Goal: Use online tool/utility: Utilize a website feature to perform a specific function

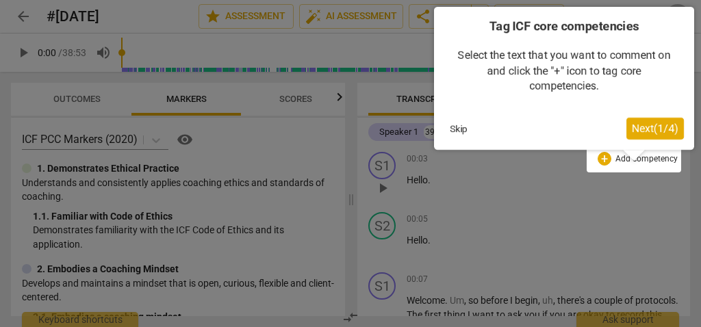
click at [665, 127] on span "Next ( 1 / 4 )" at bounding box center [655, 128] width 47 height 13
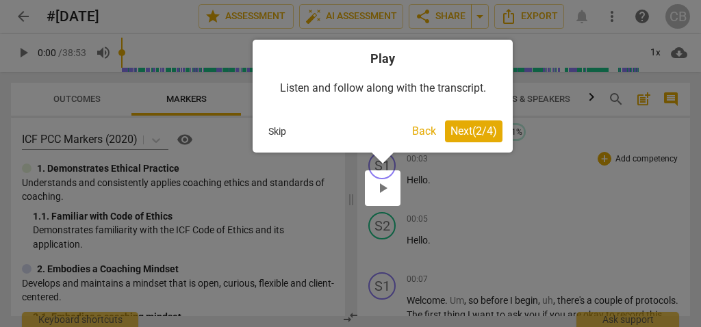
click at [486, 127] on span "Next ( 2 / 4 )" at bounding box center [473, 131] width 47 height 13
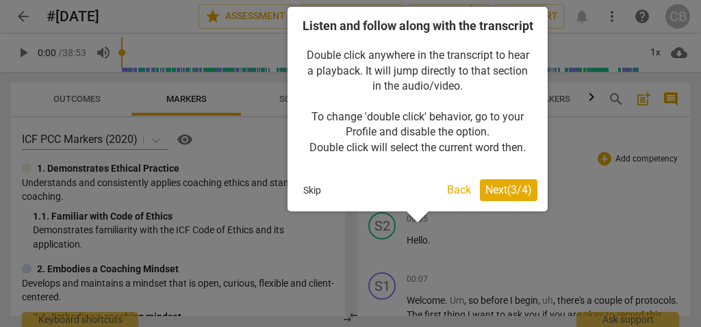
click at [528, 196] on span "Next ( 3 / 4 )" at bounding box center [508, 189] width 47 height 13
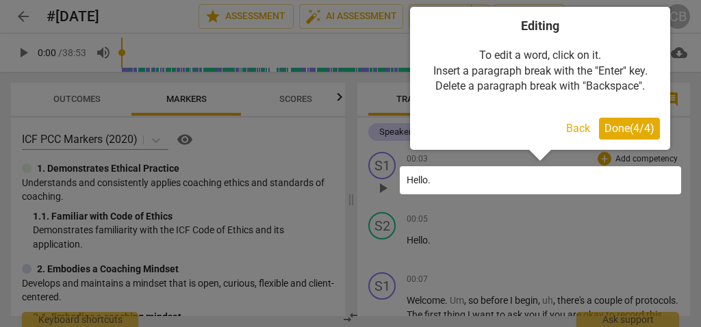
click at [639, 130] on span "Done ( 4 / 4 )" at bounding box center [629, 128] width 50 height 13
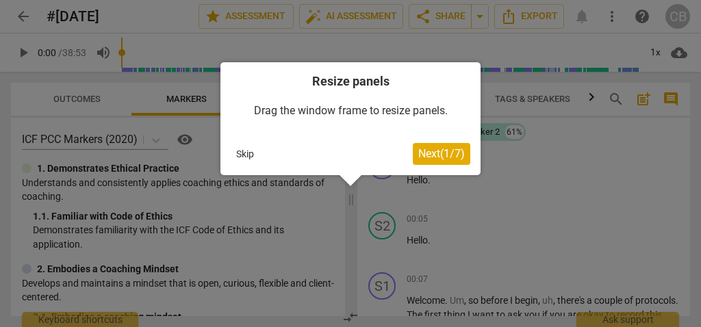
click at [426, 156] on span "Next ( 1 / 7 )" at bounding box center [441, 153] width 47 height 13
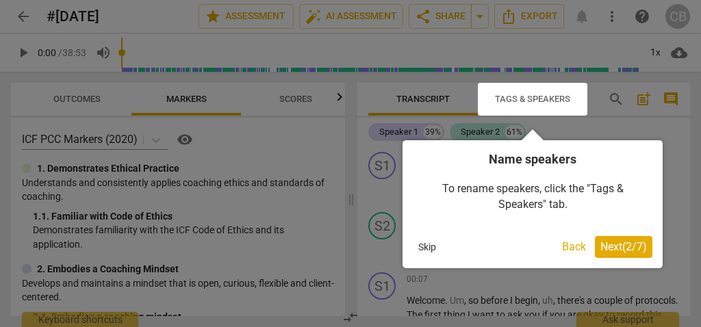
click at [612, 248] on span "Next ( 2 / 7 )" at bounding box center [623, 246] width 47 height 13
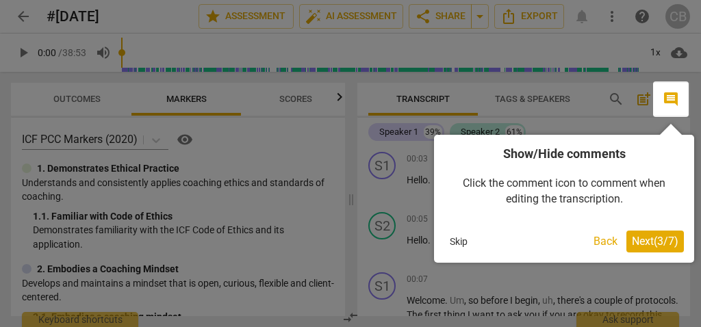
click at [456, 244] on button "Skip" at bounding box center [458, 241] width 29 height 21
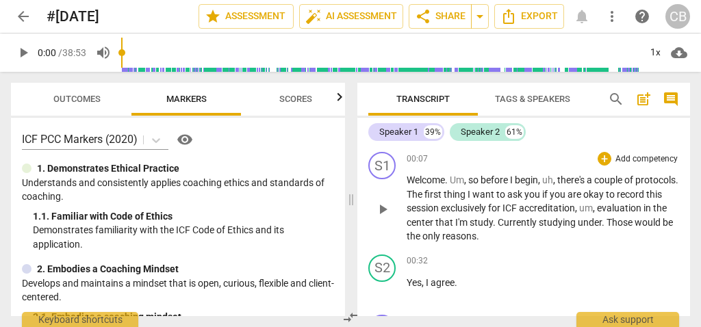
scroll to position [125, 0]
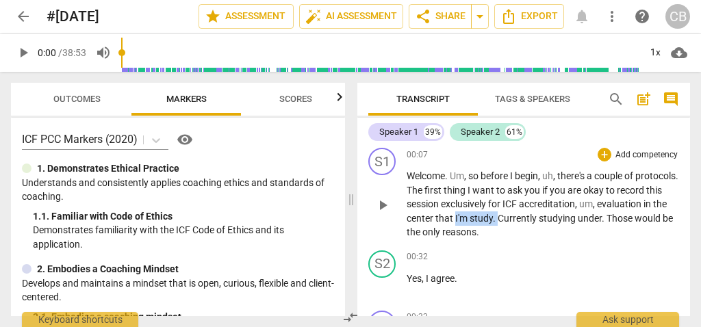
drag, startPoint x: 569, startPoint y: 221, endPoint x: 527, endPoint y: 222, distance: 41.8
click at [527, 222] on p "Welcome . Um , so before I begin , uh , there's a couple of protocols . The fir…" at bounding box center [543, 204] width 272 height 71
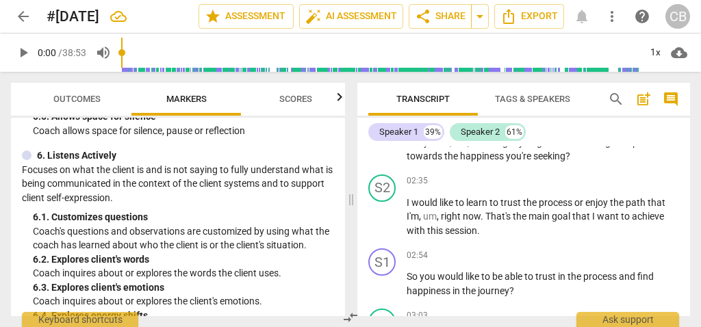
scroll to position [983, 0]
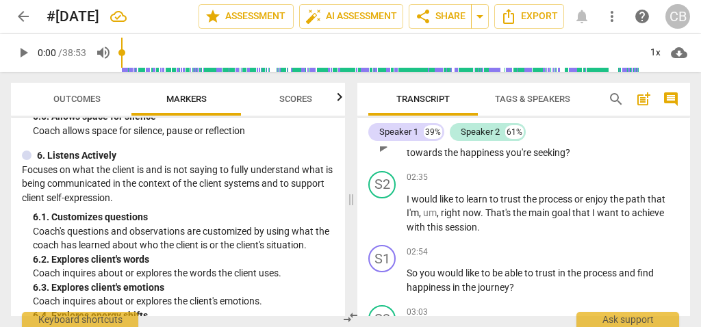
click at [530, 154] on span "you're" at bounding box center [519, 152] width 27 height 11
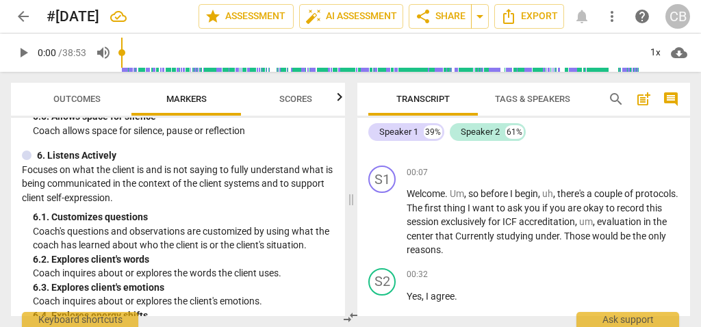
scroll to position [107, 0]
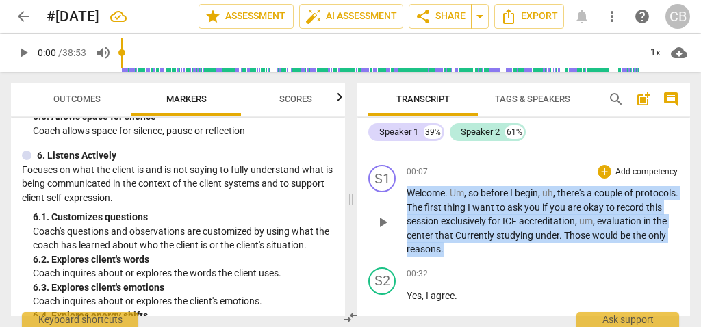
drag, startPoint x: 407, startPoint y: 191, endPoint x: 591, endPoint y: 259, distance: 195.6
click at [591, 259] on div "S1 play_arrow pause 00:07 + Add competency keyboard_arrow_right Welcome . Um , …" at bounding box center [523, 210] width 333 height 103
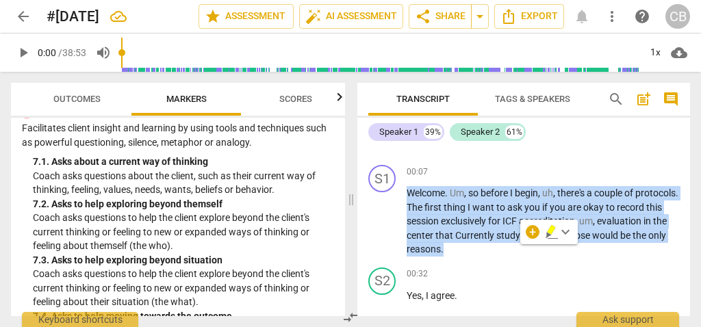
scroll to position [1141, 0]
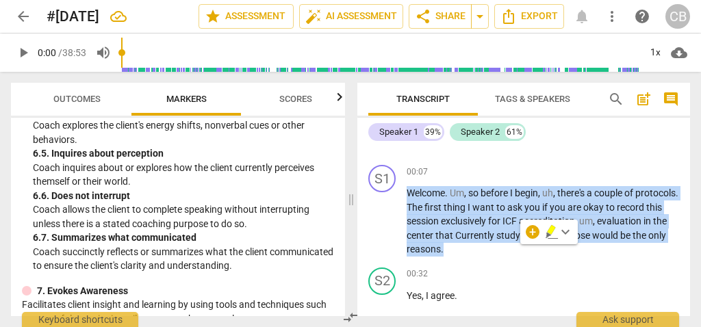
click at [567, 233] on span "keyboard_arrow_down" at bounding box center [565, 232] width 16 height 16
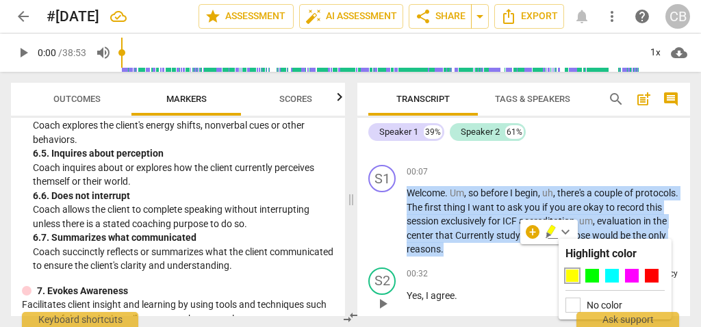
click at [484, 274] on div "00:32 + Add competency keyboard_arrow_right" at bounding box center [543, 275] width 272 height 14
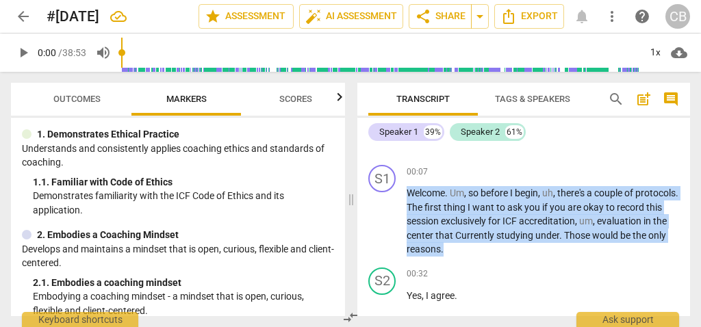
scroll to position [12, 0]
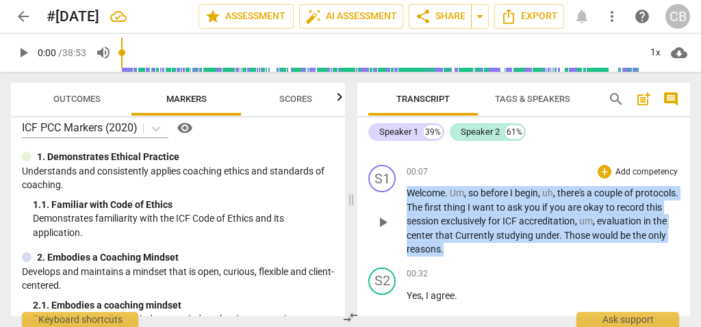
click at [546, 242] on p "Welcome . Um , so before I begin , uh , there's a couple of protocols . The fir…" at bounding box center [543, 221] width 272 height 71
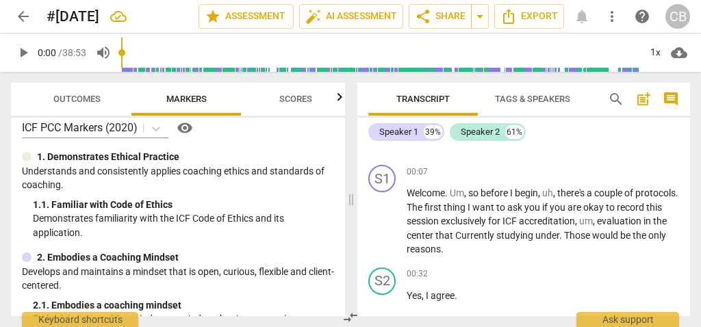
drag, startPoint x: 540, startPoint y: 256, endPoint x: 454, endPoint y: 231, distance: 89.7
click at [454, 231] on div "S1 play_arrow pause 00:07 + Add competency keyboard_arrow_right Welcome . Um , …" at bounding box center [523, 210] width 333 height 103
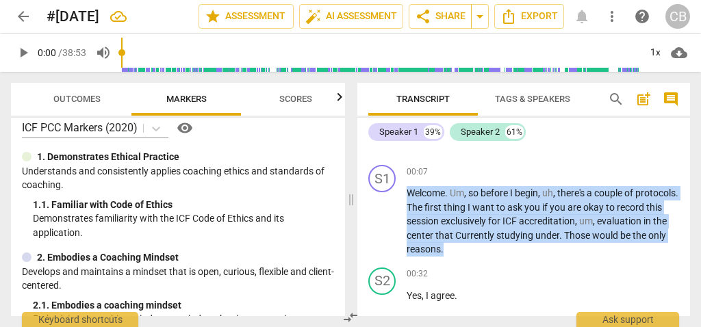
drag, startPoint x: 535, startPoint y: 247, endPoint x: 399, endPoint y: 192, distance: 146.4
click at [399, 192] on div "S1 play_arrow pause 00:07 + Add competency keyboard_arrow_right Welcome . Um , …" at bounding box center [523, 210] width 333 height 103
click at [566, 229] on span "keyboard_arrow_down" at bounding box center [565, 232] width 16 height 16
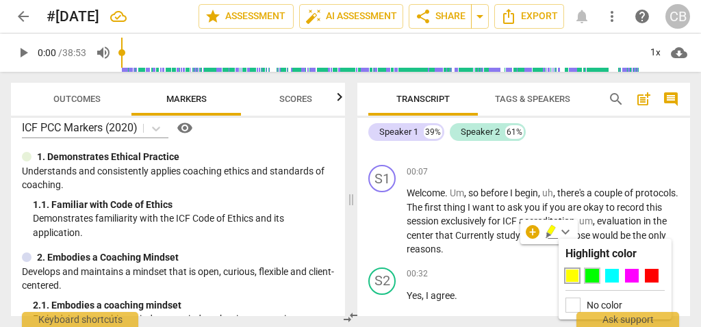
click at [590, 272] on div at bounding box center [592, 276] width 14 height 14
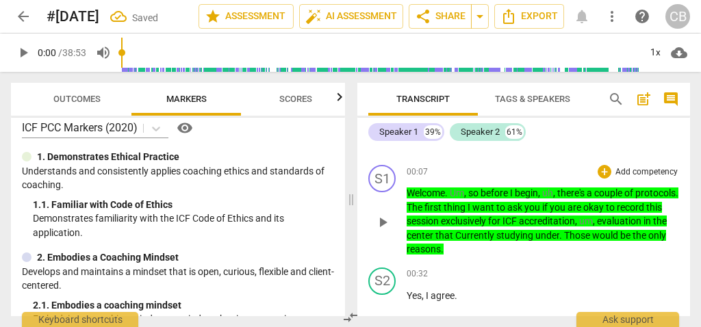
click at [455, 238] on span "that" at bounding box center [445, 235] width 20 height 11
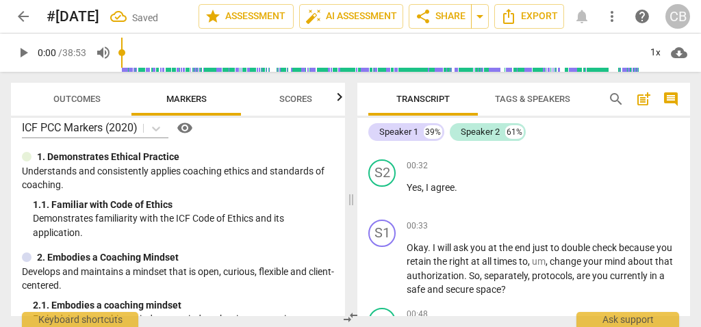
scroll to position [258, 0]
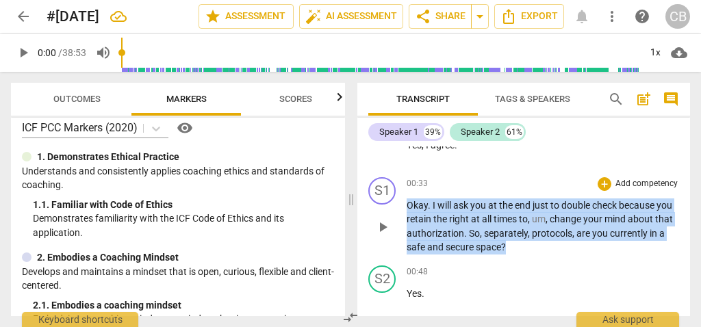
drag, startPoint x: 537, startPoint y: 248, endPoint x: 402, endPoint y: 205, distance: 141.6
click at [402, 205] on div "S1 play_arrow pause 00:33 + Add competency keyboard_arrow_right Okay . I will a…" at bounding box center [523, 216] width 333 height 88
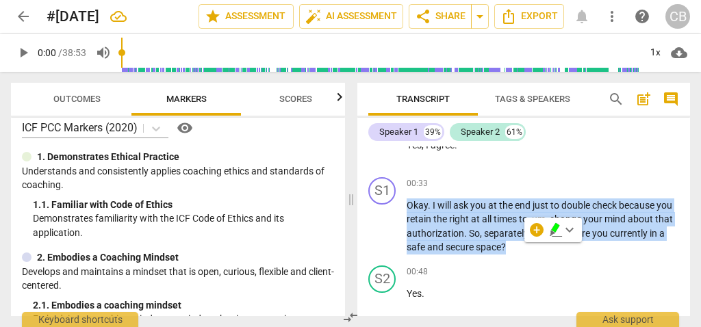
click at [554, 229] on icon "button" at bounding box center [555, 228] width 8 height 10
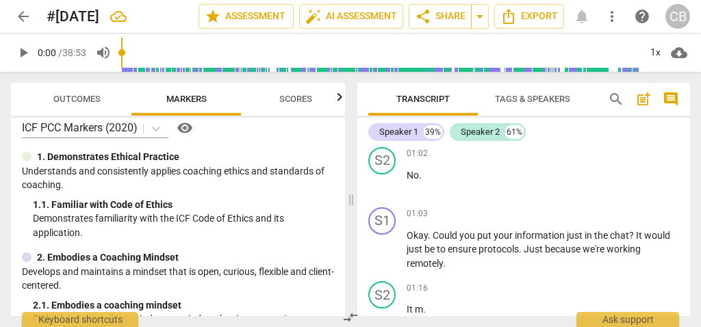
scroll to position [627, 0]
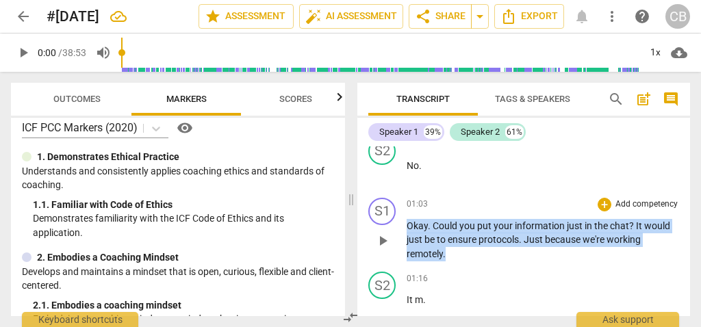
drag, startPoint x: 474, startPoint y: 255, endPoint x: 403, endPoint y: 225, distance: 76.4
click at [403, 225] on div "S1 play_arrow pause 01:03 + Add competency keyboard_arrow_right Okay . Could yo…" at bounding box center [523, 229] width 333 height 75
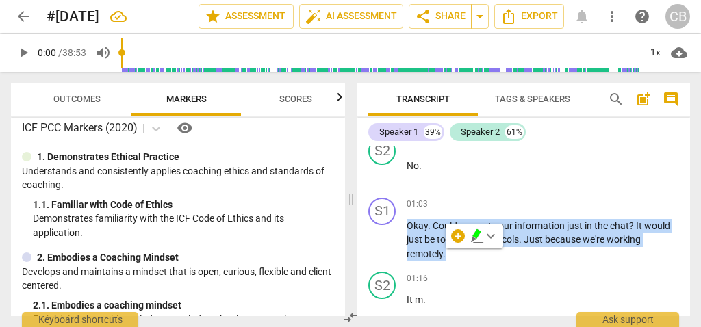
click at [480, 234] on icon "button" at bounding box center [477, 236] width 14 height 16
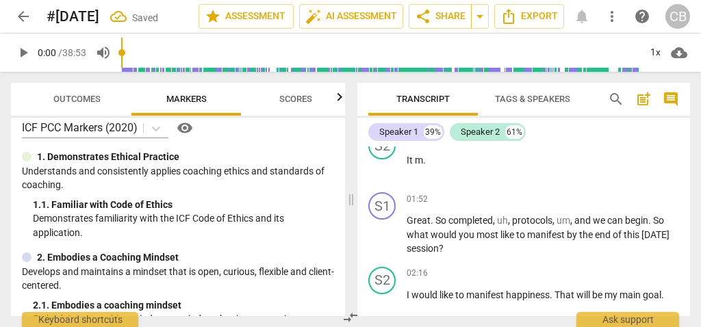
scroll to position [770, 0]
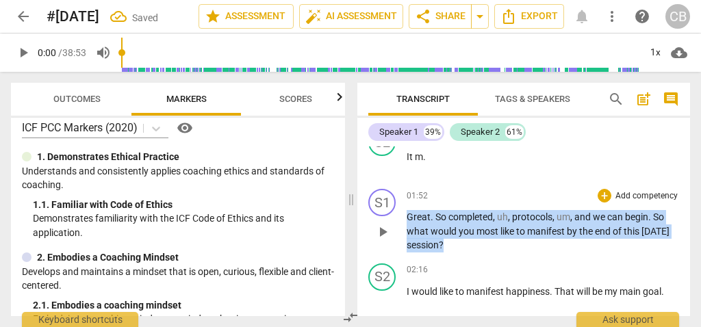
drag, startPoint x: 486, startPoint y: 247, endPoint x: 401, endPoint y: 220, distance: 89.0
click at [401, 220] on div "S1 play_arrow pause 01:52 + Add competency keyboard_arrow_right Great . So comp…" at bounding box center [523, 220] width 333 height 75
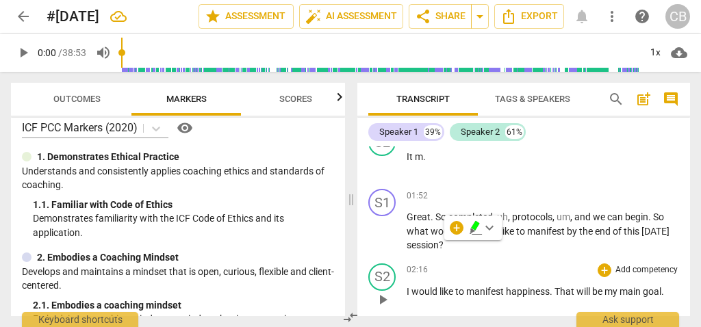
click at [513, 259] on div "S2 play_arrow pause 02:16 + Add competency keyboard_arrow_right I would like to…" at bounding box center [523, 288] width 333 height 60
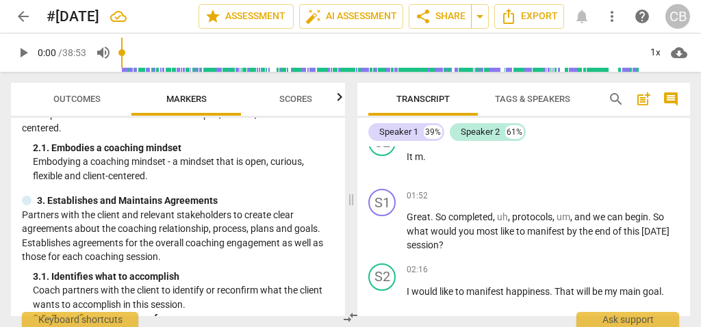
scroll to position [176, 0]
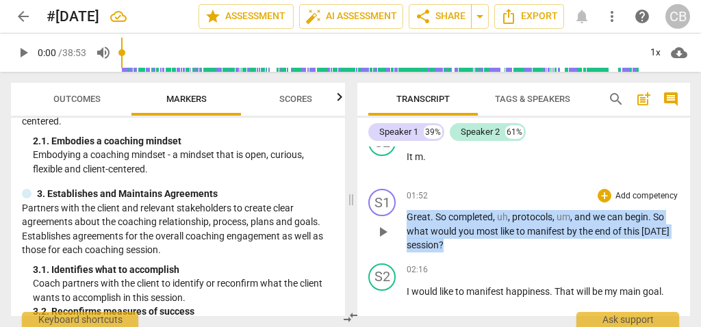
drag, startPoint x: 496, startPoint y: 243, endPoint x: 401, endPoint y: 218, distance: 97.8
click at [401, 218] on div "S1 play_arrow pause 01:52 + Add competency keyboard_arrow_right Great . So comp…" at bounding box center [523, 220] width 333 height 75
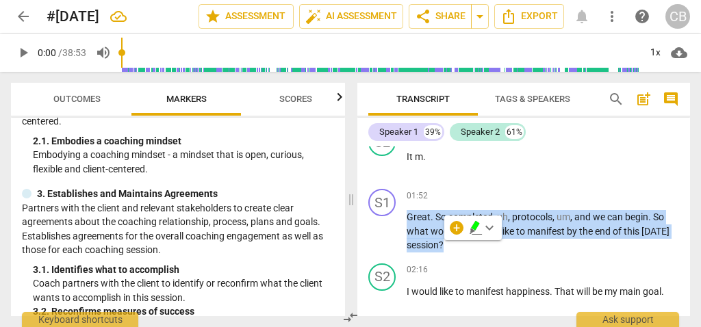
click at [487, 225] on span "keyboard_arrow_down" at bounding box center [489, 228] width 16 height 16
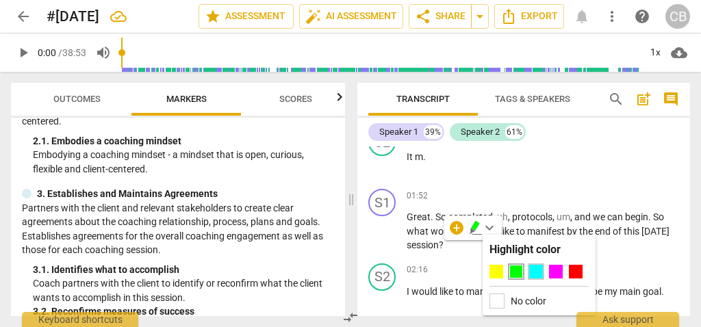
click at [535, 274] on div at bounding box center [536, 272] width 14 height 14
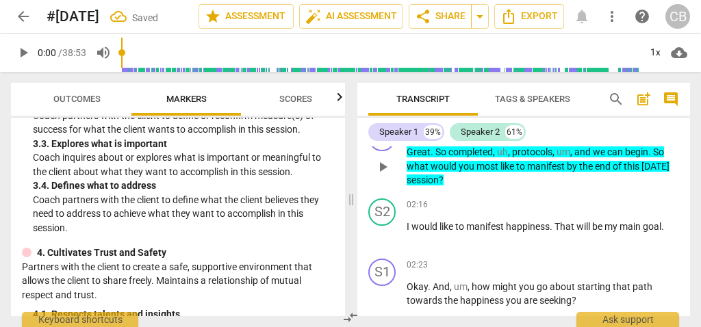
scroll to position [839, 0]
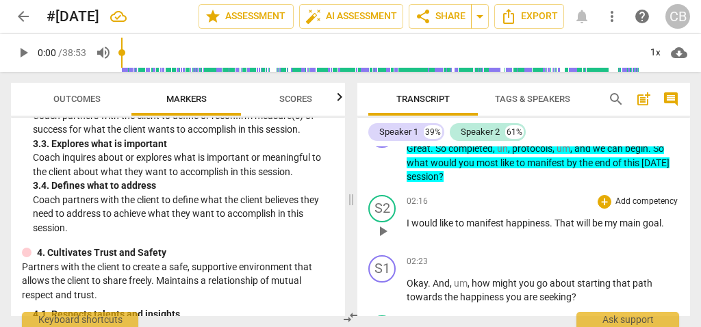
drag, startPoint x: 527, startPoint y: 235, endPoint x: 411, endPoint y: 218, distance: 117.6
click at [411, 218] on div "02:16 + Add competency keyboard_arrow_right I would like to manifest happiness …" at bounding box center [543, 219] width 272 height 49
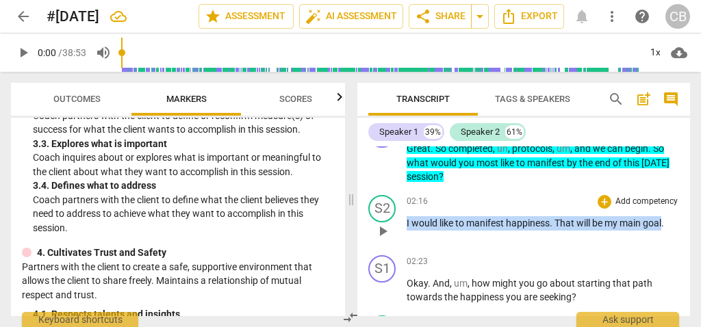
drag, startPoint x: 604, startPoint y: 225, endPoint x: 405, endPoint y: 220, distance: 199.2
click at [405, 220] on div "S2 play_arrow pause 02:16 + Add competency keyboard_arrow_right I would like to…" at bounding box center [523, 220] width 333 height 60
click at [617, 206] on icon "button" at bounding box center [620, 205] width 14 height 16
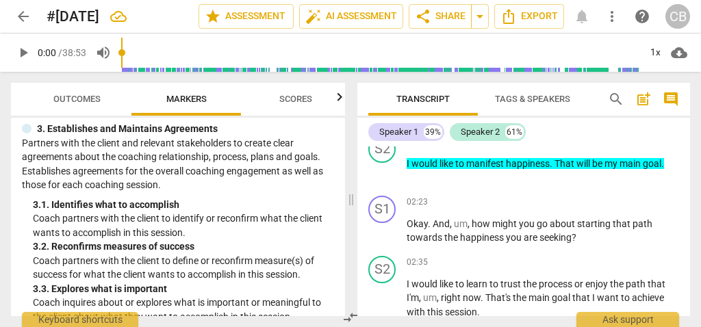
scroll to position [238, 0]
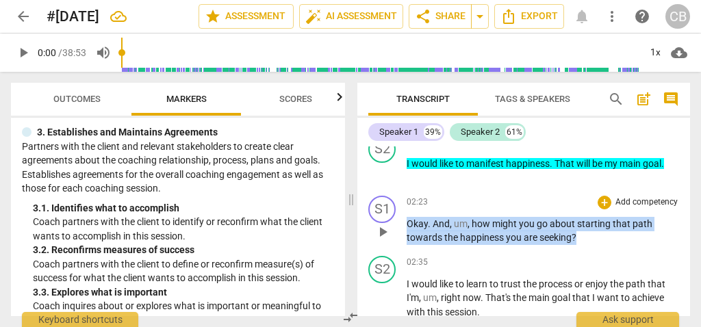
drag, startPoint x: 592, startPoint y: 239, endPoint x: 397, endPoint y: 228, distance: 195.4
click at [397, 228] on div "S1 play_arrow pause 02:23 + Add competency keyboard_arrow_right Okay . And , um…" at bounding box center [523, 220] width 333 height 60
click at [606, 218] on icon "button" at bounding box center [607, 219] width 8 height 10
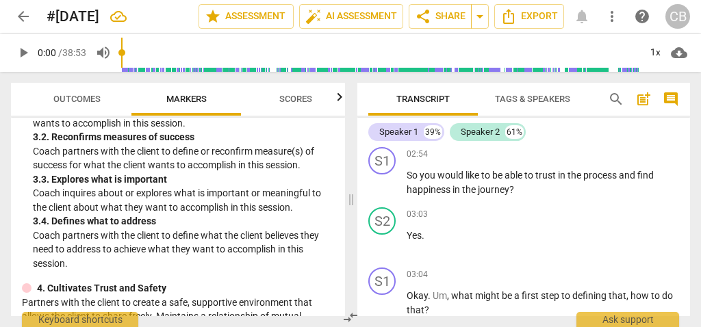
scroll to position [331, 0]
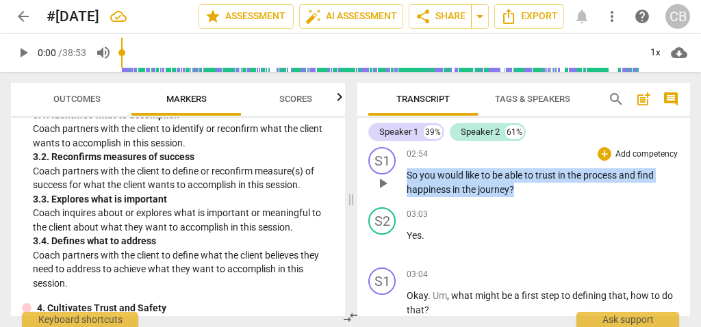
drag, startPoint x: 522, startPoint y: 190, endPoint x: 399, endPoint y: 178, distance: 123.1
click at [399, 178] on div "S1 play_arrow pause 02:54 + Add competency keyboard_arrow_right So you would li…" at bounding box center [523, 172] width 333 height 60
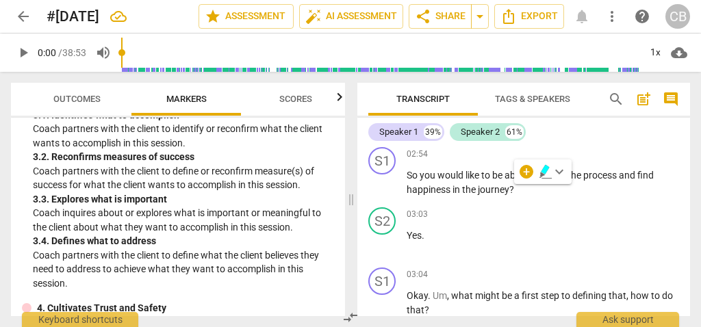
click at [536, 172] on div "+ keyboard_arrow_down" at bounding box center [542, 171] width 57 height 25
click at [548, 175] on icon "button" at bounding box center [546, 172] width 14 height 16
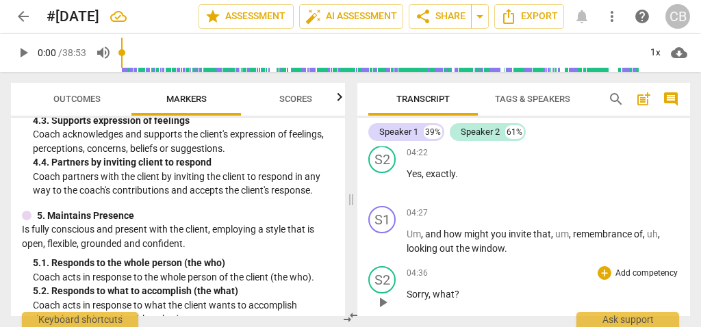
scroll to position [1561, 0]
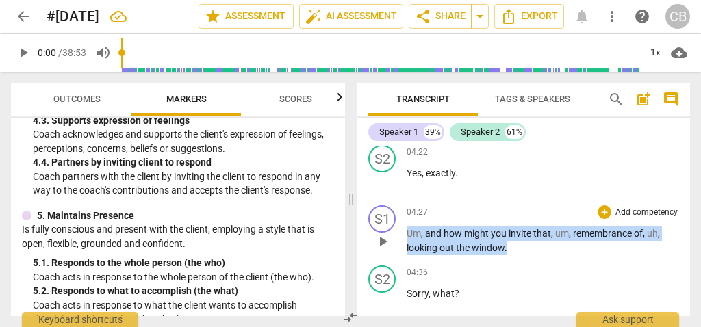
drag, startPoint x: 524, startPoint y: 253, endPoint x: 387, endPoint y: 234, distance: 138.2
click at [387, 234] on div "S1 play_arrow pause 04:27 + Add competency keyboard_arrow_right Um , and how mi…" at bounding box center [523, 230] width 333 height 60
click at [557, 227] on span "keyboard_arrow_down" at bounding box center [552, 230] width 16 height 16
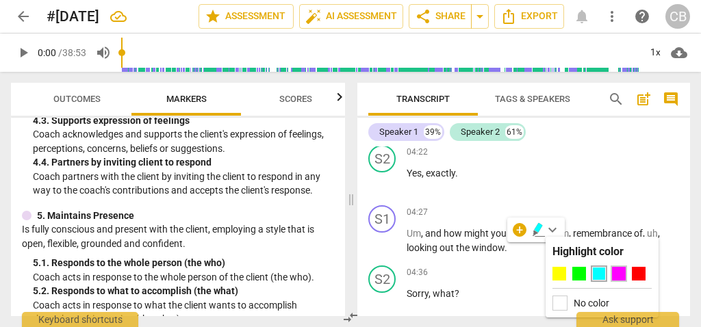
click at [618, 277] on div at bounding box center [619, 274] width 14 height 14
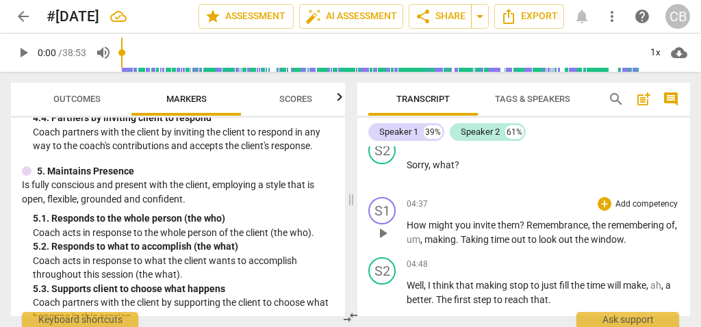
scroll to position [1696, 0]
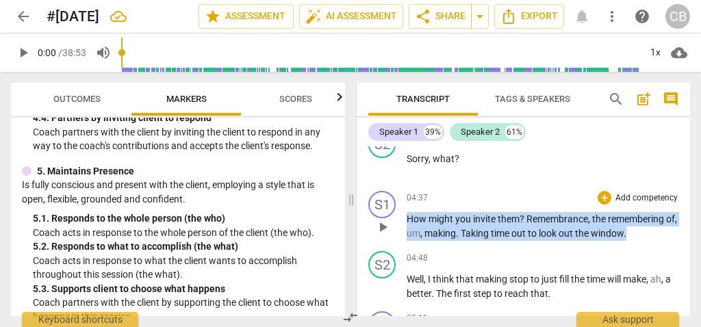
drag, startPoint x: 644, startPoint y: 235, endPoint x: 362, endPoint y: 222, distance: 282.3
click at [362, 222] on div "S1 play_arrow pause 04:37 + Add competency keyboard_arrow_right How might you i…" at bounding box center [523, 216] width 333 height 60
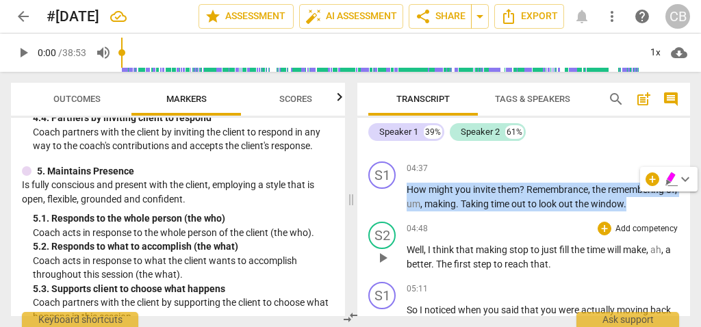
scroll to position [1744, 0]
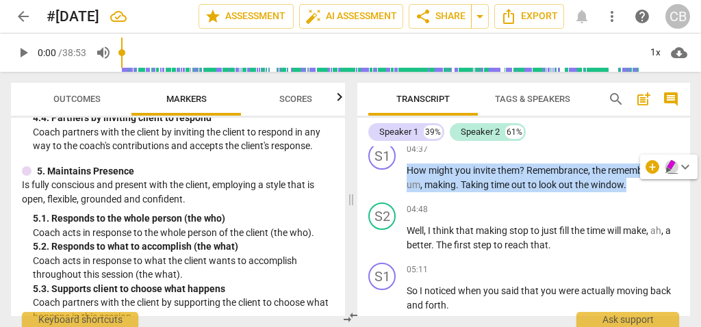
click at [668, 165] on icon "button" at bounding box center [671, 165] width 8 height 10
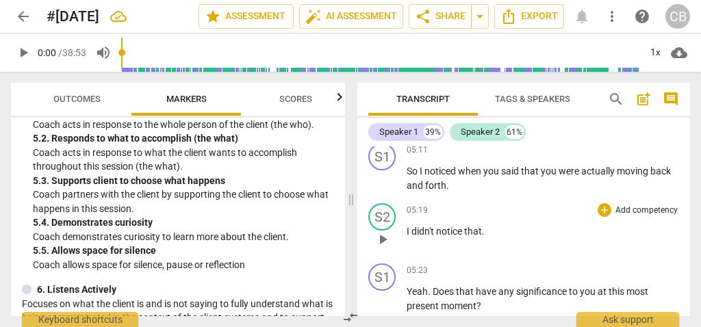
scroll to position [1853, 0]
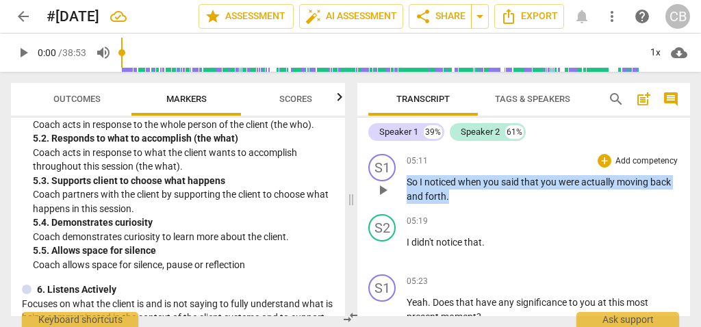
drag, startPoint x: 459, startPoint y: 197, endPoint x: 394, endPoint y: 184, distance: 66.3
click at [394, 184] on div "S1 play_arrow pause 05:11 + Add competency keyboard_arrow_right So I noticed wh…" at bounding box center [523, 179] width 333 height 60
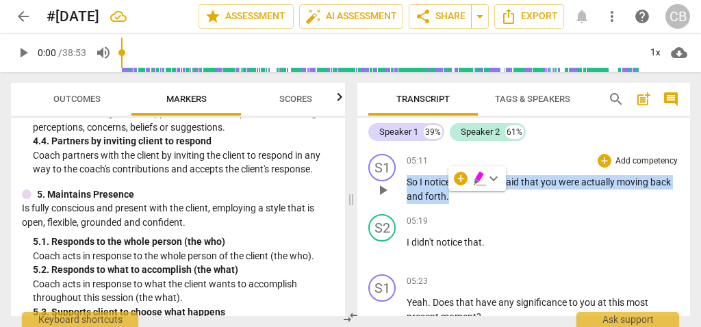
scroll to position [675, 0]
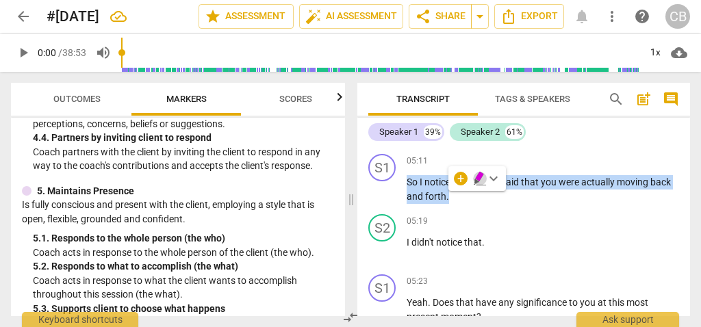
click at [479, 179] on icon "button" at bounding box center [479, 177] width 8 height 10
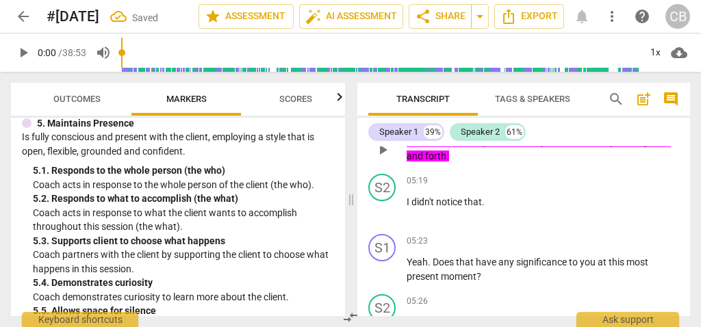
scroll to position [1894, 0]
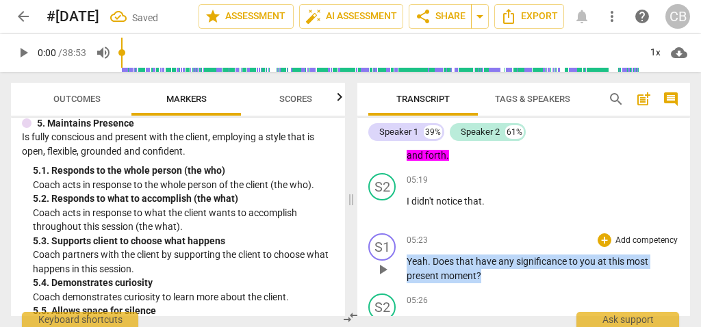
drag, startPoint x: 494, startPoint y: 275, endPoint x: 403, endPoint y: 264, distance: 91.1
click at [403, 264] on div "S1 play_arrow pause 05:23 + Add competency keyboard_arrow_right Yeah . Does tha…" at bounding box center [523, 258] width 333 height 60
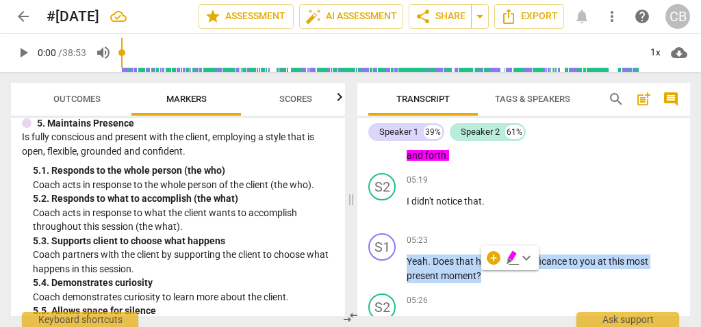
click at [507, 259] on icon "button" at bounding box center [513, 258] width 14 height 16
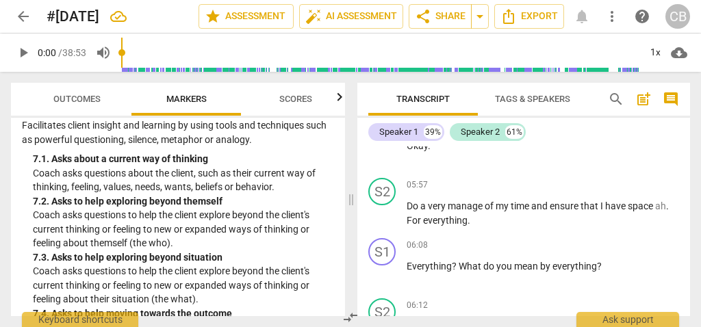
scroll to position [2377, 0]
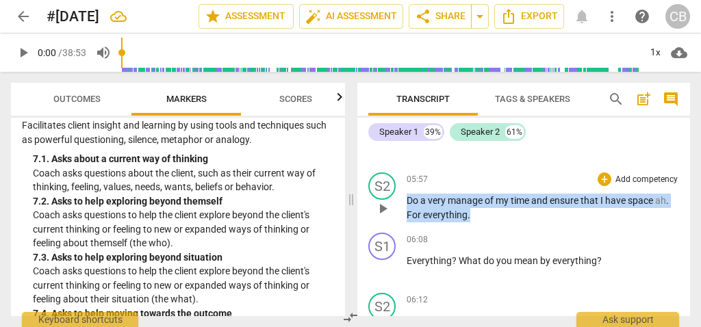
drag, startPoint x: 481, startPoint y: 216, endPoint x: 398, endPoint y: 205, distance: 83.0
click at [398, 205] on div "S2 play_arrow pause 05:57 + Add competency keyboard_arrow_right Do a very manag…" at bounding box center [523, 197] width 333 height 60
click at [498, 201] on icon "button" at bounding box center [501, 197] width 14 height 16
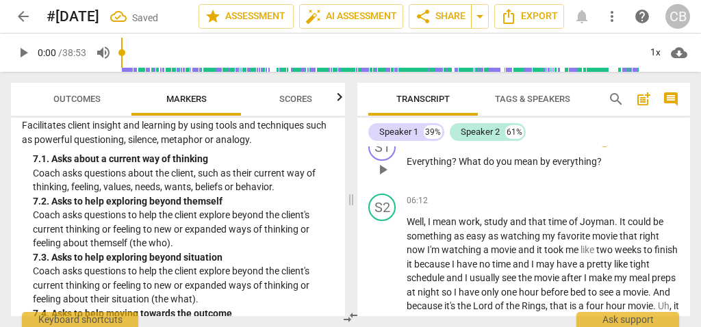
scroll to position [2531, 0]
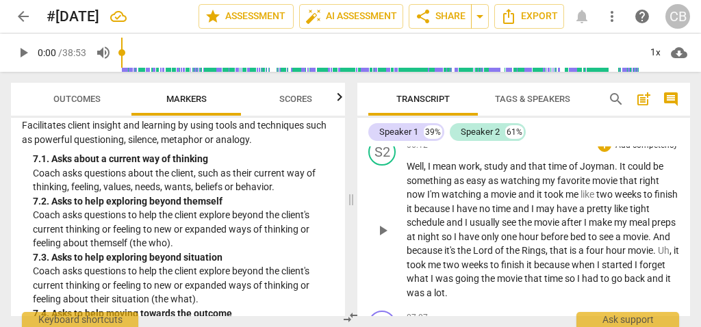
click at [614, 169] on span "Joyman" at bounding box center [597, 166] width 35 height 11
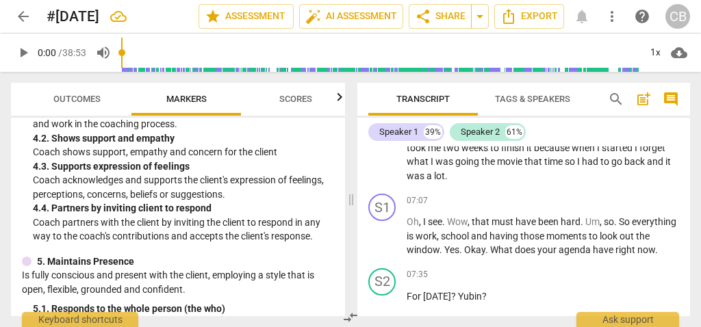
scroll to position [579, 0]
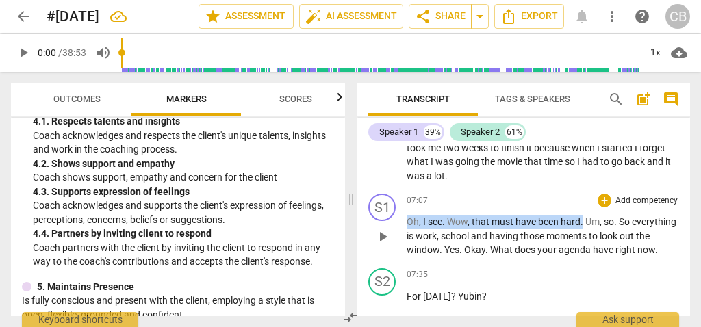
drag, startPoint x: 584, startPoint y: 225, endPoint x: 397, endPoint y: 225, distance: 186.9
click at [397, 225] on div "S1 play_arrow pause 07:07 + Add competency keyboard_arrow_right Oh , I see . Wo…" at bounding box center [523, 225] width 333 height 75
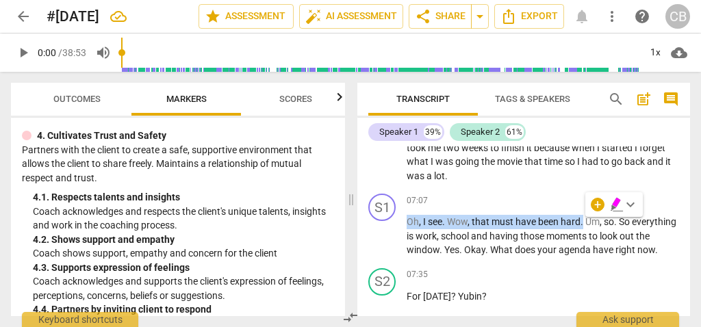
scroll to position [502, 0]
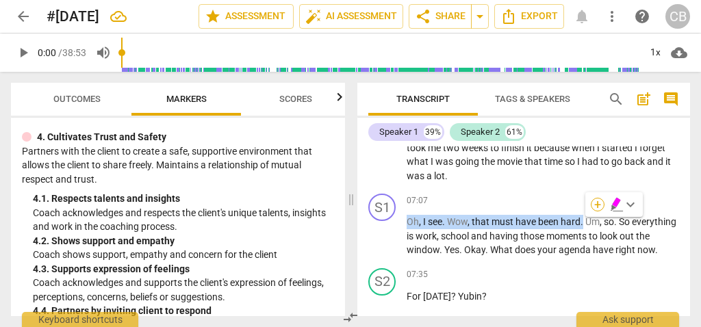
click at [600, 206] on div "+" at bounding box center [598, 205] width 14 height 14
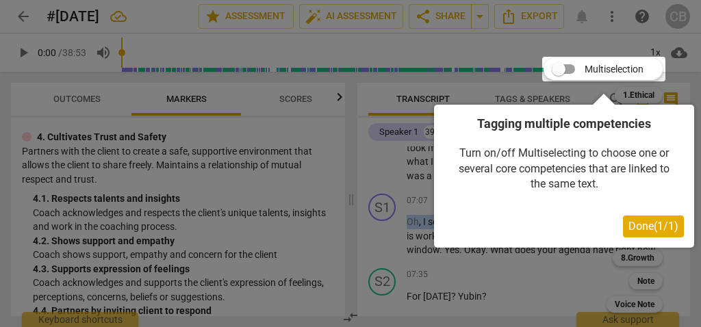
click at [660, 227] on span "Done ( 1 / 1 )" at bounding box center [653, 226] width 50 height 13
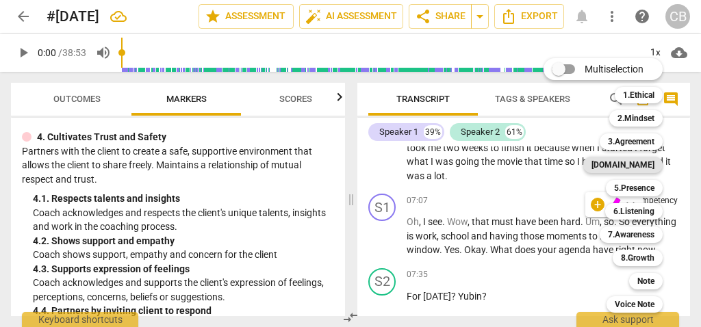
click at [648, 164] on b "[DOMAIN_NAME]" at bounding box center [622, 165] width 63 height 16
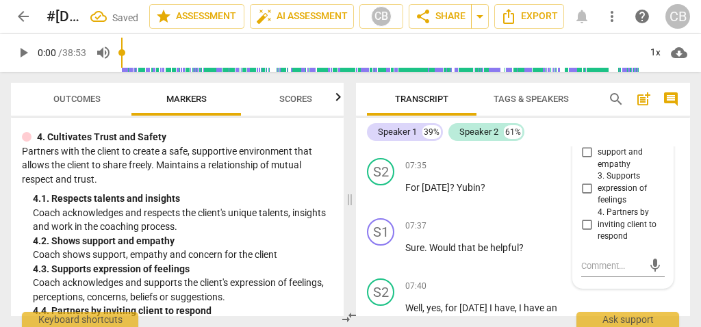
scroll to position [3247, 0]
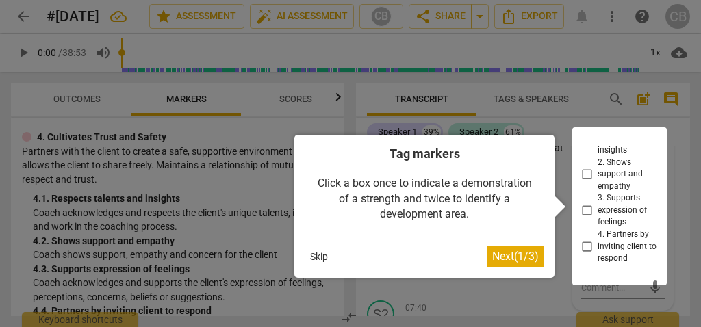
click at [587, 190] on div at bounding box center [619, 206] width 94 height 158
click at [585, 188] on div at bounding box center [619, 206] width 94 height 158
click at [315, 263] on button "Skip" at bounding box center [319, 256] width 29 height 21
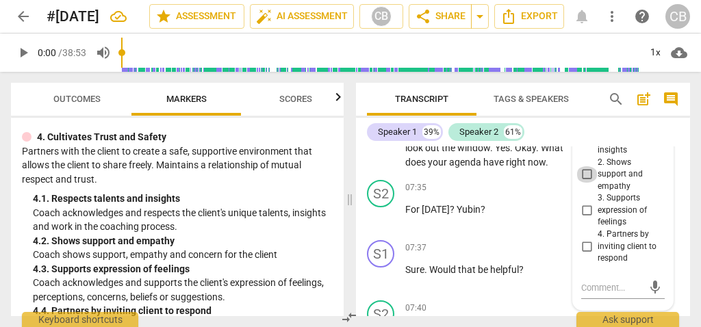
click at [585, 183] on input "2. Shows support and empathy" at bounding box center [587, 174] width 22 height 16
checkbox input "true"
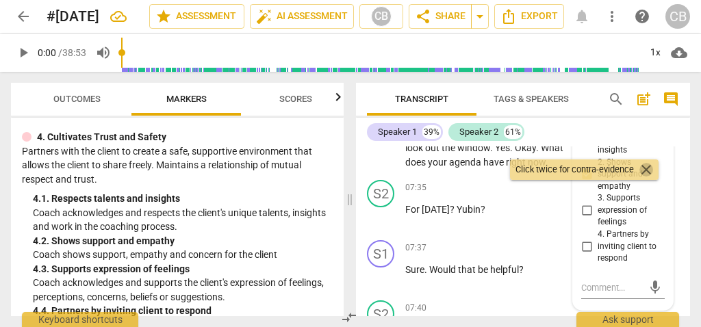
click at [645, 166] on span "close" at bounding box center [646, 170] width 16 height 16
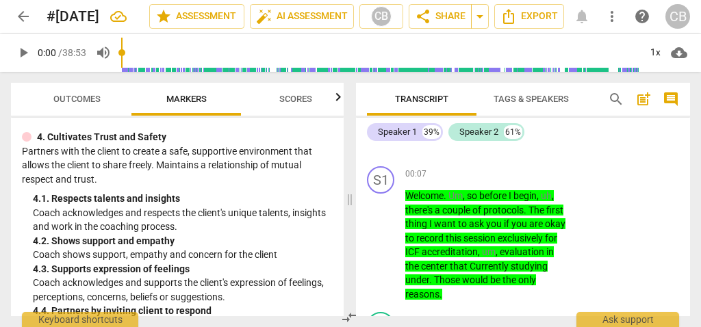
scroll to position [119, 0]
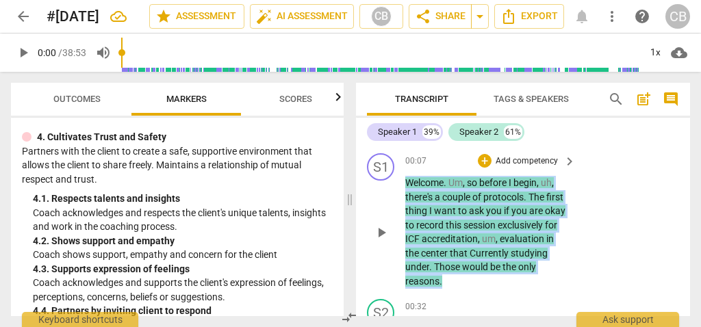
drag, startPoint x: 461, startPoint y: 278, endPoint x: 395, endPoint y: 175, distance: 122.3
click at [395, 175] on div "S1 play_arrow pause 00:07 + Add competency keyboard_arrow_right Welcome . Um , …" at bounding box center [523, 221] width 334 height 146
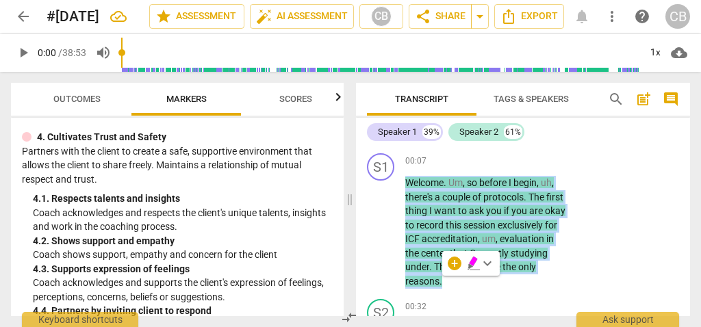
click at [485, 259] on span "keyboard_arrow_down" at bounding box center [487, 263] width 16 height 16
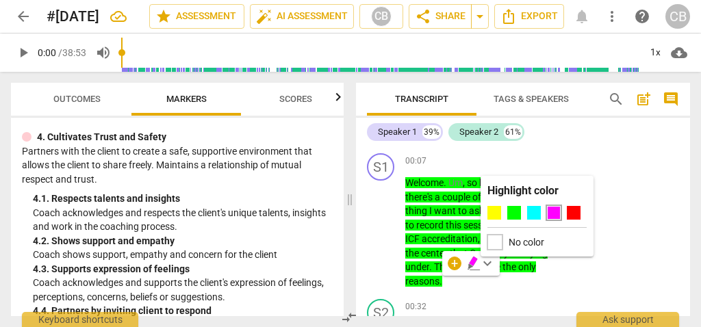
click at [496, 240] on div at bounding box center [494, 242] width 15 height 15
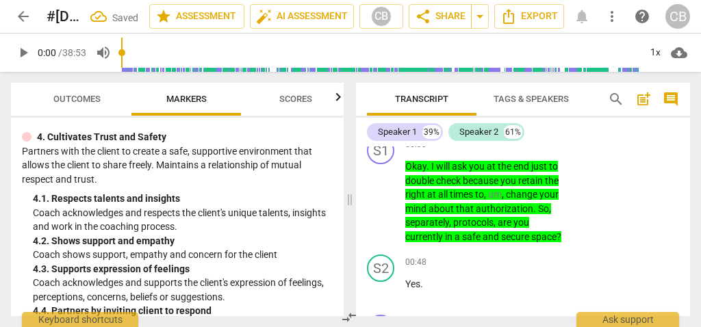
scroll to position [345, 0]
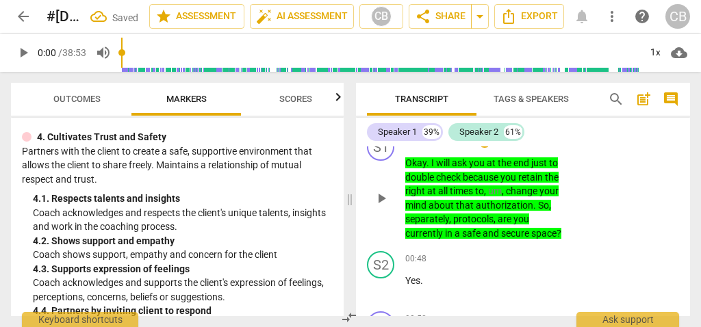
drag, startPoint x: 570, startPoint y: 232, endPoint x: 406, endPoint y: 150, distance: 183.1
click at [406, 150] on div "00:33 + Add competency keyboard_arrow_right Okay . I will ask you at the end ju…" at bounding box center [491, 186] width 172 height 107
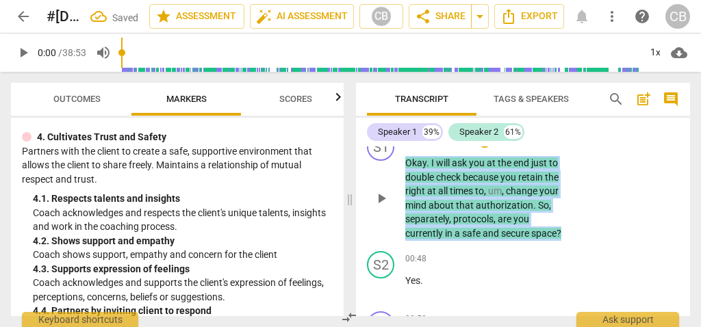
drag, startPoint x: 405, startPoint y: 162, endPoint x: 606, endPoint y: 240, distance: 216.1
click at [606, 240] on div "S1 play_arrow pause 00:33 + Add competency keyboard_arrow_right Okay . I will a…" at bounding box center [523, 187] width 334 height 118
click at [609, 214] on span "keyboard_arrow_down" at bounding box center [608, 215] width 16 height 16
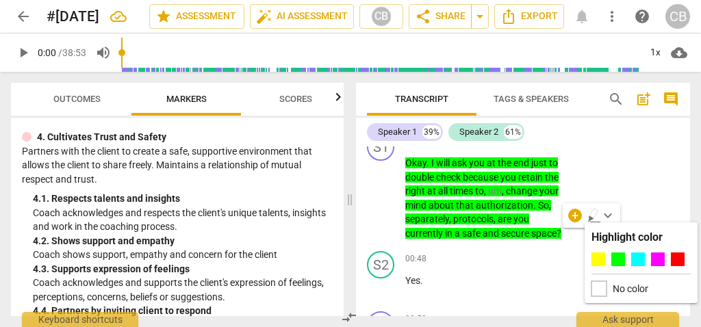
click at [603, 283] on div at bounding box center [598, 288] width 15 height 15
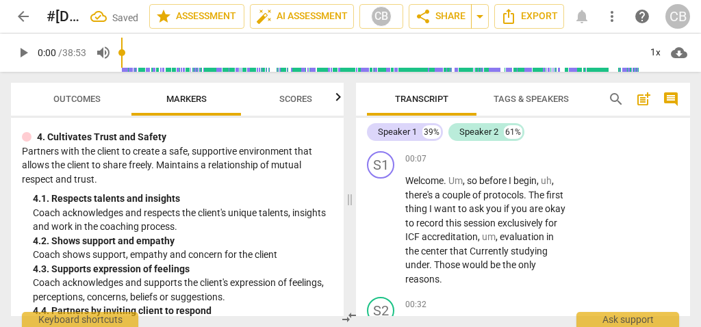
scroll to position [101, 0]
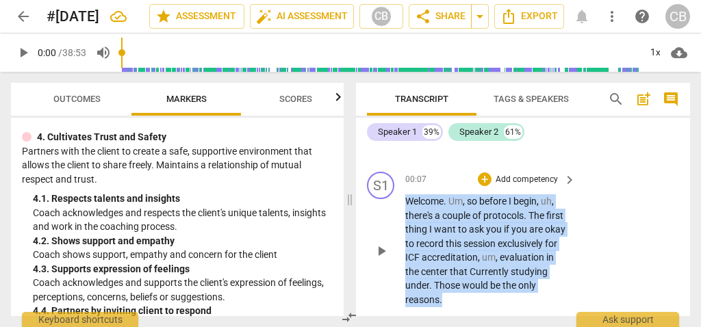
drag, startPoint x: 458, startPoint y: 305, endPoint x: 392, endPoint y: 201, distance: 123.1
click at [392, 201] on div "S1 play_arrow pause 00:07 + Add competency keyboard_arrow_right Welcome . Um , …" at bounding box center [523, 239] width 334 height 146
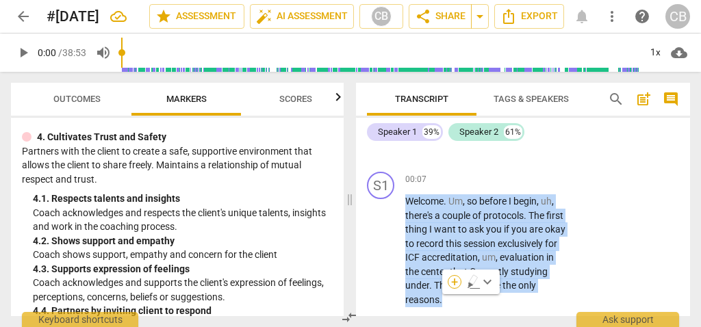
click at [452, 281] on div "+" at bounding box center [455, 282] width 14 height 14
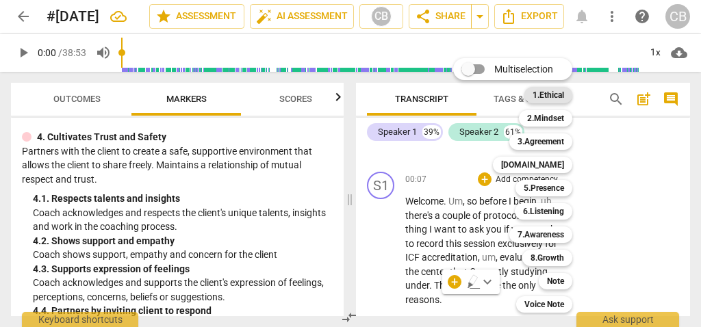
click at [567, 92] on div "1.Ethical" at bounding box center [548, 95] width 48 height 16
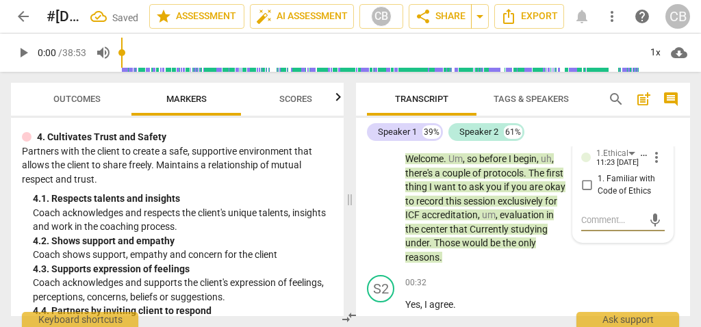
scroll to position [131, 0]
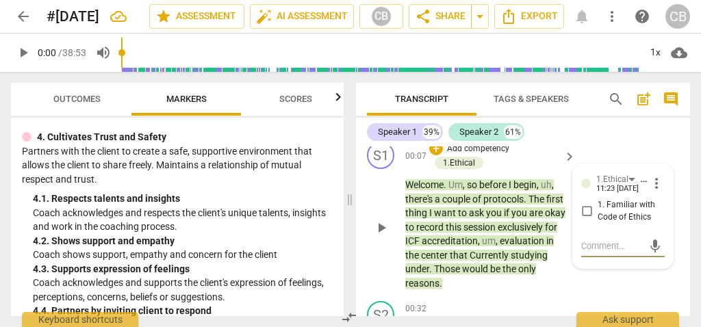
click at [587, 209] on input "1. Familiar with Code of Ethics" at bounding box center [587, 211] width 22 height 16
checkbox input "true"
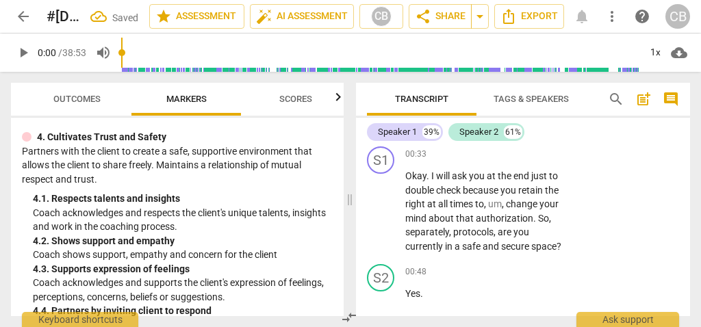
scroll to position [346, 0]
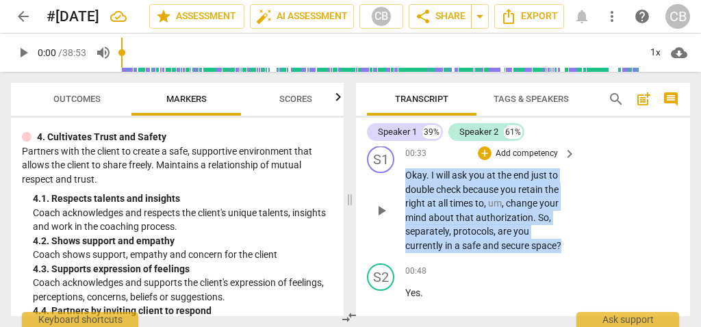
drag, startPoint x: 406, startPoint y: 177, endPoint x: 576, endPoint y: 246, distance: 183.9
click at [576, 246] on div "S1 play_arrow pause 00:33 + Add competency keyboard_arrow_right Okay . I will a…" at bounding box center [523, 199] width 334 height 118
click at [576, 226] on div "+" at bounding box center [575, 228] width 14 height 14
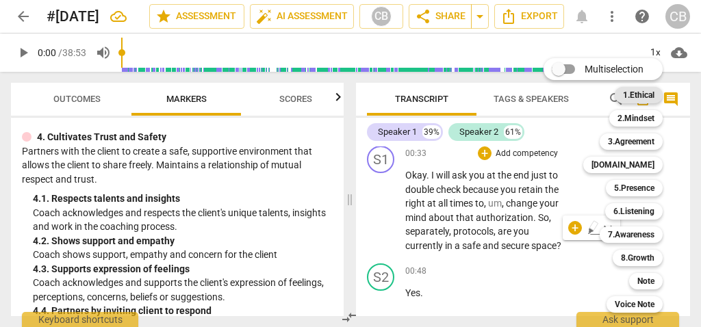
click at [643, 94] on b "1.Ethical" at bounding box center [638, 95] width 31 height 16
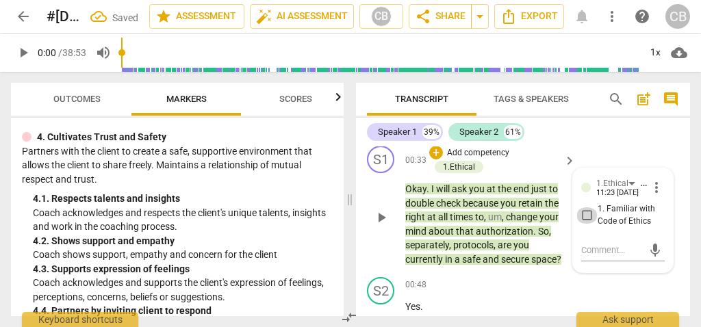
click at [584, 214] on input "1. Familiar with Code of Ethics" at bounding box center [587, 215] width 22 height 16
checkbox input "true"
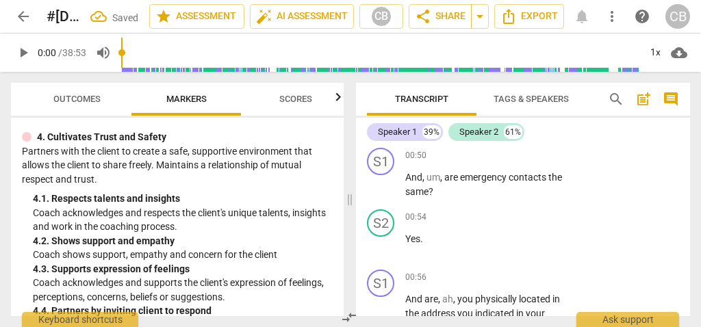
scroll to position [534, 0]
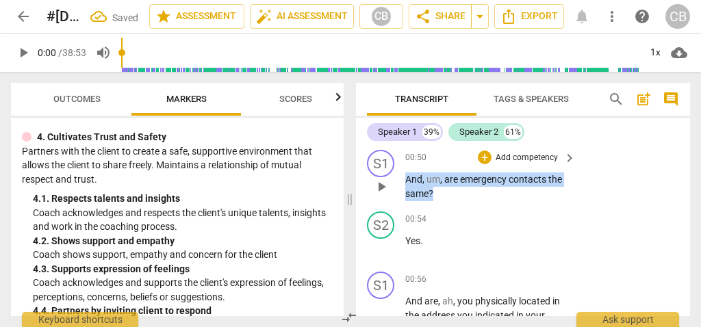
drag, startPoint x: 405, startPoint y: 177, endPoint x: 459, endPoint y: 199, distance: 58.3
click at [459, 199] on p "And , um , are emergency contacts the same ?" at bounding box center [487, 186] width 164 height 28
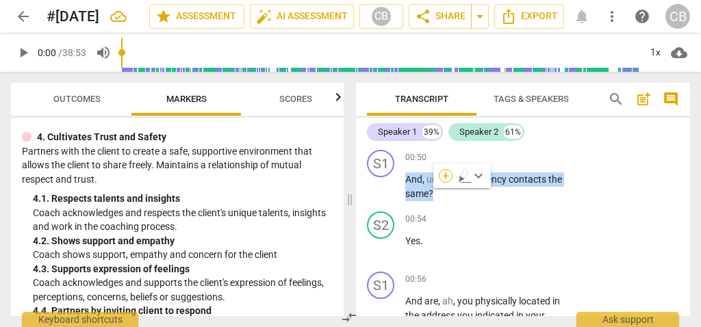
click at [450, 173] on div "+" at bounding box center [446, 176] width 14 height 14
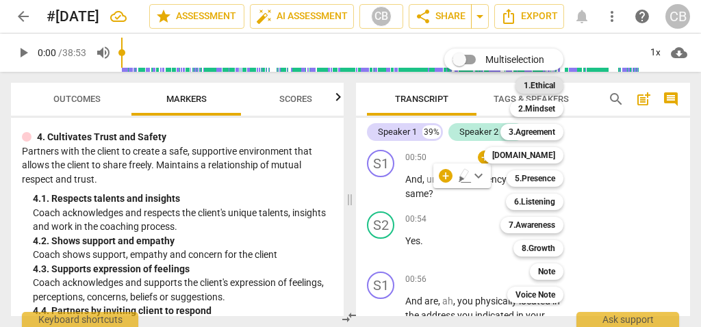
click at [547, 85] on b "1.Ethical" at bounding box center [539, 85] width 31 height 16
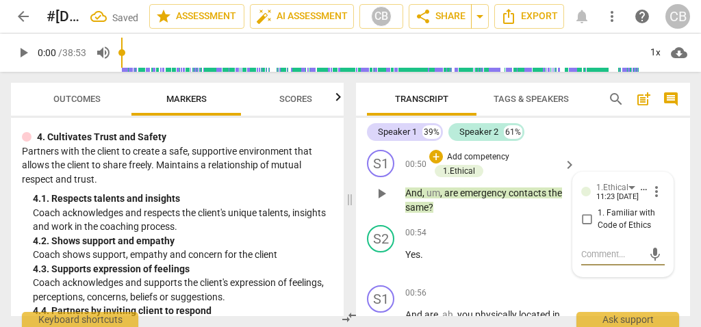
click at [585, 220] on input "1. Familiar with Code of Ethics" at bounding box center [587, 220] width 22 height 16
checkbox input "true"
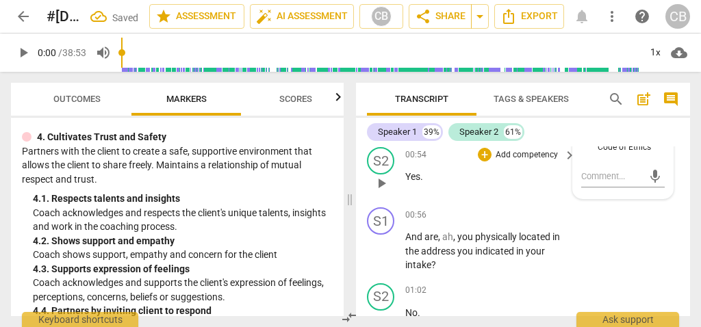
scroll to position [613, 0]
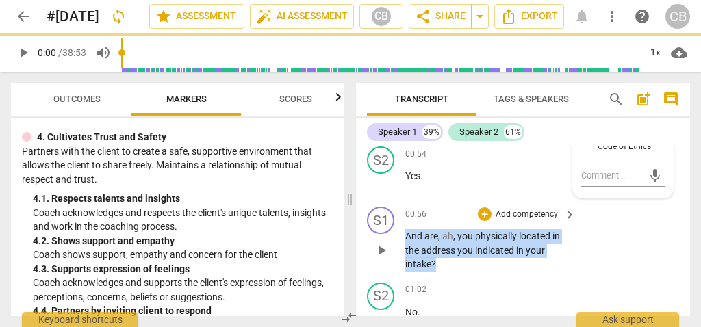
drag, startPoint x: 444, startPoint y: 259, endPoint x: 567, endPoint y: 227, distance: 127.8
click at [453, 264] on p "And are , ah , you physically located in the address you indicated in your inta…" at bounding box center [487, 250] width 164 height 42
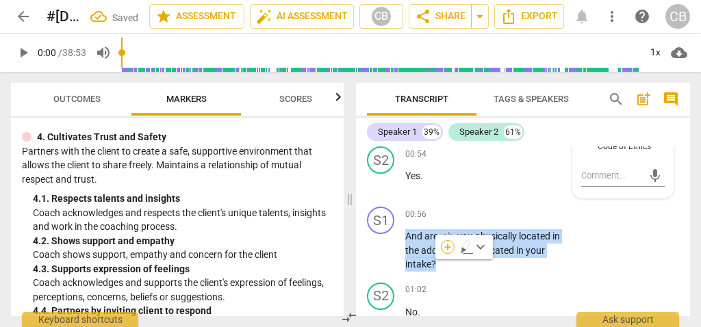
click at [448, 247] on div "+" at bounding box center [448, 247] width 14 height 14
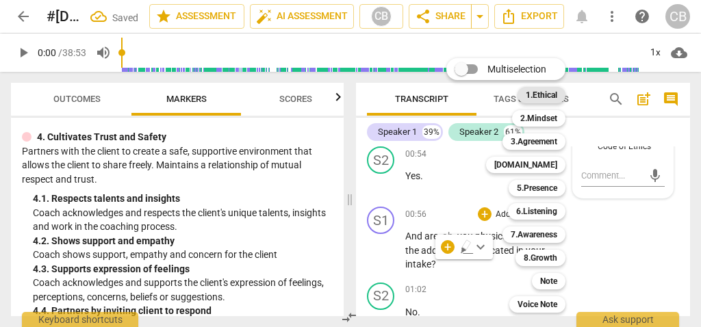
click at [559, 93] on div "1.Ethical" at bounding box center [541, 95] width 48 height 16
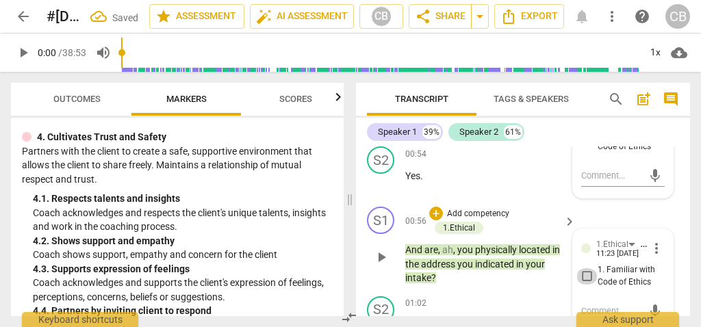
click at [582, 278] on input "1. Familiar with Code of Ethics" at bounding box center [587, 276] width 22 height 16
checkbox input "true"
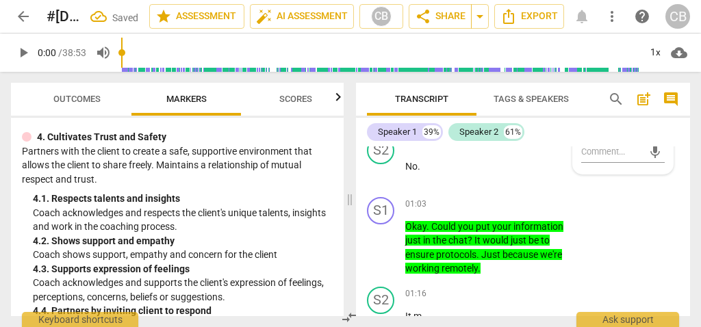
scroll to position [791, 0]
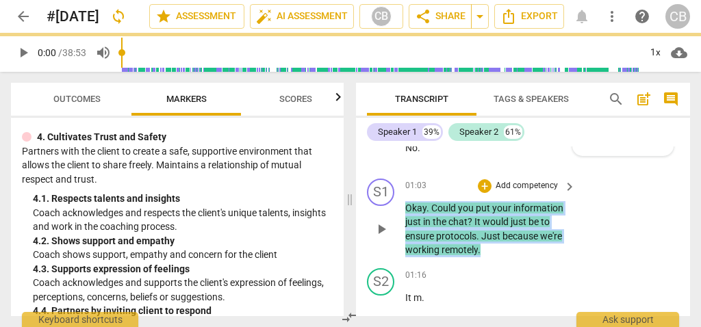
drag, startPoint x: 507, startPoint y: 250, endPoint x: 399, endPoint y: 196, distance: 120.6
click at [399, 196] on div "S1 play_arrow pause 01:03 + Add competency keyboard_arrow_right Okay . Could yo…" at bounding box center [523, 218] width 334 height 90
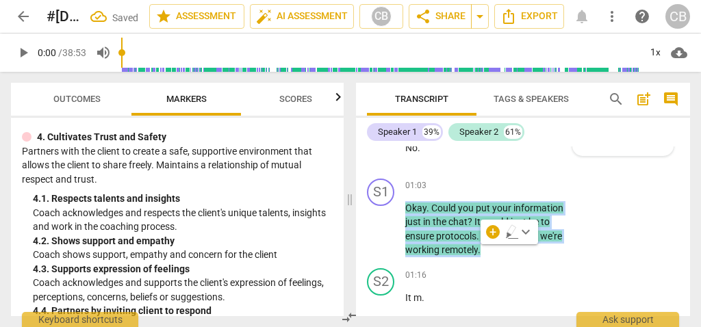
click at [528, 231] on span "keyboard_arrow_down" at bounding box center [525, 232] width 16 height 16
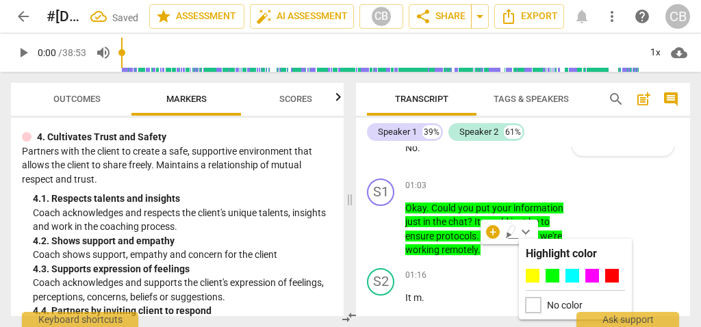
click at [530, 303] on div at bounding box center [533, 305] width 15 height 15
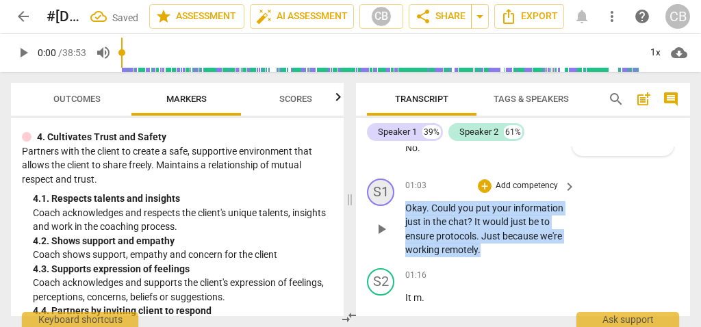
drag, startPoint x: 498, startPoint y: 252, endPoint x: 389, endPoint y: 199, distance: 121.8
click at [389, 199] on div "S1 play_arrow pause 01:03 + Add competency keyboard_arrow_right Okay . Could yo…" at bounding box center [523, 218] width 334 height 90
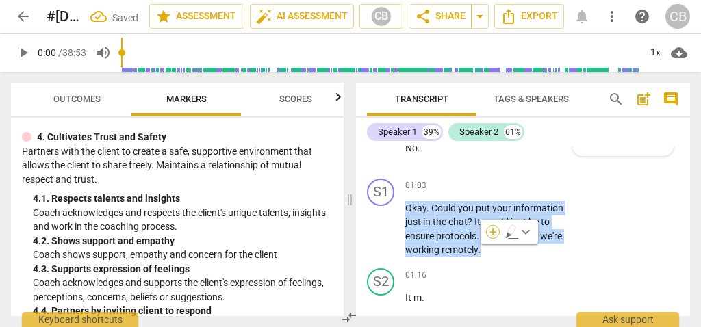
click at [494, 234] on div "+" at bounding box center [493, 232] width 14 height 14
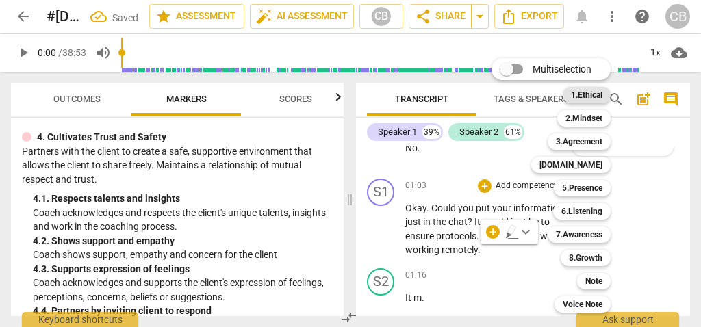
click at [593, 96] on b "1.Ethical" at bounding box center [586, 95] width 31 height 16
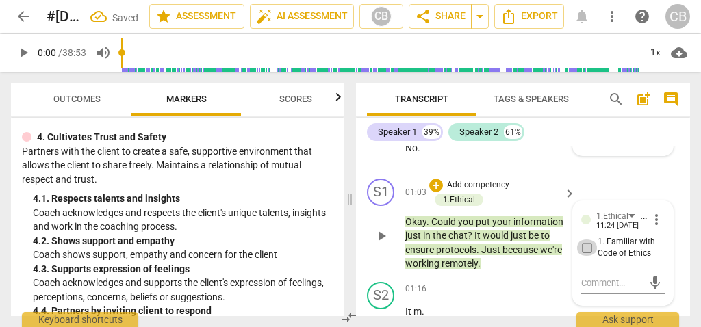
click at [585, 248] on input "1. Familiar with Code of Ethics" at bounding box center [587, 248] width 22 height 16
checkbox input "true"
click at [527, 286] on p "Add competency" at bounding box center [526, 289] width 65 height 12
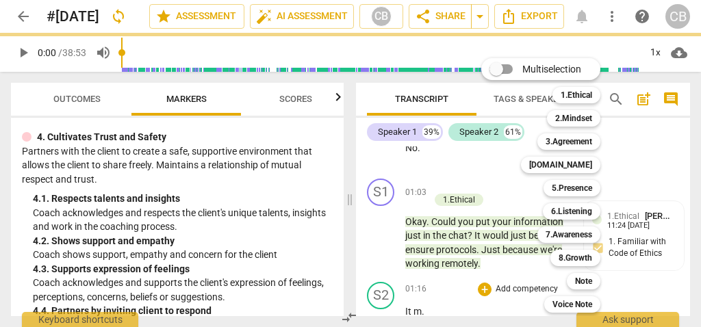
drag, startPoint x: 388, startPoint y: 235, endPoint x: 544, endPoint y: 266, distance: 159.2
click at [389, 235] on div at bounding box center [350, 163] width 701 height 327
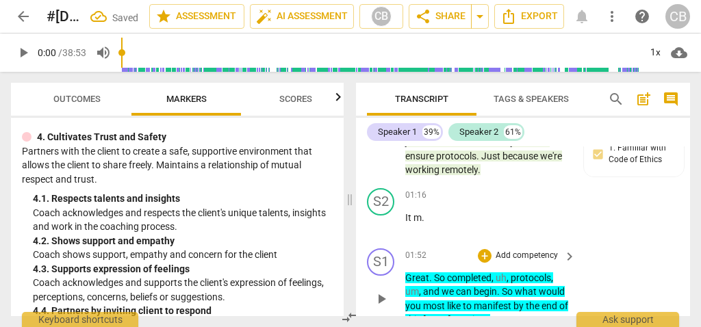
scroll to position [927, 0]
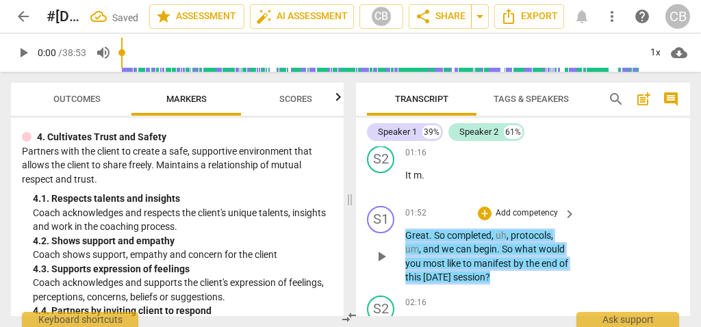
drag, startPoint x: 522, startPoint y: 277, endPoint x: 398, endPoint y: 233, distance: 131.2
click at [398, 233] on div "S1 play_arrow pause 01:52 + Add competency keyboard_arrow_right Great . So comp…" at bounding box center [523, 246] width 334 height 90
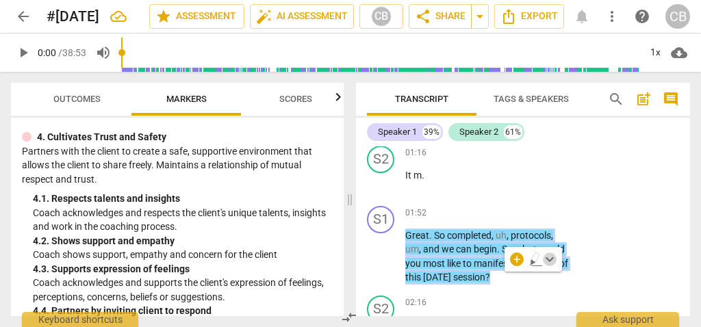
click at [550, 258] on span "keyboard_arrow_down" at bounding box center [549, 259] width 16 height 16
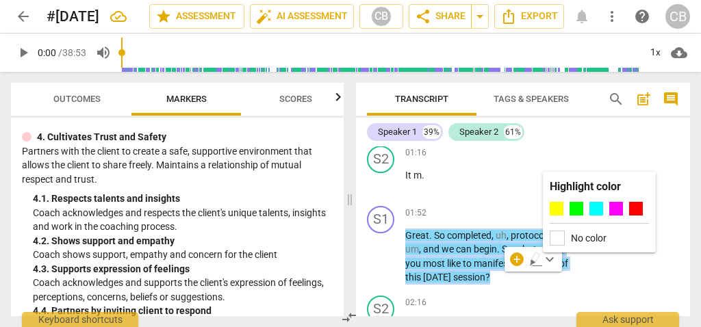
click at [577, 241] on label "No color" at bounding box center [589, 238] width 36 height 11
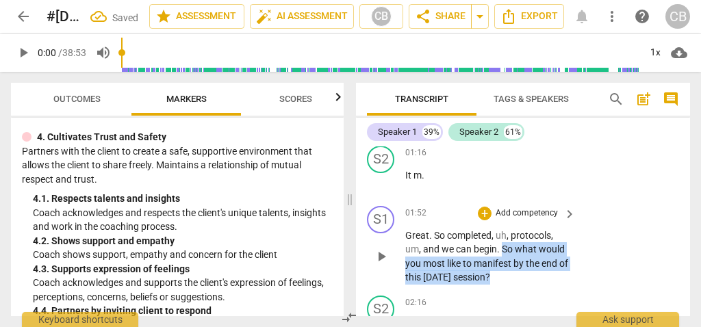
drag, startPoint x: 520, startPoint y: 279, endPoint x: 504, endPoint y: 253, distance: 30.8
click at [504, 253] on p "Great . So completed , uh , protocols , um , and we can begin . So what would y…" at bounding box center [487, 257] width 164 height 56
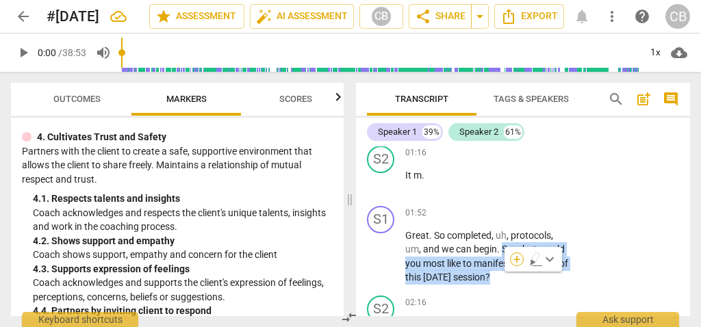
click at [519, 259] on div "+" at bounding box center [517, 260] width 14 height 14
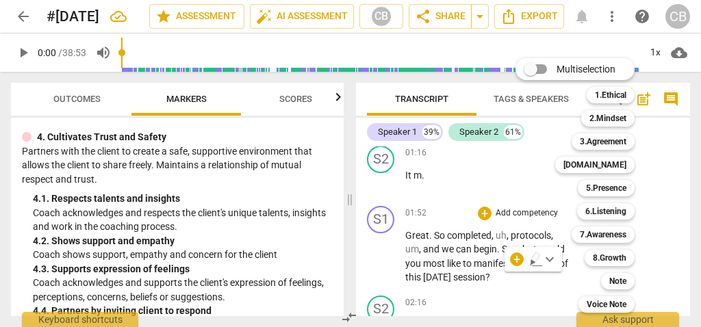
drag, startPoint x: 341, startPoint y: 169, endPoint x: 342, endPoint y: 152, distance: 17.2
click at [342, 152] on div at bounding box center [350, 163] width 701 height 327
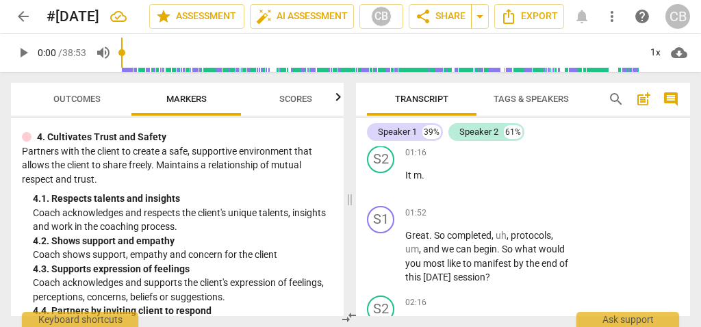
drag, startPoint x: 320, startPoint y: 157, endPoint x: 331, endPoint y: 164, distance: 12.3
click at [320, 158] on div at bounding box center [350, 163] width 701 height 327
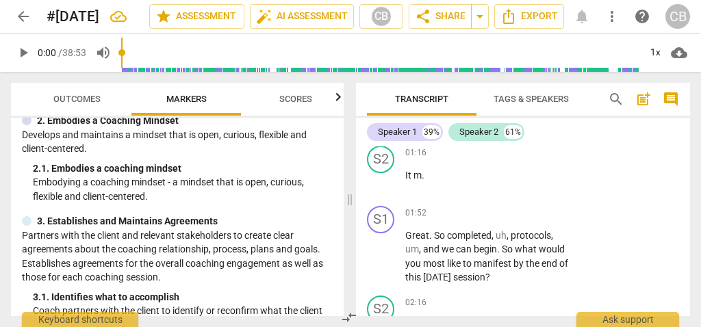
scroll to position [166, 0]
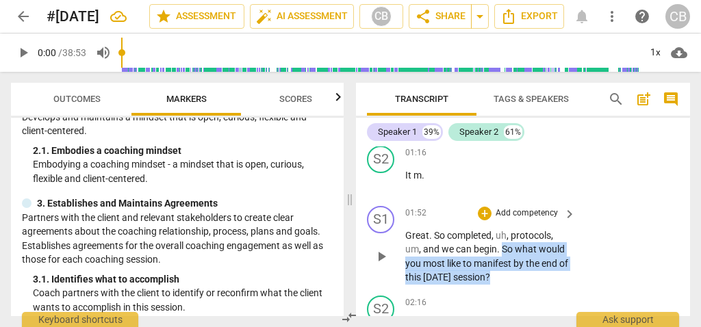
drag, startPoint x: 534, startPoint y: 277, endPoint x: 502, endPoint y: 248, distance: 42.7
click at [502, 248] on p "Great . So completed , uh , protocols , um , and we can begin . So what would y…" at bounding box center [487, 257] width 164 height 56
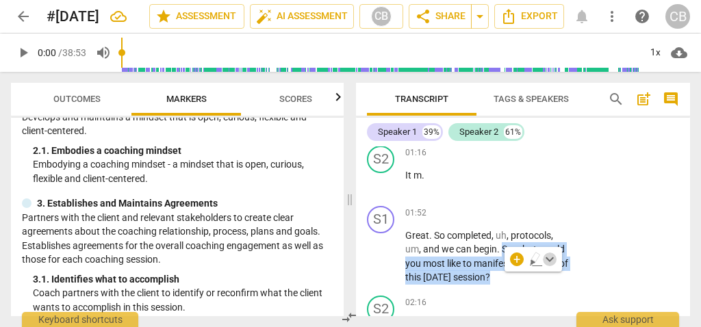
click at [550, 257] on span "keyboard_arrow_down" at bounding box center [549, 259] width 16 height 16
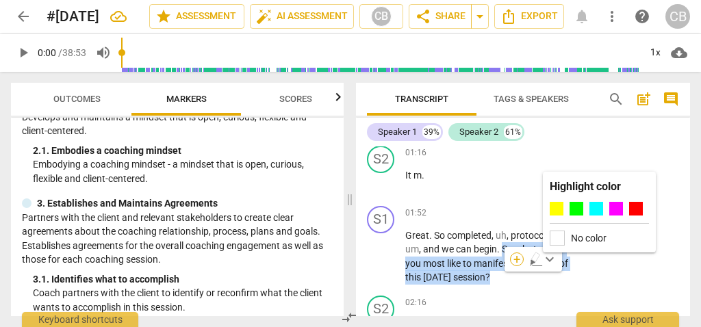
click at [520, 260] on div "+" at bounding box center [517, 260] width 14 height 14
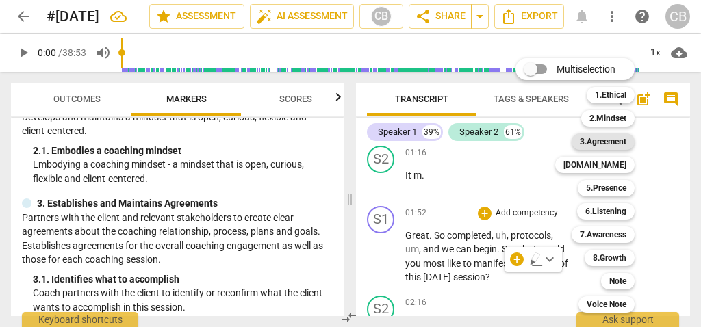
click at [624, 138] on b "3.Agreement" at bounding box center [603, 141] width 47 height 16
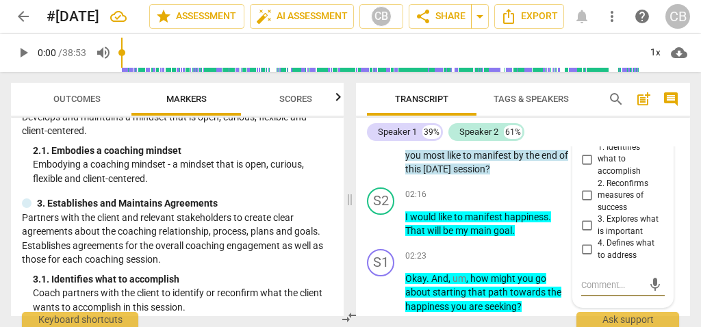
scroll to position [1049, 0]
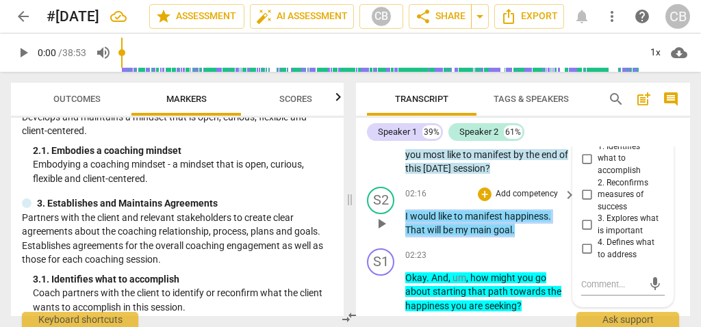
drag, startPoint x: 541, startPoint y: 231, endPoint x: 386, endPoint y: 220, distance: 155.8
click at [386, 220] on div "S2 play_arrow pause 02:16 + Add competency keyboard_arrow_right I would like to…" at bounding box center [523, 212] width 334 height 62
click at [565, 210] on span "keyboard_arrow_down" at bounding box center [561, 213] width 16 height 16
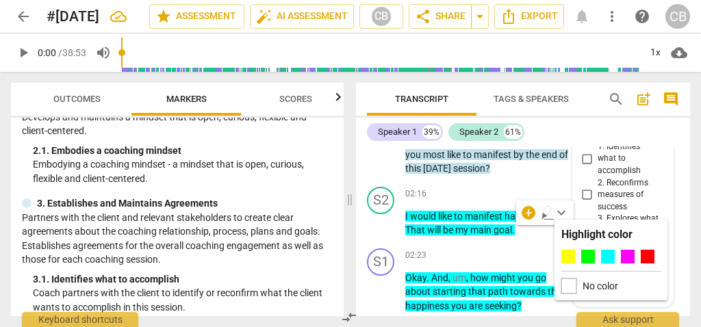
click at [571, 291] on div at bounding box center [568, 286] width 15 height 15
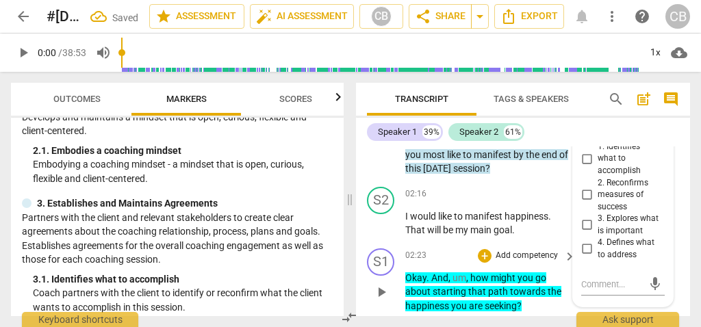
scroll to position [1088, 0]
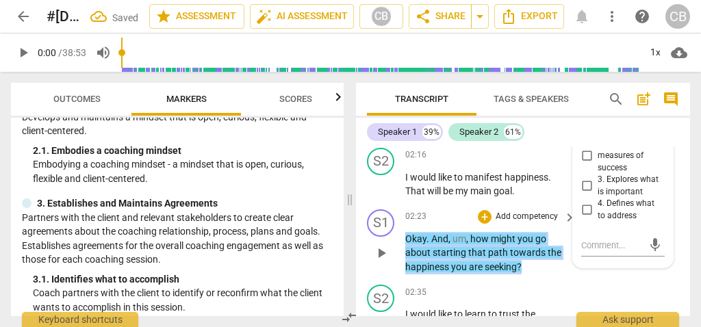
drag, startPoint x: 532, startPoint y: 270, endPoint x: 401, endPoint y: 227, distance: 137.7
click at [401, 227] on div "S1 play_arrow pause 02:23 + Add competency keyboard_arrow_right Okay . And , um…" at bounding box center [523, 242] width 334 height 76
click at [567, 246] on span "keyboard_arrow_down" at bounding box center [567, 249] width 16 height 16
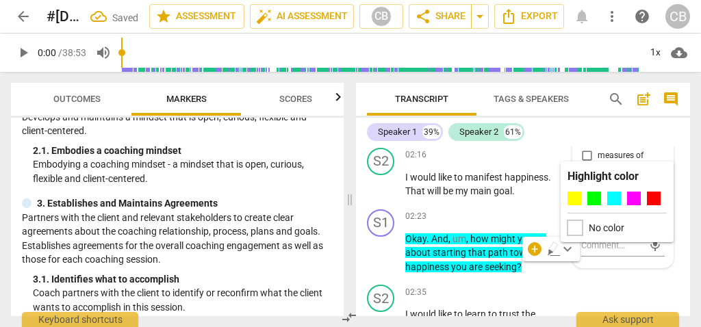
click at [577, 227] on div at bounding box center [574, 227] width 15 height 15
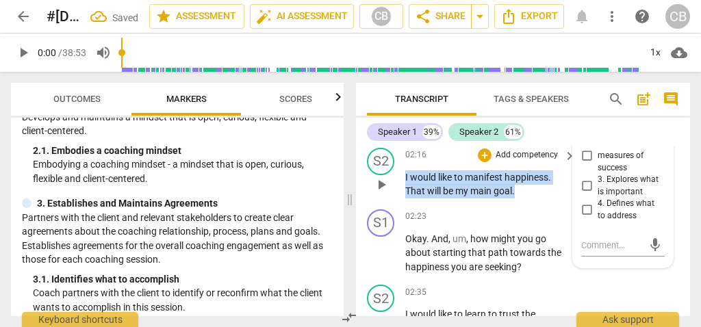
drag, startPoint x: 523, startPoint y: 190, endPoint x: 390, endPoint y: 179, distance: 133.2
click at [390, 179] on div "S2 play_arrow pause 02:16 + Add competency keyboard_arrow_right I would like to…" at bounding box center [523, 173] width 334 height 62
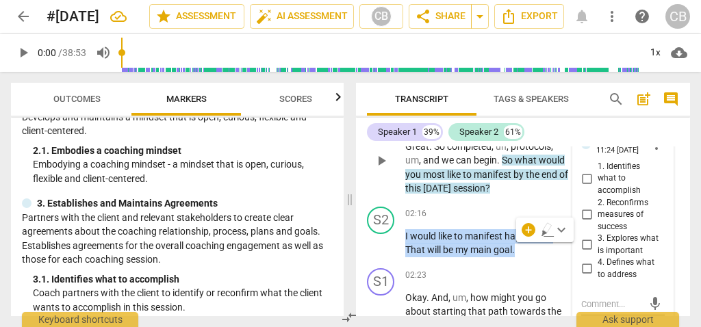
scroll to position [1029, 0]
click at [583, 176] on input "1. Identifies what to accomplish" at bounding box center [587, 179] width 22 height 16
checkbox input "true"
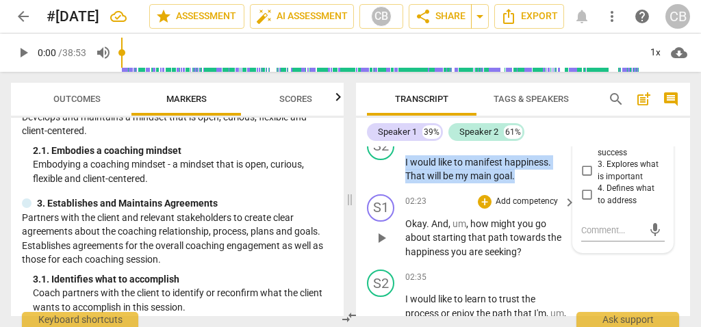
scroll to position [1104, 0]
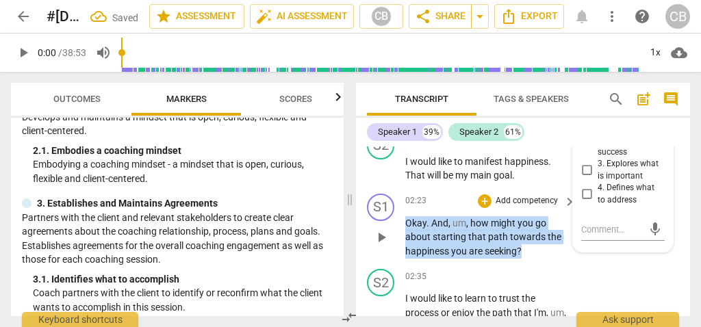
drag, startPoint x: 528, startPoint y: 255, endPoint x: 389, endPoint y: 229, distance: 140.7
click at [389, 229] on div "S1 play_arrow pause 02:23 + Add competency keyboard_arrow_right Okay . And , um…" at bounding box center [523, 226] width 334 height 76
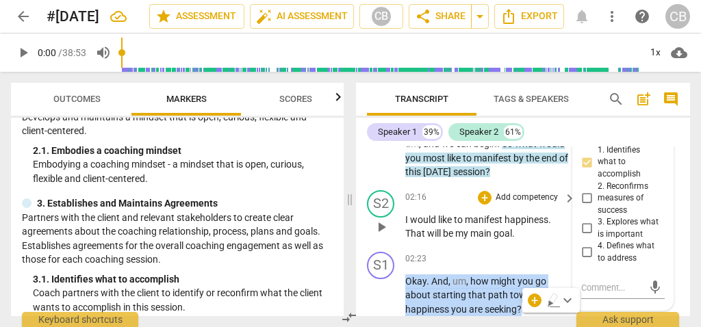
scroll to position [1051, 0]
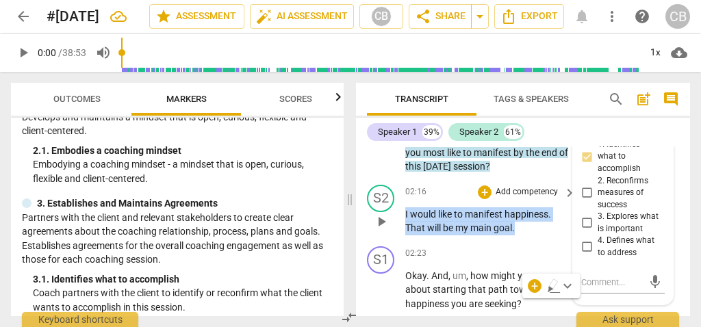
drag, startPoint x: 532, startPoint y: 232, endPoint x: 395, endPoint y: 211, distance: 138.5
click at [395, 211] on div "S2 play_arrow pause 02:16 + Add competency keyboard_arrow_right I would like to…" at bounding box center [523, 210] width 334 height 62
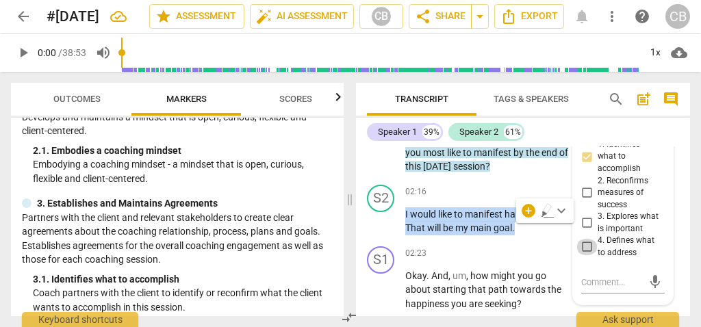
click at [585, 255] on input "4. Defines what to address" at bounding box center [587, 247] width 22 height 16
checkbox input "true"
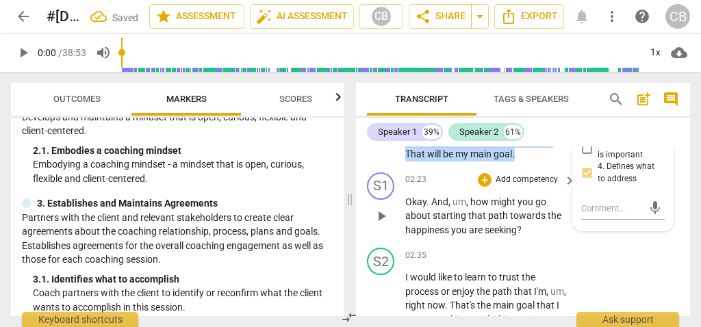
scroll to position [1128, 0]
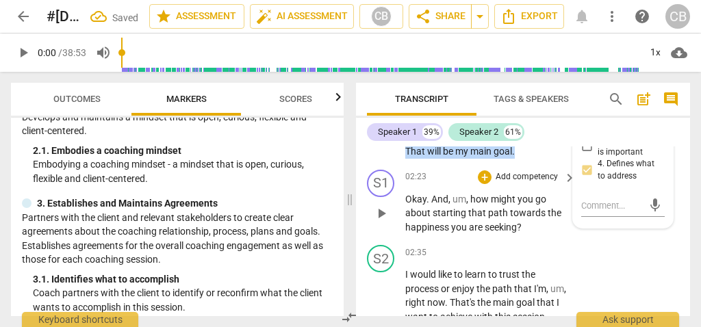
click at [544, 260] on div "02:35 + Add competency keyboard_arrow_right I would like to learn to trust the …" at bounding box center [491, 284] width 172 height 79
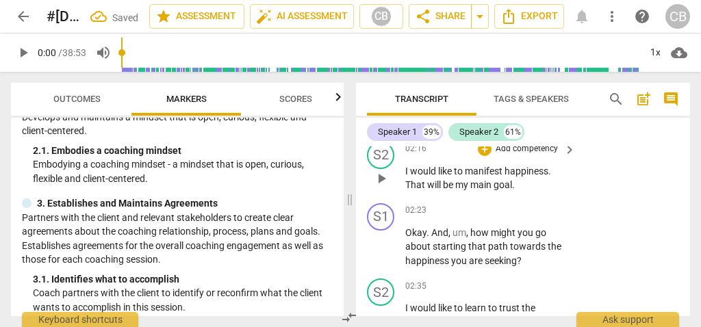
click at [522, 196] on div "S2 play_arrow pause 02:16 + Add competency keyboard_arrow_right I would like to…" at bounding box center [523, 167] width 334 height 62
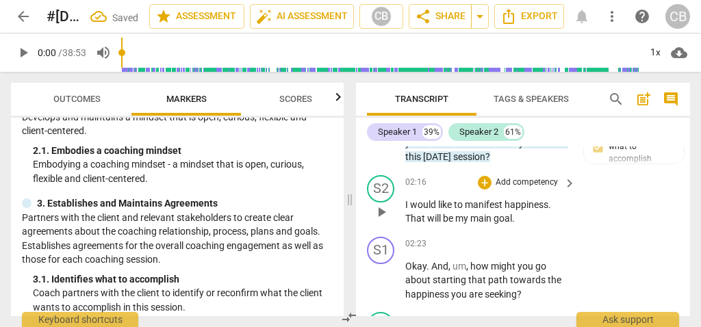
click at [535, 179] on p "Add competency" at bounding box center [526, 183] width 65 height 12
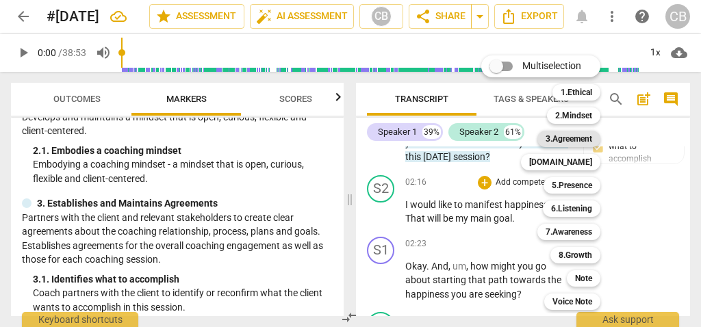
click at [575, 138] on b "3.Agreement" at bounding box center [569, 139] width 47 height 16
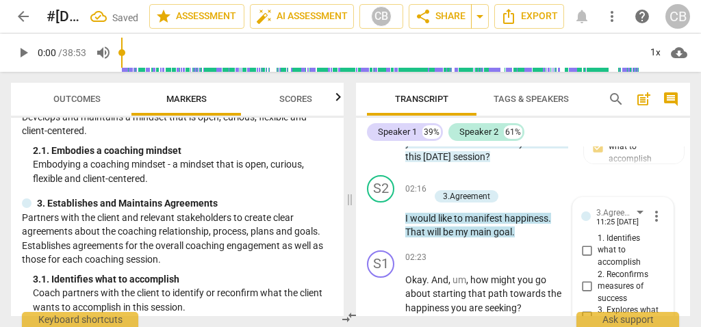
scroll to position [1218, 0]
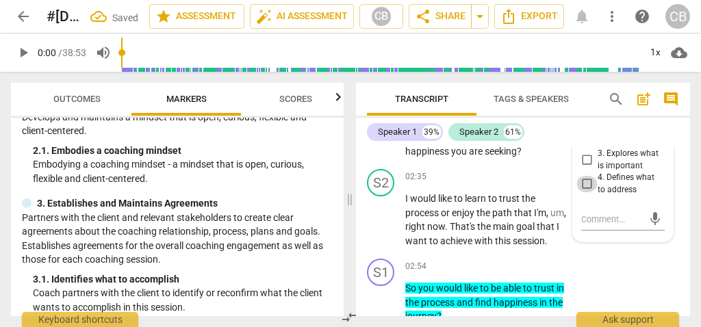
click at [583, 192] on input "4. Defines what to address" at bounding box center [587, 184] width 22 height 16
checkbox input "true"
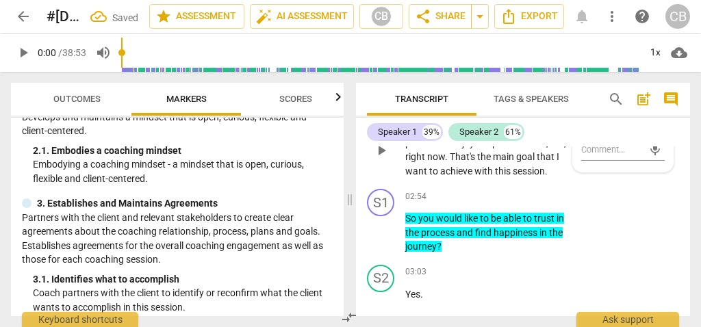
scroll to position [1293, 0]
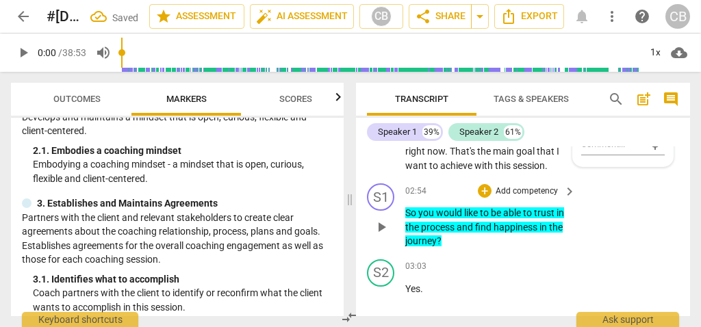
click at [521, 198] on p "Add competency" at bounding box center [526, 192] width 65 height 12
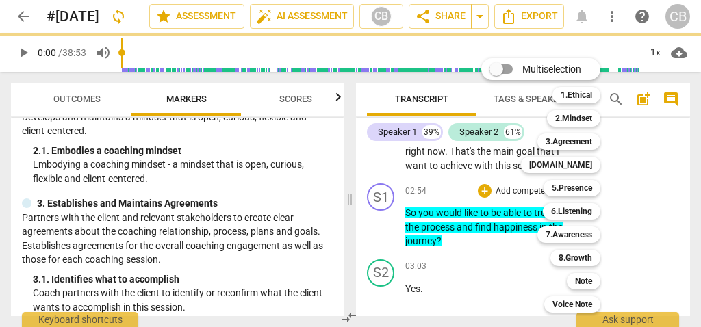
click at [478, 163] on div "Multiselection m 1.Ethical 1 2.Mindset 2 3.Agreement 3 4.Trust 4 5.Presence 5 6…" at bounding box center [551, 185] width 151 height 261
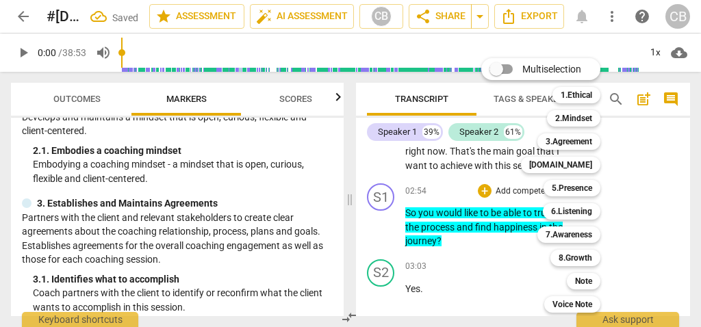
click at [675, 185] on div at bounding box center [350, 163] width 701 height 327
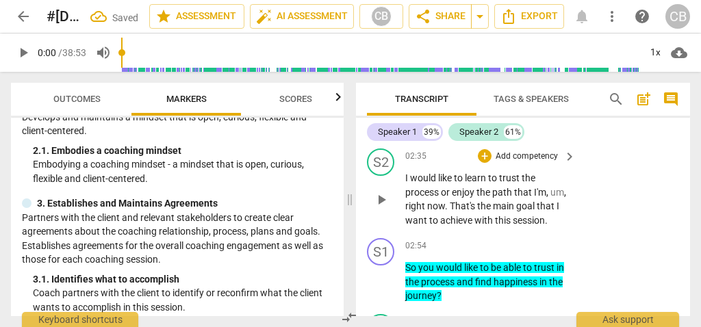
scroll to position [1240, 0]
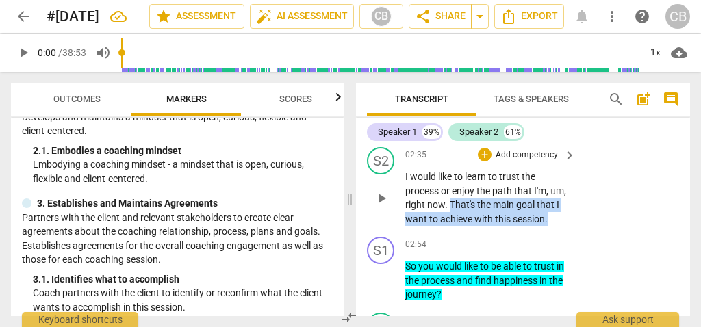
drag, startPoint x: 460, startPoint y: 228, endPoint x: 466, endPoint y: 205, distance: 24.1
click at [466, 205] on p "I would like to learn to trust the process or enjoy the path that I'm , um , ri…" at bounding box center [487, 198] width 164 height 56
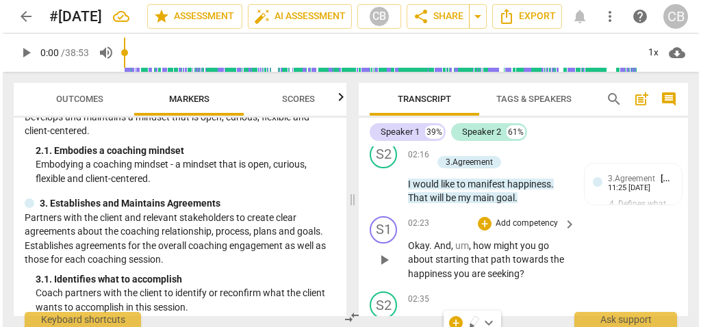
scroll to position [1123, 0]
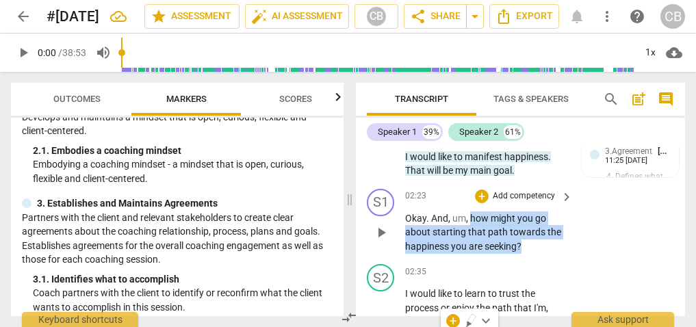
drag, startPoint x: 531, startPoint y: 244, endPoint x: 470, endPoint y: 217, distance: 67.1
click at [470, 217] on p "Okay . And , um , how might you go about starting that path towards the happine…" at bounding box center [485, 233] width 161 height 42
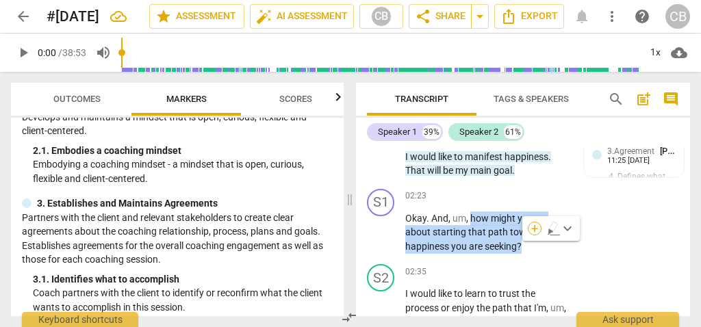
click at [534, 228] on div "+" at bounding box center [535, 229] width 14 height 14
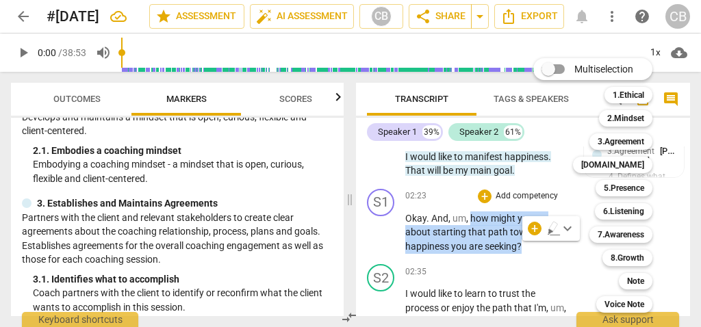
click at [234, 245] on div at bounding box center [350, 163] width 701 height 327
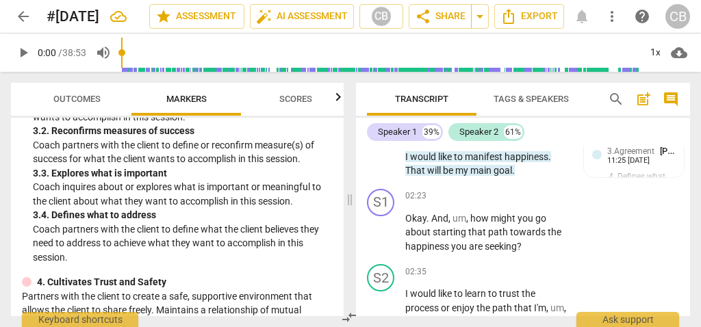
scroll to position [350, 0]
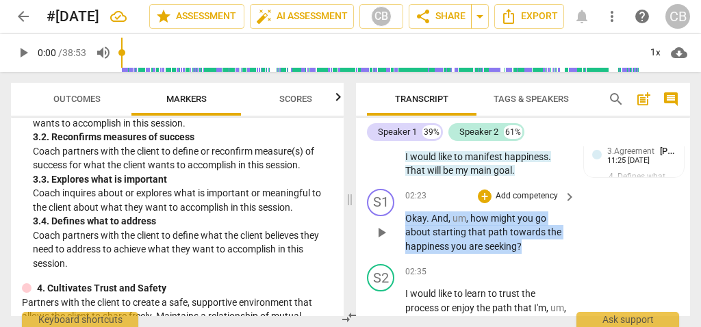
drag, startPoint x: 530, startPoint y: 253, endPoint x: 398, endPoint y: 224, distance: 135.9
click at [398, 224] on div "S1 play_arrow pause 02:23 + Add competency keyboard_arrow_right Okay . And , um…" at bounding box center [523, 221] width 334 height 76
click at [533, 231] on div "+" at bounding box center [535, 229] width 14 height 14
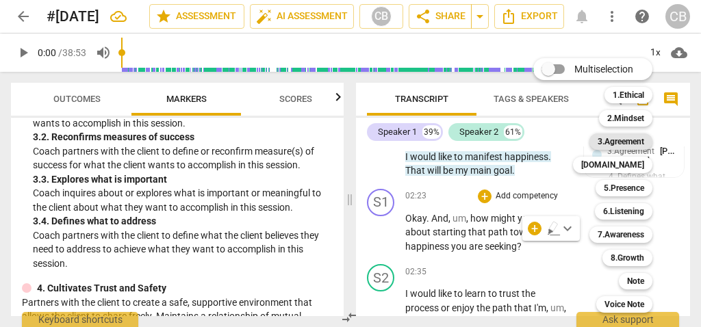
click at [639, 143] on b "3.Agreement" at bounding box center [621, 141] width 47 height 16
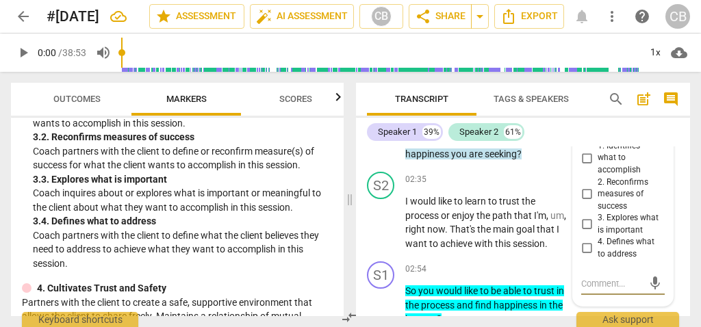
scroll to position [1236, 0]
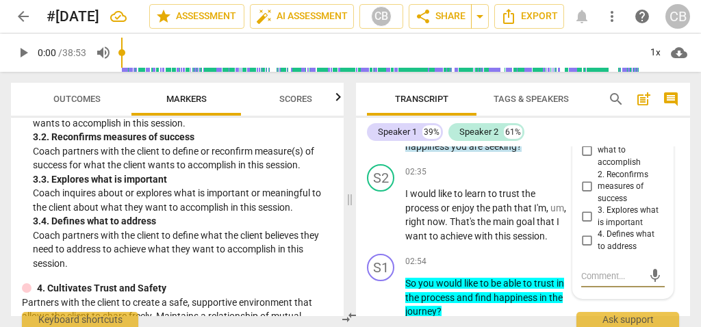
click at [583, 221] on input "3. Explores what is important" at bounding box center [587, 217] width 22 height 16
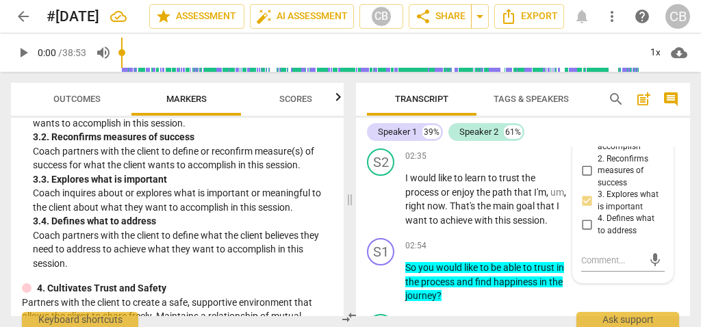
scroll to position [1257, 0]
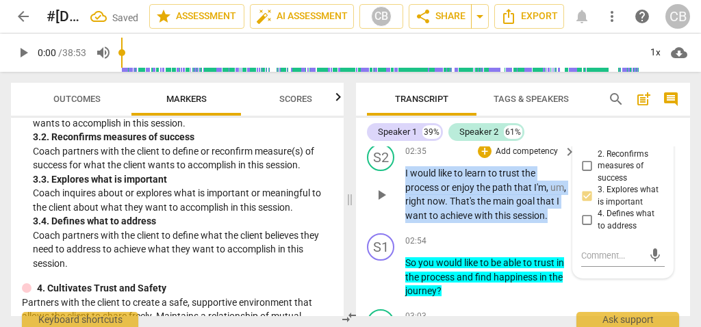
drag, startPoint x: 497, startPoint y: 230, endPoint x: 404, endPoint y: 175, distance: 108.4
click at [404, 175] on div "S2 play_arrow pause 02:35 + Add competency keyboard_arrow_right I would like to…" at bounding box center [523, 183] width 334 height 90
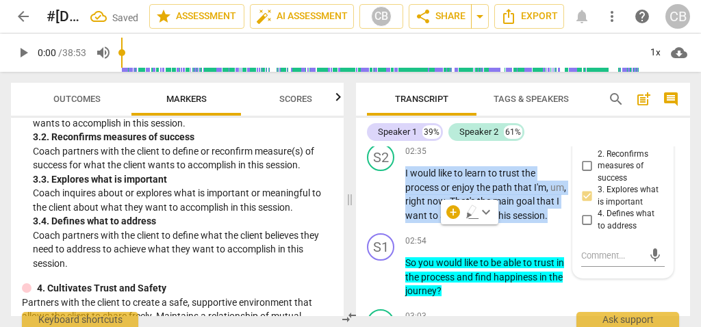
click at [585, 201] on input "3. Explores what is important" at bounding box center [587, 196] width 22 height 16
click at [587, 203] on input "3. Explores what is important" at bounding box center [587, 196] width 22 height 16
click at [584, 205] on input "3. Explores what is important" at bounding box center [587, 196] width 22 height 16
checkbox input "true"
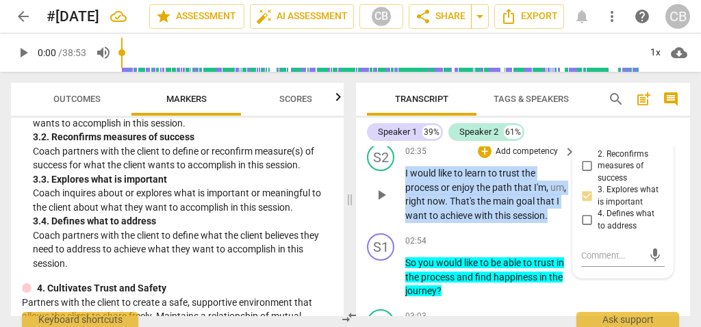
click at [521, 222] on p "I would like to learn to trust the process or enjoy the path that I'm , um , ri…" at bounding box center [487, 194] width 164 height 56
drag, startPoint x: 495, startPoint y: 237, endPoint x: 392, endPoint y: 170, distance: 122.8
click at [392, 170] on div "S2 play_arrow pause 02:35 + Add competency keyboard_arrow_right I would like to…" at bounding box center [523, 183] width 334 height 90
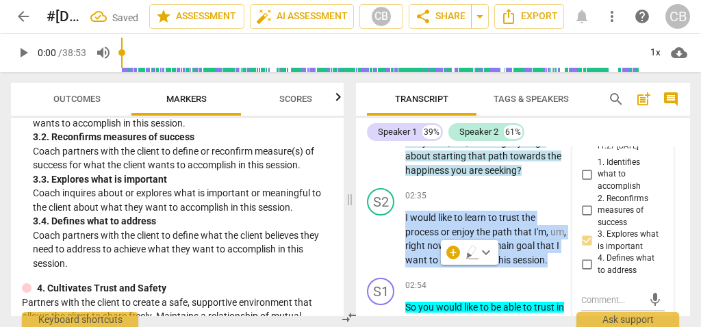
scroll to position [1216, 0]
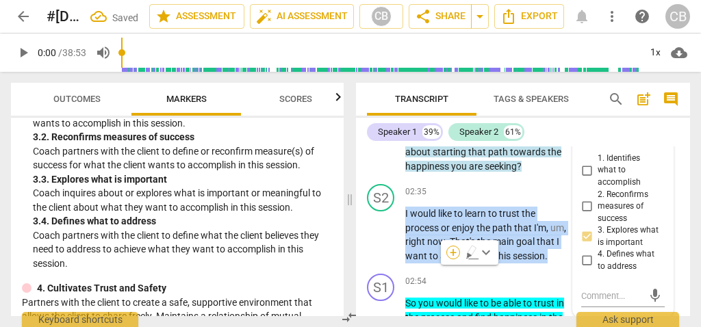
click at [452, 252] on div "+" at bounding box center [453, 253] width 14 height 14
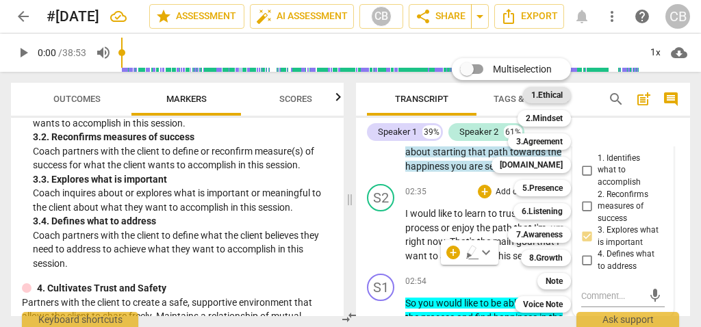
click at [562, 99] on b "1.Ethical" at bounding box center [546, 95] width 31 height 16
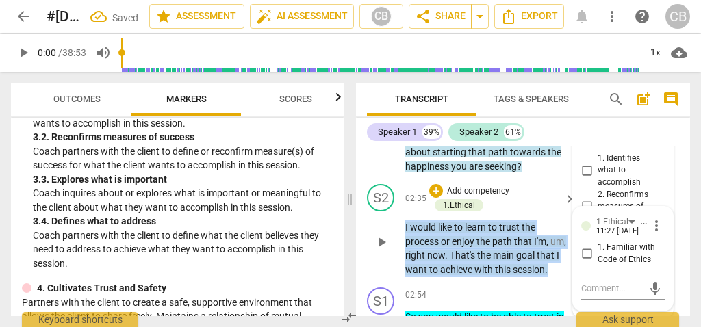
drag, startPoint x: 460, startPoint y: 284, endPoint x: 400, endPoint y: 224, distance: 85.2
click at [400, 224] on div "S2 play_arrow pause 02:35 + Add competency 1.Ethical keyboard_arrow_right I wou…" at bounding box center [523, 230] width 334 height 103
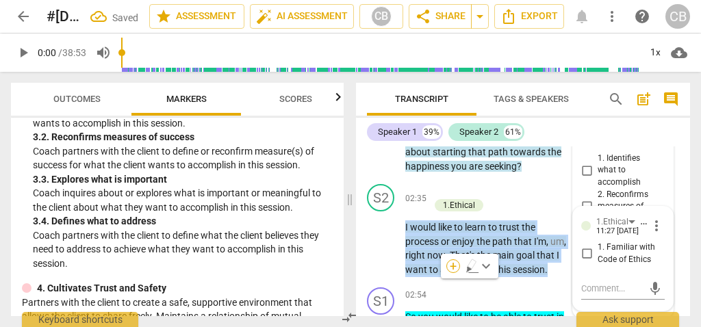
click at [455, 264] on div "+" at bounding box center [453, 266] width 14 height 14
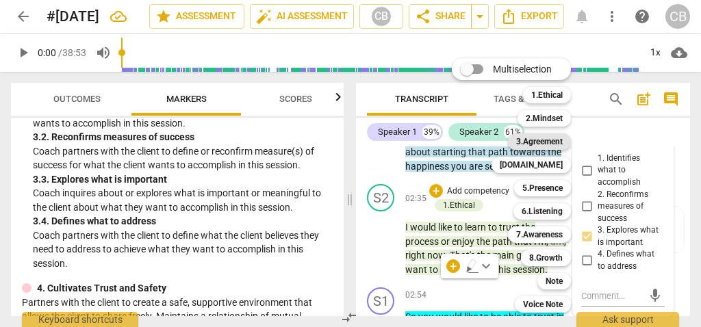
click at [557, 138] on b "3.Agreement" at bounding box center [539, 141] width 47 height 16
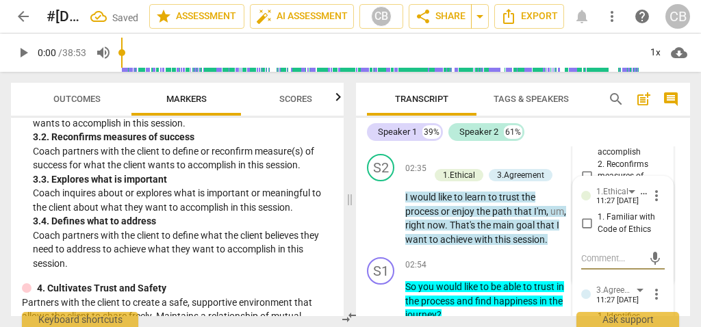
scroll to position [1257, 0]
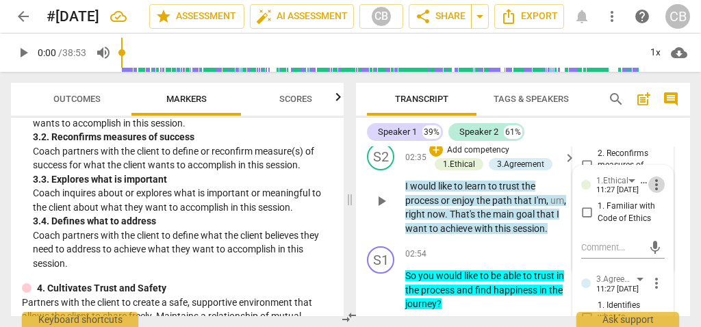
click at [652, 185] on span "more_vert" at bounding box center [656, 185] width 16 height 16
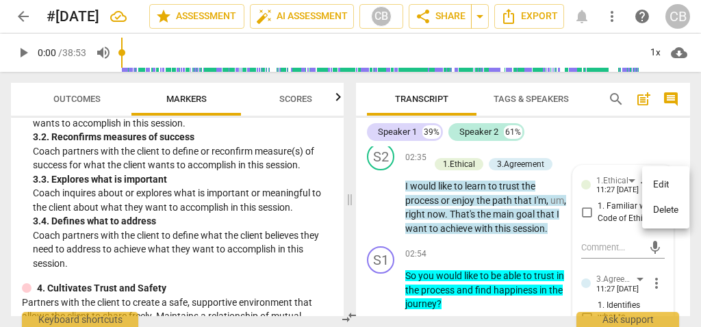
click at [660, 205] on li "Delete" at bounding box center [665, 210] width 47 height 26
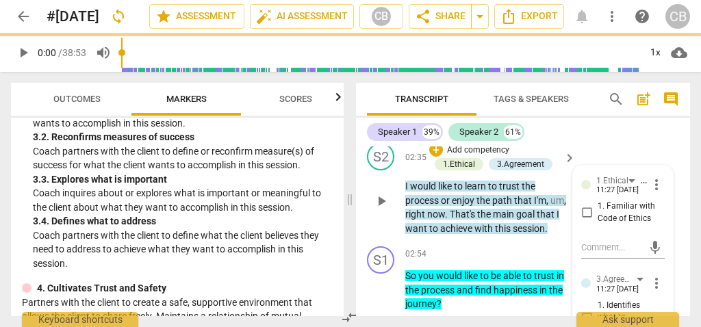
click at [526, 235] on p "I would like to learn to trust the process or enjoy the path that I'm , um , ri…" at bounding box center [487, 207] width 164 height 56
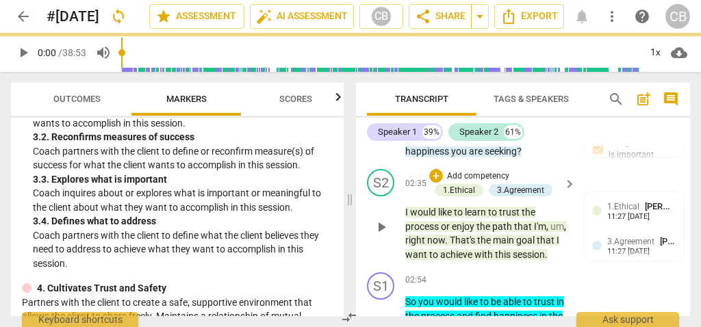
scroll to position [1230, 0]
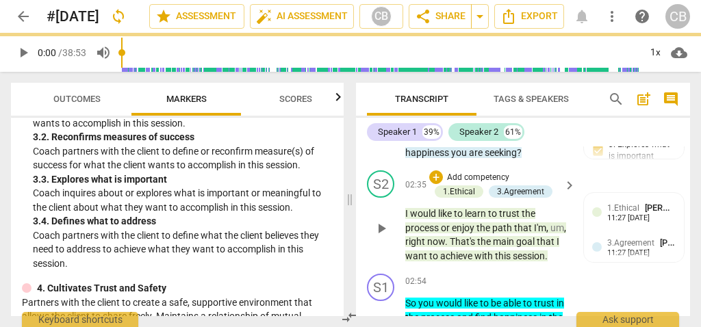
click at [478, 200] on div "02:35 + Add competency 1.Ethical 3.Agreement keyboard_arrow_right I would like …" at bounding box center [491, 216] width 172 height 92
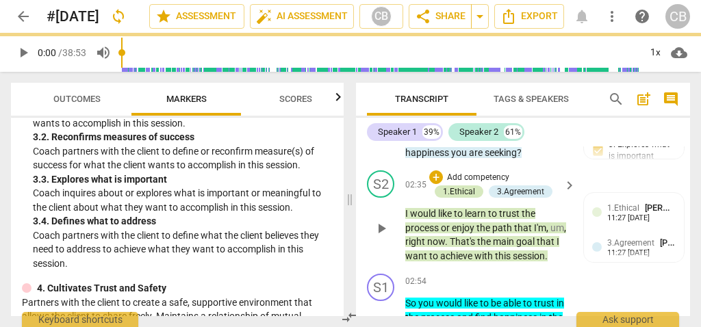
click at [474, 194] on div "1.Ethical" at bounding box center [459, 192] width 49 height 12
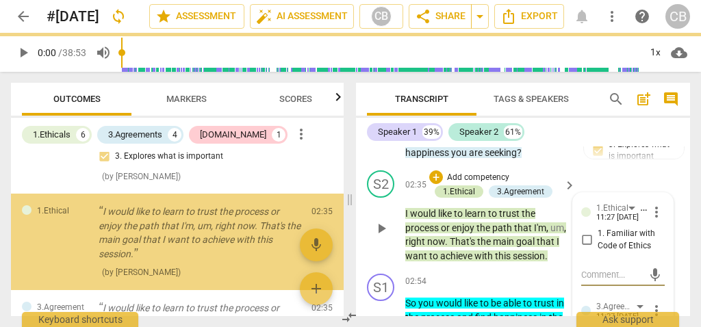
scroll to position [776, 0]
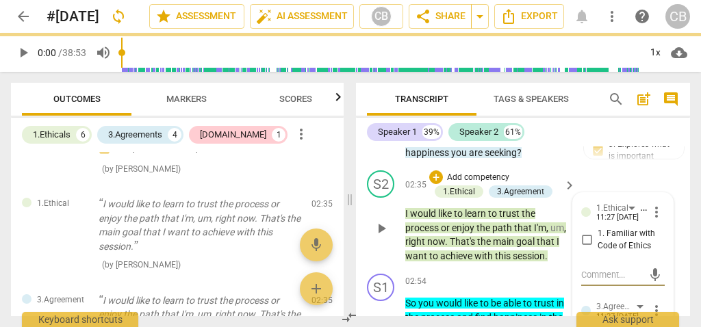
click at [477, 263] on p "I would like to learn to trust the process or enjoy the path that I'm , um , ri…" at bounding box center [487, 235] width 164 height 56
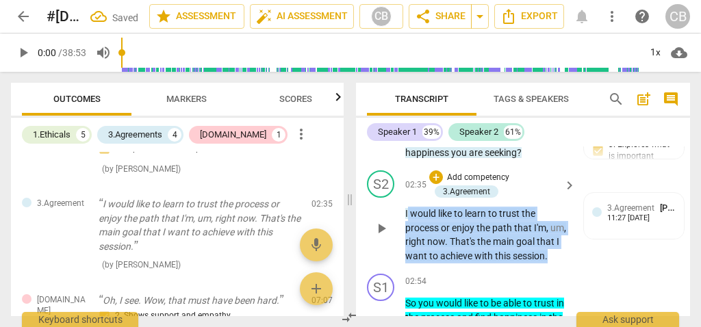
drag, startPoint x: 477, startPoint y: 270, endPoint x: 401, endPoint y: 206, distance: 99.6
click at [401, 206] on div "S2 play_arrow pause 02:35 + Add competency 3.Agreement keyboard_arrow_right I w…" at bounding box center [523, 216] width 334 height 103
click at [513, 255] on span "this" at bounding box center [504, 256] width 18 height 11
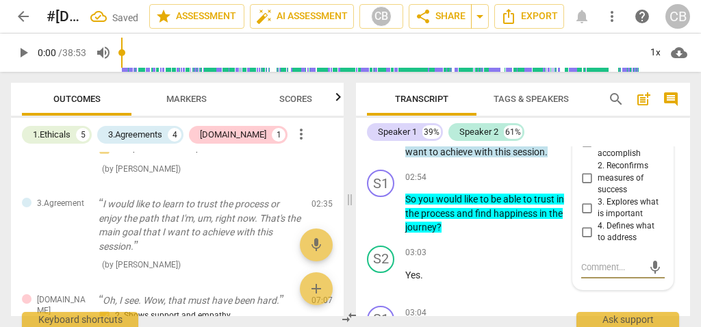
scroll to position [1361, 0]
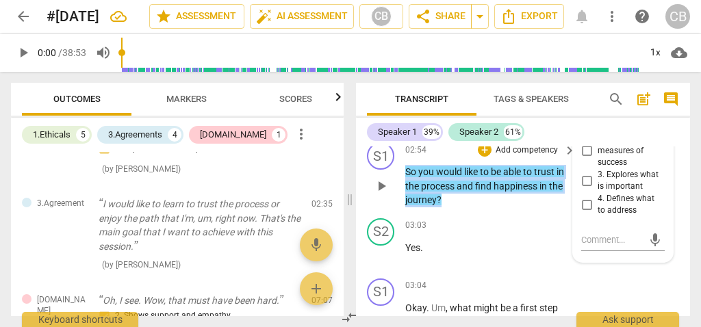
drag, startPoint x: 478, startPoint y: 219, endPoint x: 398, endPoint y: 187, distance: 86.9
click at [398, 187] on div "S1 play_arrow pause 02:54 + Add competency keyboard_arrow_right So you would li…" at bounding box center [523, 175] width 334 height 76
click at [504, 196] on span "keyboard_arrow_down" at bounding box center [502, 196] width 16 height 16
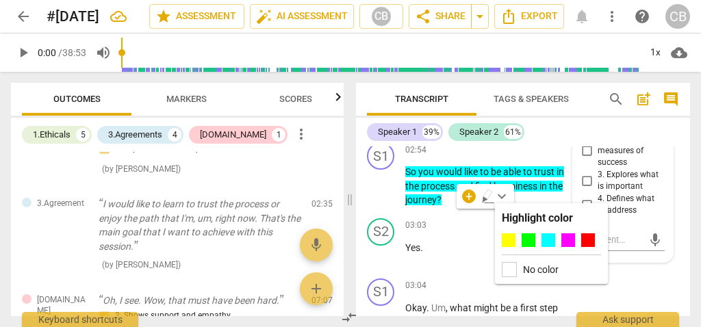
click at [538, 266] on label "No color" at bounding box center [541, 269] width 36 height 11
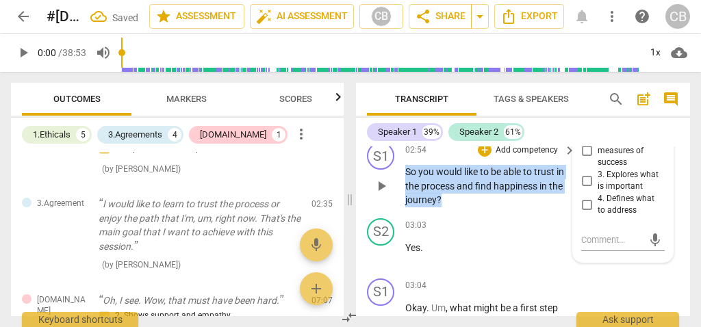
drag, startPoint x: 491, startPoint y: 214, endPoint x: 403, endPoint y: 180, distance: 94.7
click at [403, 180] on div "S1 play_arrow pause 02:54 + Add competency keyboard_arrow_right So you would li…" at bounding box center [523, 175] width 334 height 76
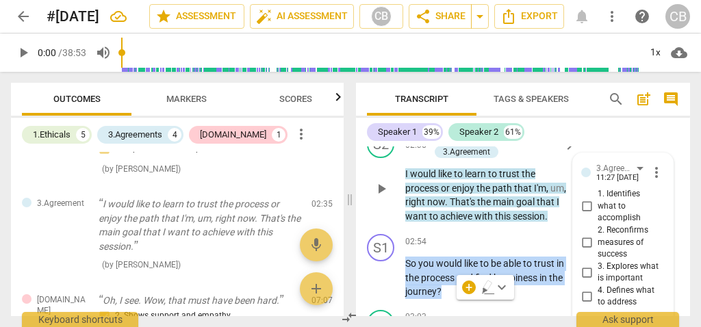
scroll to position [1290, 0]
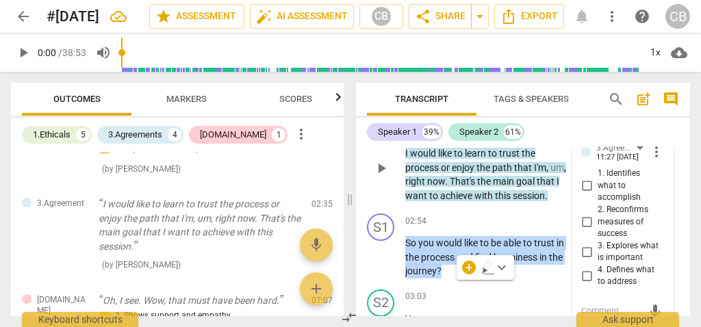
click at [586, 220] on input "2. Reconfirms measures of success" at bounding box center [587, 222] width 22 height 16
checkbox input "true"
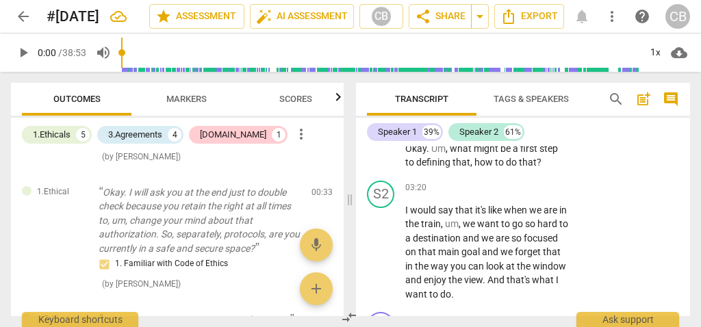
scroll to position [0, 0]
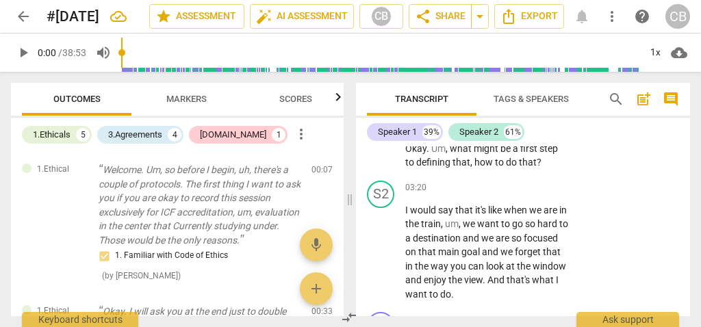
click at [180, 105] on span "Markers" at bounding box center [186, 99] width 73 height 18
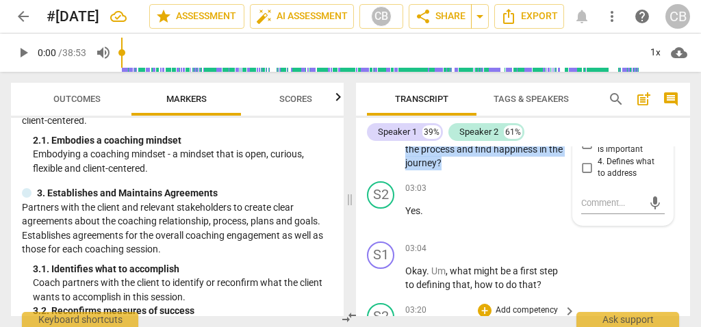
scroll to position [1299, 0]
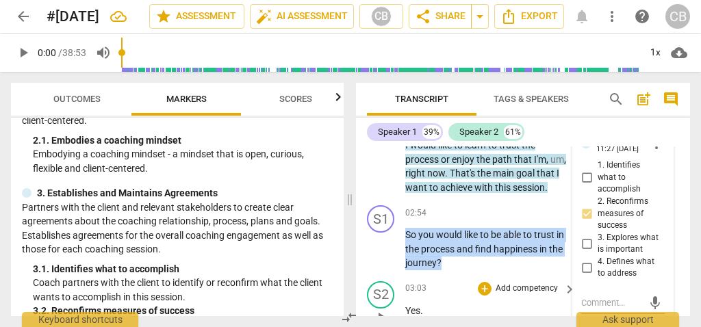
click at [515, 291] on div "S2 play_arrow pause 03:03 + Add competency keyboard_arrow_right Yes ." at bounding box center [523, 306] width 334 height 60
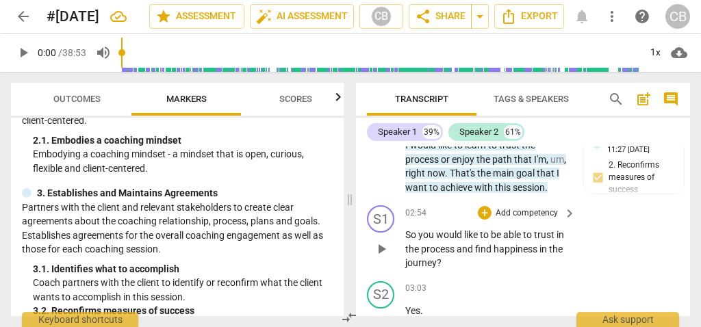
click at [504, 270] on p "So you would like to be able to trust in the process and find happiness in the …" at bounding box center [487, 249] width 164 height 42
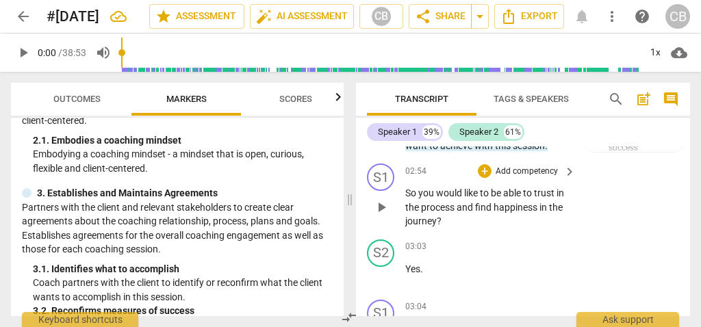
scroll to position [1275, 0]
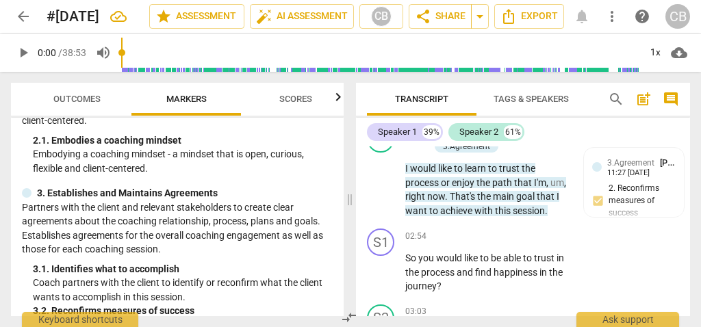
click at [487, 180] on span "the" at bounding box center [484, 182] width 16 height 11
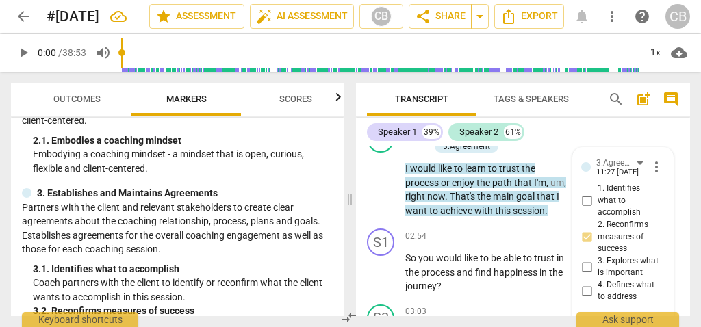
scroll to position [1382, 0]
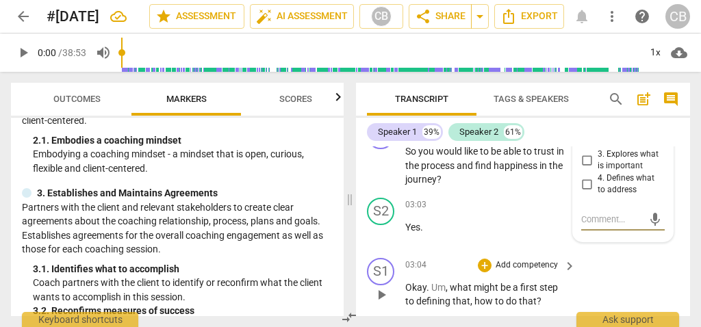
click at [489, 272] on div "+ Add competency" at bounding box center [518, 266] width 81 height 14
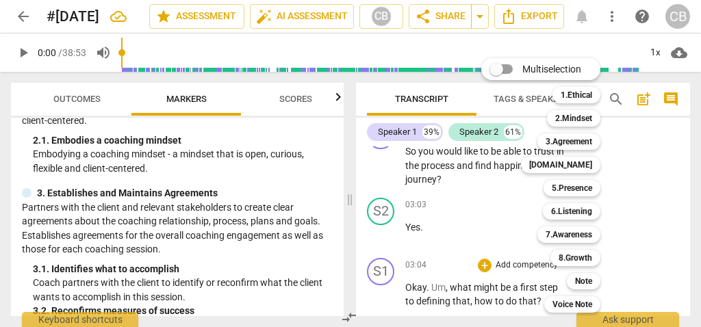
click at [461, 254] on div at bounding box center [350, 163] width 701 height 327
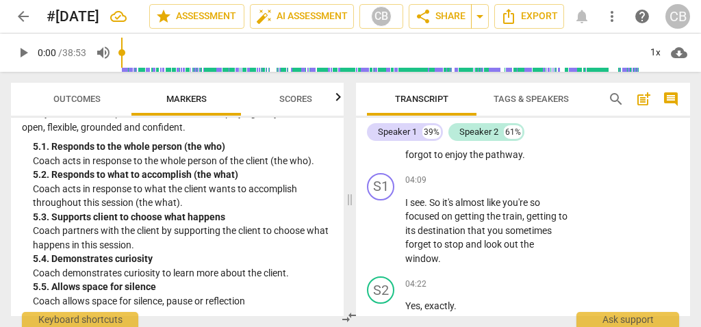
scroll to position [767, 0]
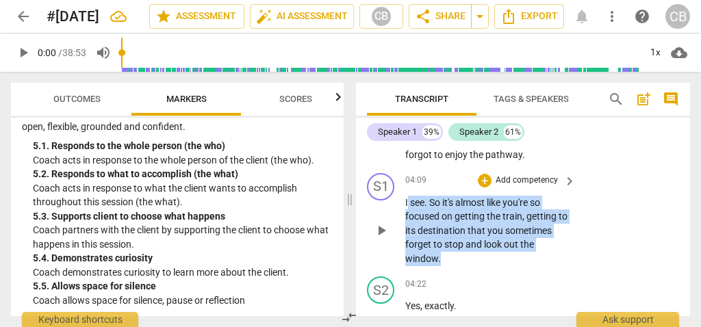
drag, startPoint x: 468, startPoint y: 270, endPoint x: 407, endPoint y: 214, distance: 83.3
click at [407, 214] on p "I see . So it's almost like you're so focused on getting the train , getting to…" at bounding box center [487, 231] width 164 height 71
click at [404, 217] on div "play_arrow pause" at bounding box center [387, 232] width 35 height 62
click at [411, 223] on p "I see . So it's almost like you're so focused on getting the train , getting to…" at bounding box center [487, 231] width 164 height 71
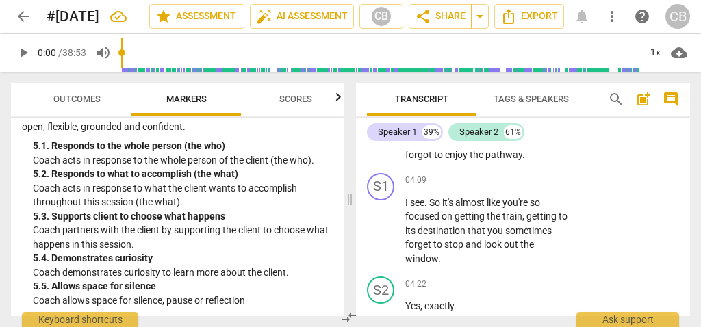
drag, startPoint x: 404, startPoint y: 216, endPoint x: 457, endPoint y: 253, distance: 64.8
click at [457, 253] on div "S1 play_arrow pause 04:09 + Add competency keyboard_arrow_right I see . So it's…" at bounding box center [523, 220] width 334 height 104
click at [457, 250] on span "stop" at bounding box center [454, 244] width 21 height 11
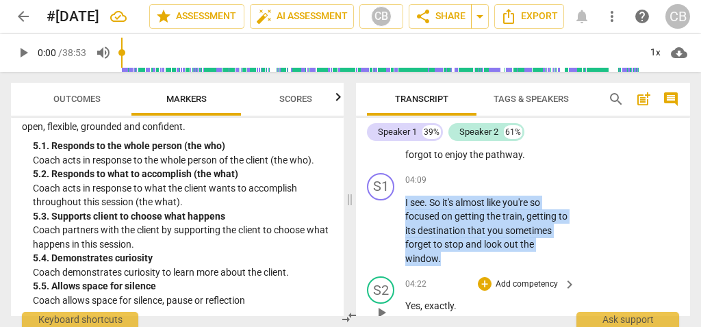
drag, startPoint x: 405, startPoint y: 216, endPoint x: 463, endPoint y: 287, distance: 92.0
click at [463, 287] on div "S1 play_arrow pause 00:03 + Add competency keyboard_arrow_right Hello . S2 play…" at bounding box center [523, 231] width 334 height 170
click at [449, 252] on div "+" at bounding box center [453, 255] width 14 height 14
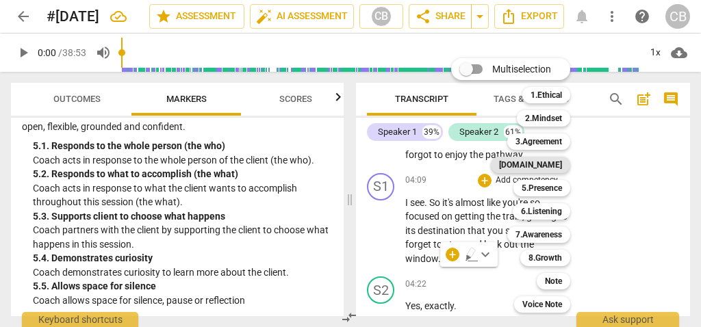
click at [553, 166] on b "[DOMAIN_NAME]" at bounding box center [530, 165] width 63 height 16
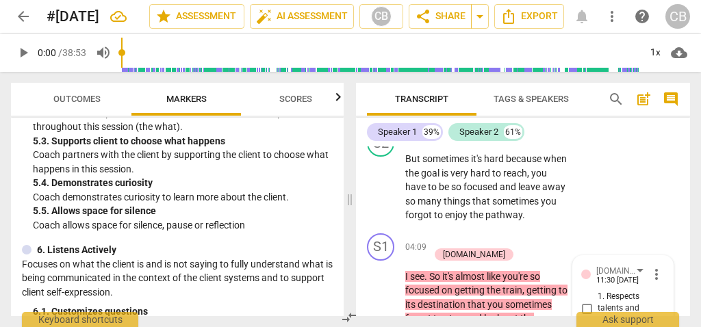
scroll to position [936, 0]
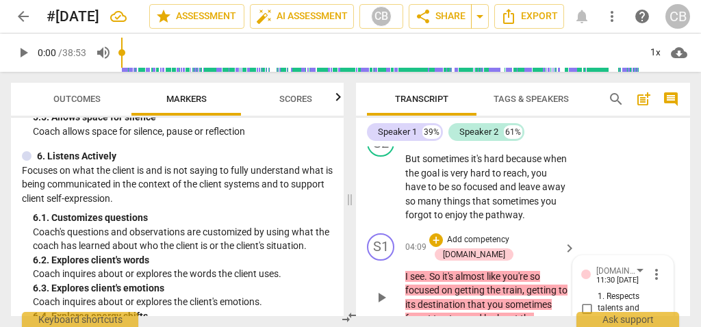
click at [484, 262] on div "+ Add competency 4.Trust" at bounding box center [494, 247] width 130 height 29
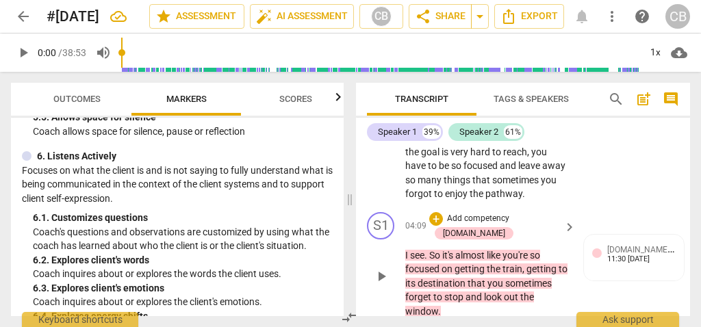
scroll to position [1834, 0]
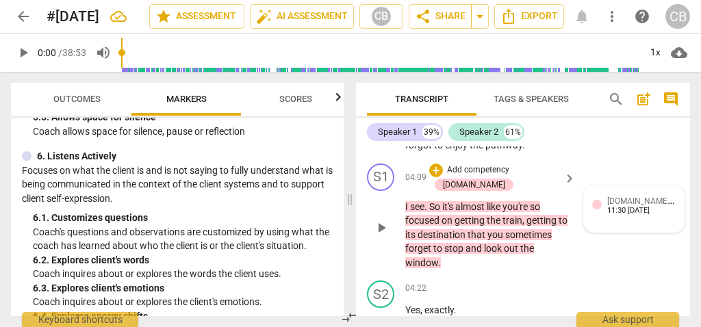
click at [598, 216] on div "4.Trust Chenoa Blot 11:30 09-10-2025" at bounding box center [634, 204] width 84 height 21
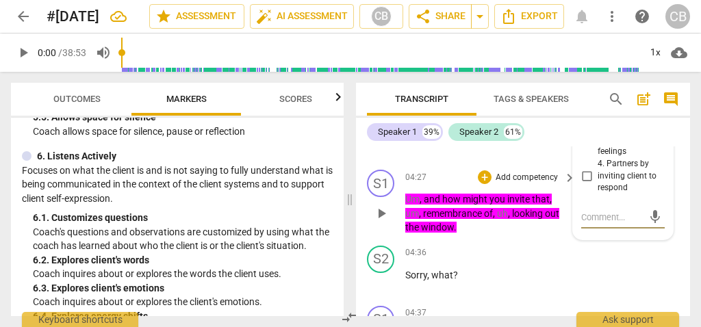
click at [519, 235] on p "Um , and how might you invite that , um , remembrance of , uh , looking out the…" at bounding box center [487, 213] width 164 height 42
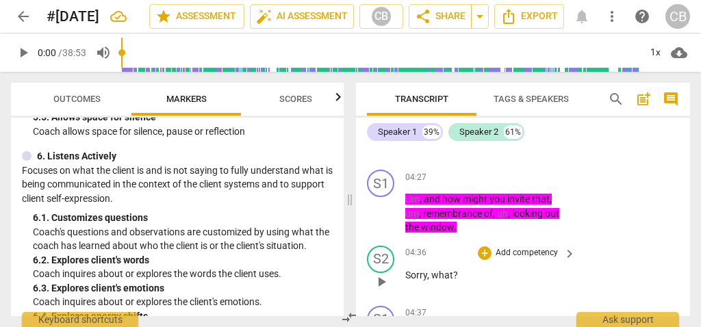
click at [531, 255] on div "S2 play_arrow pause 04:36 + Add competency keyboard_arrow_right Sorry , what ?" at bounding box center [523, 270] width 334 height 60
click at [458, 199] on div "04:27 + Add competency keyboard_arrow_right Um , and how might you invite that …" at bounding box center [491, 202] width 172 height 65
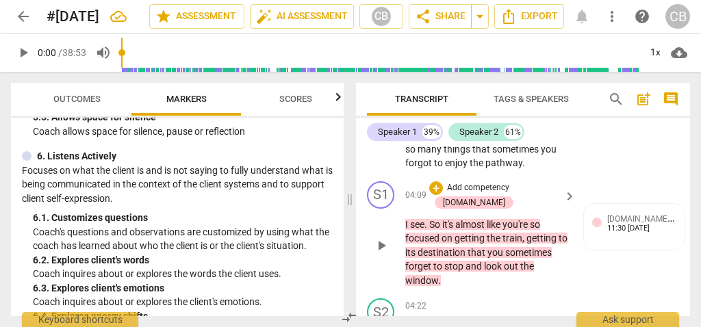
scroll to position [1817, 0]
click at [461, 287] on p "I see . So it's almost like you're so focused on getting the train , getting to…" at bounding box center [487, 252] width 164 height 71
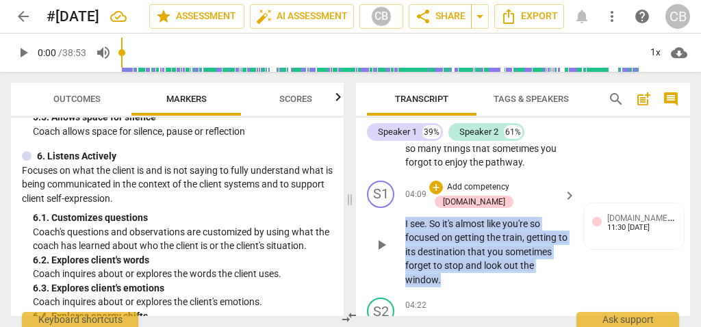
drag, startPoint x: 461, startPoint y: 295, endPoint x: 405, endPoint y: 239, distance: 79.9
click at [405, 239] on p "I see . So it's almost like you're so focused on getting the train , getting to…" at bounding box center [487, 252] width 164 height 71
click at [455, 276] on div "+" at bounding box center [453, 277] width 14 height 14
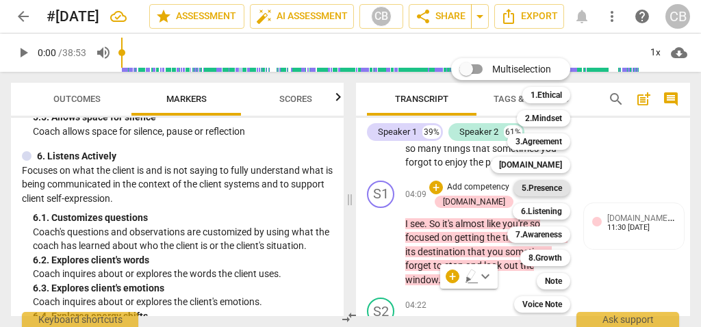
click at [559, 186] on b "5.Presence" at bounding box center [542, 188] width 40 height 16
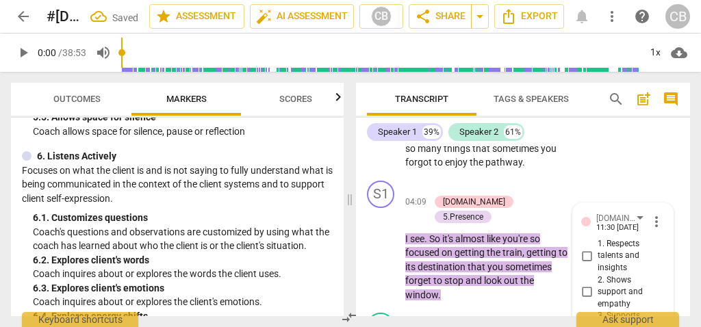
scroll to position [2005, 0]
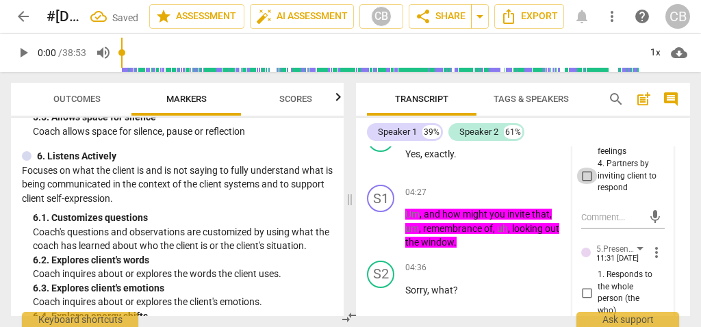
click at [586, 184] on input "4. Partners by inviting client to respond" at bounding box center [587, 176] width 22 height 16
checkbox input "true"
click at [554, 257] on div "S2 play_arrow pause 04:36 + Add competency keyboard_arrow_right Sorry , what ?" at bounding box center [523, 285] width 334 height 60
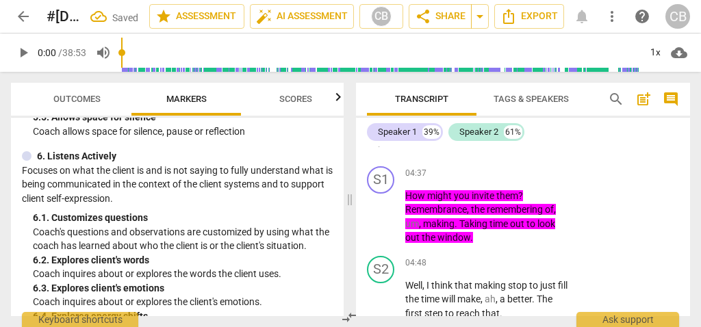
scroll to position [2160, 0]
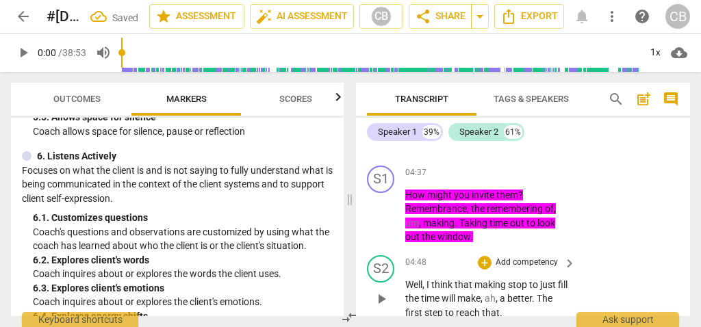
click at [581, 252] on div "S2 play_arrow pause 04:48 + Add competency keyboard_arrow_right Well , I think …" at bounding box center [523, 288] width 334 height 76
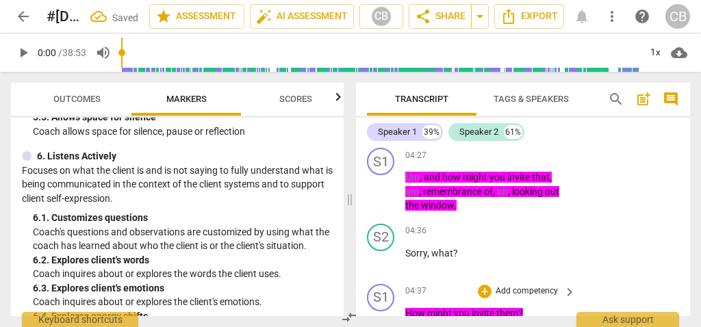
scroll to position [2024, 0]
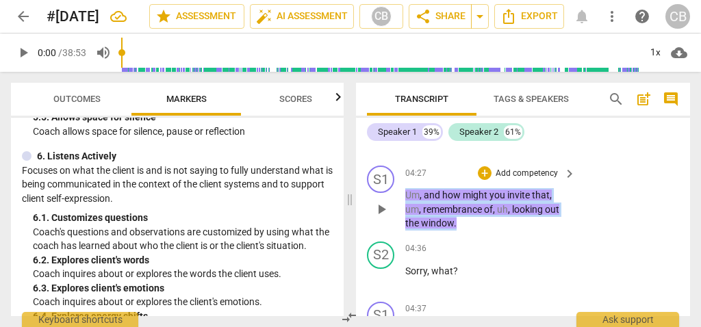
drag, startPoint x: 481, startPoint y: 224, endPoint x: 398, endPoint y: 193, distance: 87.7
click at [398, 193] on div "S1 play_arrow pause 04:27 + Add competency keyboard_arrow_right Um , and how mi…" at bounding box center [523, 198] width 334 height 76
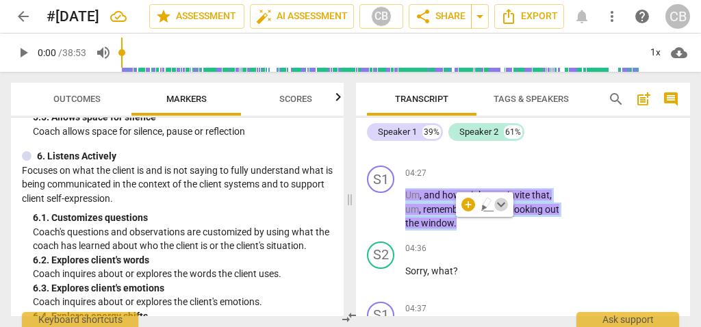
click at [502, 204] on span "keyboard_arrow_down" at bounding box center [501, 204] width 16 height 16
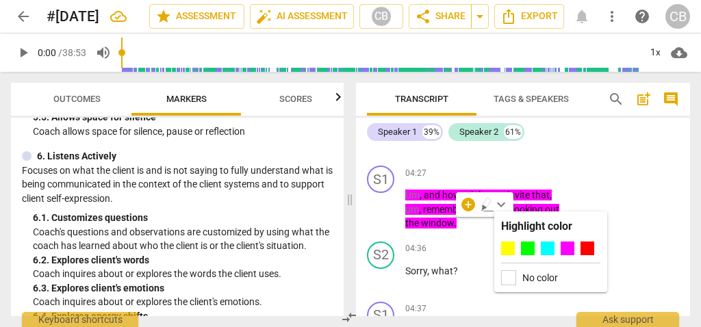
click at [528, 274] on label "No color" at bounding box center [540, 277] width 36 height 11
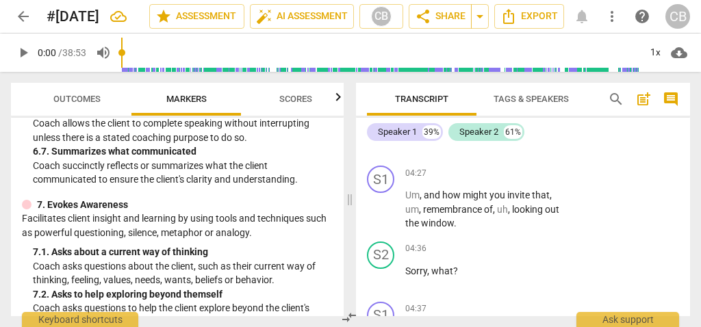
scroll to position [1299, 0]
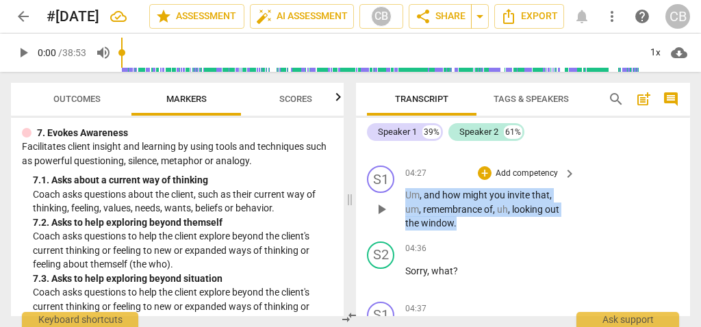
drag, startPoint x: 468, startPoint y: 225, endPoint x: 400, endPoint y: 199, distance: 72.8
click at [400, 199] on div "S1 play_arrow pause 04:27 + Add competency keyboard_arrow_right Um , and how mi…" at bounding box center [523, 198] width 334 height 76
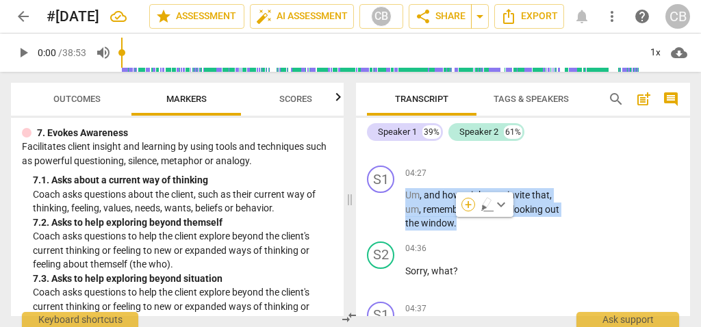
click at [470, 203] on div "+" at bounding box center [468, 205] width 14 height 14
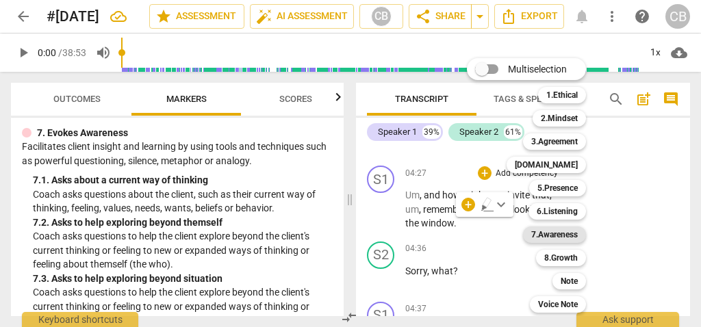
click at [569, 235] on b "7.Awareness" at bounding box center [554, 235] width 47 height 16
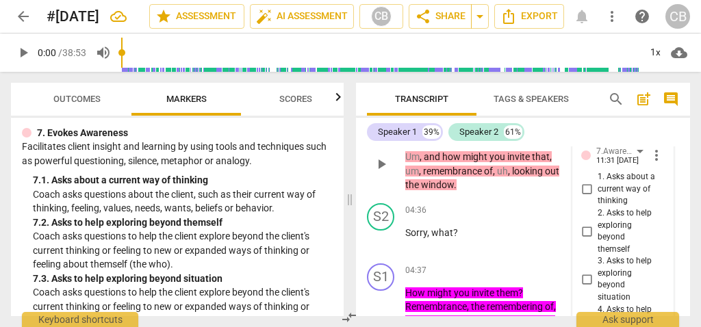
scroll to position [2081, 0]
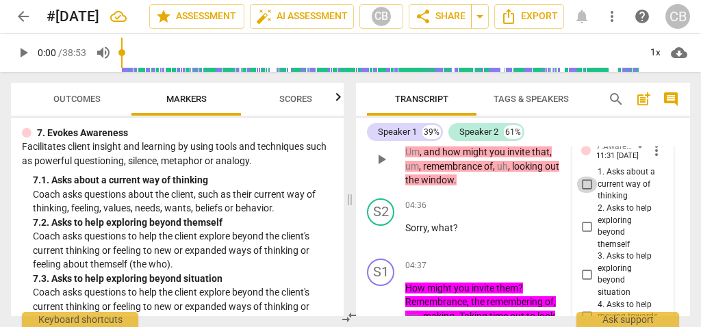
click at [585, 184] on input "1. Asks about a current way of thinking" at bounding box center [587, 185] width 22 height 16
checkbox input "true"
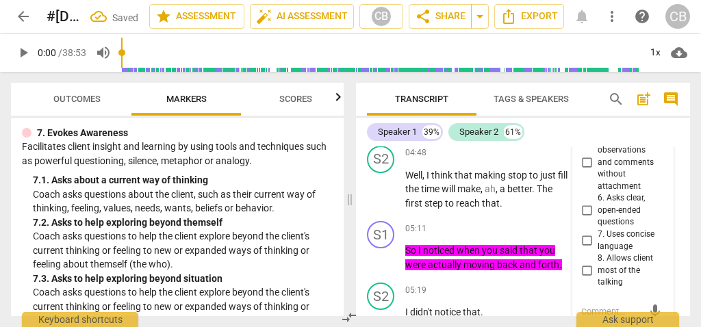
scroll to position [2288, 0]
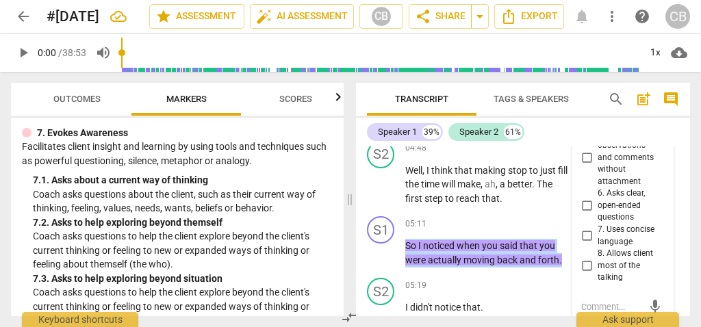
drag, startPoint x: 406, startPoint y: 239, endPoint x: 580, endPoint y: 262, distance: 175.4
click at [580, 262] on div "S1 play_arrow pause 00:03 + Add competency keyboard_arrow_right Hello . S2 play…" at bounding box center [523, 231] width 334 height 170
click at [609, 240] on span "keyboard_arrow_down" at bounding box center [607, 241] width 16 height 16
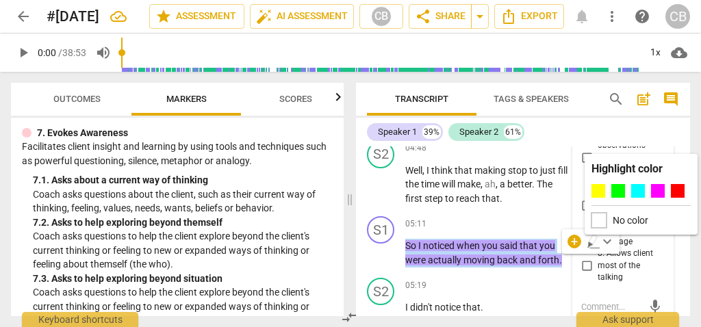
click at [604, 218] on div at bounding box center [598, 220] width 15 height 15
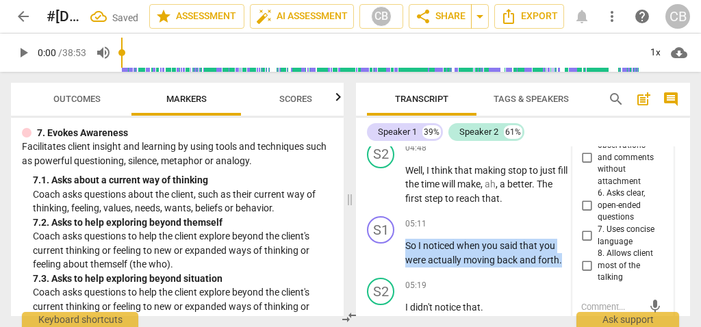
drag, startPoint x: 405, startPoint y: 244, endPoint x: 570, endPoint y: 270, distance: 167.0
click at [570, 270] on div "S1 play_arrow pause 00:03 + Add competency keyboard_arrow_right Hello . S2 play…" at bounding box center [523, 231] width 334 height 170
click at [573, 235] on div "+" at bounding box center [574, 242] width 14 height 14
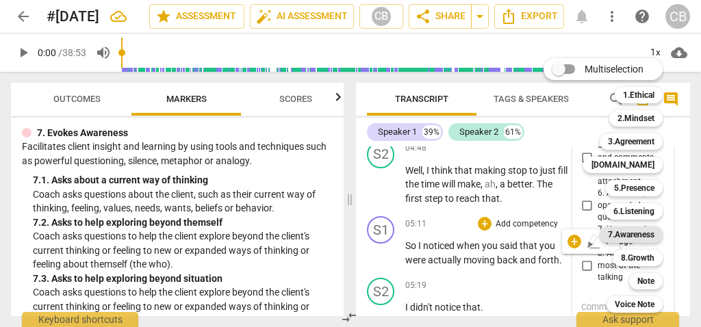
click at [625, 230] on b "7.Awareness" at bounding box center [631, 235] width 47 height 16
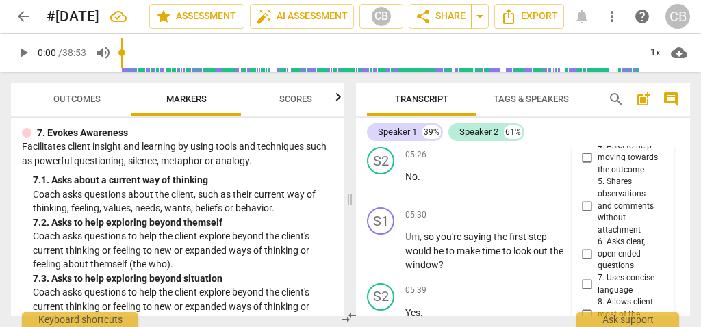
scroll to position [2544, 0]
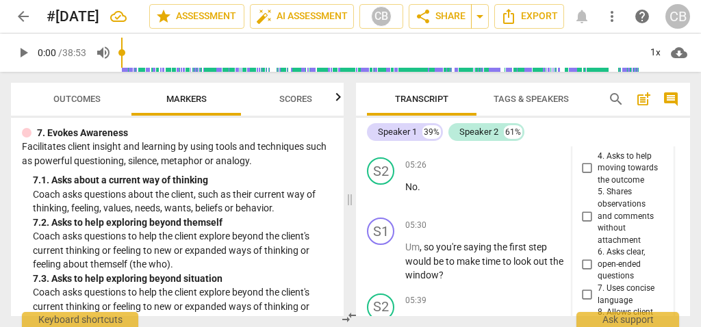
click at [587, 213] on input "5. Shares observations and comments without attachment" at bounding box center [587, 216] width 22 height 16
checkbox input "true"
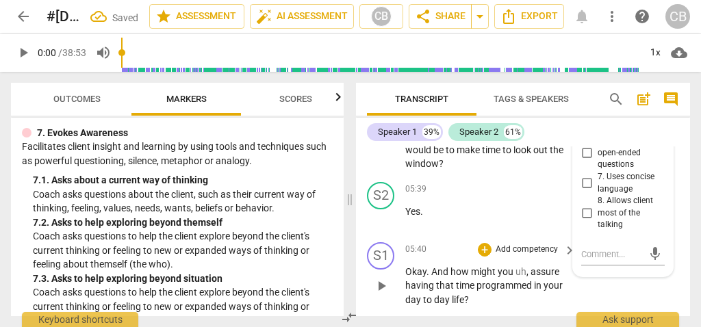
scroll to position [2605, 0]
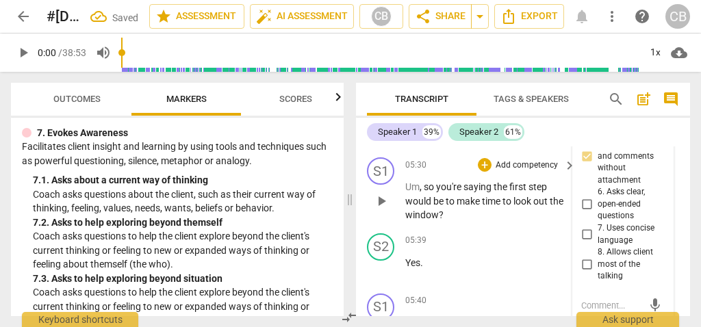
click at [502, 208] on p "Um , so you're saying the first step would be to make time to look out the wind…" at bounding box center [487, 201] width 164 height 42
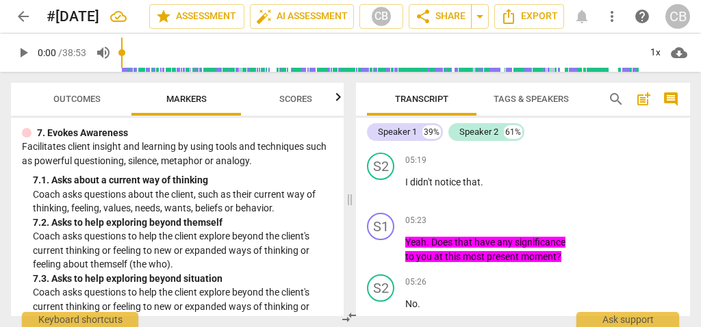
scroll to position [2429, 0]
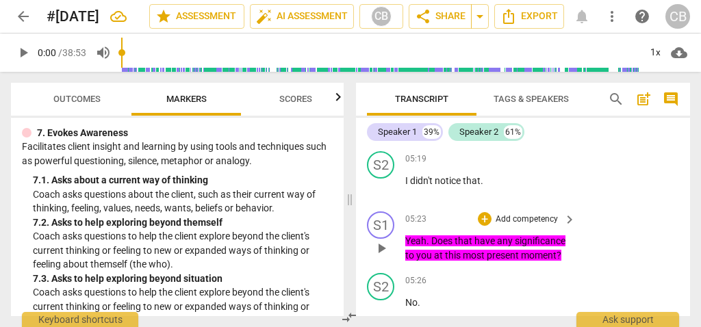
drag, startPoint x: 405, startPoint y: 240, endPoint x: 580, endPoint y: 253, distance: 176.4
click at [580, 253] on div "S1 play_arrow pause 05:23 + Add competency keyboard_arrow_right Yeah . Does tha…" at bounding box center [523, 237] width 334 height 62
drag, startPoint x: 569, startPoint y: 255, endPoint x: 402, endPoint y: 242, distance: 167.5
click at [402, 242] on div "S1 play_arrow pause 05:23 + Add competency keyboard_arrow_right Yeah . Does tha…" at bounding box center [523, 237] width 334 height 62
drag, startPoint x: 398, startPoint y: 235, endPoint x: 539, endPoint y: 259, distance: 142.9
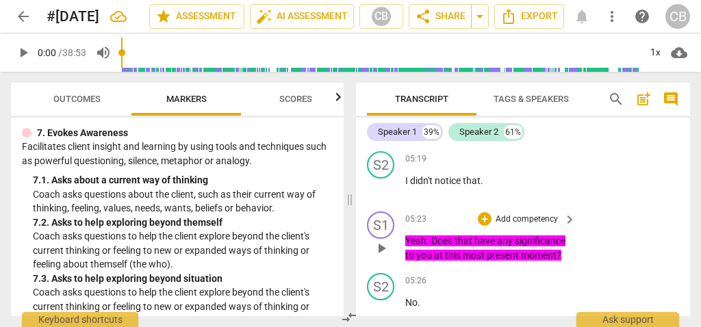
click at [539, 259] on div "S1 play_arrow pause 05:23 + Add competency keyboard_arrow_right Yeah . Does tha…" at bounding box center [523, 237] width 334 height 62
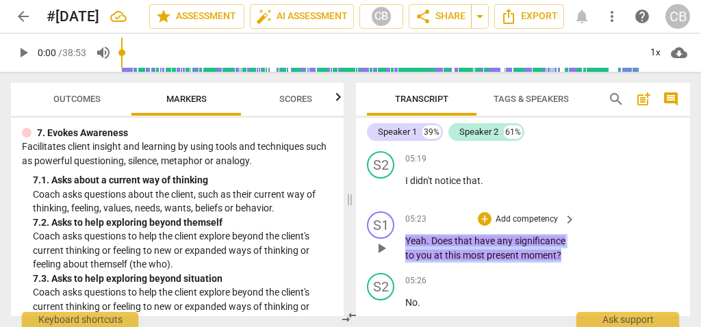
drag, startPoint x: 562, startPoint y: 257, endPoint x: 396, endPoint y: 238, distance: 167.5
click at [396, 238] on div "S1 play_arrow pause 05:23 + Add competency keyboard_arrow_right Yeah . Does tha…" at bounding box center [523, 237] width 334 height 62
click at [608, 237] on span "keyboard_arrow_down" at bounding box center [606, 237] width 16 height 16
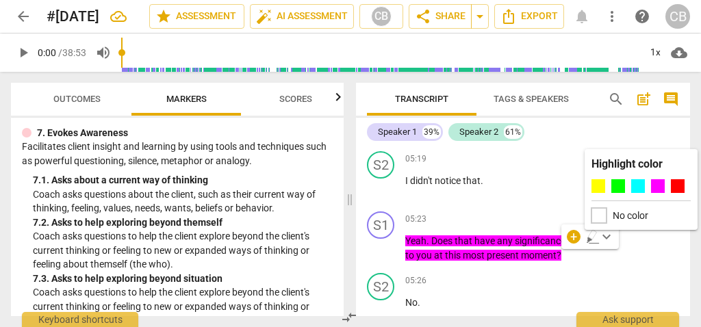
click at [600, 214] on div at bounding box center [598, 215] width 15 height 15
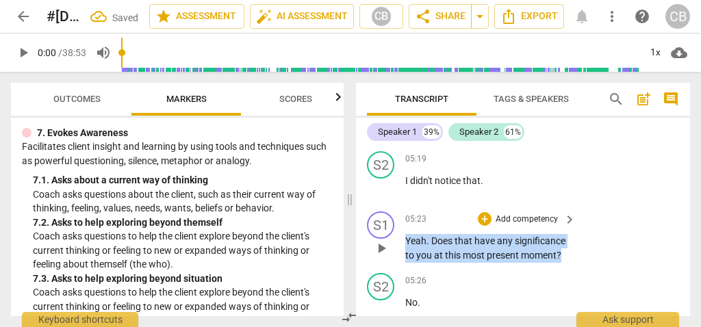
drag, startPoint x: 563, startPoint y: 253, endPoint x: 392, endPoint y: 235, distance: 172.0
click at [392, 235] on div "S1 play_arrow pause 05:23 + Add competency keyboard_arrow_right Yeah . Does tha…" at bounding box center [523, 237] width 334 height 62
click at [572, 235] on div "+" at bounding box center [574, 237] width 14 height 14
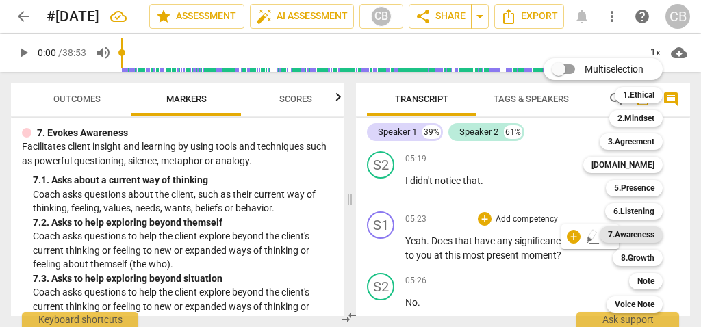
click at [645, 229] on b "7.Awareness" at bounding box center [631, 235] width 47 height 16
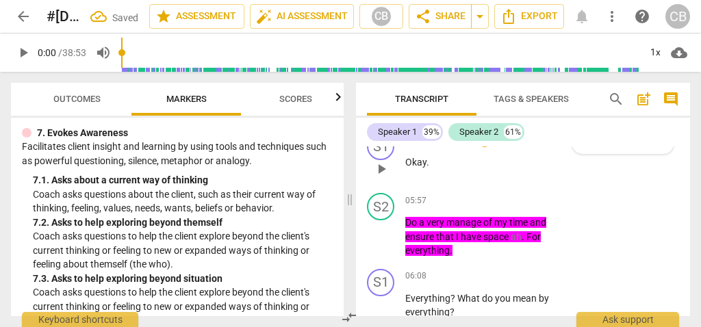
scroll to position [2919, 0]
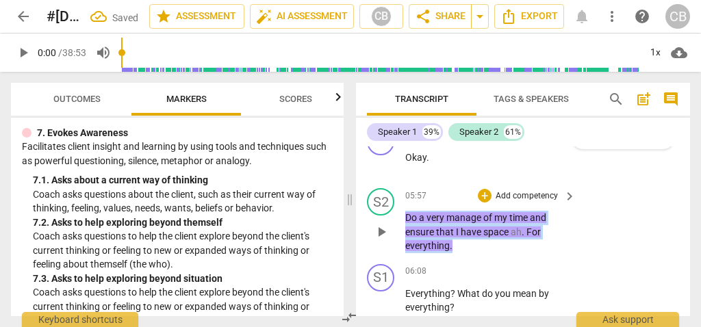
drag, startPoint x: 483, startPoint y: 248, endPoint x: 407, endPoint y: 221, distance: 81.2
click at [407, 221] on p "Do a very manage of my time and ensure that I have space ah . For everything ." at bounding box center [487, 232] width 164 height 42
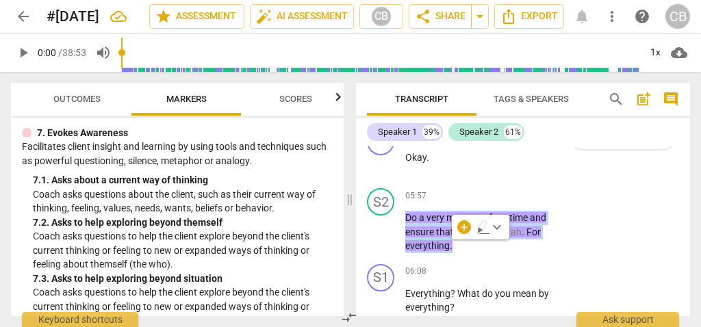
click at [497, 225] on span "keyboard_arrow_down" at bounding box center [497, 227] width 16 height 16
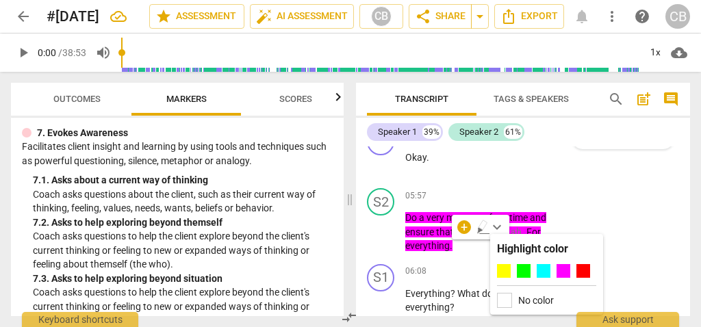
click at [527, 296] on label "No color" at bounding box center [536, 300] width 36 height 11
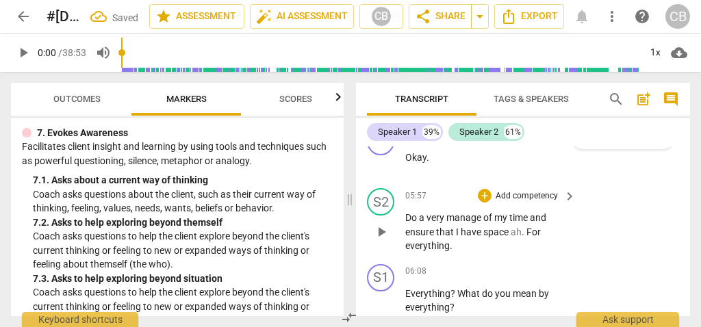
scroll to position [2947, 0]
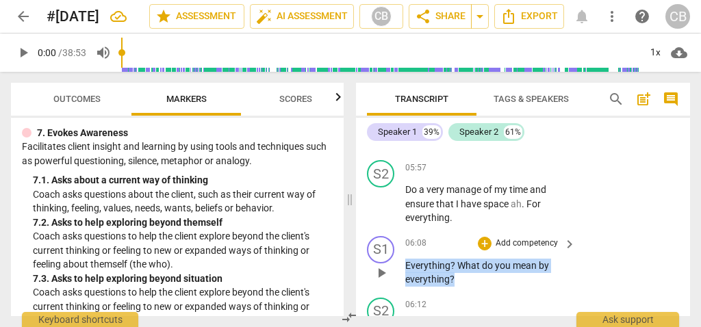
drag, startPoint x: 464, startPoint y: 280, endPoint x: 403, endPoint y: 266, distance: 62.6
click at [403, 266] on div "S1 play_arrow pause 06:08 + Add competency keyboard_arrow_right Everything ? Wh…" at bounding box center [523, 262] width 334 height 62
click at [467, 257] on div "+" at bounding box center [466, 261] width 14 height 14
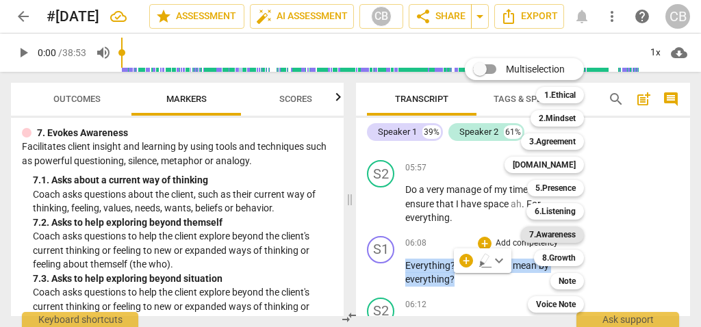
click at [573, 234] on b "7.Awareness" at bounding box center [552, 235] width 47 height 16
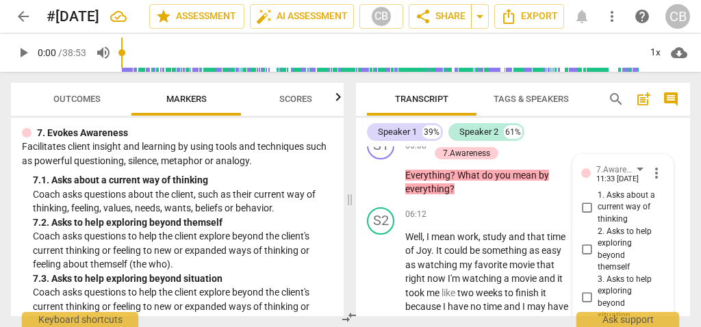
scroll to position [3042, 0]
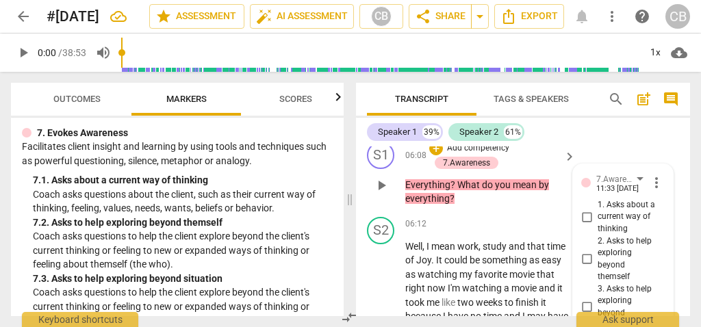
click at [586, 212] on input "1. Asks about a current way of thinking" at bounding box center [587, 217] width 22 height 16
checkbox input "true"
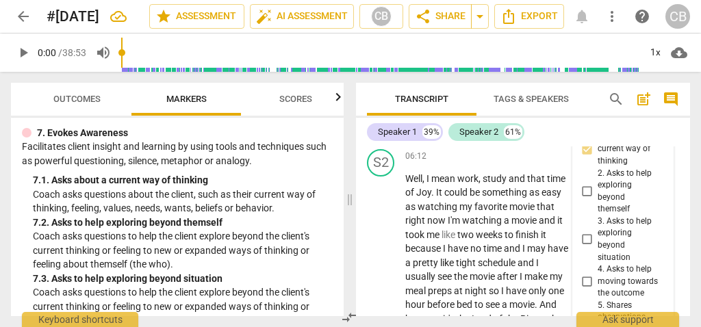
scroll to position [3111, 0]
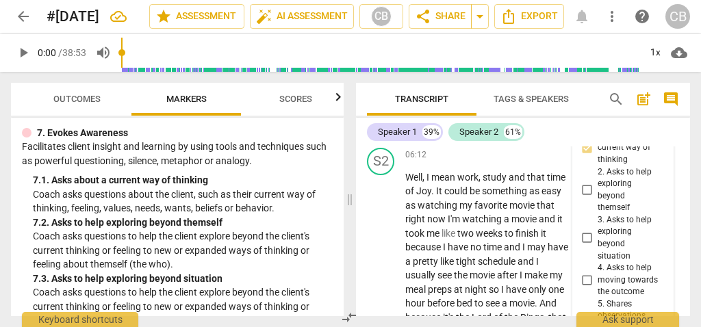
click at [586, 235] on input "3. Asks to help exploring beyond situation" at bounding box center [587, 238] width 22 height 16
checkbox input "true"
click at [504, 219] on span "watching" at bounding box center [483, 219] width 42 height 11
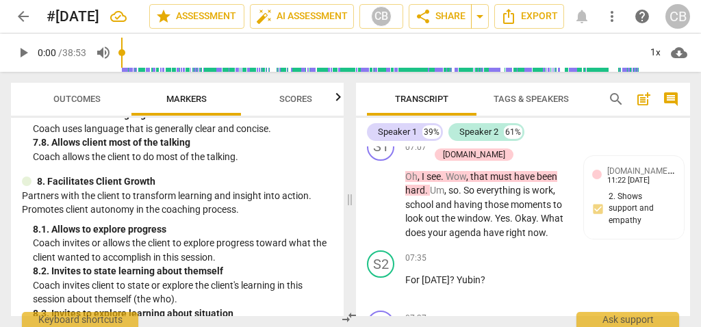
scroll to position [3440, 0]
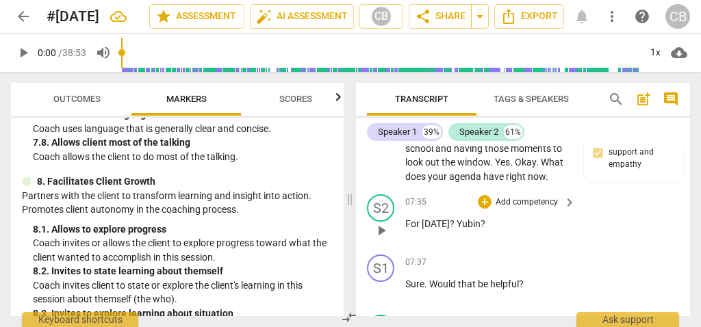
click at [481, 224] on span "?" at bounding box center [483, 223] width 5 height 11
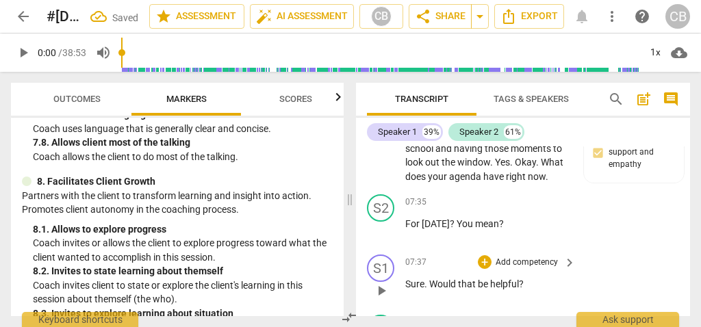
scroll to position [3486, 0]
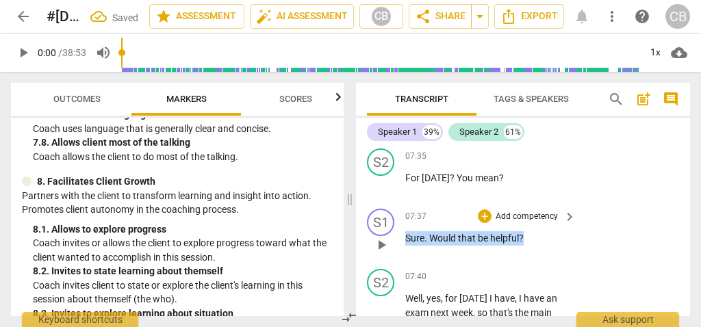
drag, startPoint x: 538, startPoint y: 239, endPoint x: 398, endPoint y: 228, distance: 140.1
click at [398, 228] on div "S1 play_arrow pause 07:37 + Add competency keyboard_arrow_right Sure . Would th…" at bounding box center [523, 233] width 334 height 60
click at [536, 218] on div "+" at bounding box center [537, 220] width 14 height 14
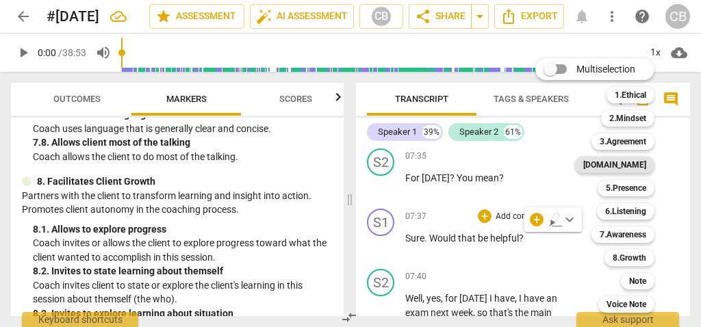
click at [642, 162] on b "[DOMAIN_NAME]" at bounding box center [614, 165] width 63 height 16
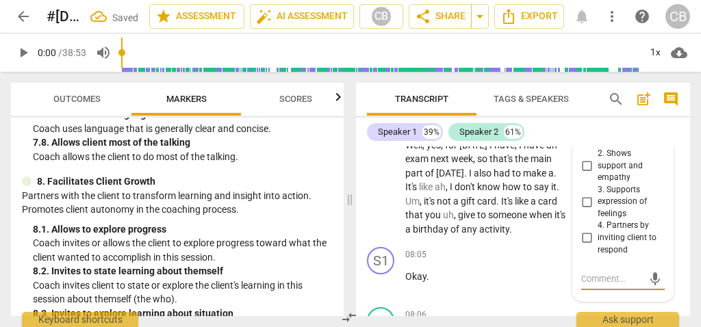
scroll to position [3639, 0]
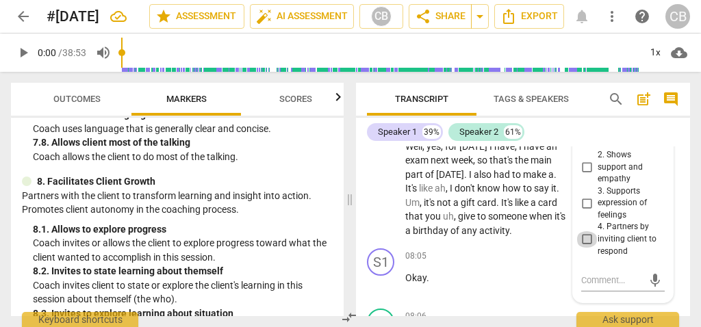
click at [586, 238] on input "4. Partners by inviting client to respond" at bounding box center [587, 239] width 22 height 16
checkbox input "true"
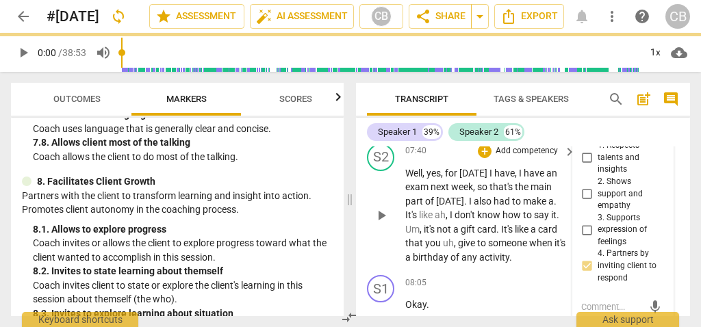
scroll to position [3596, 0]
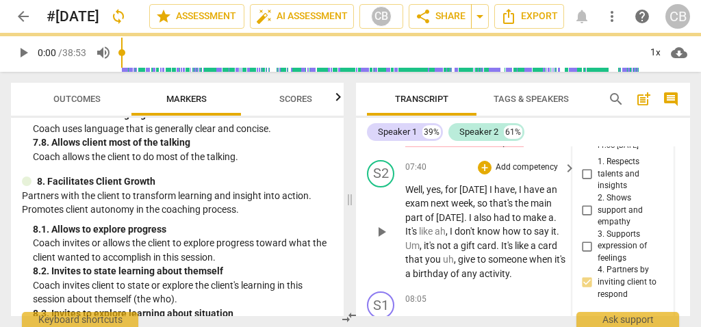
click at [516, 235] on span "how" at bounding box center [512, 231] width 21 height 11
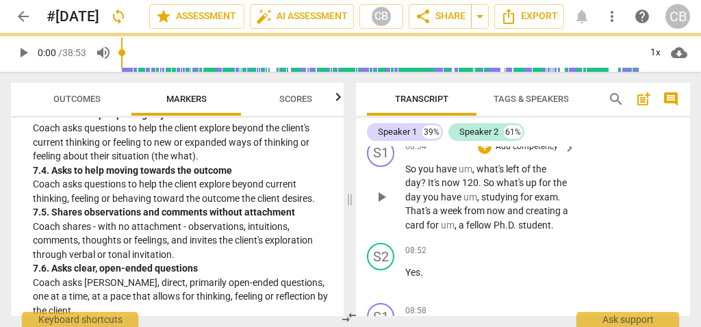
scroll to position [3938, 0]
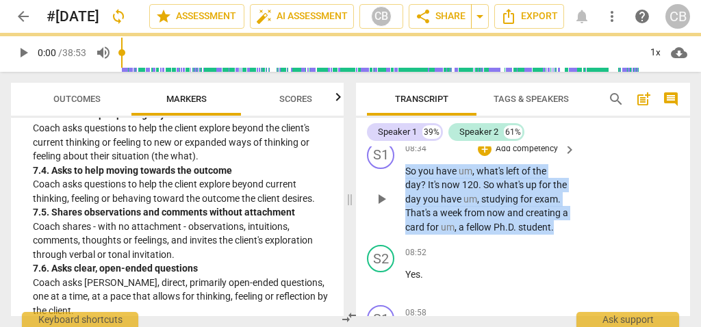
drag, startPoint x: 406, startPoint y: 171, endPoint x: 473, endPoint y: 246, distance: 100.8
click at [473, 235] on p "So you have um , what's left of the day ? It's now 120 . So what's up for the d…" at bounding box center [487, 199] width 164 height 71
click at [453, 220] on div "+" at bounding box center [453, 223] width 14 height 14
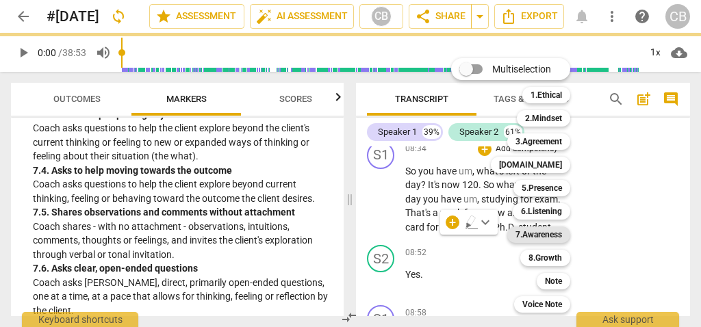
click at [555, 233] on b "7.Awareness" at bounding box center [538, 235] width 47 height 16
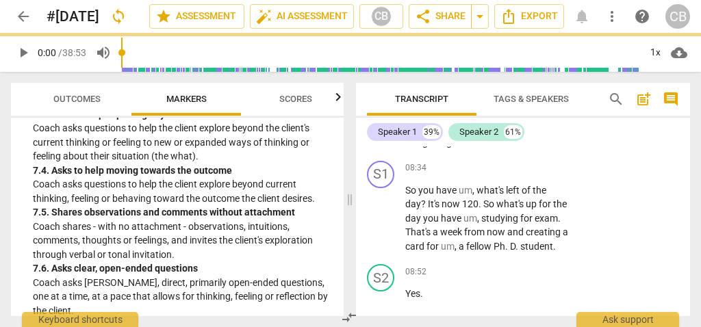
scroll to position [3917, 0]
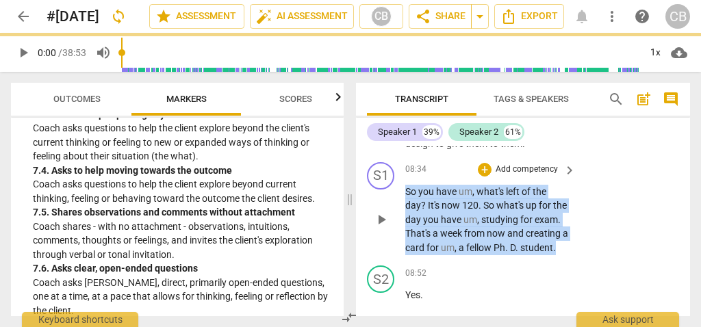
drag, startPoint x: 405, startPoint y: 190, endPoint x: 460, endPoint y: 259, distance: 88.7
click at [460, 255] on p "So you have um , what's left of the day ? It's now 120 . So what's up for the d…" at bounding box center [487, 220] width 164 height 71
click at [481, 168] on div "+" at bounding box center [485, 170] width 14 height 14
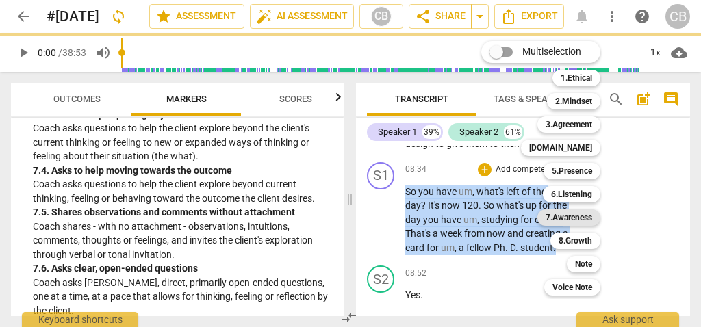
click at [587, 216] on b "7.Awareness" at bounding box center [569, 217] width 47 height 16
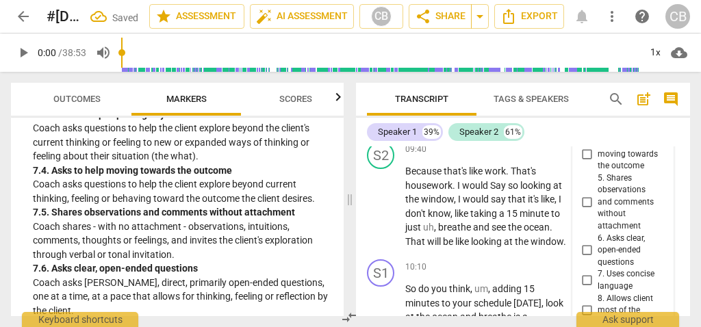
scroll to position [4533, 0]
click at [585, 197] on input "5. Shares observations and comments without attachment" at bounding box center [587, 202] width 22 height 16
checkbox input "true"
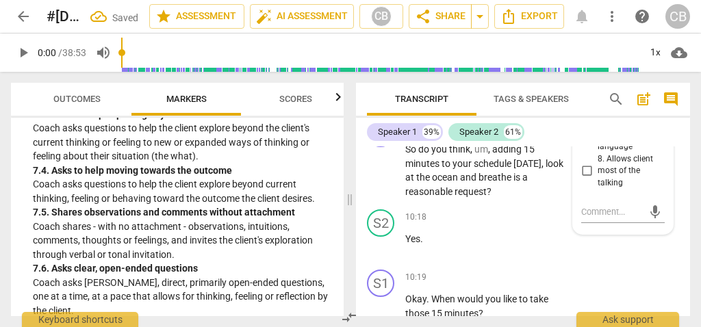
scroll to position [4673, 0]
click at [586, 172] on input "8. Allows client most of the talking" at bounding box center [587, 170] width 22 height 16
checkbox input "true"
click at [530, 203] on div "S1 play_arrow pause 10:10 + Add competency keyboard_arrow_right So do you think…" at bounding box center [523, 159] width 334 height 90
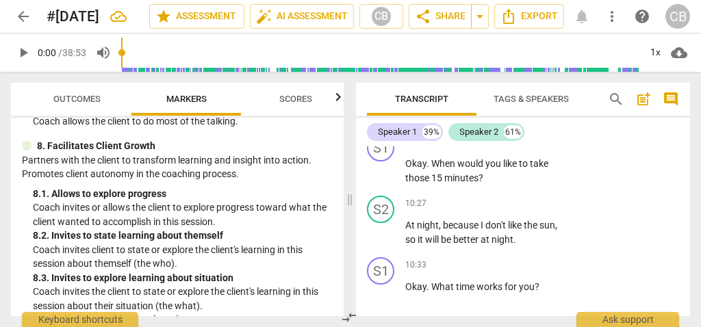
scroll to position [1698, 0]
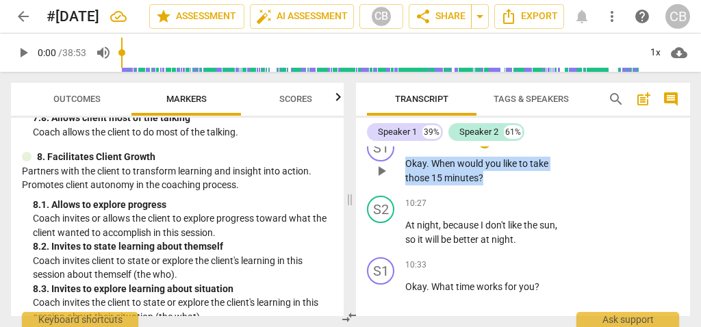
drag, startPoint x: 483, startPoint y: 205, endPoint x: 396, endPoint y: 190, distance: 87.6
click at [396, 190] on div "S1 play_arrow pause 10:19 + Add competency keyboard_arrow_right Okay . When wou…" at bounding box center [523, 160] width 334 height 62
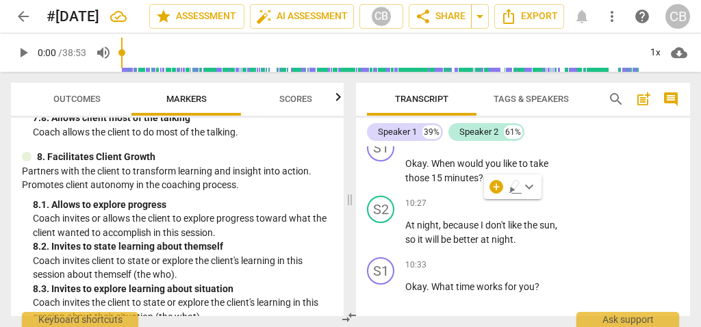
click at [487, 183] on div "+ keyboard_arrow_down" at bounding box center [512, 187] width 57 height 25
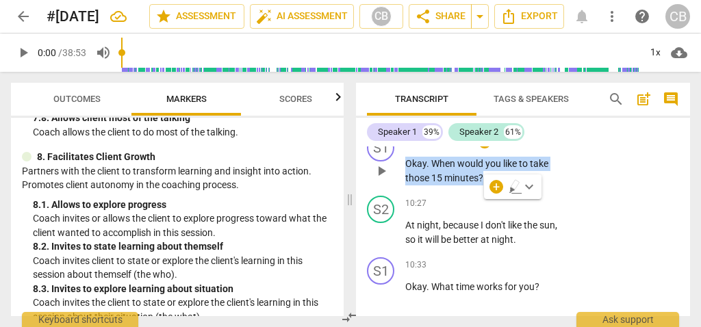
drag, startPoint x: 492, startPoint y: 207, endPoint x: 405, endPoint y: 189, distance: 88.7
click at [405, 185] on p "Okay . When would you like to take those 15 minutes ?" at bounding box center [487, 171] width 164 height 28
click at [483, 149] on div "+" at bounding box center [485, 142] width 14 height 14
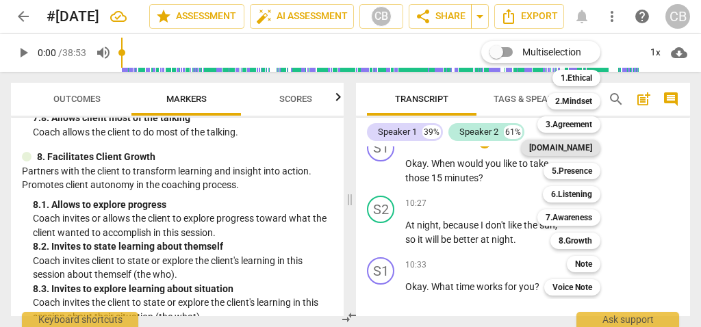
click at [592, 149] on b "[DOMAIN_NAME]" at bounding box center [560, 148] width 63 height 16
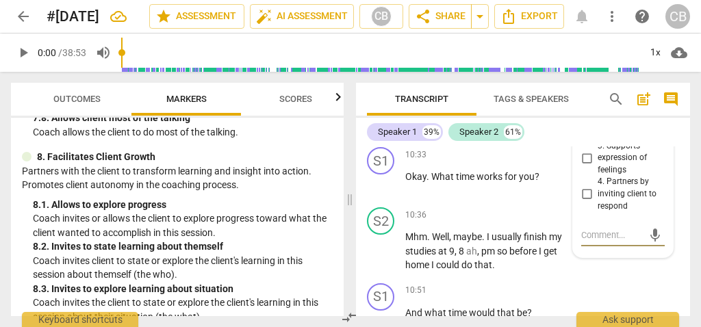
scroll to position [4941, 0]
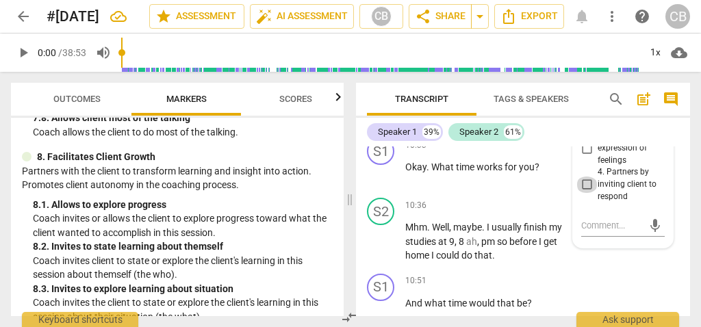
click at [585, 193] on input "4. Partners by inviting client to respond" at bounding box center [587, 185] width 22 height 16
checkbox input "true"
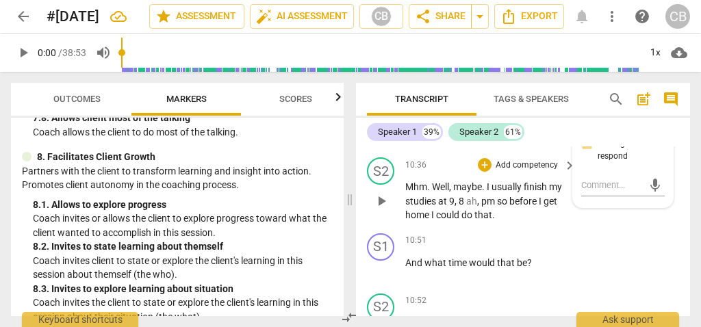
scroll to position [4969, 0]
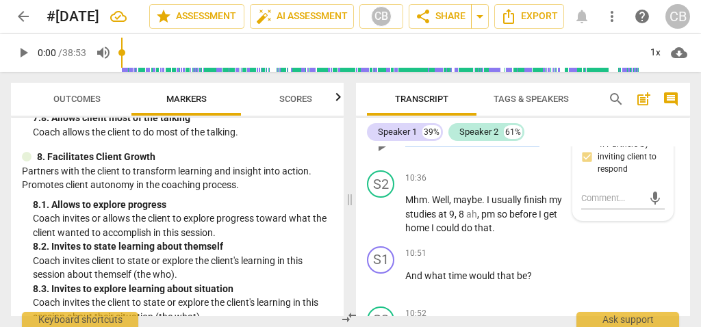
drag, startPoint x: 550, startPoint y: 162, endPoint x: 411, endPoint y: 159, distance: 139.0
click at [411, 147] on p "Okay . What time works for you ?" at bounding box center [487, 140] width 164 height 14
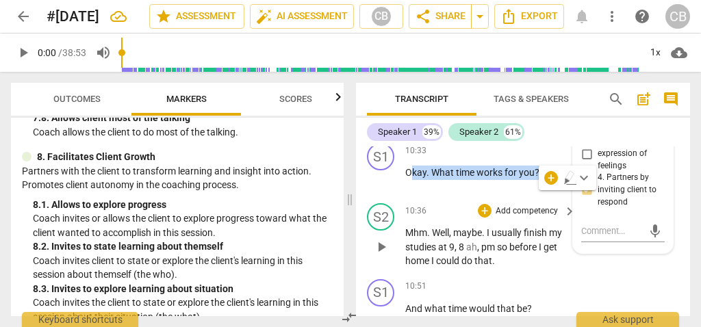
scroll to position [4924, 0]
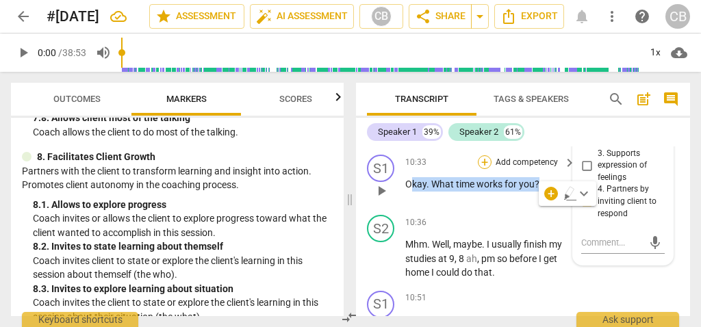
click at [481, 169] on div "+" at bounding box center [485, 162] width 14 height 14
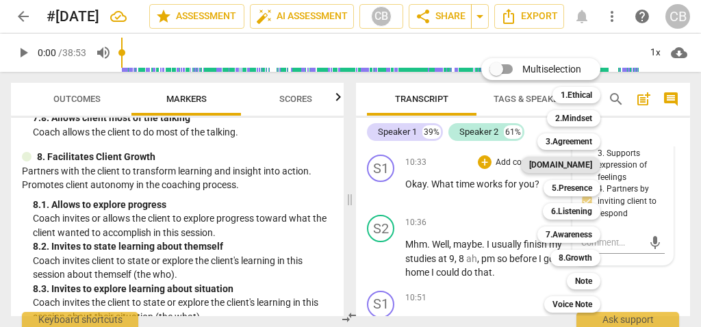
click at [584, 163] on b "[DOMAIN_NAME]" at bounding box center [560, 165] width 63 height 16
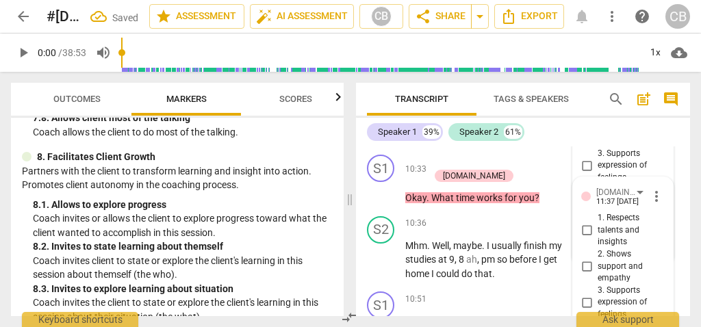
scroll to position [5100, 0]
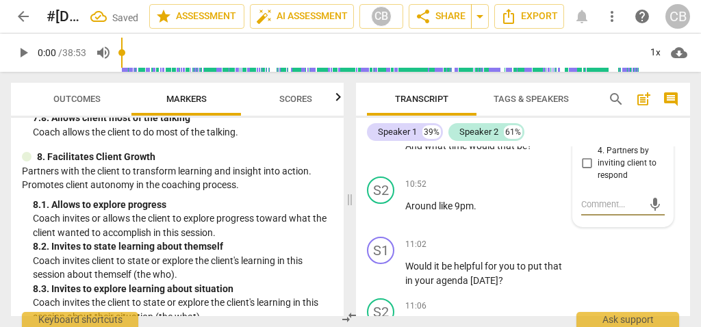
click at [584, 172] on input "4. Partners by inviting client to respond" at bounding box center [587, 163] width 22 height 16
checkbox input "true"
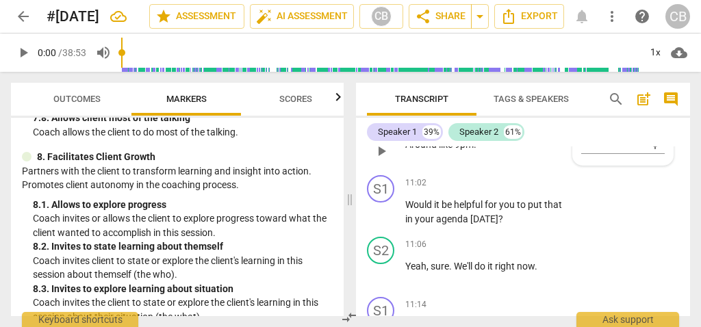
scroll to position [5154, 0]
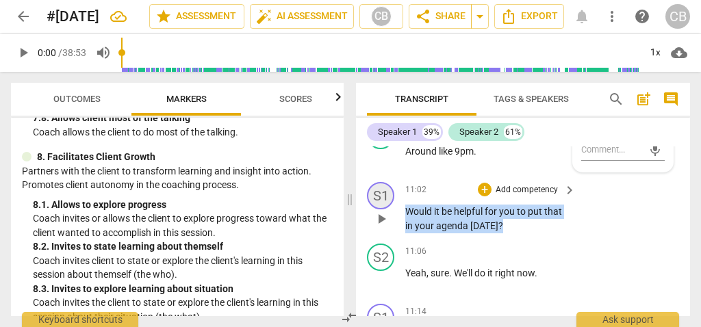
drag, startPoint x: 498, startPoint y: 255, endPoint x: 392, endPoint y: 227, distance: 109.9
click at [392, 227] on div "S1 play_arrow pause 11:02 + Add competency keyboard_arrow_right Would it be hel…" at bounding box center [523, 208] width 334 height 62
click at [509, 233] on div "+" at bounding box center [511, 235] width 14 height 14
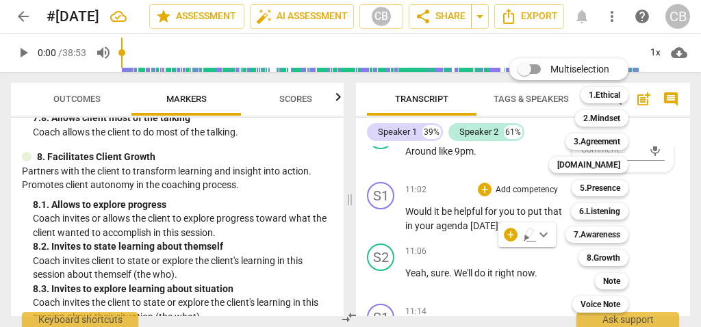
click at [85, 162] on div at bounding box center [350, 163] width 701 height 327
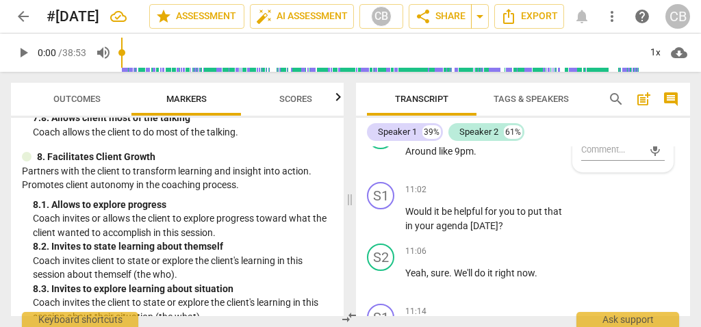
click at [129, 188] on p "Partners with the client to transform learning and insight into action. Promote…" at bounding box center [177, 178] width 311 height 28
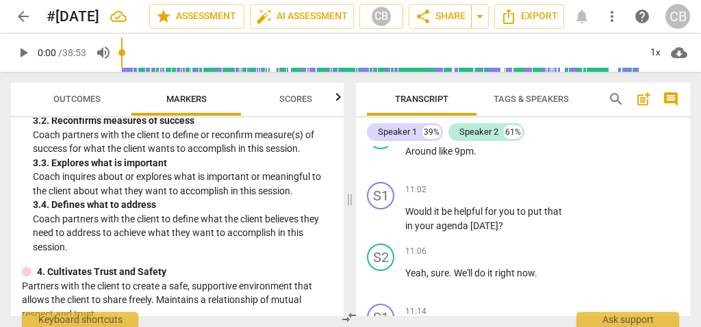
scroll to position [368, 0]
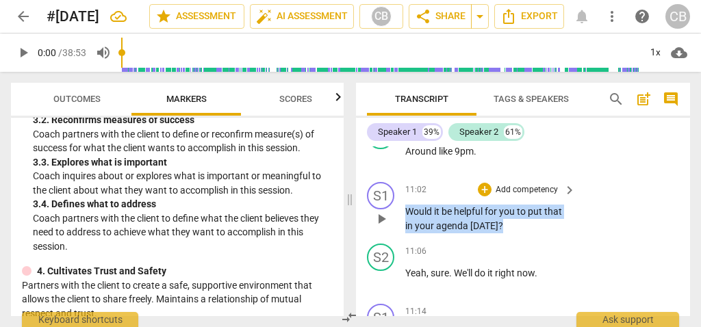
drag, startPoint x: 501, startPoint y: 257, endPoint x: 404, endPoint y: 242, distance: 98.4
click at [404, 238] on div "S1 play_arrow pause 11:02 + Add competency keyboard_arrow_right Would it be hel…" at bounding box center [523, 208] width 334 height 62
click at [510, 235] on div "+" at bounding box center [511, 235] width 14 height 14
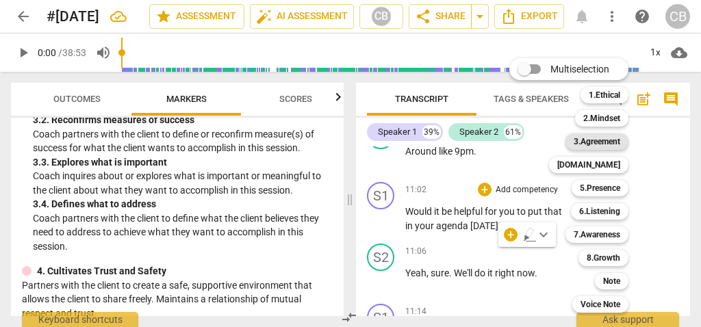
click at [608, 136] on b "3.Agreement" at bounding box center [597, 141] width 47 height 16
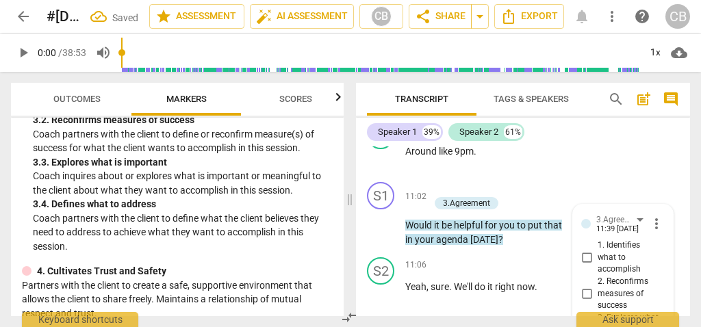
scroll to position [5345, 0]
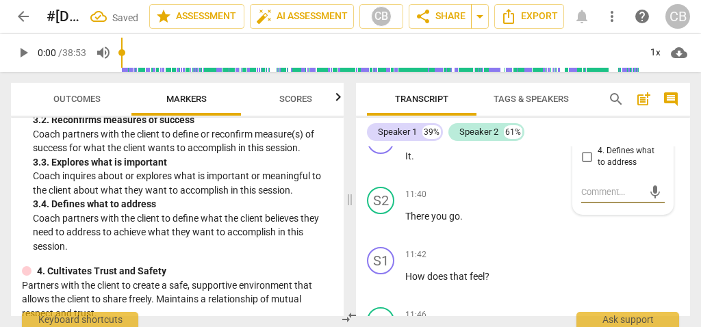
click at [585, 165] on input "4. Defines what to address" at bounding box center [587, 157] width 22 height 16
checkbox input "true"
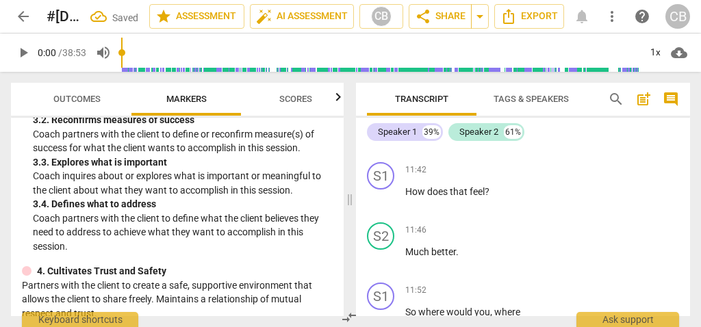
scroll to position [5430, 0]
drag, startPoint x: 507, startPoint y: 223, endPoint x: 388, endPoint y: 220, distance: 119.2
click at [388, 217] on div "S1 play_arrow pause 11:42 + Add competency keyboard_arrow_right How does that f…" at bounding box center [523, 187] width 334 height 60
click at [502, 203] on div "+" at bounding box center [503, 201] width 14 height 14
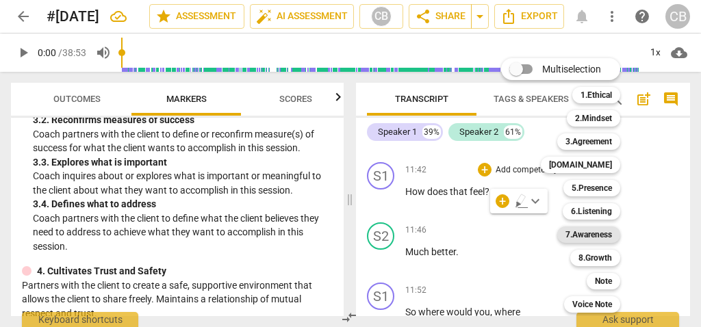
click at [600, 231] on b "7.Awareness" at bounding box center [588, 235] width 47 height 16
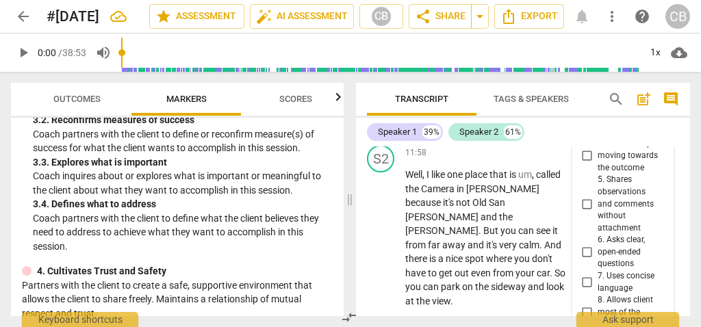
scroll to position [5645, 0]
click at [586, 212] on input "5. Shares observations and comments without attachment" at bounding box center [587, 203] width 22 height 16
checkbox input "true"
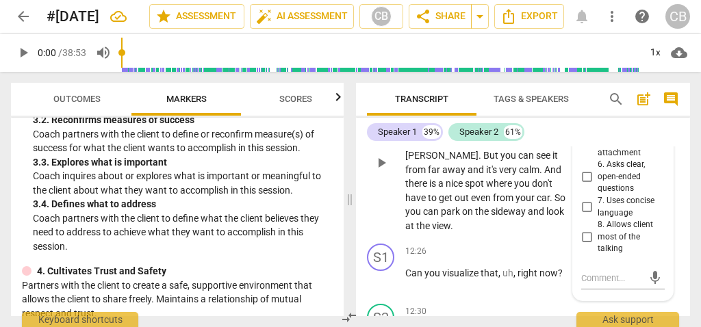
scroll to position [5755, 0]
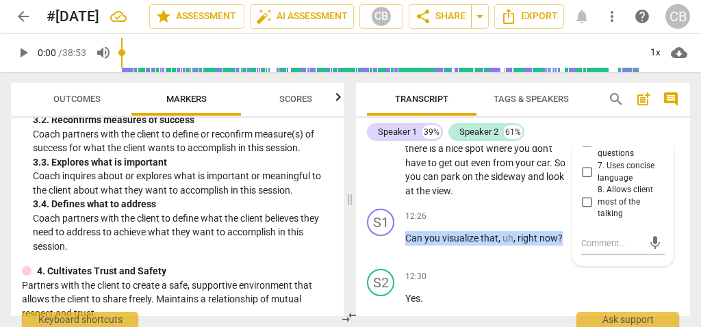
drag, startPoint x: 405, startPoint y: 238, endPoint x: 571, endPoint y: 238, distance: 165.7
click at [571, 238] on div "S1 play_arrow pause 00:03 + Add competency keyboard_arrow_right Hello . S2 play…" at bounding box center [523, 231] width 334 height 170
click at [572, 216] on div "+" at bounding box center [574, 220] width 14 height 14
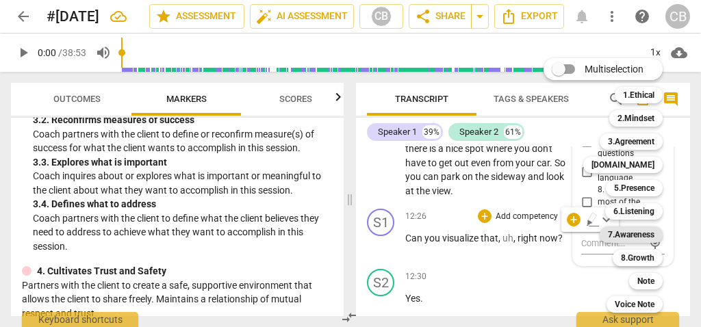
click at [650, 231] on b "7.Awareness" at bounding box center [631, 235] width 47 height 16
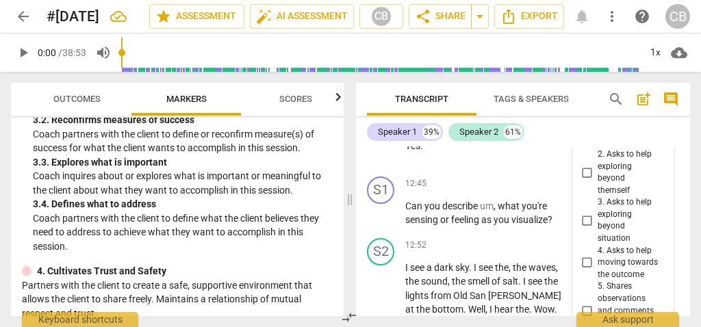
scroll to position [5908, 0]
click at [587, 169] on input "2. Asks to help exploring beyond themself" at bounding box center [587, 173] width 22 height 16
checkbox input "true"
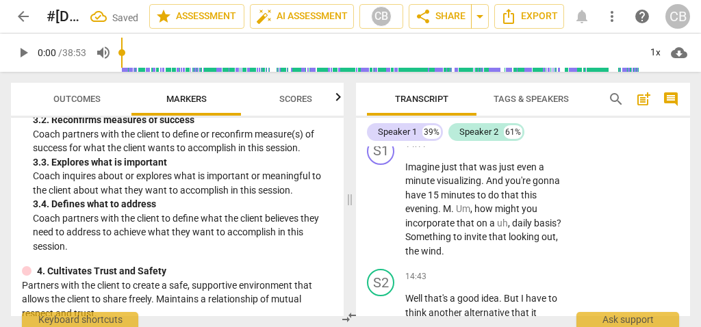
scroll to position [6424, 0]
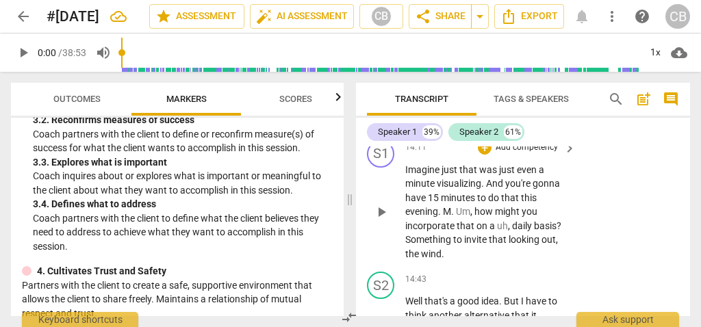
click at [471, 255] on p "Imagine just that was just even a minute visualizing . And you're gonna have 15…" at bounding box center [487, 212] width 164 height 99
click at [453, 213] on span "." at bounding box center [453, 211] width 5 height 11
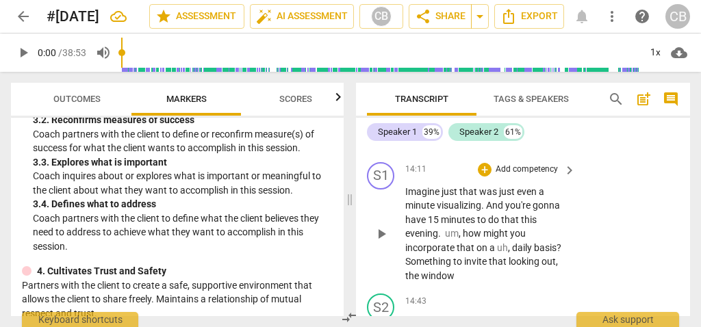
scroll to position [6399, 0]
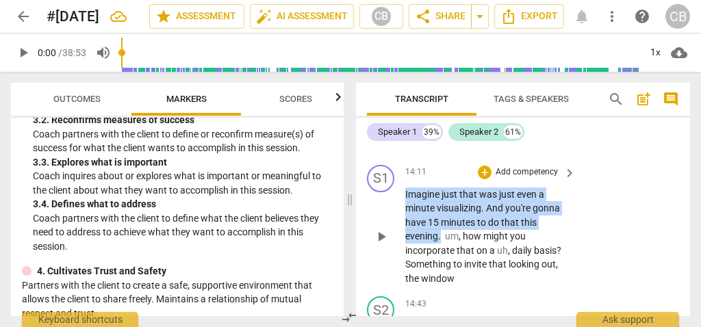
drag, startPoint x: 442, startPoint y: 237, endPoint x: 400, endPoint y: 194, distance: 59.1
click at [400, 194] on div "S1 play_arrow pause 14:11 + Add competency keyboard_arrow_right Imagine just th…" at bounding box center [523, 225] width 334 height 132
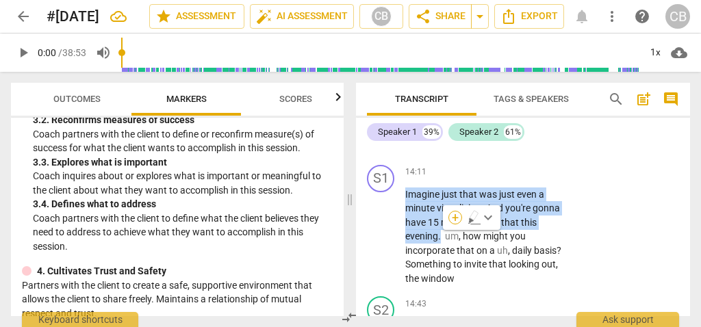
click at [452, 214] on div "+" at bounding box center [455, 218] width 14 height 14
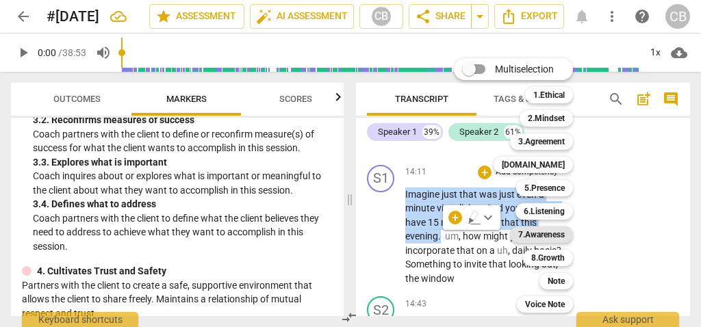
click at [559, 235] on b "7.Awareness" at bounding box center [541, 235] width 47 height 16
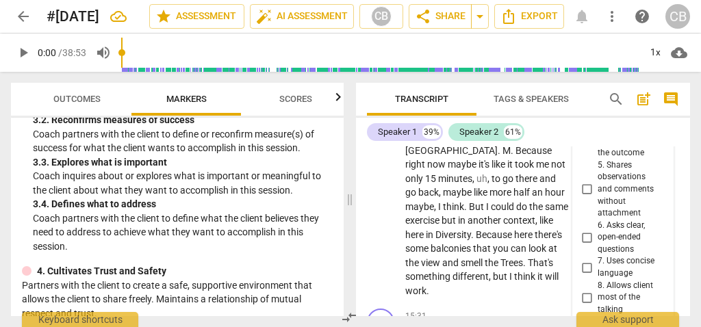
scroll to position [6627, 0]
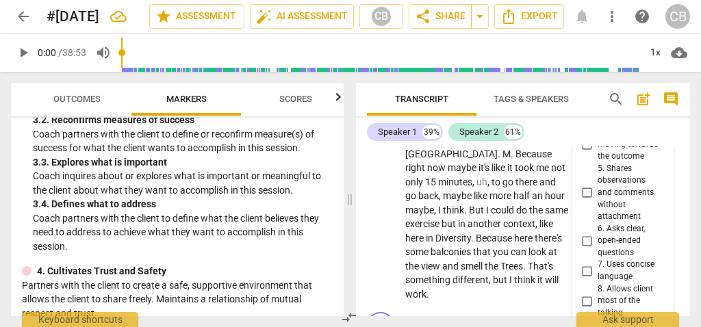
click at [585, 188] on input "5. Shares observations and comments without attachment" at bounding box center [587, 193] width 22 height 16
checkbox input "true"
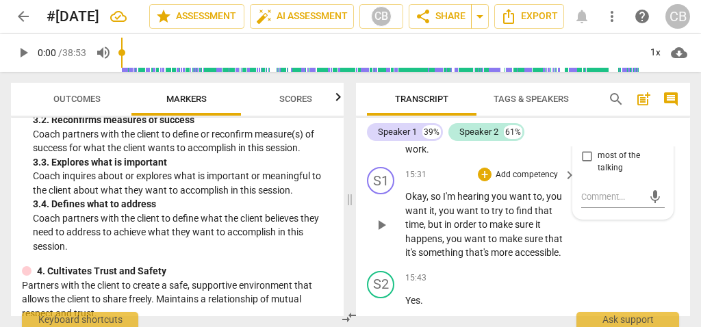
scroll to position [6733, 0]
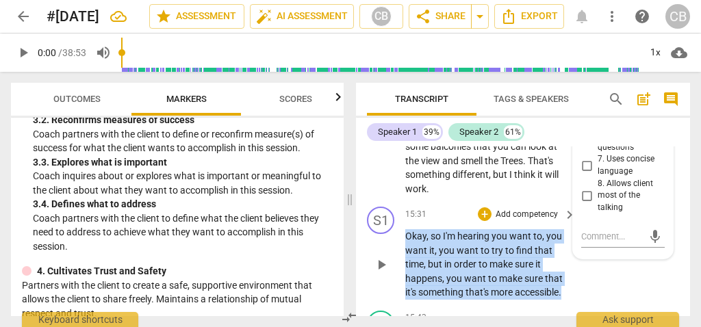
drag, startPoint x: 406, startPoint y: 221, endPoint x: 598, endPoint y: 281, distance: 200.9
click at [598, 281] on div "S1 play_arrow pause 15:31 + Add competency keyboard_arrow_right Okay , so I'm h…" at bounding box center [523, 253] width 334 height 104
click at [574, 259] on div "+" at bounding box center [577, 260] width 14 height 14
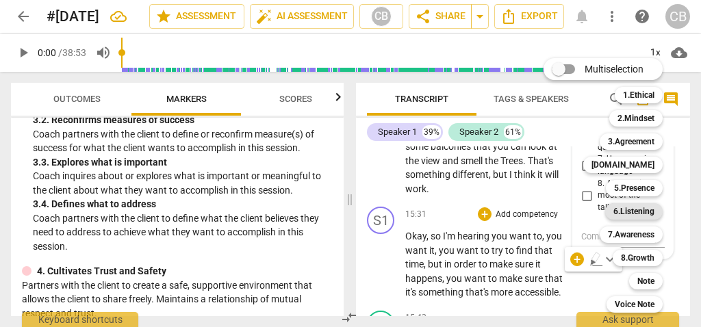
click at [643, 207] on b "6.Listening" at bounding box center [633, 211] width 41 height 16
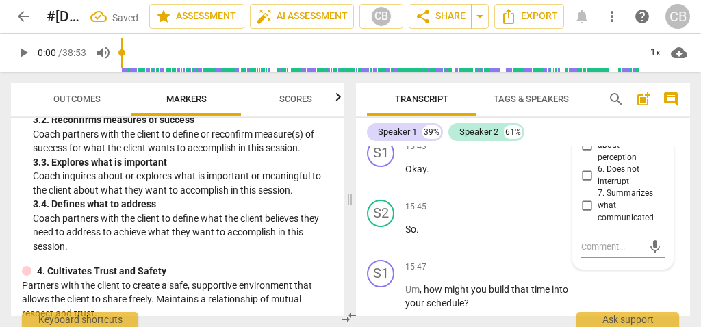
scroll to position [6960, 0]
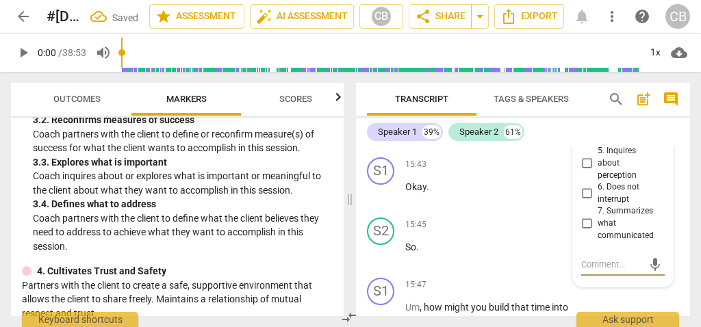
click at [585, 216] on input "7. Summarizes what communicated" at bounding box center [587, 224] width 22 height 16
checkbox input "true"
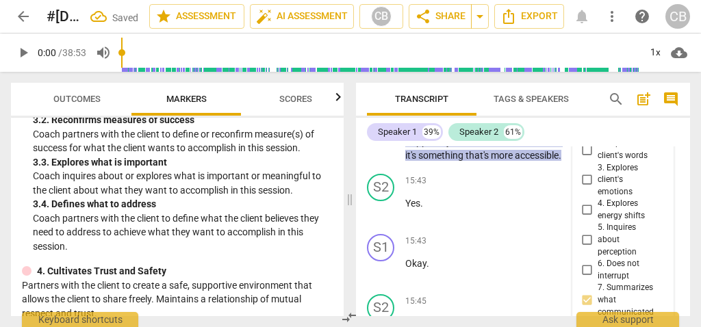
scroll to position [6859, 0]
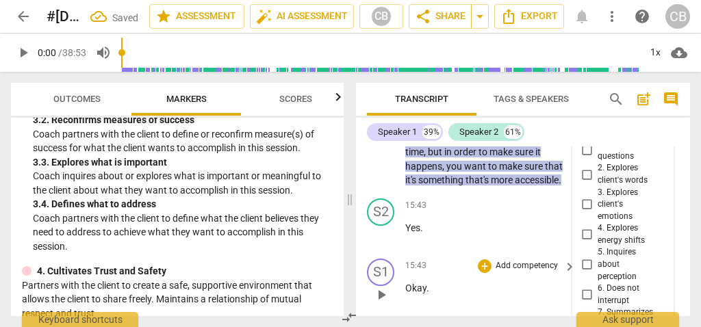
click at [537, 253] on div "S1 play_arrow pause 15:43 + Add competency keyboard_arrow_right Okay ." at bounding box center [523, 283] width 334 height 60
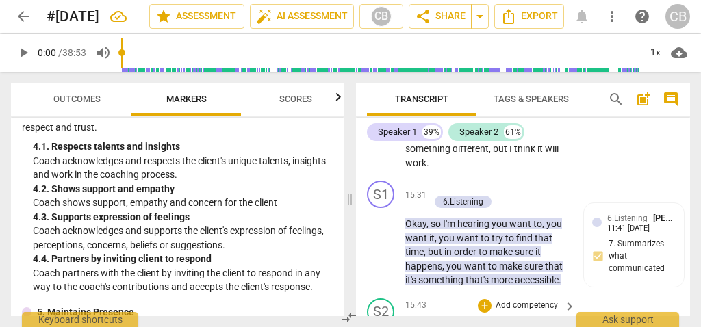
scroll to position [1290, 0]
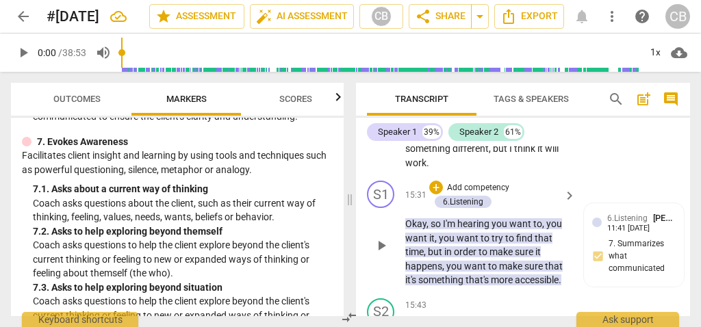
click at [628, 175] on div "S1 play_arrow pause 15:31 + Add competency 6.Listening keyboard_arrow_right Oka…" at bounding box center [523, 234] width 334 height 118
click at [626, 175] on div "S1 play_arrow pause 15:31 + Add competency 6.Listening keyboard_arrow_right Oka…" at bounding box center [523, 234] width 334 height 118
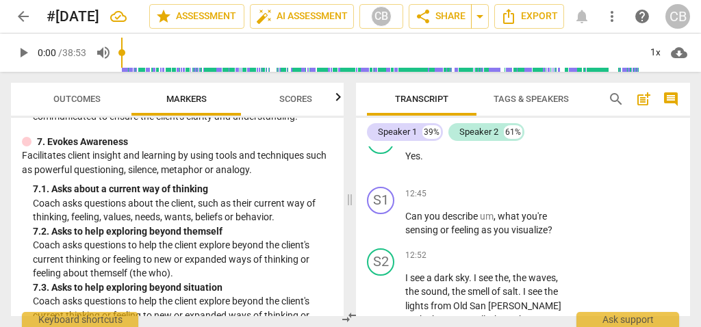
scroll to position [5900, 0]
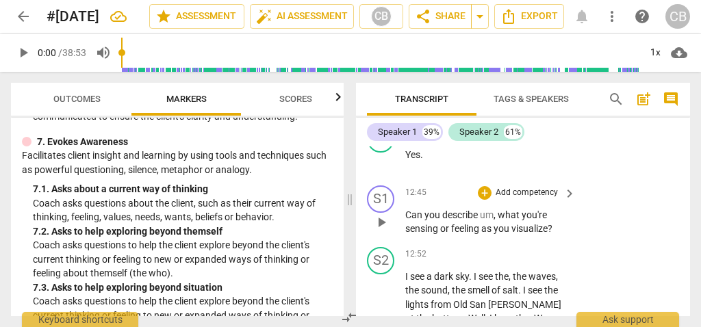
click at [526, 234] on div "S1 play_arrow pause 12:45 + Add competency keyboard_arrow_right Can you describ…" at bounding box center [523, 211] width 334 height 62
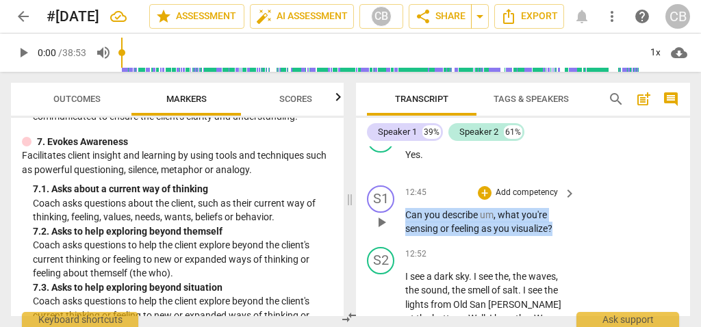
drag, startPoint x: 557, startPoint y: 229, endPoint x: 394, endPoint y: 207, distance: 164.3
click at [394, 207] on div "S1 play_arrow pause 12:45 + Add competency keyboard_arrow_right Can you describ…" at bounding box center [523, 211] width 334 height 62
click at [567, 207] on div "+" at bounding box center [567, 210] width 14 height 14
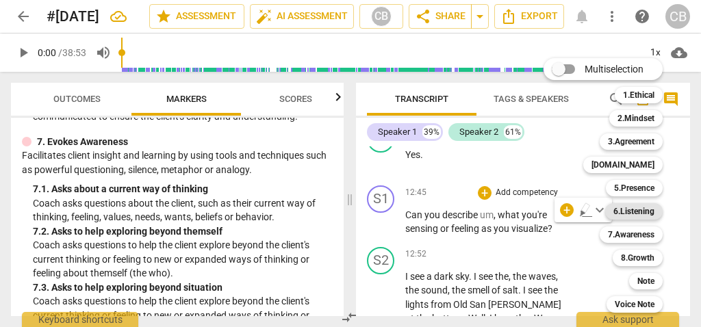
click at [654, 212] on b "6.Listening" at bounding box center [633, 211] width 41 height 16
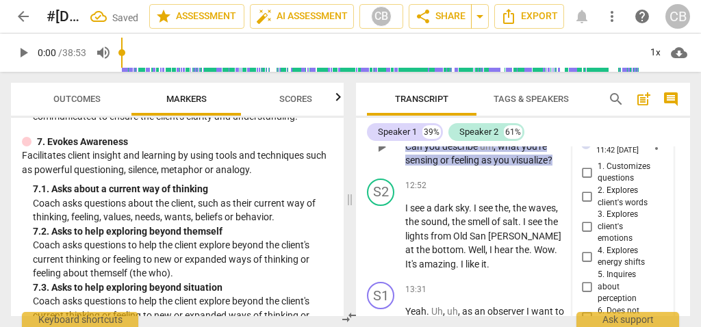
scroll to position [5988, 0]
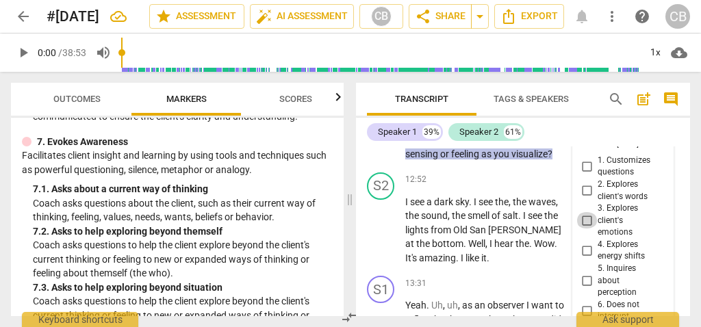
click at [584, 217] on input "3. Explores client's emotions" at bounding box center [587, 220] width 22 height 16
checkbox input "true"
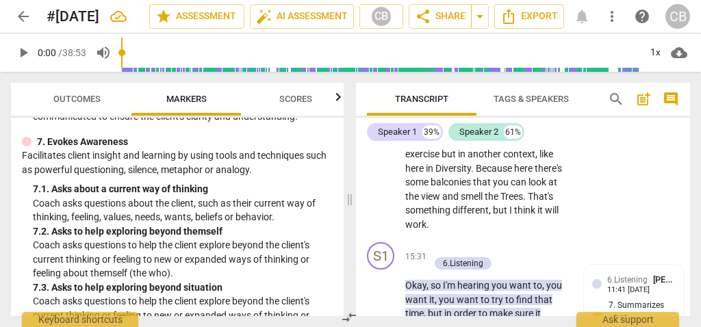
scroll to position [6682, 0]
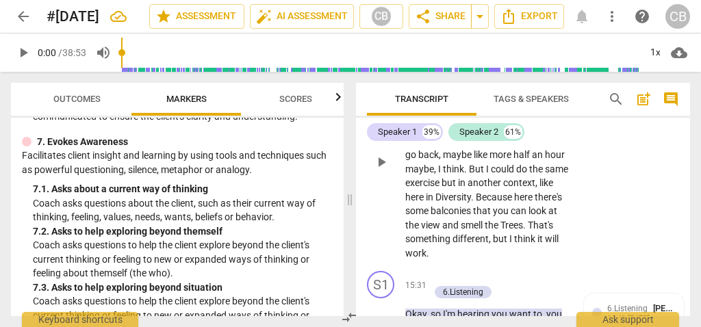
click at [471, 192] on span "Diversity" at bounding box center [453, 197] width 36 height 11
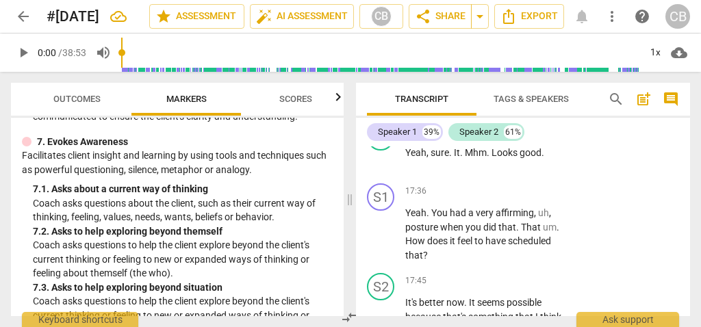
scroll to position [7408, 0]
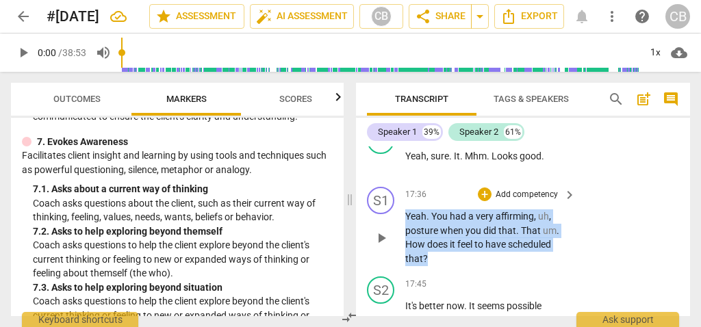
drag, startPoint x: 462, startPoint y: 259, endPoint x: 398, endPoint y: 215, distance: 77.3
click at [398, 215] on div "S1 play_arrow pause 17:36 + Add competency keyboard_arrow_right Yeah . You had …" at bounding box center [523, 226] width 334 height 90
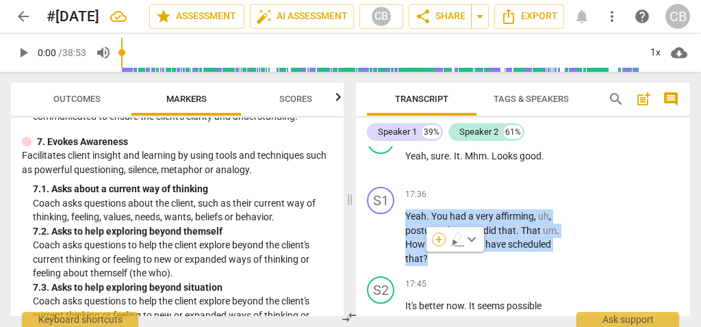
click at [438, 238] on div "+" at bounding box center [439, 240] width 14 height 14
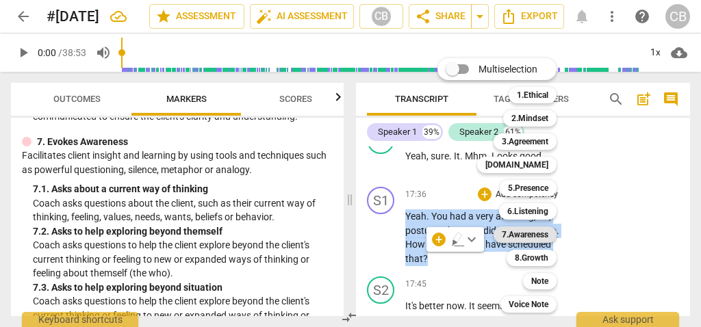
click at [547, 233] on b "7.Awareness" at bounding box center [525, 235] width 47 height 16
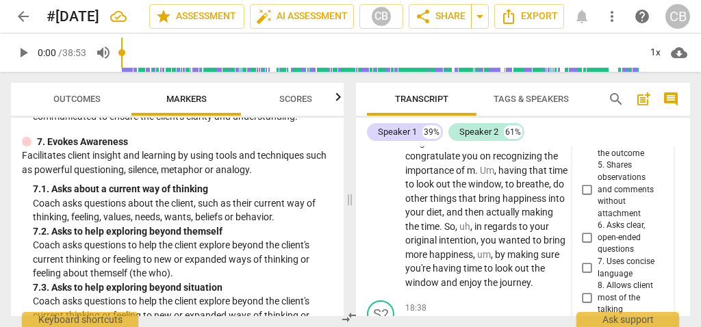
scroll to position [7660, 0]
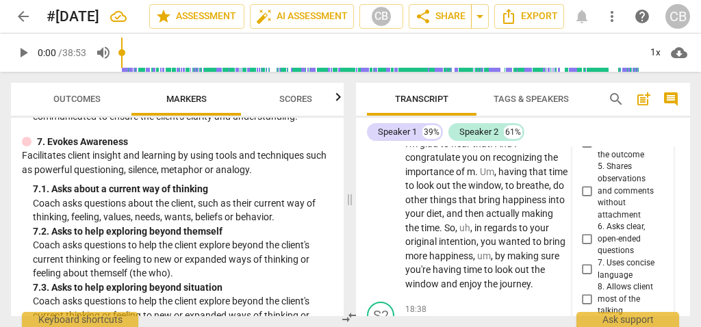
click at [585, 187] on input "5. Shares observations and comments without attachment" at bounding box center [587, 191] width 22 height 16
checkbox input "true"
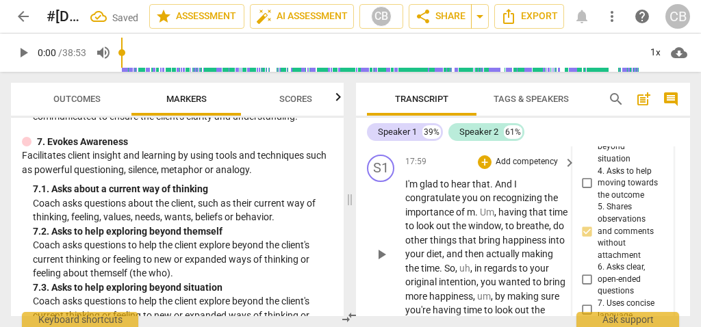
scroll to position [7608, 0]
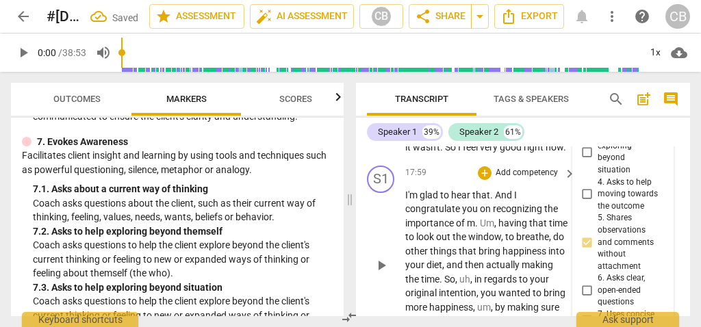
click at [502, 257] on span "bring" at bounding box center [490, 251] width 24 height 11
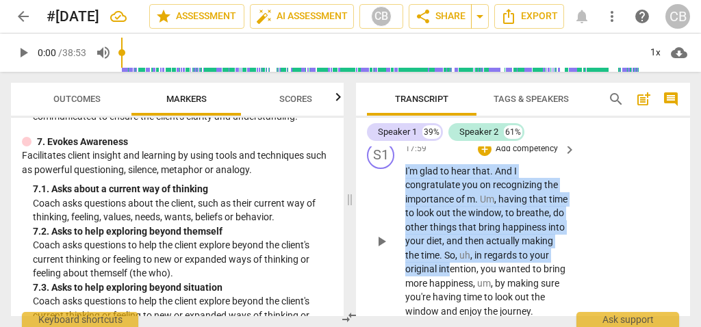
scroll to position [7636, 0]
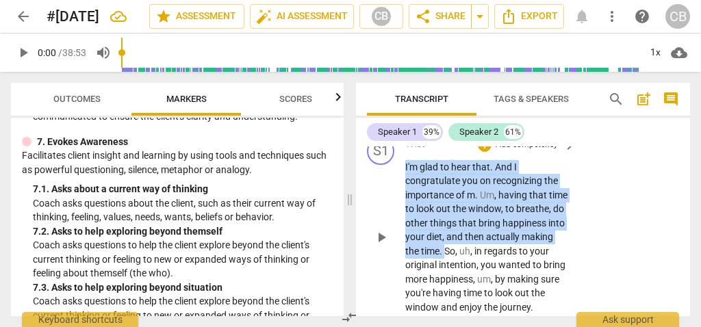
drag, startPoint x: 405, startPoint y: 207, endPoint x: 515, endPoint y: 264, distance: 124.3
click at [515, 264] on p "I'm glad to hear that . And I congratulate you on recognizing the importance of…" at bounding box center [487, 237] width 164 height 155
click at [523, 248] on div "+" at bounding box center [527, 247] width 14 height 14
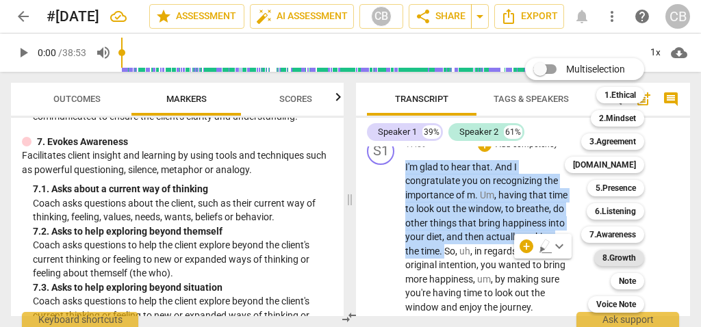
click at [635, 256] on b "8.Growth" at bounding box center [619, 258] width 34 height 16
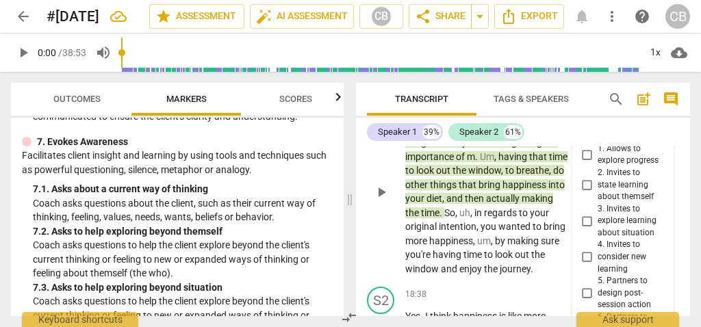
scroll to position [7691, 0]
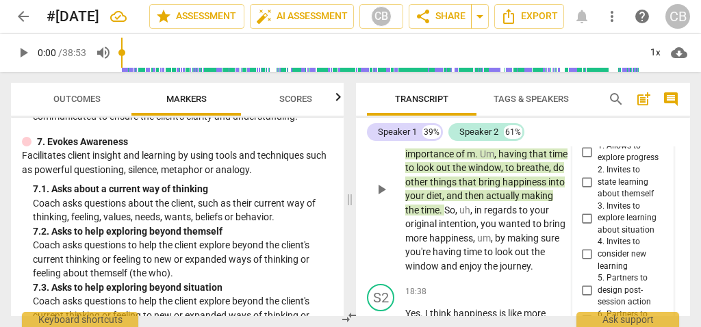
click at [589, 160] on input "1. Allows to explore progress" at bounding box center [587, 152] width 22 height 16
checkbox input "true"
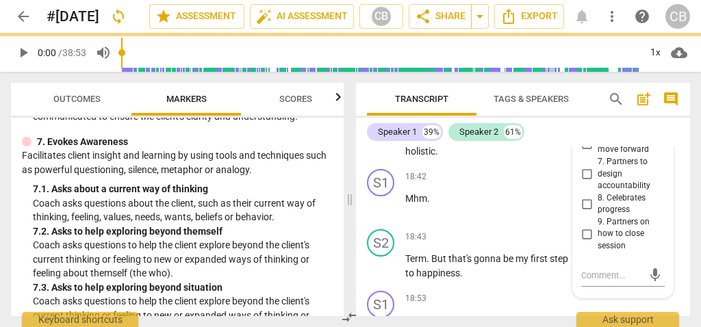
scroll to position [7869, 0]
click at [588, 211] on input "8. Celebrates progress" at bounding box center [587, 202] width 22 height 16
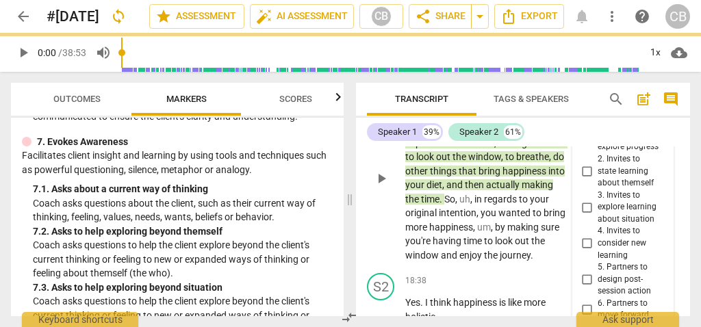
scroll to position [7701, 0]
checkbox input "false"
click at [522, 264] on p "I'm glad to hear that . And I congratulate you on recognizing the importance of…" at bounding box center [487, 186] width 164 height 155
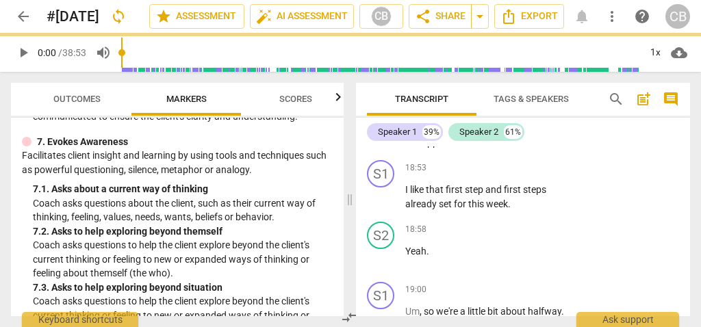
scroll to position [7999, 0]
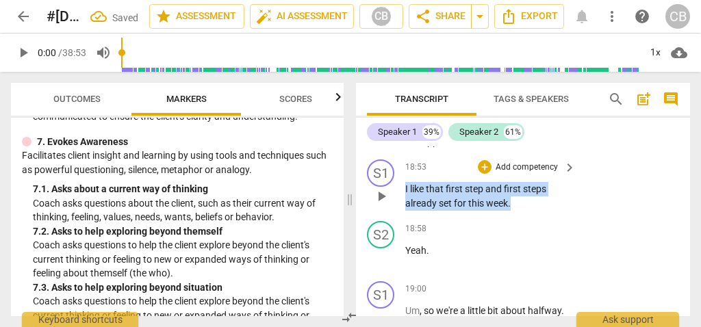
drag, startPoint x: 520, startPoint y: 229, endPoint x: 405, endPoint y: 218, distance: 115.5
click at [405, 210] on p "I like that first step and first steps already set for this week ." at bounding box center [487, 196] width 164 height 28
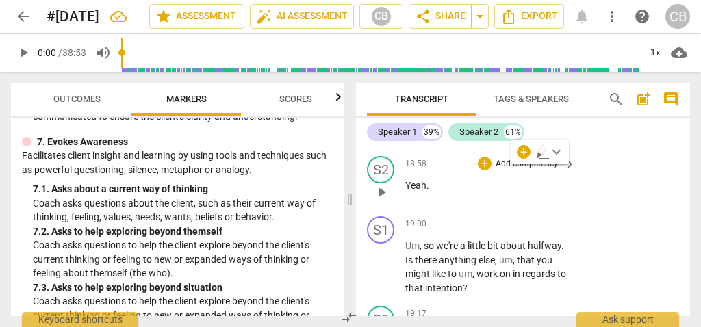
scroll to position [7998, 0]
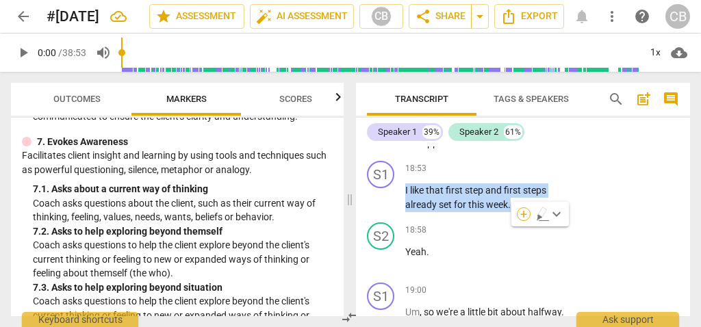
click at [525, 215] on div "+" at bounding box center [524, 214] width 14 height 14
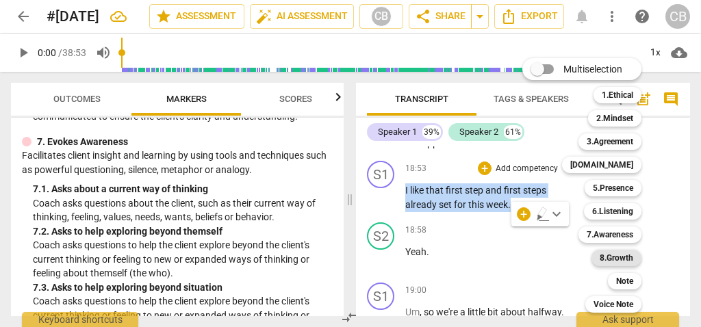
click at [617, 261] on b "8.Growth" at bounding box center [617, 258] width 34 height 16
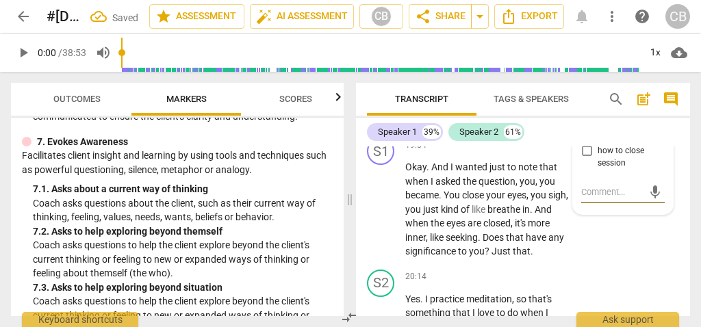
scroll to position [8304, 0]
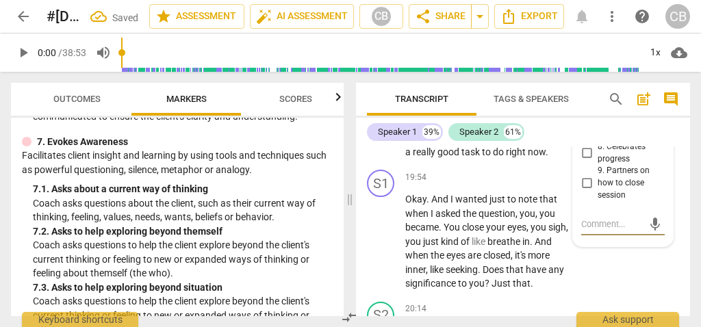
click at [587, 162] on input "8. Celebrates progress" at bounding box center [587, 153] width 22 height 16
checkbox input "true"
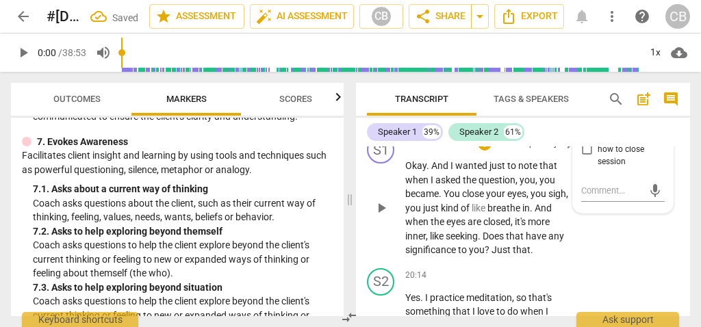
scroll to position [8341, 0]
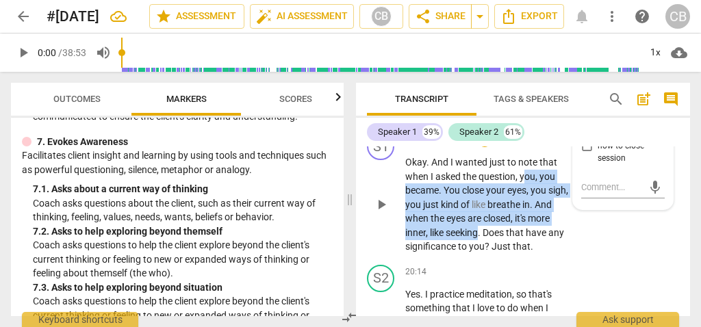
drag, startPoint x: 523, startPoint y: 203, endPoint x: 505, endPoint y: 261, distance: 61.5
click at [505, 254] on p "Okay . And I wanted just to note that when I asked the question , you , you bec…" at bounding box center [487, 204] width 164 height 99
click at [517, 242] on div "+" at bounding box center [517, 242] width 14 height 14
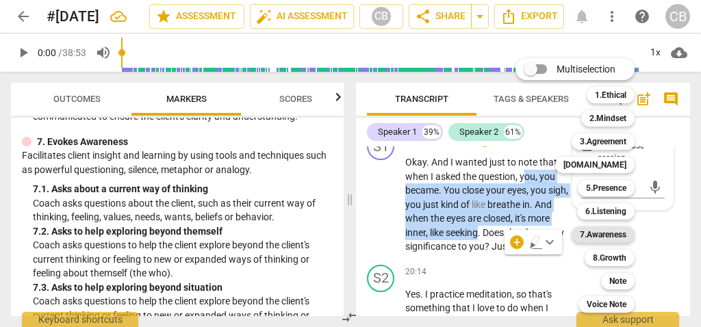
click at [616, 238] on b "7.Awareness" at bounding box center [603, 235] width 47 height 16
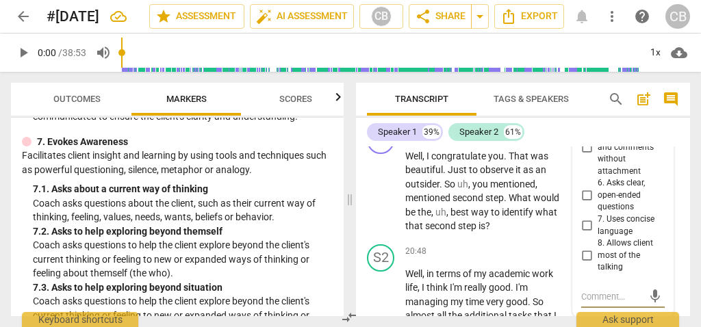
scroll to position [8586, 0]
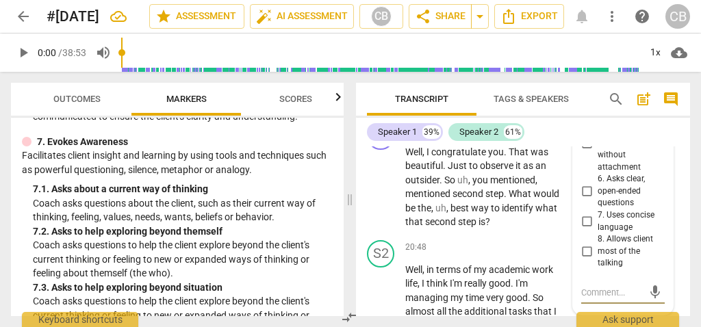
click at [587, 151] on input "5. Shares observations and comments without attachment" at bounding box center [587, 143] width 22 height 16
checkbox input "true"
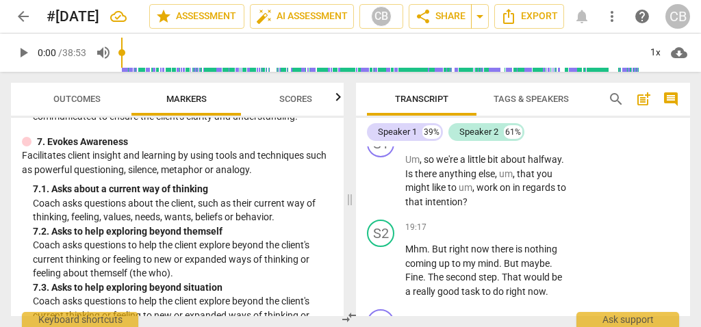
scroll to position [8163, 0]
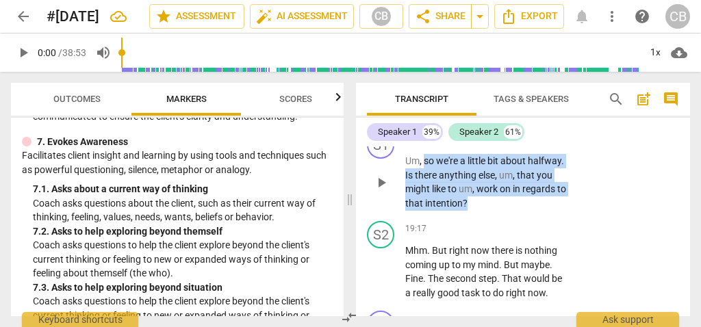
drag, startPoint x: 489, startPoint y: 230, endPoint x: 424, endPoint y: 190, distance: 76.2
click at [424, 190] on p "Um , so we're a little bit about halfway . Is there anything else , um , that y…" at bounding box center [487, 182] width 164 height 56
click at [490, 212] on div "+" at bounding box center [490, 213] width 14 height 14
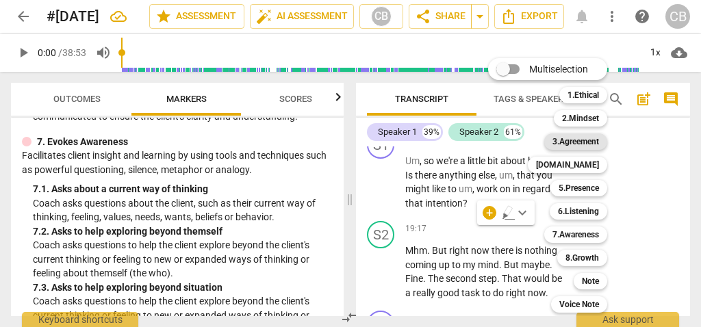
click at [596, 138] on b "3.Agreement" at bounding box center [575, 141] width 47 height 16
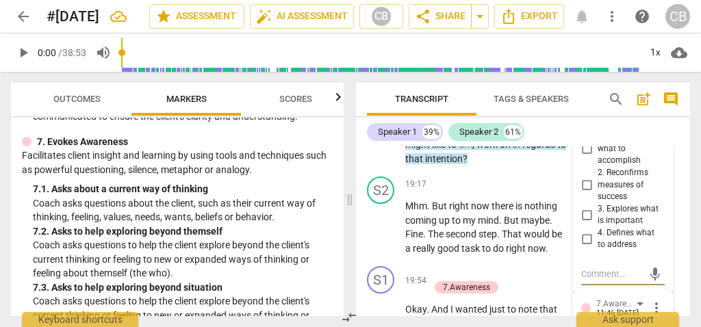
scroll to position [8224, 0]
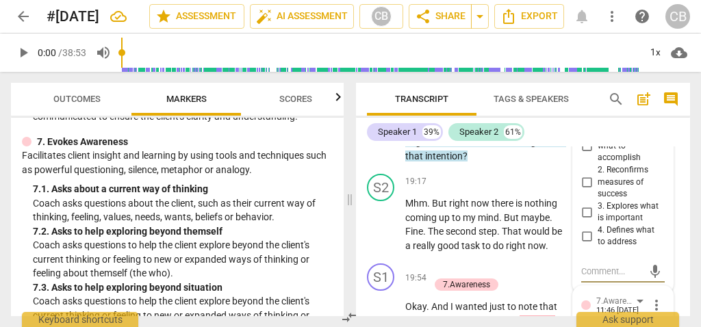
click at [581, 244] on input "4. Defines what to address" at bounding box center [587, 236] width 22 height 16
checkbox input "true"
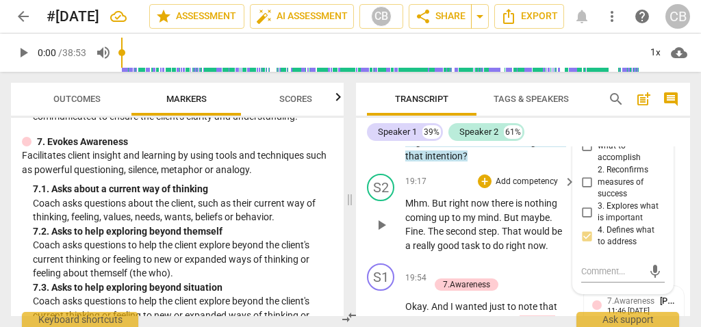
click at [509, 223] on span "But" at bounding box center [512, 217] width 17 height 11
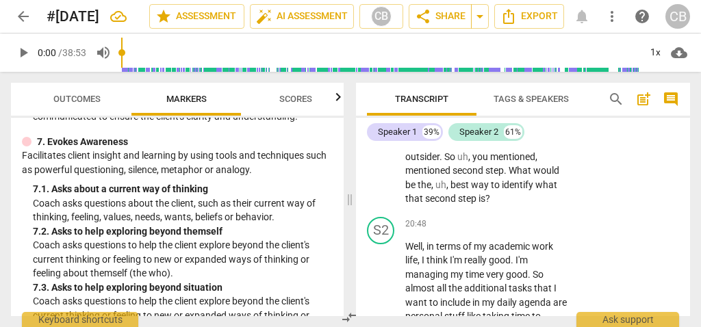
scroll to position [8593, 0]
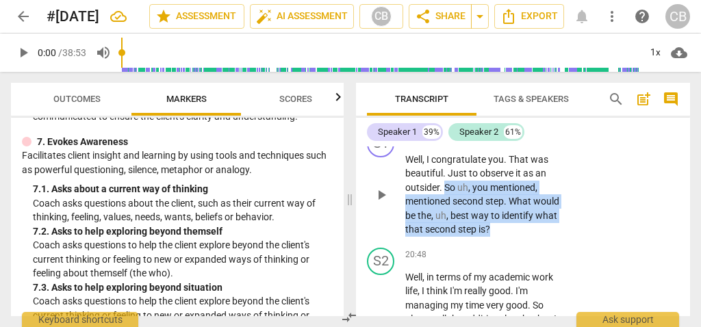
drag, startPoint x: 449, startPoint y: 229, endPoint x: 532, endPoint y: 268, distance: 91.6
click at [532, 237] on p "Well , I congratulate you . That was beautiful . Just to observe it as an outsi…" at bounding box center [487, 195] width 164 height 84
click at [506, 252] on div "+" at bounding box center [503, 253] width 14 height 14
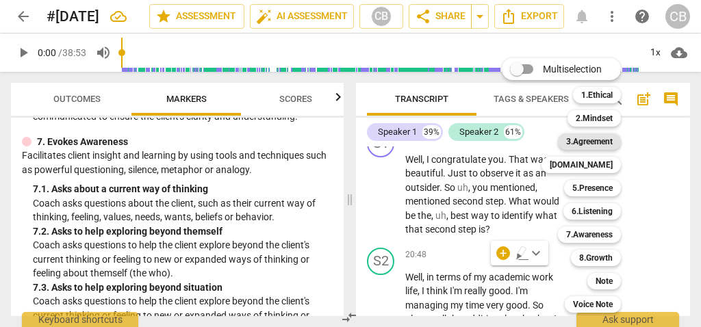
click at [604, 140] on b "3.Agreement" at bounding box center [589, 141] width 47 height 16
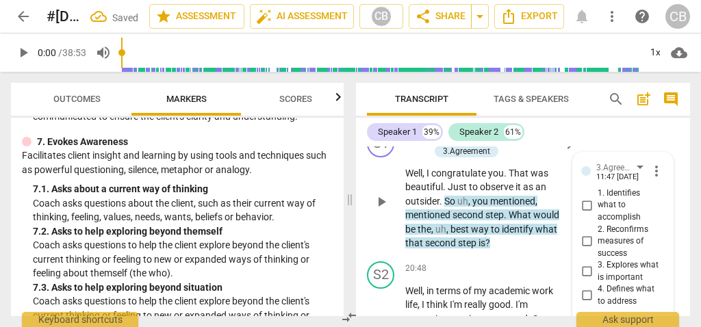
scroll to position [8745, 0]
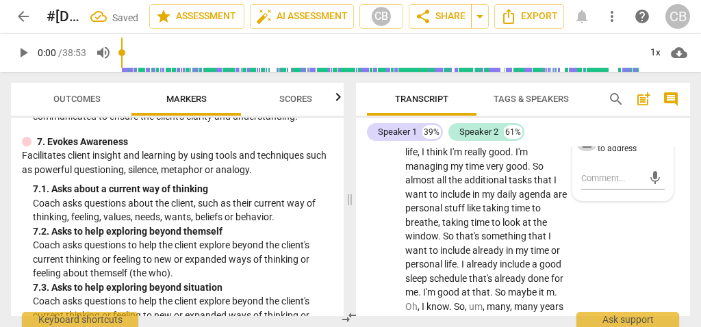
click at [584, 151] on input "4. Defines what to address" at bounding box center [587, 143] width 22 height 16
checkbox input "true"
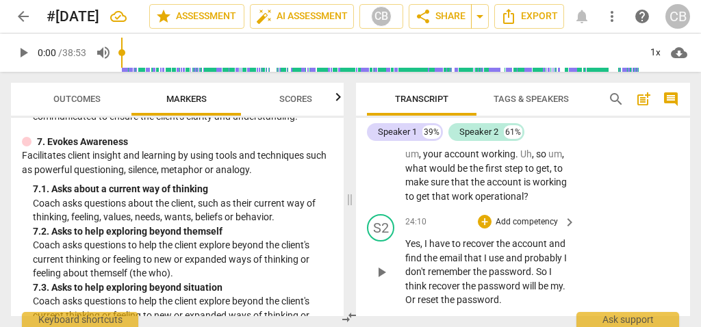
scroll to position [9427, 0]
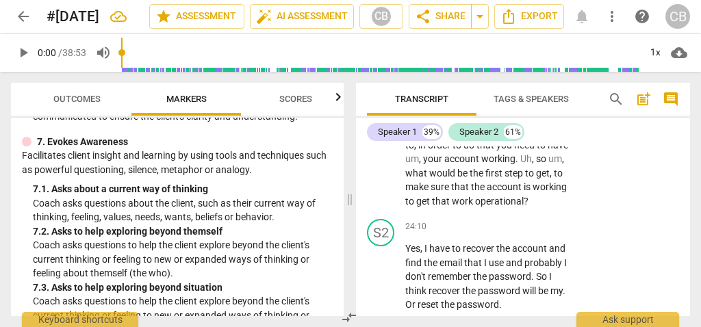
drag, startPoint x: 572, startPoint y: 241, endPoint x: 410, endPoint y: 161, distance: 180.9
click at [410, 161] on div "Yeah , that sounds great . So I'm um , hearing two things . One is that you wan…" at bounding box center [491, 117] width 172 height 183
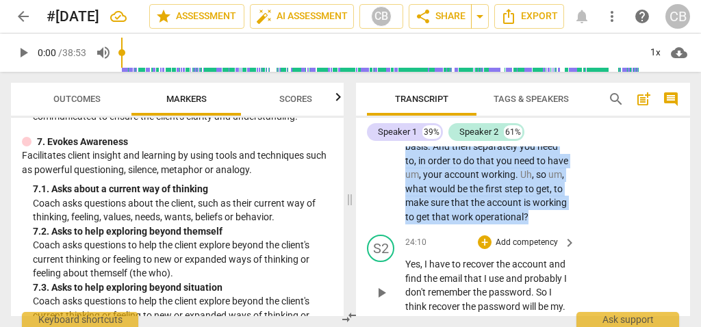
scroll to position [9469, 0]
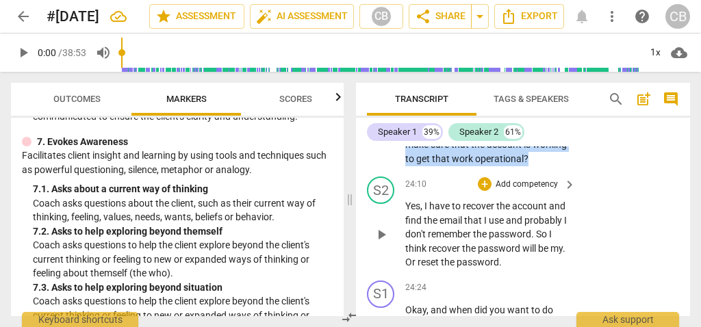
drag, startPoint x: 407, startPoint y: 203, endPoint x: 600, endPoint y: 213, distance: 194.0
click at [600, 213] on div "S1 play_arrow pause 00:03 + Add competency keyboard_arrow_right Hello . S2 play…" at bounding box center [523, 231] width 334 height 170
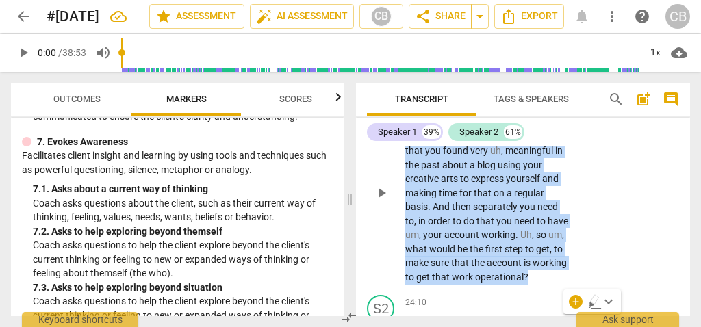
scroll to position [9320, 0]
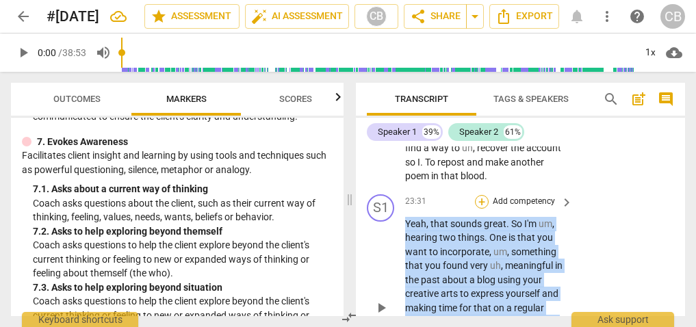
click at [480, 209] on div "+" at bounding box center [482, 202] width 14 height 14
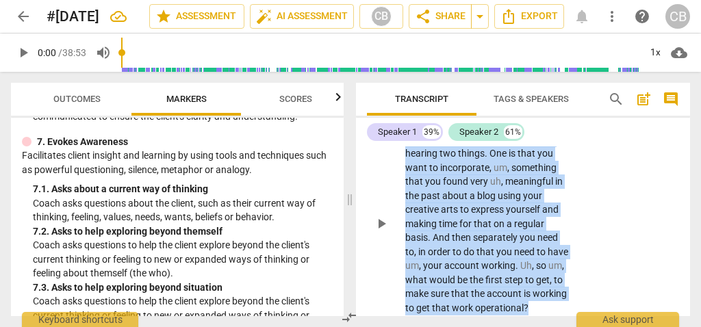
scroll to position [9257, 0]
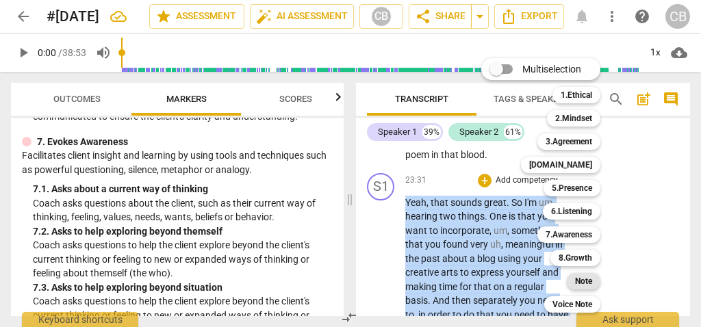
click at [587, 285] on b "Note" at bounding box center [583, 281] width 17 height 16
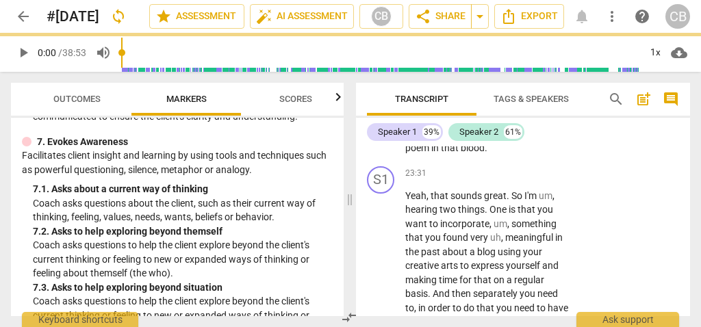
scroll to position [9288, 0]
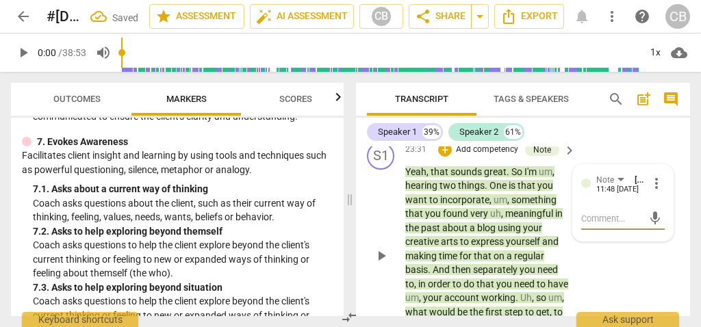
drag, startPoint x: 422, startPoint y: 216, endPoint x: 542, endPoint y: 292, distance: 142.4
click at [542, 292] on div "S1 play_arrow pause 23:31 + Add competency Note keyboard_arrow_right Yeah , tha…" at bounding box center [523, 245] width 334 height 216
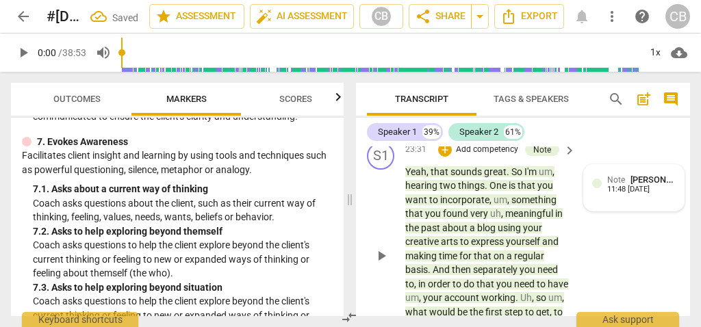
click at [630, 185] on span "[PERSON_NAME]" at bounding box center [663, 180] width 66 height 10
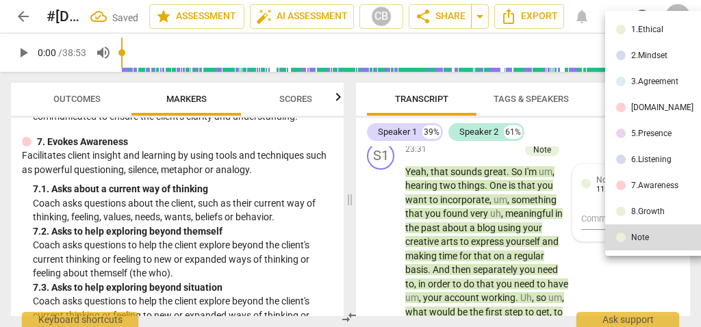
click at [593, 255] on div at bounding box center [350, 163] width 701 height 327
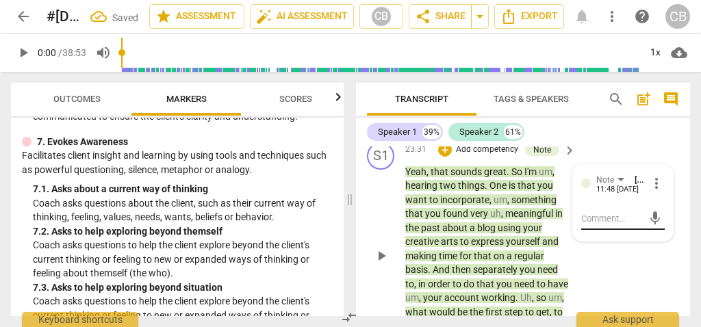
click at [589, 225] on textarea at bounding box center [612, 218] width 62 height 13
type textarea "t"
type textarea "to"
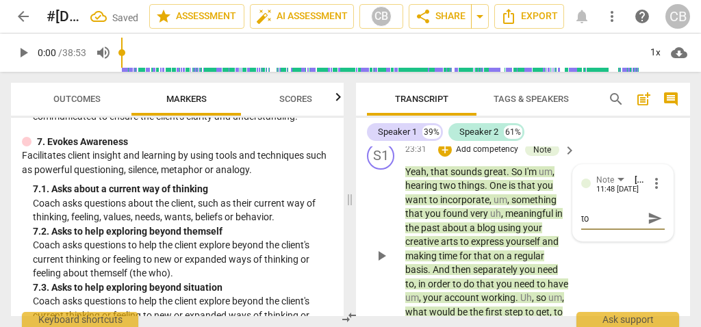
type textarea "too"
type textarea "too w"
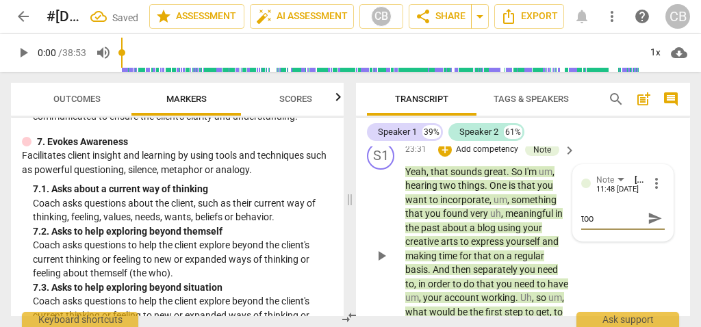
type textarea "too w"
type textarea "too wo"
type textarea "too wor"
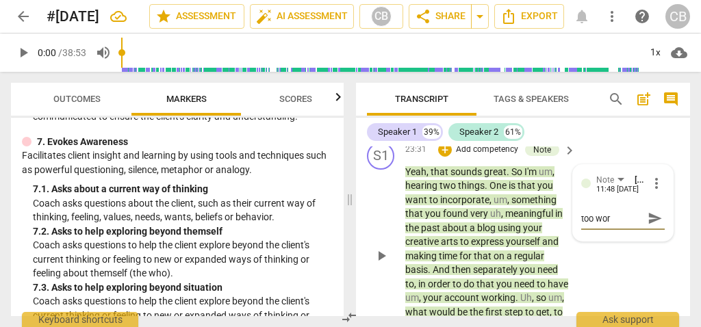
type textarea "too worr"
type textarea "too wor"
type textarea "too word"
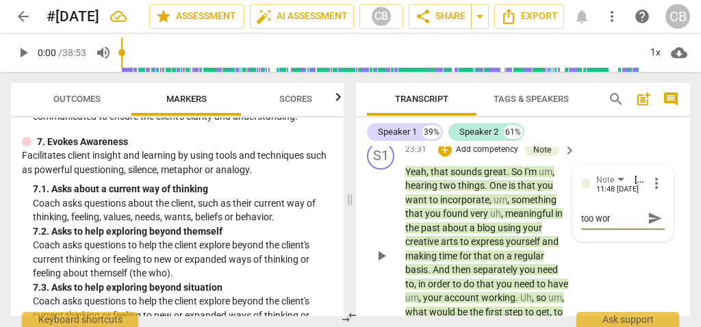
type textarea "too word"
type textarea "too wordy"
type textarea "too wordyk"
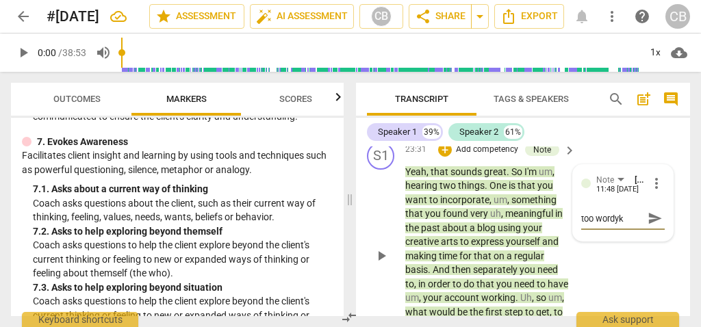
type textarea "too wordy"
click at [482, 247] on span "express" at bounding box center [488, 241] width 35 height 11
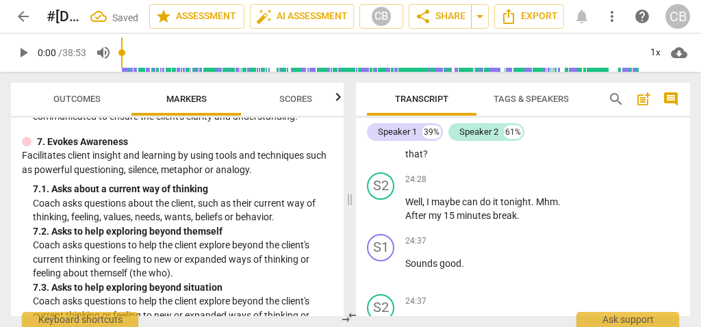
scroll to position [9636, 0]
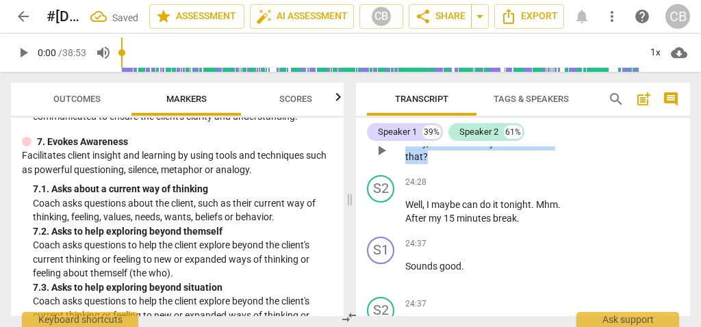
drag, startPoint x: 431, startPoint y: 200, endPoint x: 403, endPoint y: 186, distance: 31.5
click at [403, 170] on div "S1 play_arrow pause 24:24 + Add competency keyboard_arrow_right Okay , and when…" at bounding box center [523, 139] width 334 height 62
click at [437, 181] on div "+" at bounding box center [439, 180] width 14 height 14
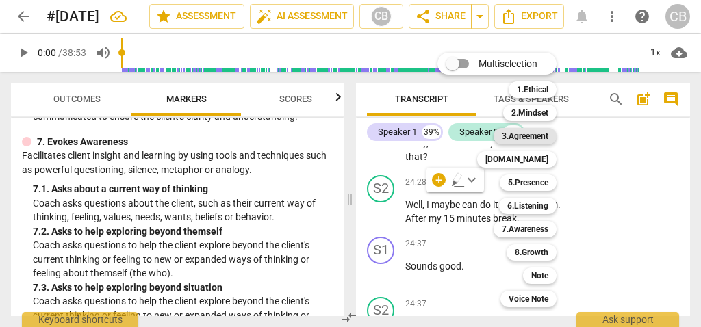
click at [543, 134] on b "3.Agreement" at bounding box center [525, 136] width 47 height 16
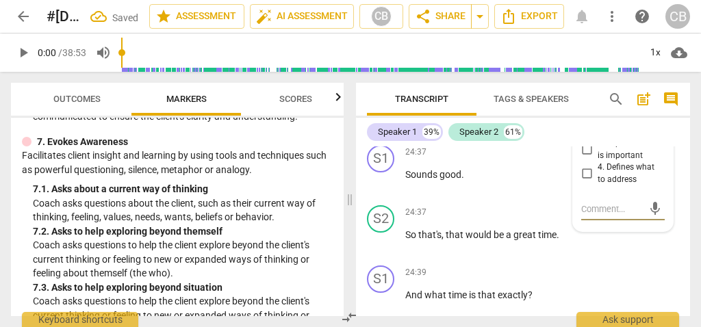
scroll to position [9717, 0]
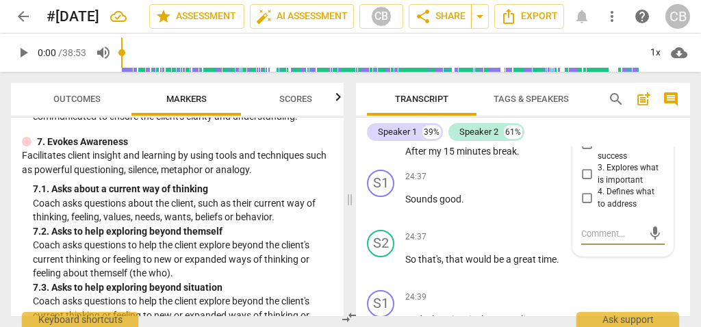
click at [588, 153] on input "2. Reconfirms measures of success" at bounding box center [587, 144] width 22 height 16
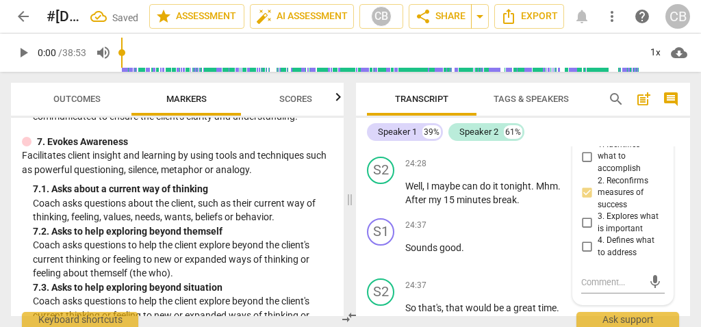
scroll to position [9656, 0]
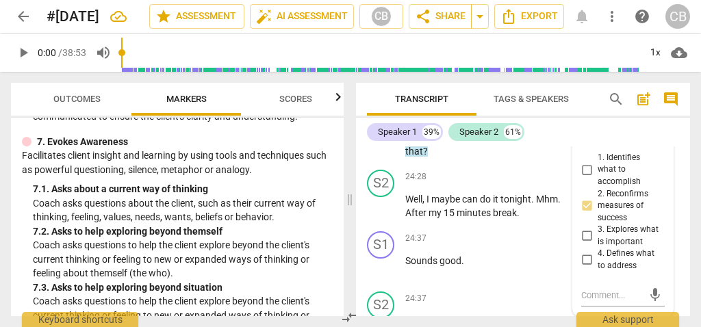
click at [587, 214] on input "2. Reconfirms measures of success" at bounding box center [587, 206] width 22 height 16
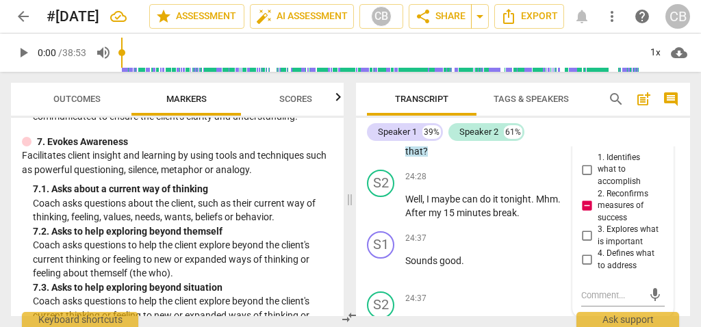
checkbox input "false"
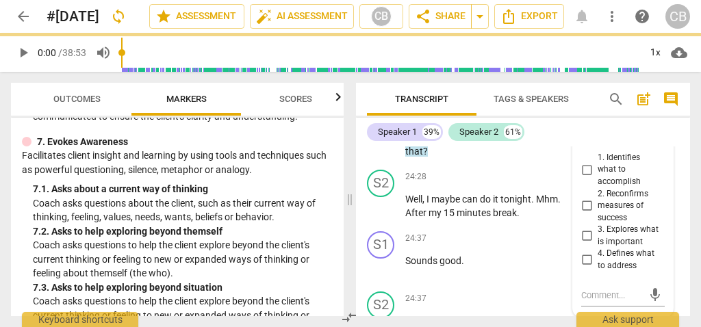
click at [586, 178] on input "1. Identifies what to accomplish" at bounding box center [587, 170] width 22 height 16
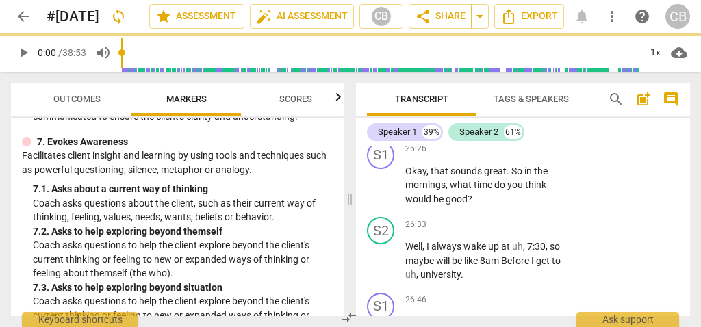
scroll to position [10656, 0]
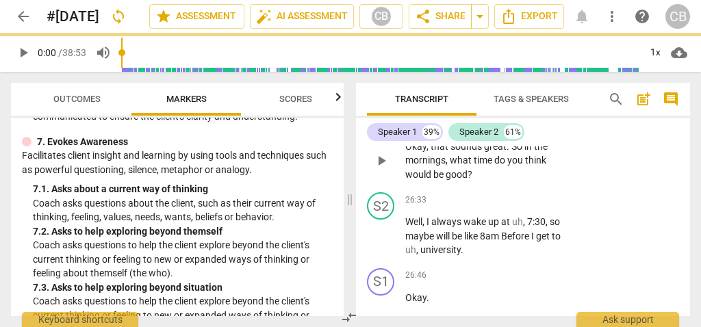
checkbox input "true"
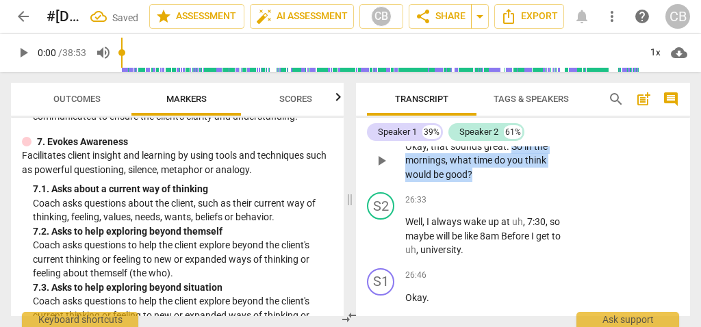
drag, startPoint x: 510, startPoint y: 184, endPoint x: 520, endPoint y: 219, distance: 36.4
click at [520, 182] on p "Okay , that sounds great . So in the mornings , what time do you think would be…" at bounding box center [487, 161] width 164 height 42
click at [485, 200] on div "+" at bounding box center [485, 198] width 14 height 14
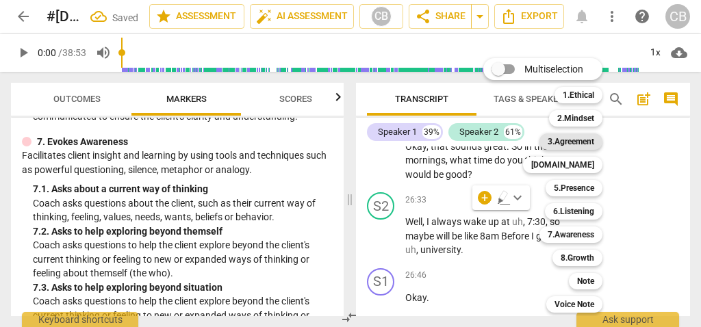
click at [571, 142] on b "3.Agreement" at bounding box center [571, 141] width 47 height 16
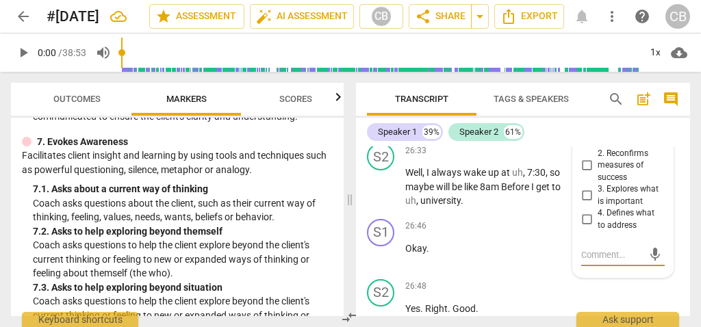
scroll to position [10697, 0]
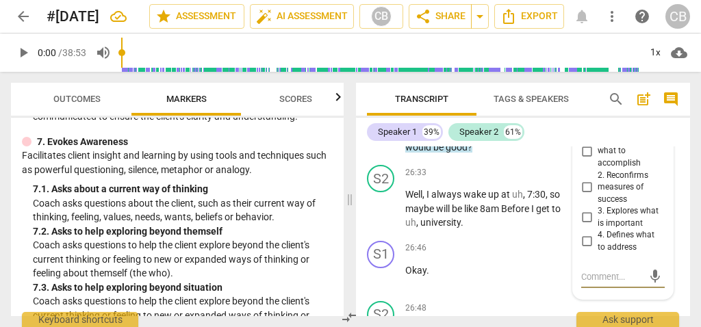
click at [585, 159] on input "1. Identifies what to accomplish" at bounding box center [587, 151] width 22 height 16
checkbox input "true"
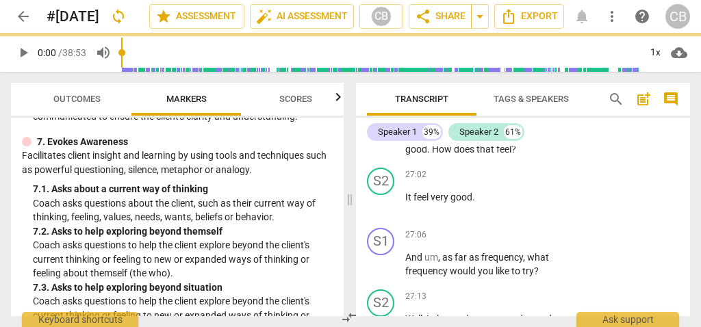
scroll to position [10913, 0]
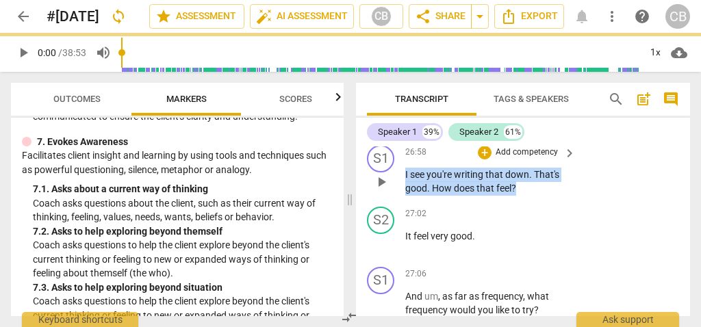
drag, startPoint x: 526, startPoint y: 230, endPoint x: 394, endPoint y: 218, distance: 132.7
click at [394, 201] on div "S1 play_arrow pause 26:58 + Add competency keyboard_arrow_right I see you're wr…" at bounding box center [523, 171] width 334 height 62
click at [527, 212] on div "+" at bounding box center [529, 212] width 14 height 14
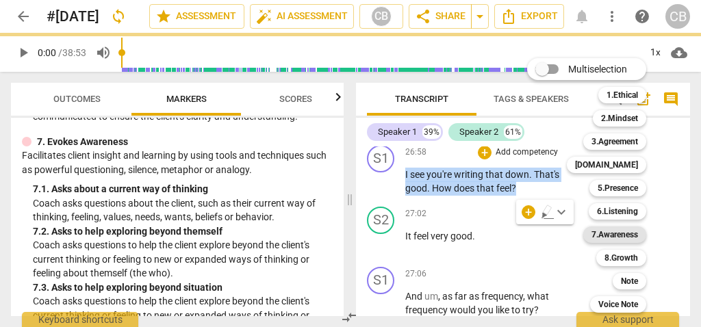
click at [616, 233] on b "7.Awareness" at bounding box center [614, 235] width 47 height 16
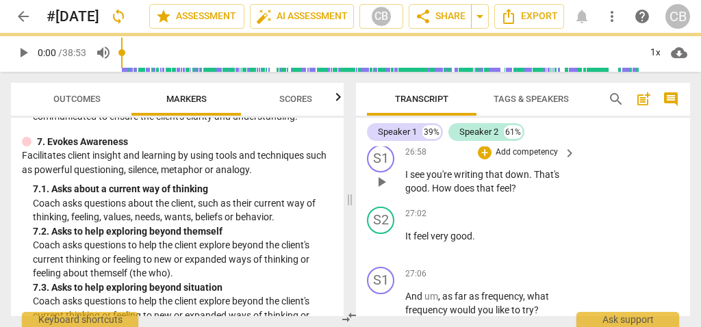
click at [531, 196] on p "I see you're writing that down . That's good . How does that feel ?" at bounding box center [487, 182] width 164 height 28
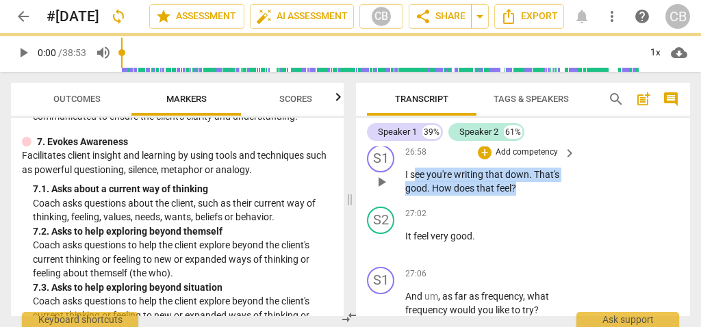
drag, startPoint x: 530, startPoint y: 228, endPoint x: 403, endPoint y: 209, distance: 128.7
click at [403, 201] on div "S1 play_arrow pause 26:58 + Add competency keyboard_arrow_right I see you're wr…" at bounding box center [523, 171] width 334 height 62
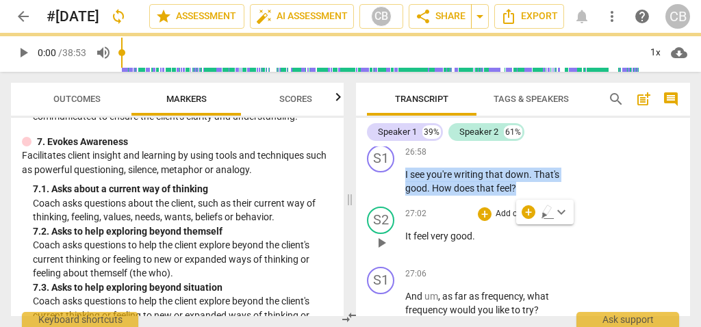
click at [548, 220] on p "Add competency" at bounding box center [526, 214] width 65 height 12
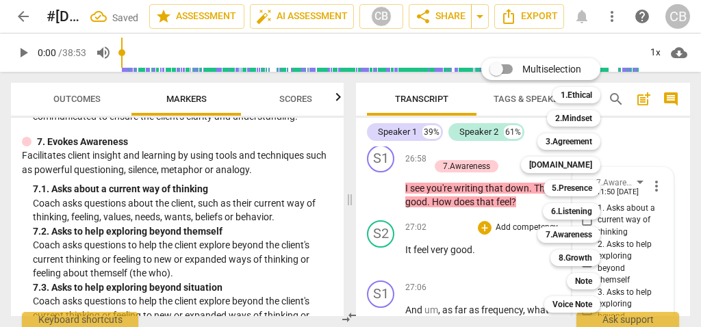
click at [640, 231] on div at bounding box center [350, 163] width 701 height 327
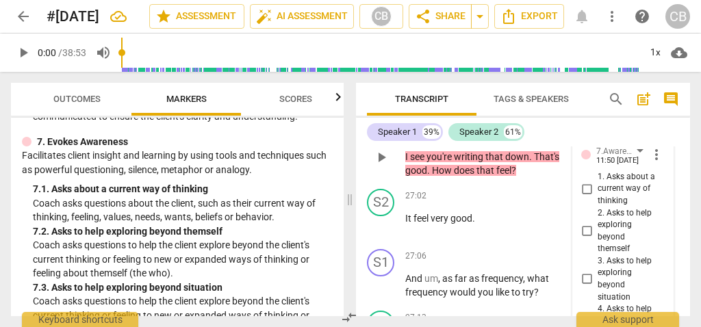
scroll to position [10943, 0]
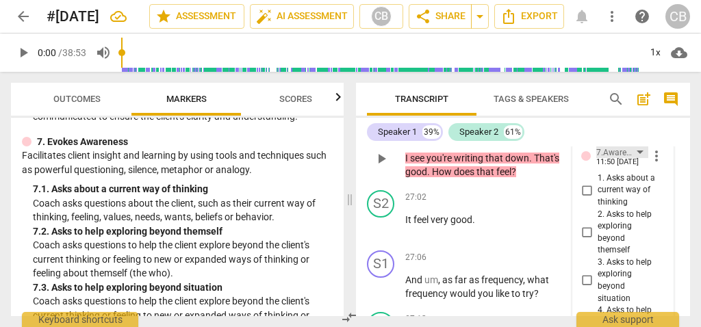
click at [635, 158] on div "7.Awareness" at bounding box center [622, 152] width 52 height 12
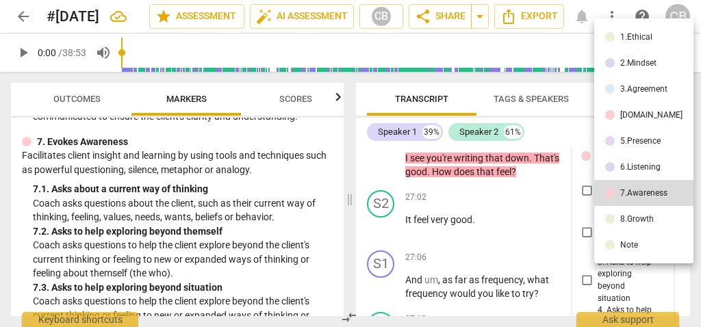
click at [628, 172] on li "6.Listening" at bounding box center [643, 167] width 99 height 26
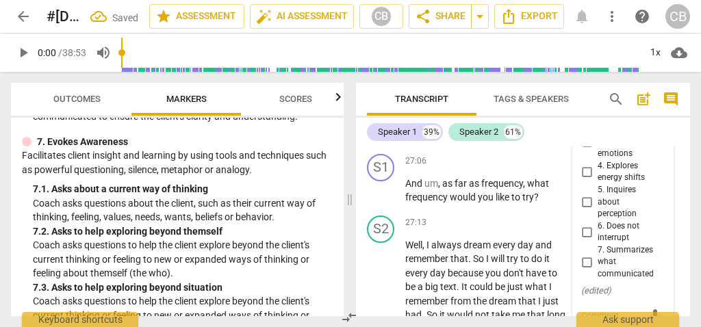
scroll to position [11031, 0]
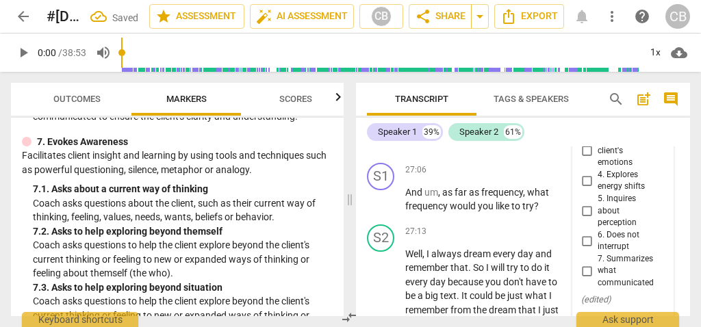
click at [587, 159] on input "3. Explores client's emotions" at bounding box center [587, 150] width 22 height 16
checkbox input "true"
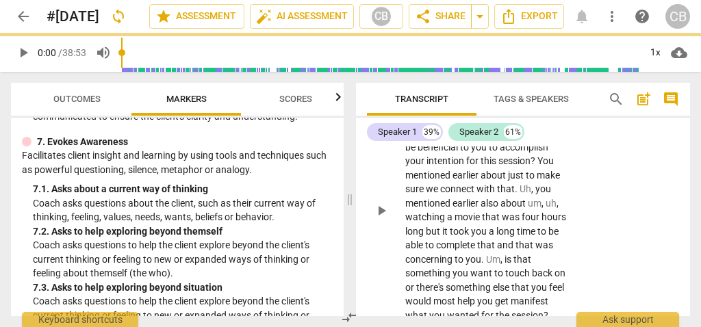
scroll to position [11272, 0]
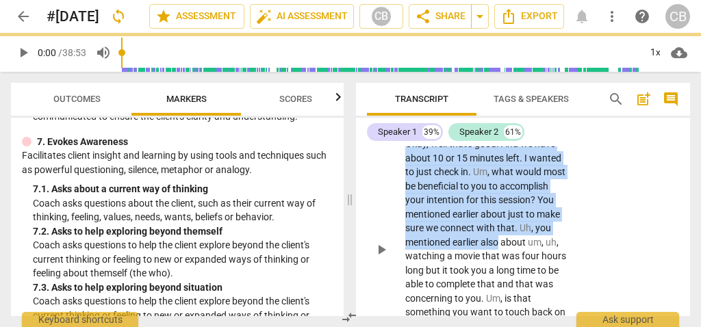
drag, startPoint x: 407, startPoint y: 185, endPoint x: 553, endPoint y: 278, distance: 173.6
click at [553, 278] on p "Okay , well that's good . And we have about 10 or 15 minutes left . I wanted to…" at bounding box center [487, 249] width 164 height 225
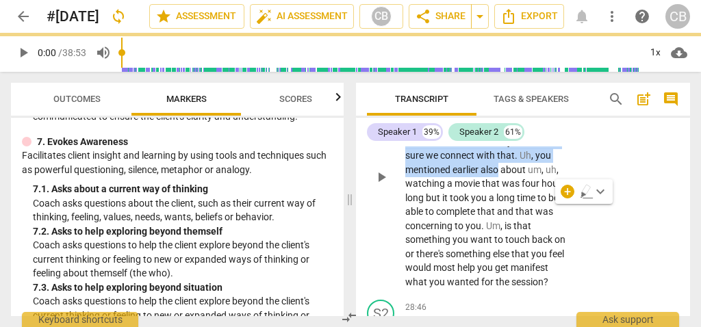
scroll to position [11346, 0]
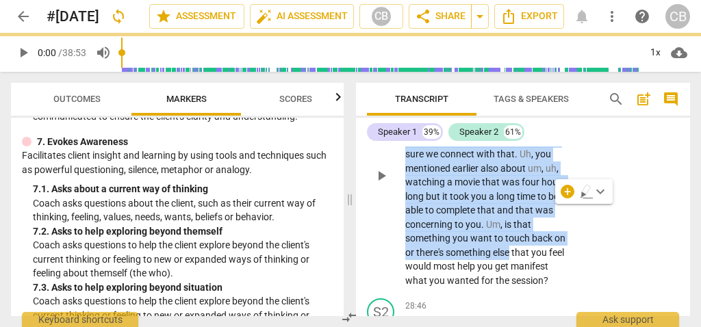
click at [554, 287] on p "Okay , well that's good . And we have about 10 or 15 minutes left . I wanted to…" at bounding box center [487, 175] width 164 height 225
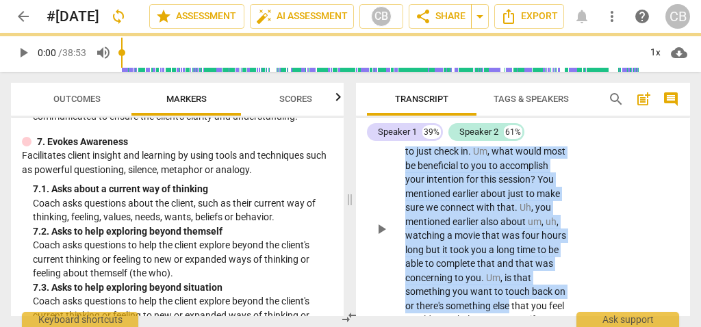
scroll to position [11258, 0]
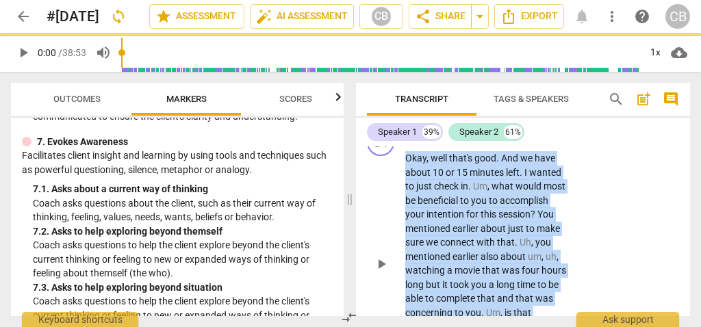
click at [483, 143] on div "+" at bounding box center [485, 136] width 14 height 14
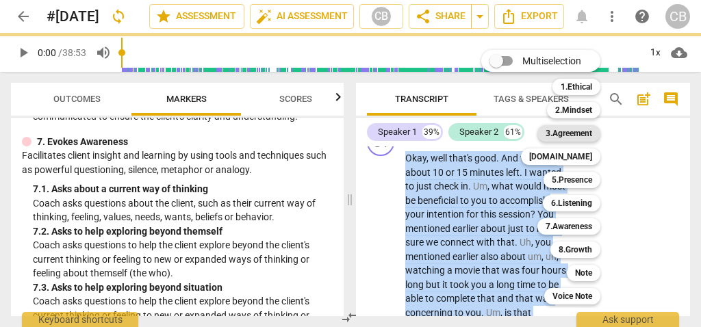
click at [581, 136] on b "3.Agreement" at bounding box center [569, 133] width 47 height 16
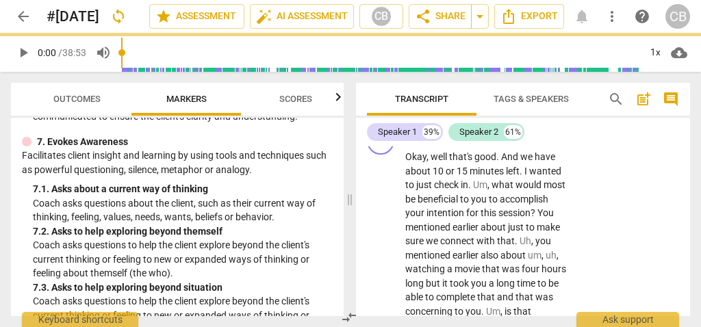
scroll to position [11279, 0]
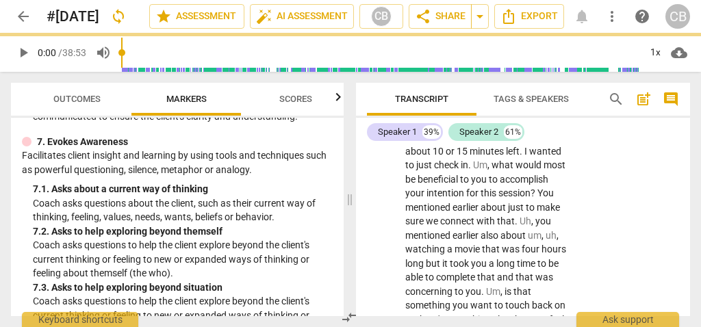
click at [600, 214] on div "S1 play_arrow pause 27:35 + Add competency keyboard_arrow_right Okay , well tha…" at bounding box center [523, 231] width 334 height 258
click at [526, 170] on span "would" at bounding box center [529, 164] width 28 height 11
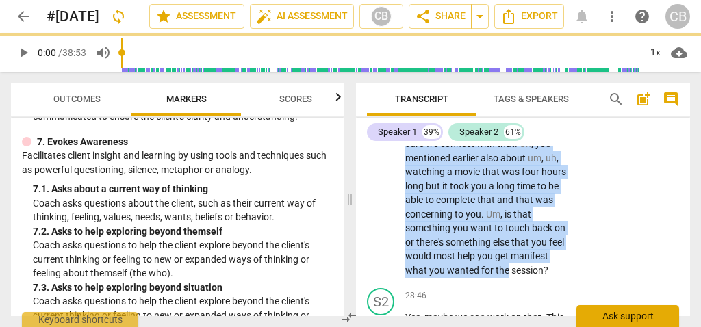
scroll to position [11400, 0]
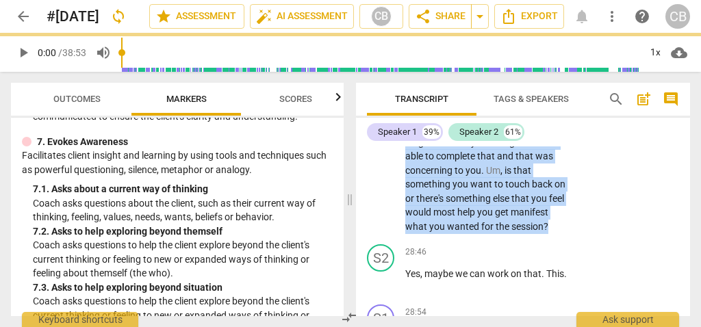
drag, startPoint x: 407, startPoint y: 175, endPoint x: 567, endPoint y: 279, distance: 191.0
click at [567, 233] on div "Okay , well that's good . And we have about 10 or 15 minutes left . I wanted to…" at bounding box center [491, 121] width 172 height 225
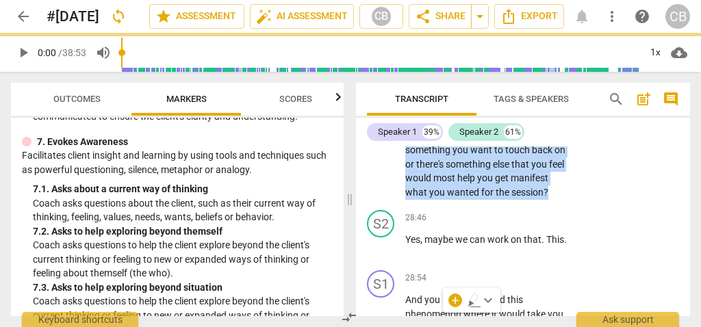
scroll to position [11370, 0]
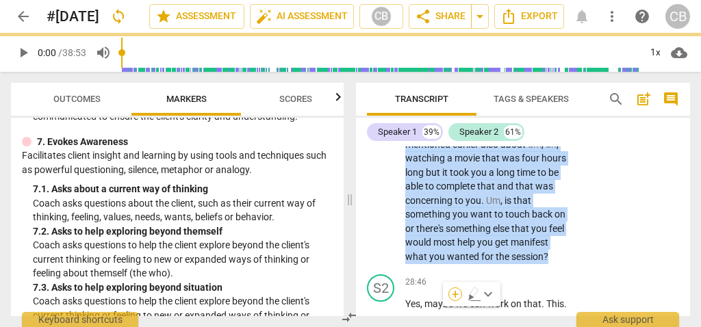
click at [455, 294] on div "+" at bounding box center [455, 294] width 14 height 14
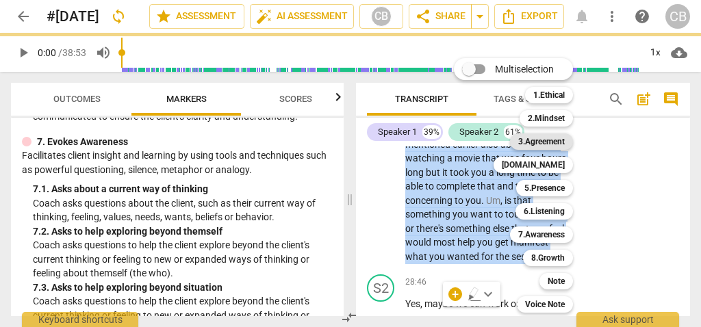
click at [558, 142] on b "3.Agreement" at bounding box center [541, 141] width 47 height 16
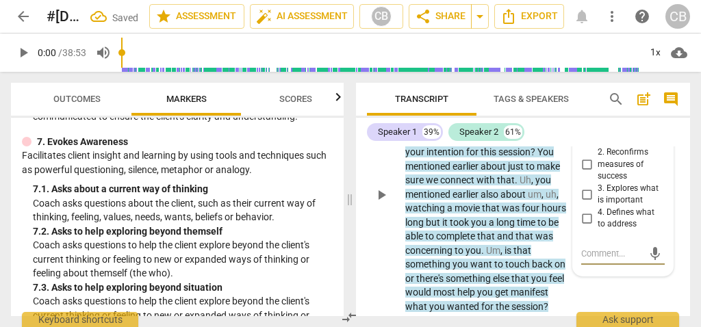
scroll to position [11348, 0]
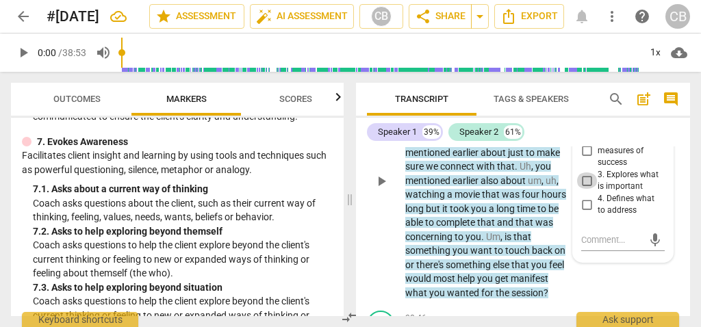
click at [587, 189] on input "3. Explores what is important" at bounding box center [587, 180] width 22 height 16
checkbox input "true"
click at [587, 213] on input "4. Defines what to address" at bounding box center [587, 204] width 22 height 16
checkbox input "true"
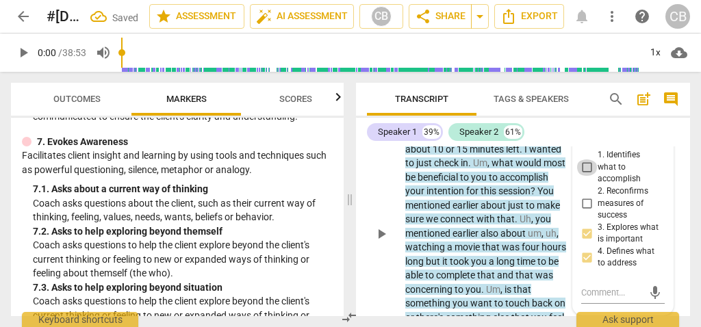
click at [587, 176] on input "1. Identifies what to accomplish" at bounding box center [587, 167] width 22 height 16
checkbox input "true"
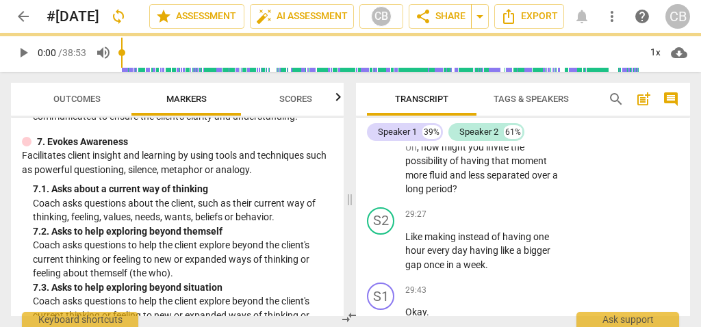
scroll to position [11770, 0]
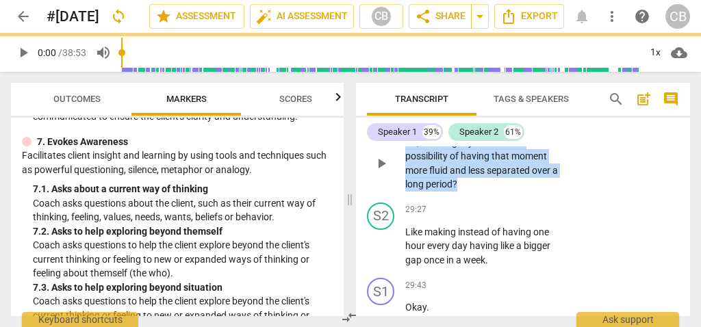
drag, startPoint x: 406, startPoint y: 196, endPoint x: 491, endPoint y: 240, distance: 95.8
click at [491, 192] on p "Uh , how might you invite the possibility of having that moment more fluid and …" at bounding box center [487, 164] width 164 height 56
click at [471, 222] on div "+" at bounding box center [470, 223] width 14 height 14
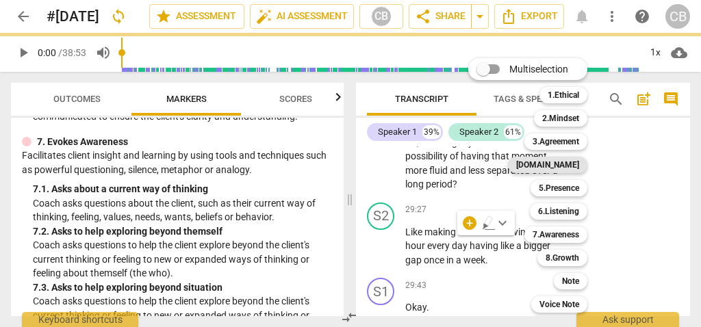
click at [565, 160] on b "[DOMAIN_NAME]" at bounding box center [547, 165] width 63 height 16
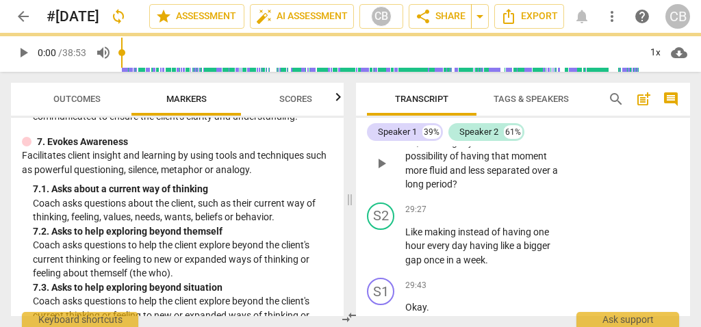
click at [468, 192] on p "Uh , how might you invite the possibility of having that moment more fluid and …" at bounding box center [487, 164] width 164 height 56
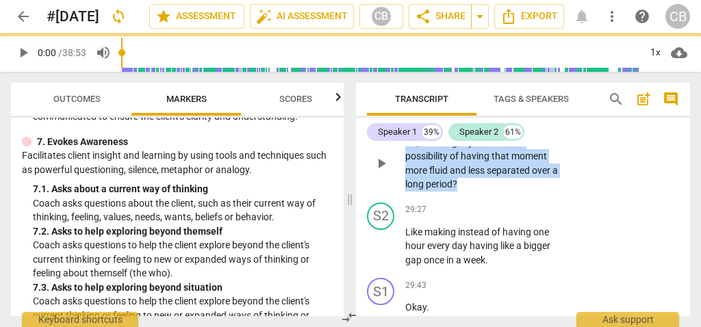
drag, startPoint x: 468, startPoint y: 238, endPoint x: 405, endPoint y: 203, distance: 72.6
click at [405, 197] on div "S1 play_arrow pause 29:08 + Add competency keyboard_arrow_right Uh , how might …" at bounding box center [523, 152] width 334 height 90
click at [465, 225] on div "+" at bounding box center [470, 223] width 14 height 14
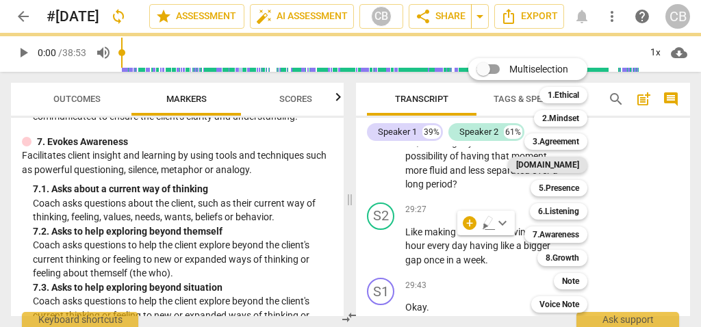
click at [578, 164] on b "[DOMAIN_NAME]" at bounding box center [547, 165] width 63 height 16
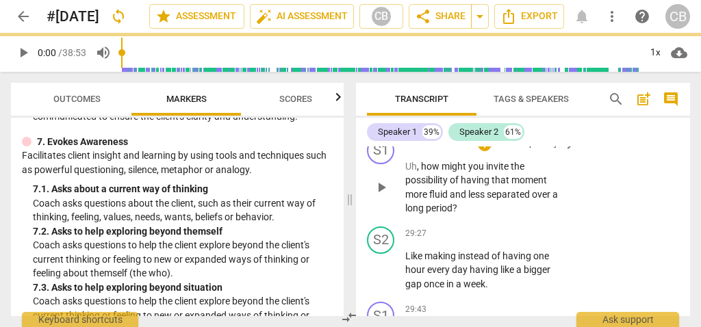
scroll to position [11763, 0]
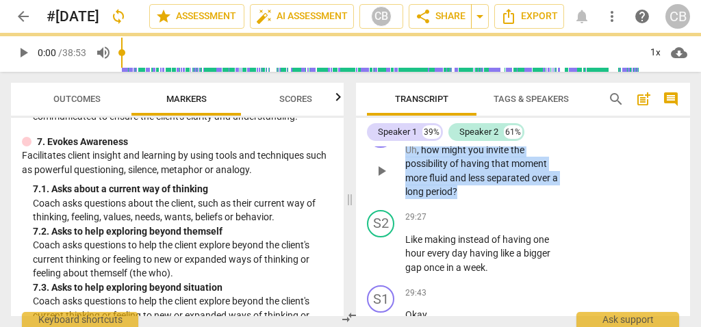
drag, startPoint x: 455, startPoint y: 240, endPoint x: 465, endPoint y: 196, distance: 44.8
click at [396, 205] on div "S1 play_arrow pause 29:08 + Add competency keyboard_arrow_right Uh , how might …" at bounding box center [523, 160] width 334 height 90
click at [468, 230] on div "+" at bounding box center [470, 231] width 14 height 14
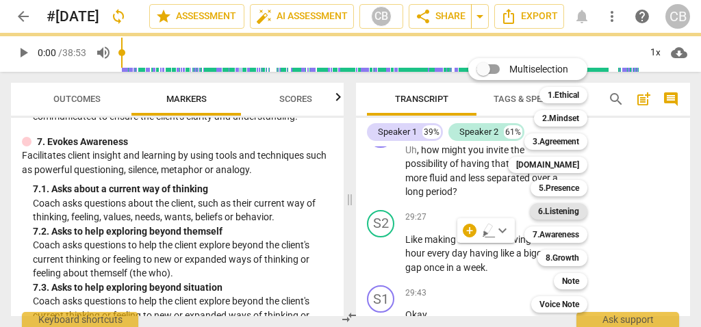
click at [569, 215] on b "6.Listening" at bounding box center [558, 211] width 41 height 16
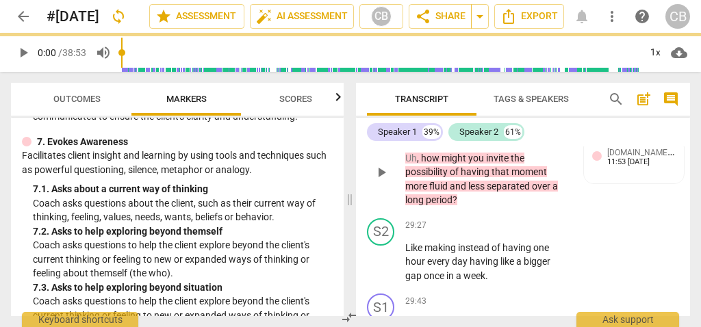
scroll to position [11771, 0]
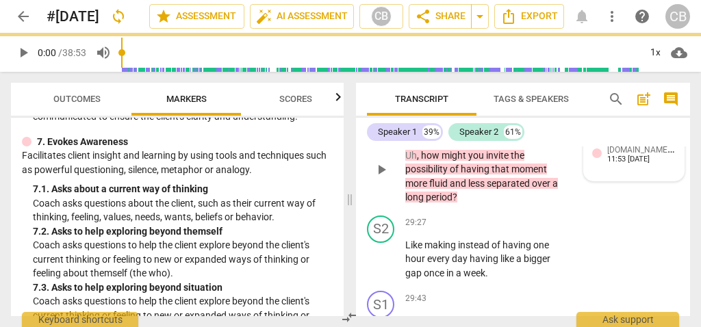
click at [627, 164] on div "11:53 [DATE]" at bounding box center [628, 159] width 42 height 9
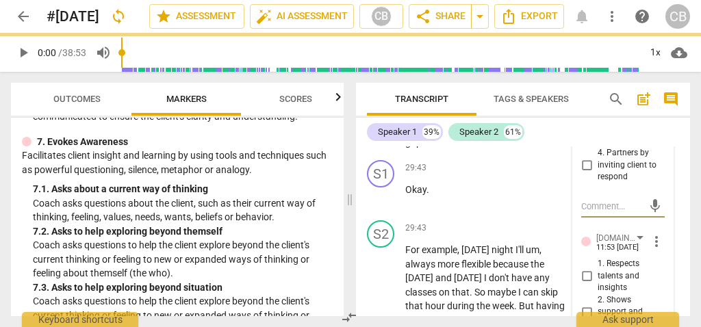
scroll to position [11884, 0]
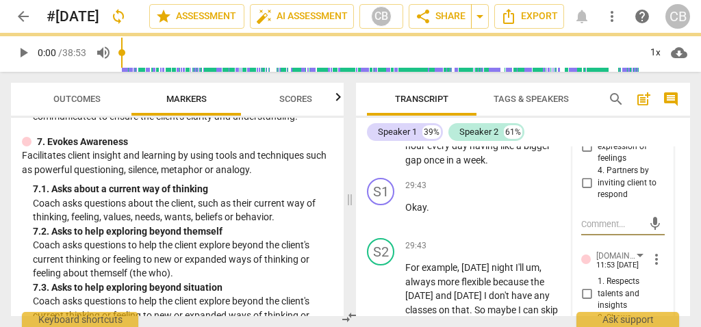
click at [587, 191] on input "4. Partners by inviting client to respond" at bounding box center [587, 183] width 22 height 16
checkbox input "true"
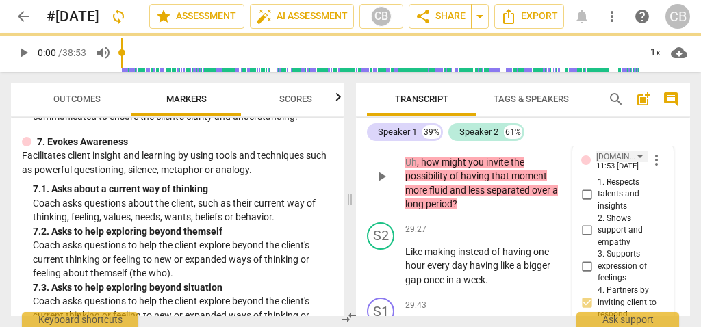
scroll to position [11765, 0]
click at [589, 202] on input "1. Respects talents and insights" at bounding box center [587, 194] width 22 height 16
checkbox input "true"
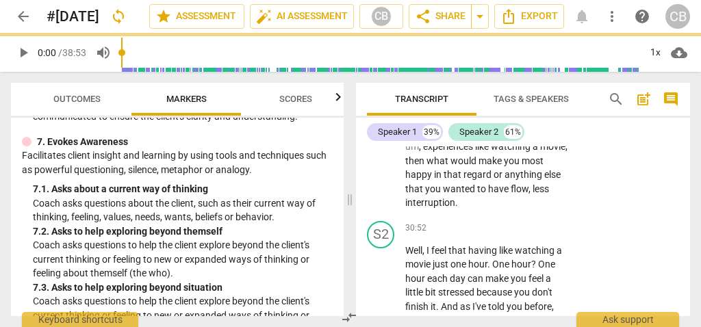
scroll to position [12212, 0]
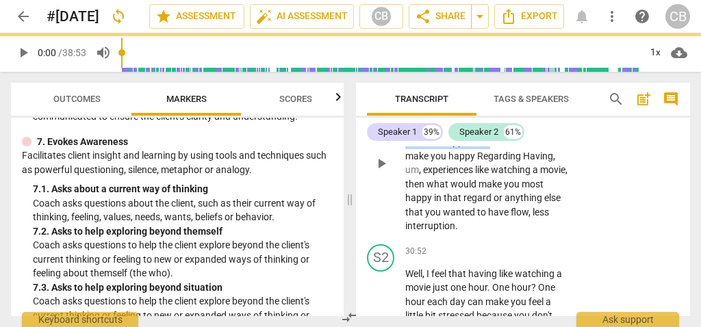
drag, startPoint x: 408, startPoint y: 157, endPoint x: 490, endPoint y: 196, distance: 91.2
click at [490, 196] on p "M so you mentioned the word efficient . Um , but I also want to reconnect with …" at bounding box center [487, 163] width 164 height 140
click at [500, 179] on div "+" at bounding box center [504, 181] width 14 height 14
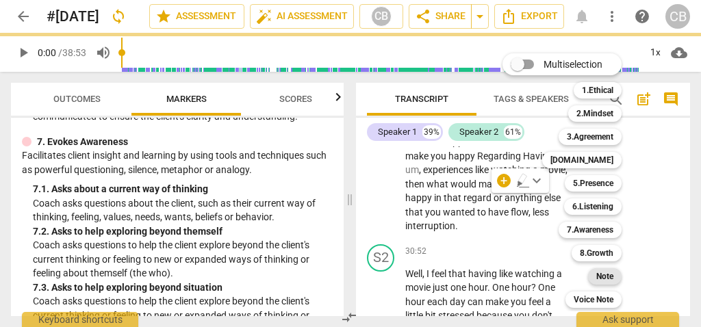
click at [606, 277] on b "Note" at bounding box center [604, 276] width 17 height 16
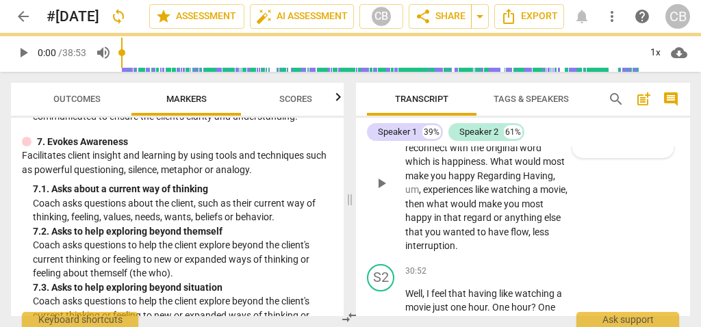
scroll to position [12200, 0]
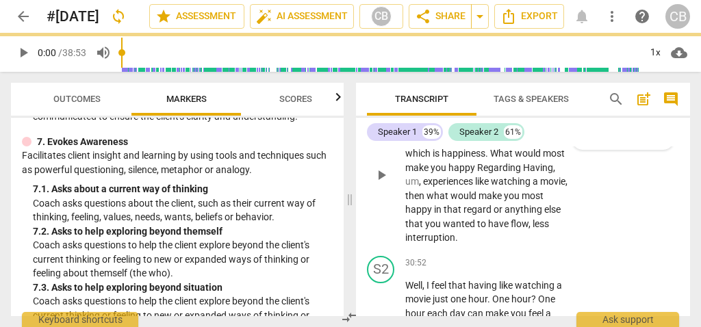
click at [465, 159] on span "happiness" at bounding box center [464, 153] width 44 height 11
drag, startPoint x: 404, startPoint y: 169, endPoint x: 515, endPoint y: 283, distance: 159.3
click at [515, 251] on div "S1 play_arrow pause 30:16 + Add competency keyboard_arrow_right M so you mentio…" at bounding box center [523, 164] width 334 height 174
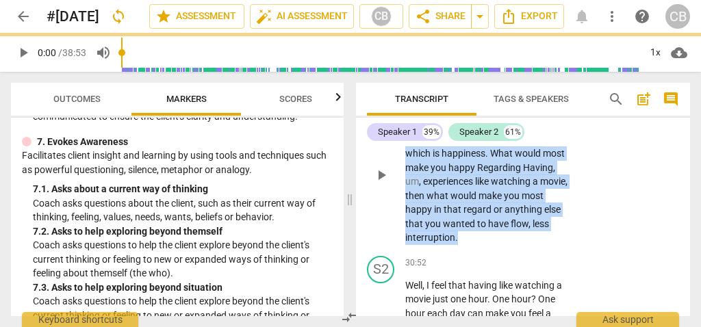
drag, startPoint x: 498, startPoint y: 289, endPoint x: 394, endPoint y: 168, distance: 159.6
click at [394, 168] on div "S1 play_arrow pause 30:16 + Add competency keyboard_arrow_right M so you mentio…" at bounding box center [523, 164] width 334 height 174
click at [489, 274] on div "+" at bounding box center [489, 277] width 14 height 14
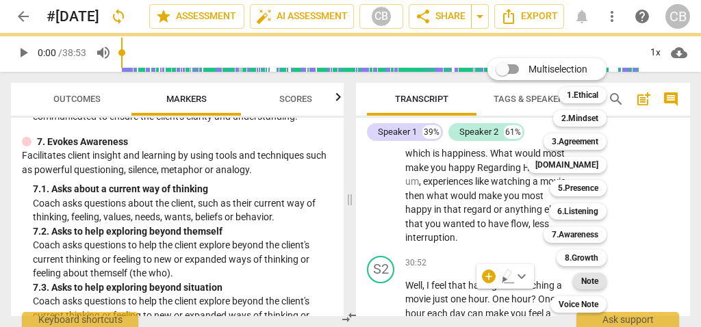
click at [592, 281] on b "Note" at bounding box center [589, 281] width 17 height 16
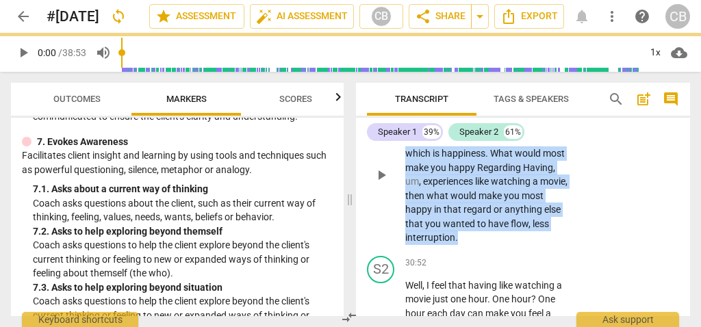
drag, startPoint x: 409, startPoint y: 167, endPoint x: 502, endPoint y: 251, distance: 125.6
click at [504, 245] on p "M so you mentioned the word efficient . Um , but I also want to reconnect with …" at bounding box center [487, 175] width 164 height 140
click at [485, 97] on div "+" at bounding box center [485, 90] width 14 height 14
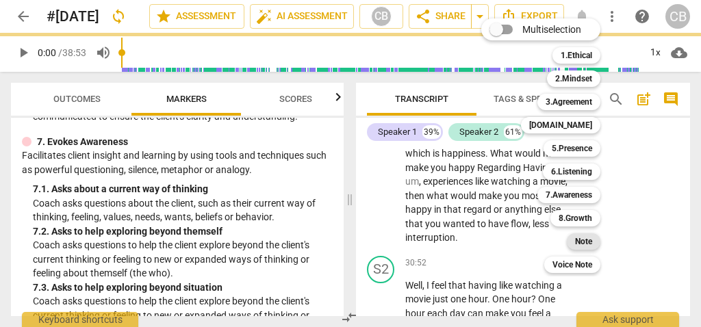
click at [592, 240] on b "Note" at bounding box center [583, 241] width 17 height 16
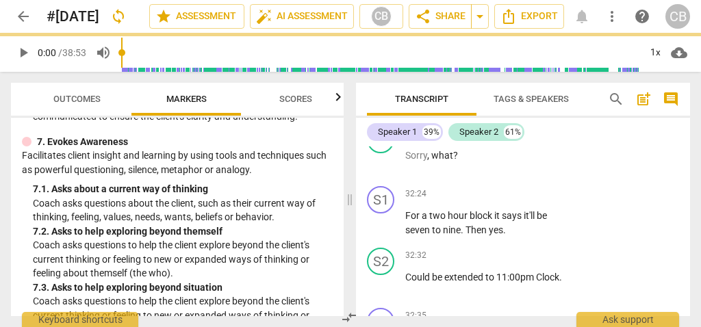
scroll to position [13002, 0]
drag, startPoint x: 552, startPoint y: 270, endPoint x: 494, endPoint y: 270, distance: 58.2
click at [494, 236] on p "For a two hour block it says it'll be seven to nine . Then yes ." at bounding box center [487, 222] width 164 height 28
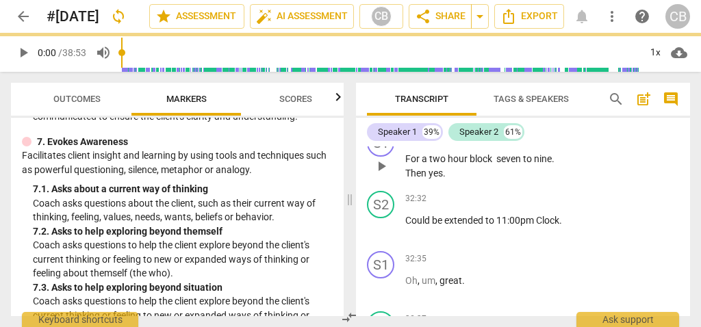
scroll to position [13060, 0]
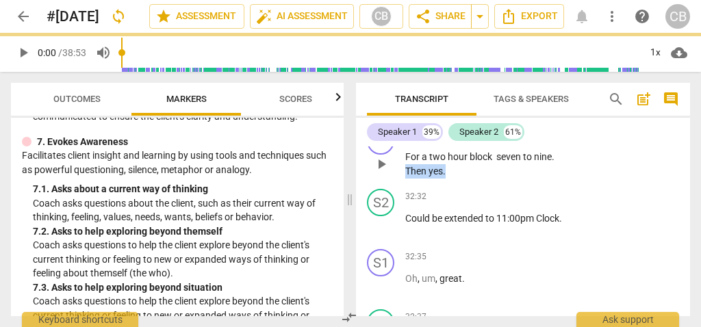
drag, startPoint x: 447, startPoint y: 225, endPoint x: 404, endPoint y: 225, distance: 43.1
click at [404, 183] on div "S1 play_arrow pause 32:24 + Add competency keyboard_arrow_right For a two hour …" at bounding box center [523, 153] width 334 height 62
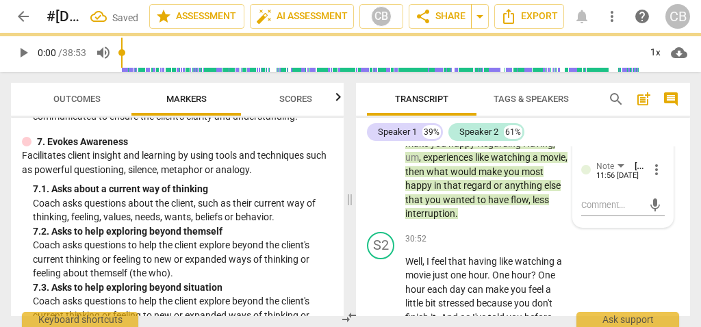
scroll to position [12227, 0]
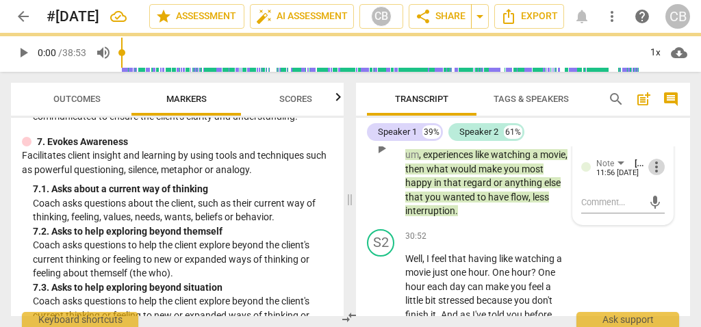
click at [652, 175] on span "more_vert" at bounding box center [656, 167] width 16 height 16
click at [657, 240] on li "Delete" at bounding box center [665, 250] width 47 height 26
click at [618, 138] on textarea at bounding box center [612, 131] width 62 height 13
type textarea "s"
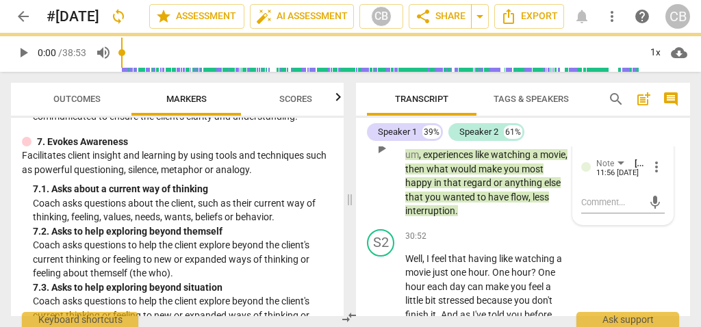
type textarea "sh"
type textarea "sho"
type textarea "shou"
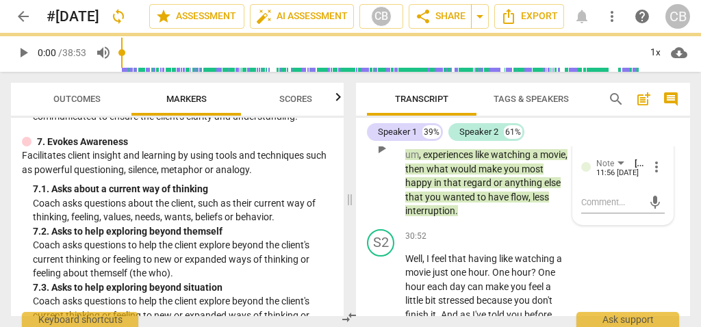
type textarea "shou"
type textarea "shoul"
type textarea "should"
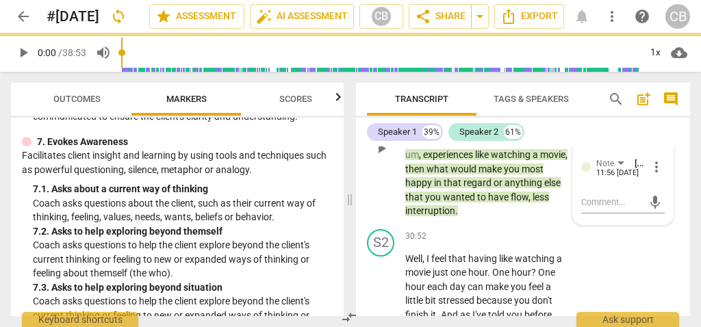
type textarea "should h"
type textarea "should ha"
type textarea "should hav"
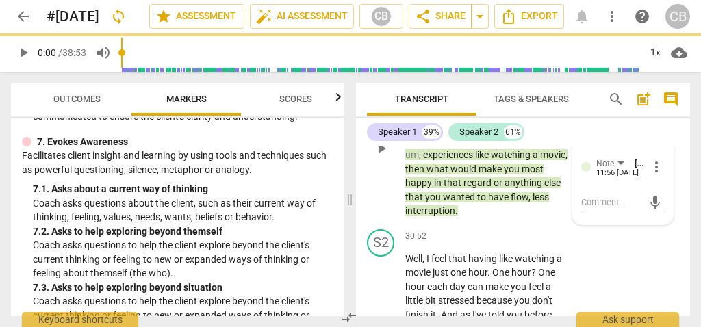
type textarea "should have"
type textarea "should have l"
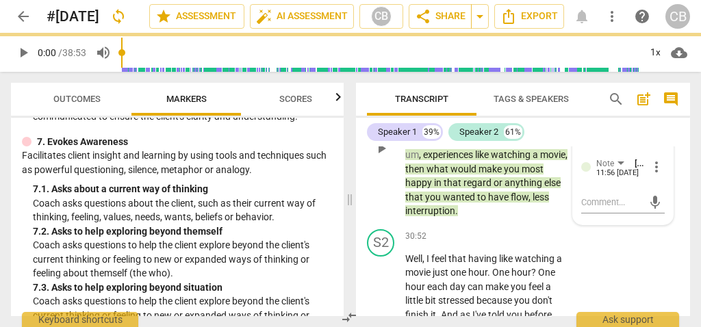
type textarea "should have le"
type textarea "should have lef"
type textarea "should have left"
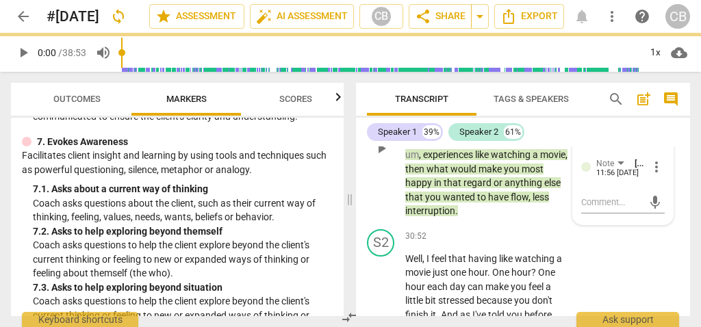
type textarea "should have left"
type textarea "should have left i"
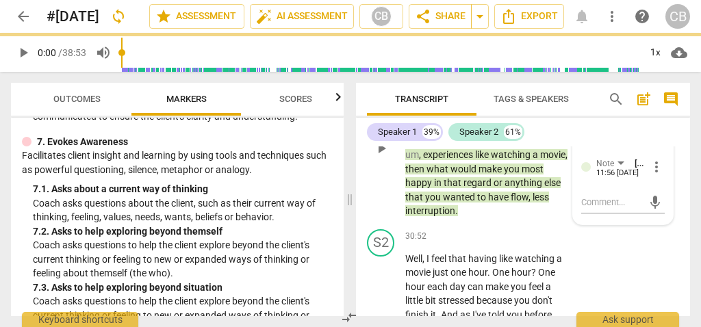
type textarea "should have left i"
type textarea "should have left it"
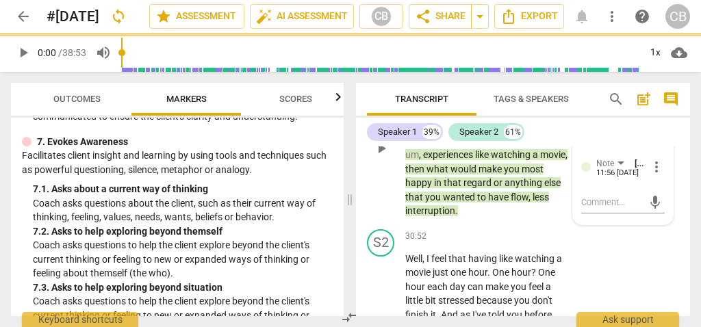
type textarea "should have left it a"
type textarea "should have left it at"
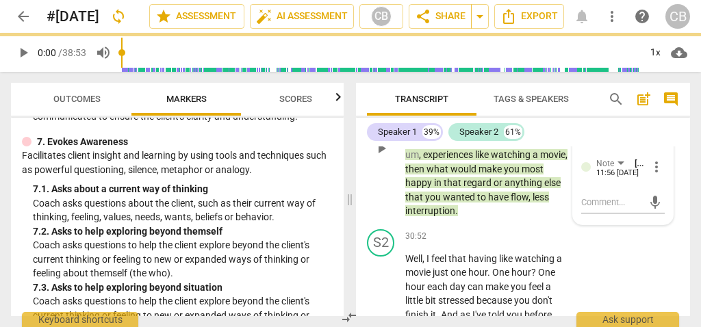
type textarea "should have left it at"
type textarea "should have left it at j"
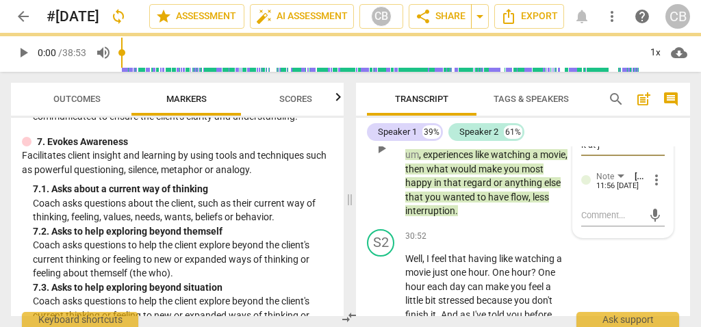
type textarea "should have left it at"
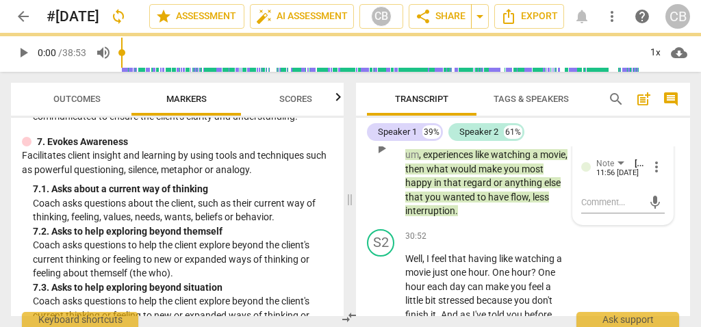
scroll to position [0, 0]
type textarea "should have left it at h"
type textarea "should have left it at ha"
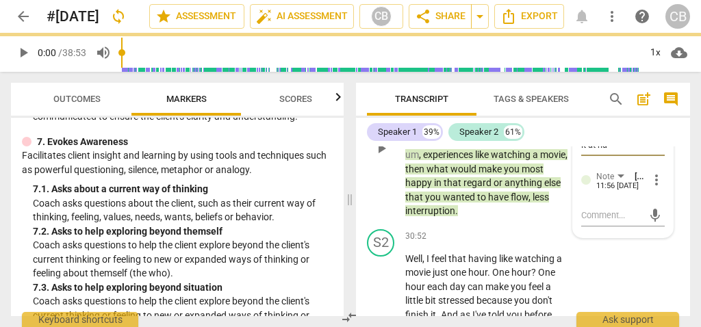
type textarea "should have left it at hal"
type textarea "should have left it at half"
type textarea "should have left it at halfw"
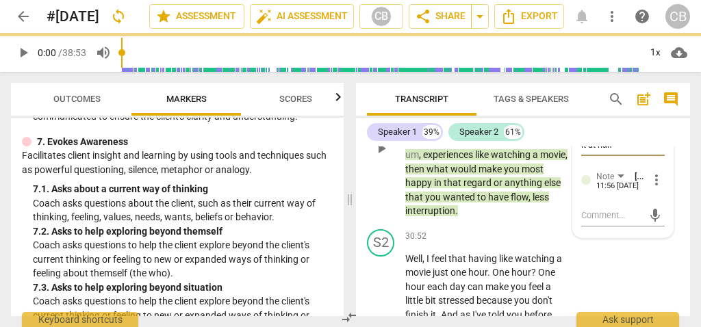
type textarea "should have left it at halfw"
type textarea "should have left it at halfwa"
type textarea "should have left it at halfway"
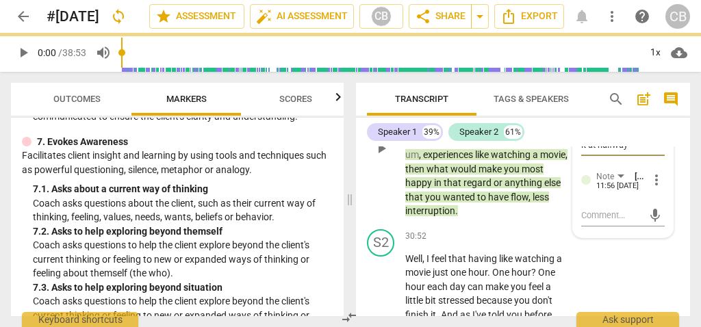
scroll to position [12, 0]
type textarea "should have left it at halfway"
type textarea "should have left it at halfway a"
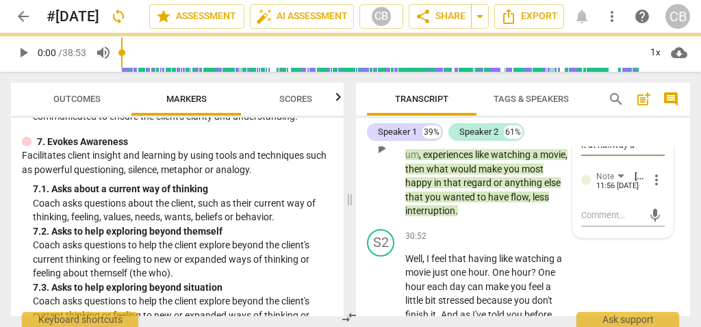
type textarea "should have left it at halfway at"
type textarea "should have left it at halfway at ""
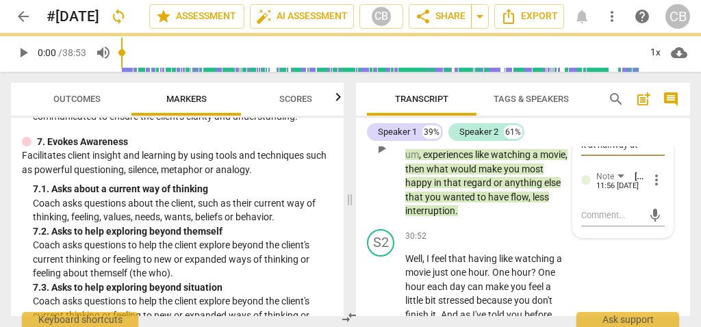
type textarea "should have left it at halfway at ""
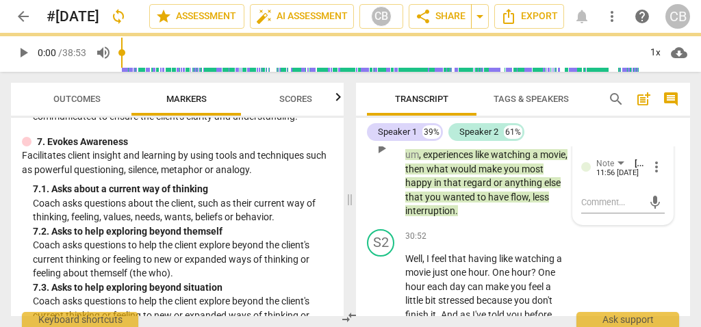
click at [648, 175] on span "more_vert" at bounding box center [656, 167] width 16 height 16
click at [657, 250] on li "Delete" at bounding box center [665, 250] width 47 height 26
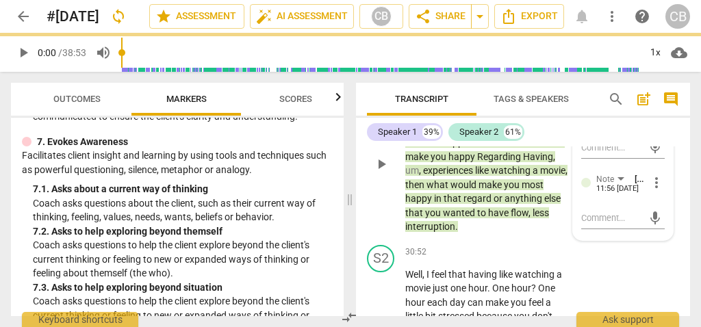
click at [650, 191] on span "more_vert" at bounding box center [656, 183] width 16 height 16
click at [599, 205] on div at bounding box center [350, 163] width 701 height 327
click at [595, 154] on textarea at bounding box center [612, 147] width 62 height 13
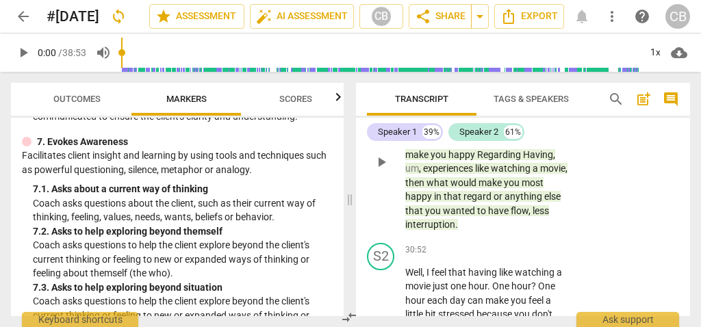
scroll to position [12181, 0]
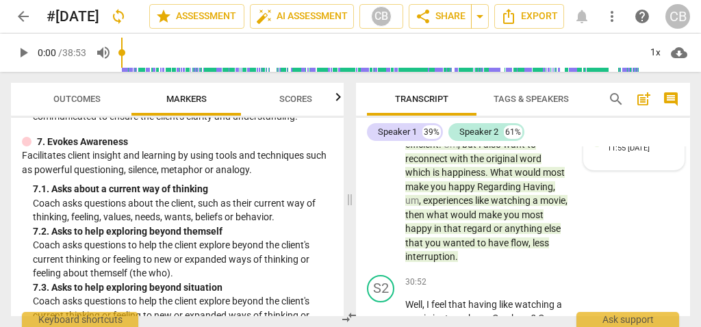
click at [613, 144] on span "Note" at bounding box center [616, 139] width 18 height 10
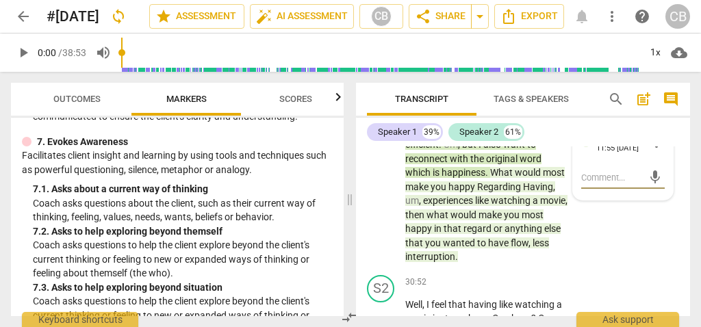
click at [602, 184] on textarea at bounding box center [612, 177] width 62 height 13
type textarea "s"
type textarea "sh"
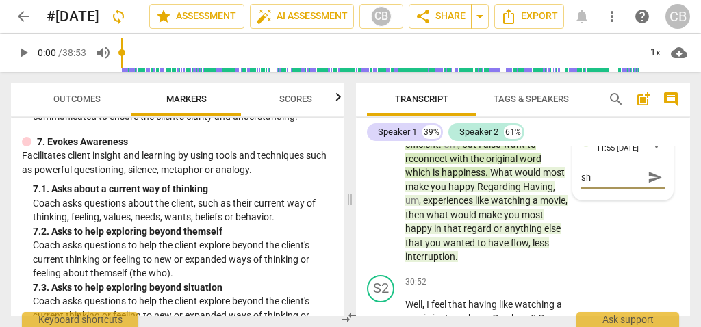
type textarea "sho"
type textarea "shou"
type textarea "shoul"
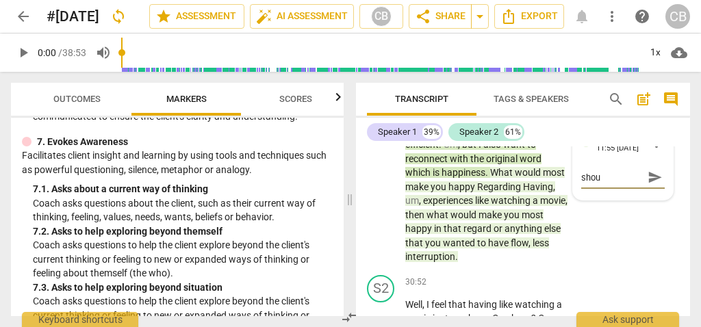
type textarea "shoul"
type textarea "should"
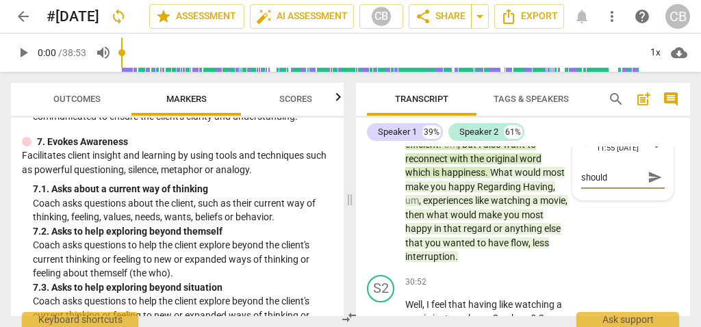
type textarea "should h"
type textarea "should ha"
type textarea "should hav"
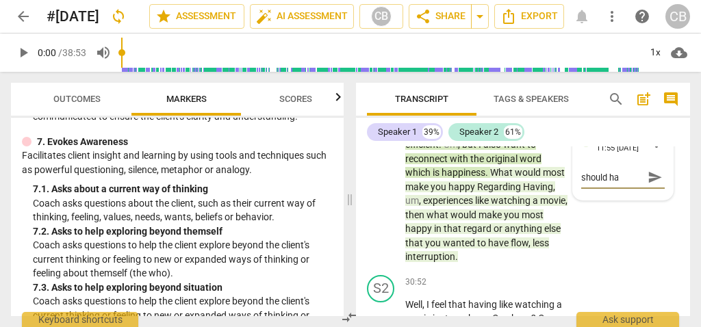
type textarea "should hav"
type textarea "should have"
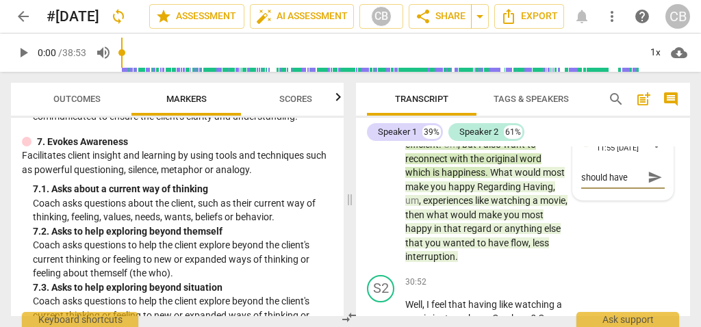
type textarea "should have"
type textarea "should hav"
type textarea "should ha"
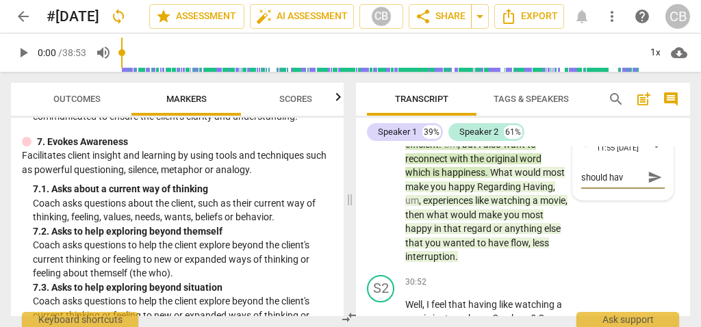
type textarea "should ha"
type textarea "should h"
type textarea "should"
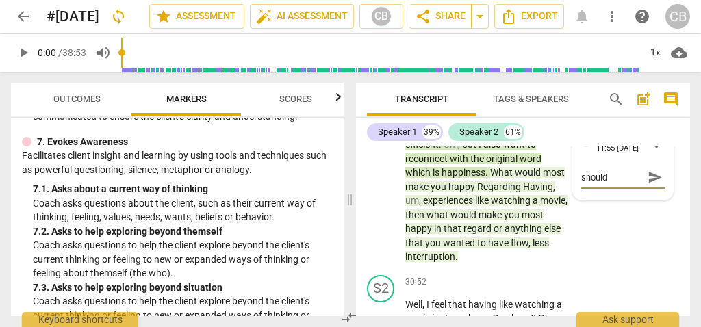
type textarea "should"
type textarea "shoul"
type textarea "shou"
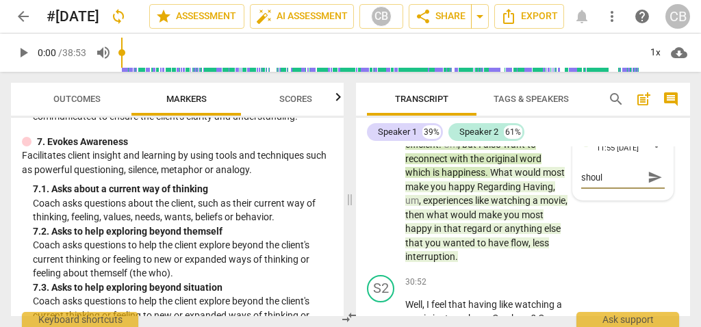
type textarea "shou"
type textarea "sho"
type textarea "sh"
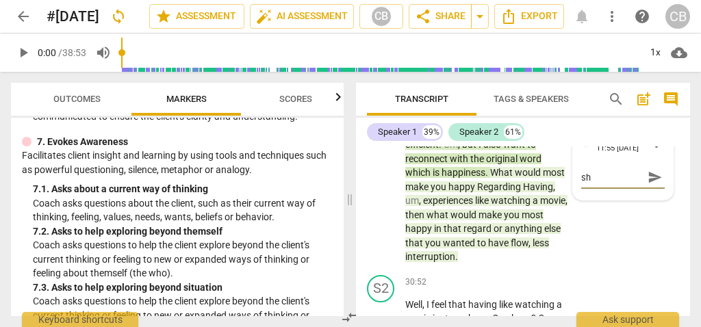
type textarea "s"
type textarea "t"
type textarea "to"
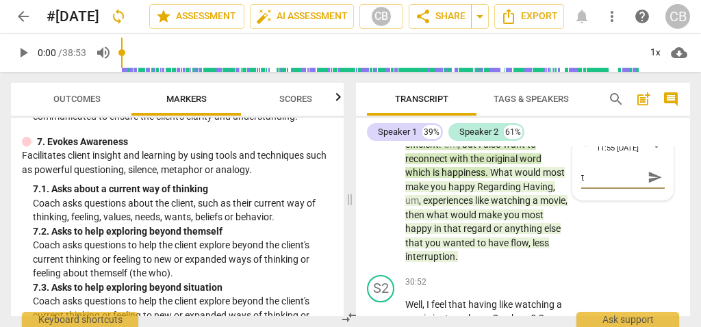
type textarea "to"
type textarea "too"
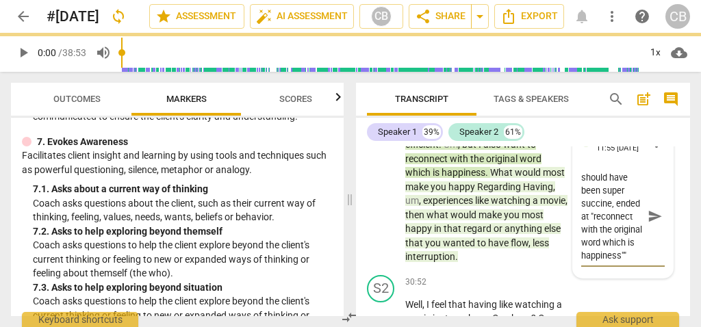
scroll to position [39, 0]
click at [648, 223] on span "send" at bounding box center [655, 215] width 15 height 15
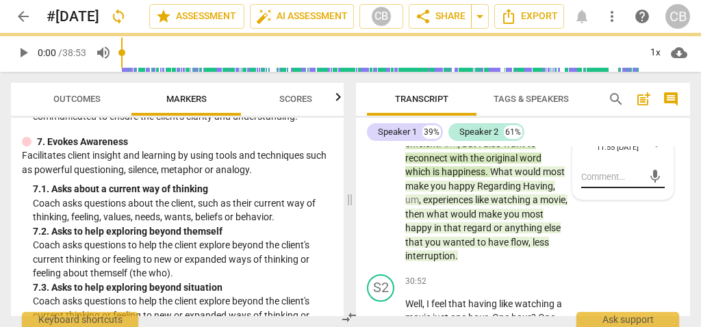
scroll to position [0, 0]
click at [644, 266] on div "S1 play_arrow pause 30:16 + Add competency Notes keyboard_arrow_right M so you …" at bounding box center [523, 182] width 334 height 174
click at [603, 183] on textarea at bounding box center [612, 176] width 62 height 13
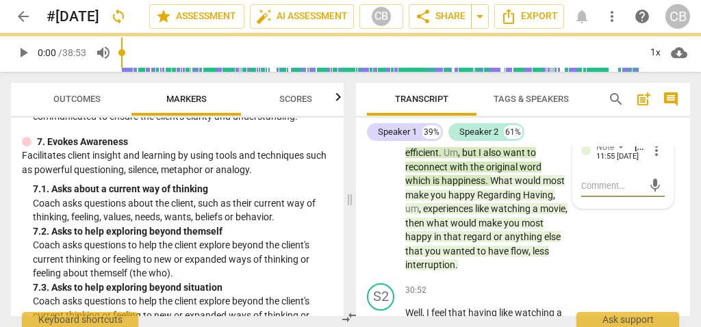
scroll to position [12162, 0]
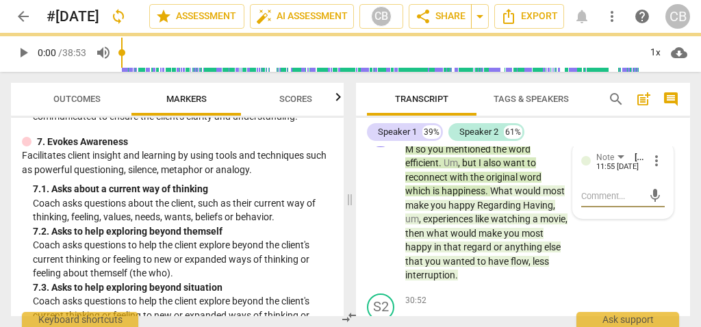
click at [595, 283] on div "S1 play_arrow pause 30:16 + Add competency Notes keyboard_arrow_right M so you …" at bounding box center [523, 201] width 334 height 174
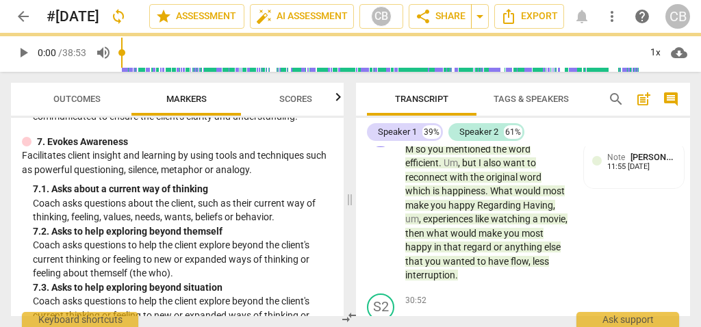
click at [619, 172] on div "11:55 09-10-2025" at bounding box center [628, 167] width 42 height 9
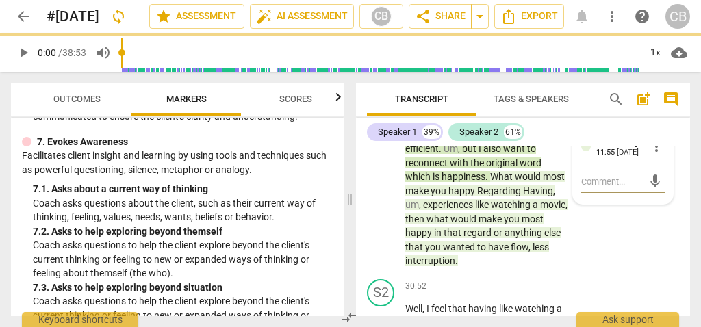
scroll to position [12184, 0]
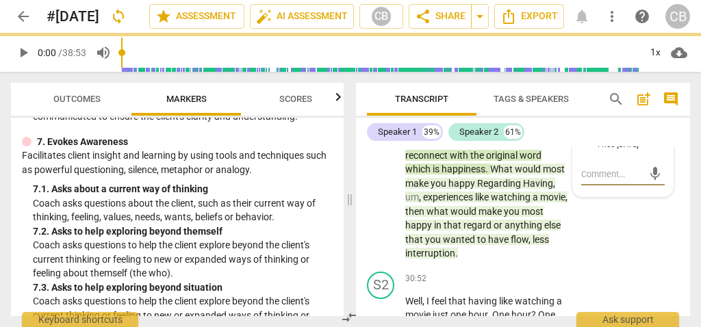
click at [611, 181] on textarea at bounding box center [612, 174] width 62 height 13
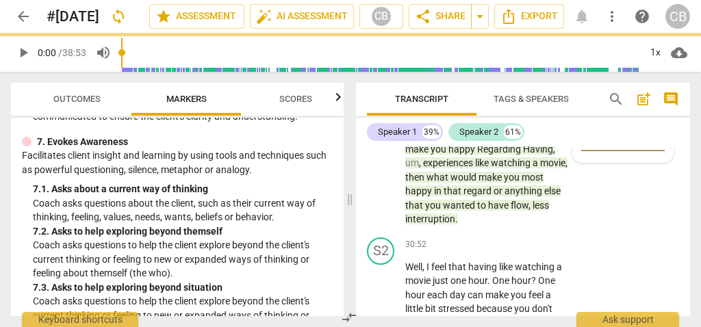
scroll to position [12195, 0]
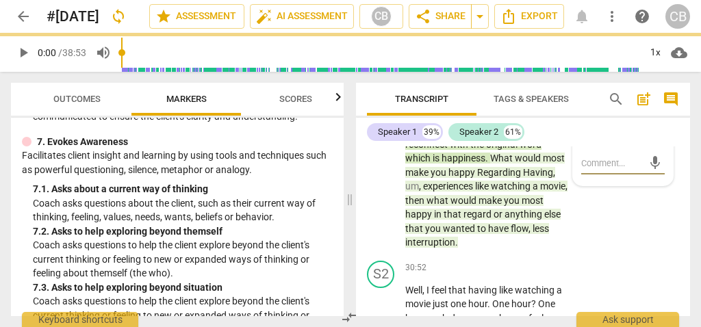
click at [602, 170] on textarea at bounding box center [612, 163] width 62 height 13
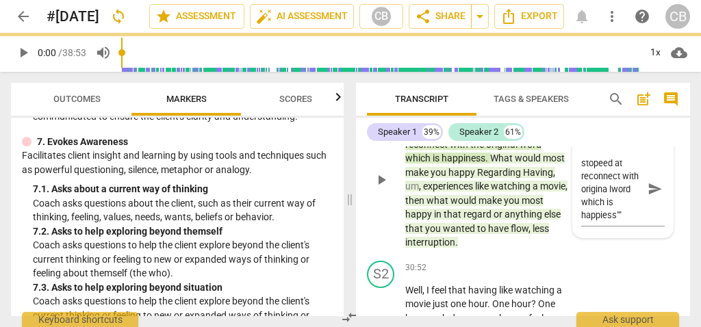
click at [522, 164] on span "would" at bounding box center [529, 158] width 28 height 11
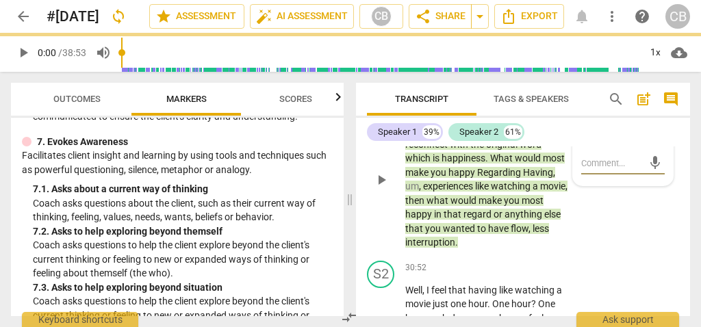
click at [624, 170] on textarea at bounding box center [612, 163] width 62 height 13
click at [555, 225] on p "M so you mentioned the word efficient . Um , but I also want to reconnect with …" at bounding box center [487, 180] width 164 height 140
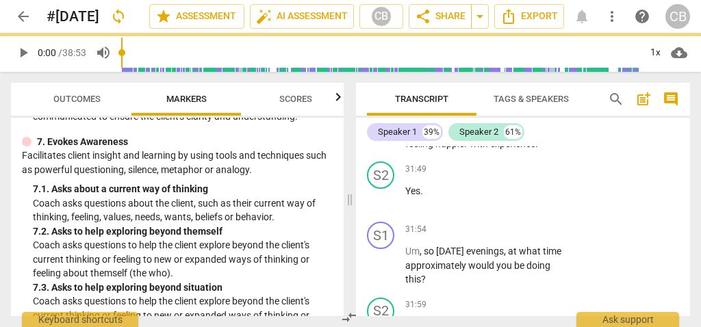
scroll to position [12592, 0]
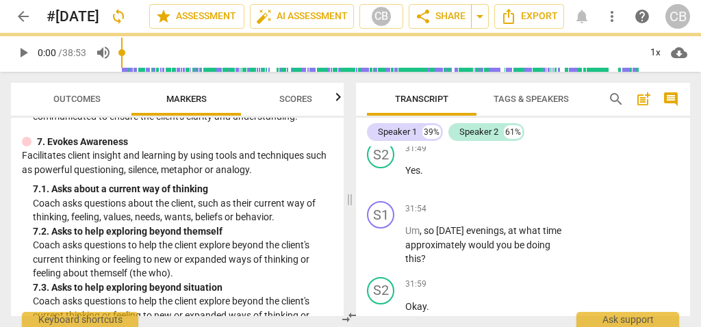
click at [537, 129] on span "." at bounding box center [536, 123] width 3 height 11
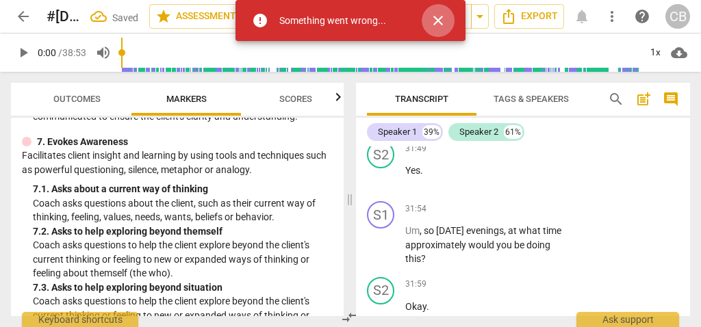
click at [441, 23] on span "close" at bounding box center [438, 20] width 16 height 16
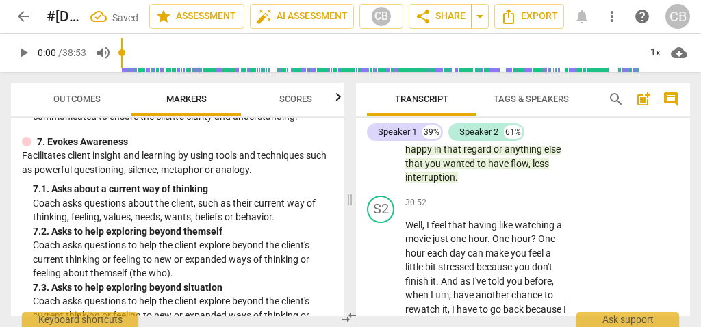
scroll to position [12198, 0]
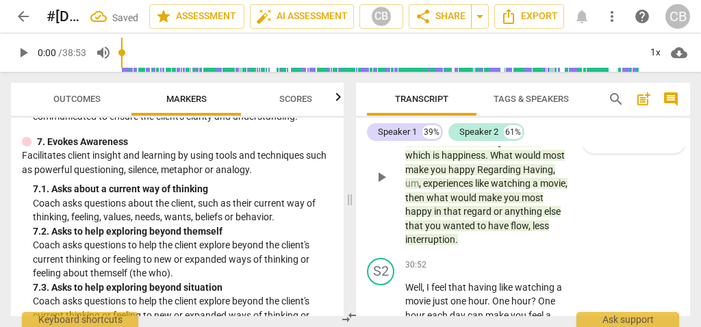
click at [611, 144] on div "Note Chenoa Blot 11:56 09-10-2025" at bounding box center [634, 129] width 84 height 29
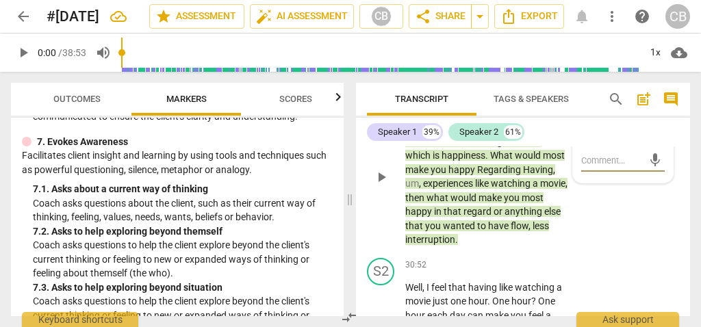
click at [602, 167] on textarea at bounding box center [612, 160] width 62 height 13
click at [527, 133] on span "to" at bounding box center [531, 127] width 9 height 11
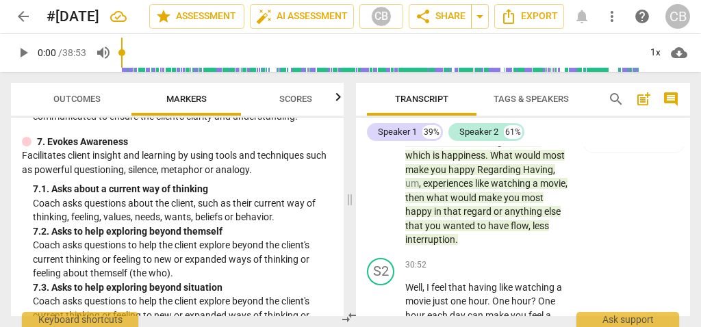
click at [108, 104] on span "Outcomes" at bounding box center [77, 99] width 80 height 18
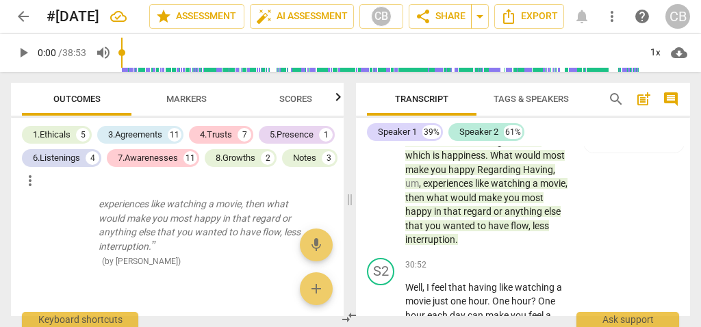
scroll to position [4536, 0]
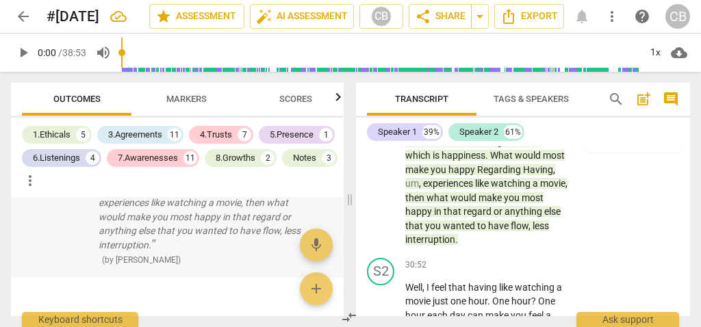
click at [316, 158] on span "delete" at bounding box center [323, 150] width 16 height 16
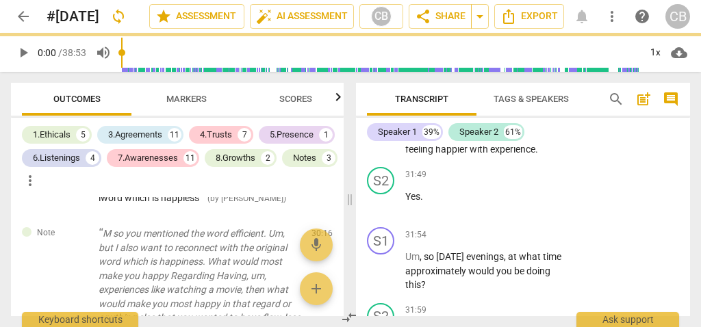
scroll to position [12565, 0]
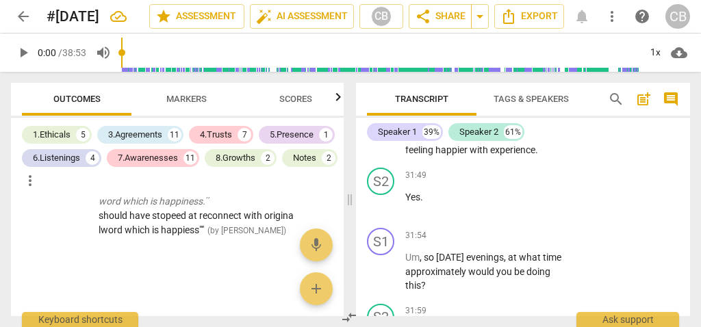
click at [541, 157] on p "Okay , so it isn't just about consideration of time , it's also about feeling h…" at bounding box center [487, 136] width 164 height 42
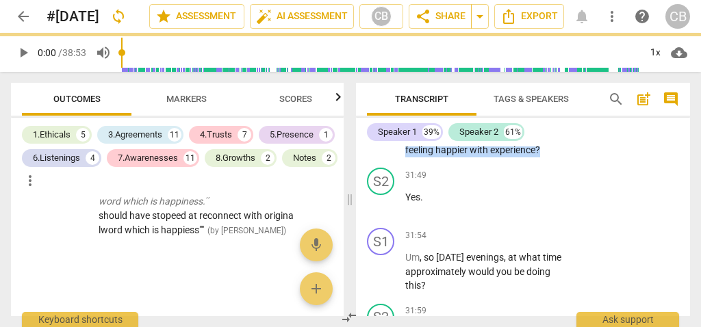
drag, startPoint x: 389, startPoint y: 183, endPoint x: 379, endPoint y: 179, distance: 10.8
click at [379, 163] on div "S1 play_arrow pause 31:39 + Add competency keyboard_arrow_right Okay , so it is…" at bounding box center [523, 125] width 334 height 76
click at [557, 189] on div "+" at bounding box center [555, 188] width 14 height 14
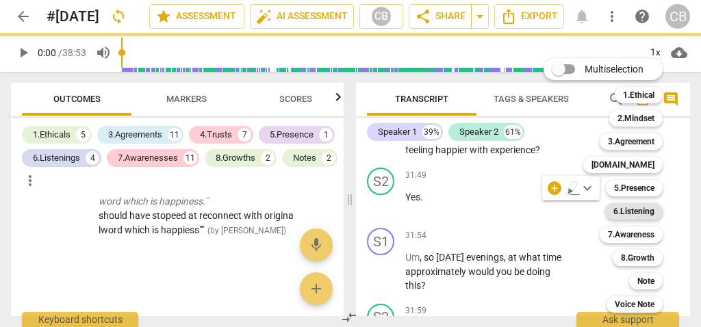
click at [641, 212] on b "6.Listening" at bounding box center [633, 211] width 41 height 16
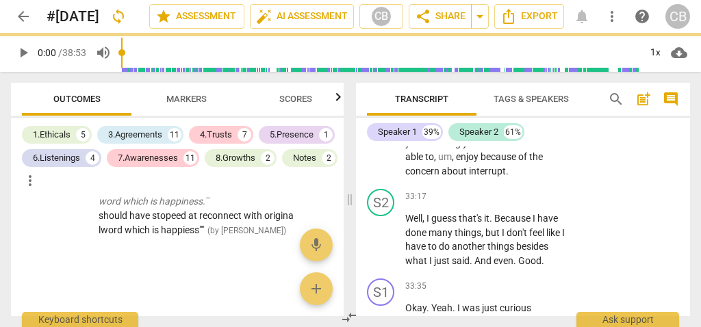
scroll to position [13341, 0]
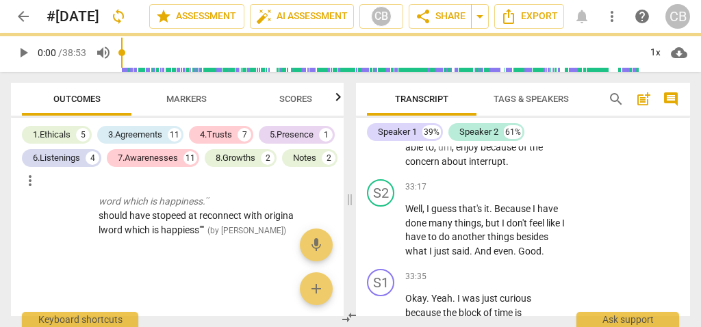
click at [514, 168] on p "I wonder if there's anything else that you're feeling you . You haven't been ab…" at bounding box center [487, 140] width 164 height 56
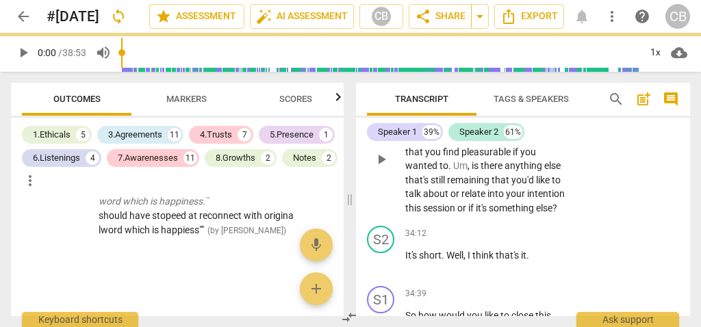
scroll to position [13531, 0]
drag, startPoint x: 452, startPoint y: 221, endPoint x: 433, endPoint y: 165, distance: 59.5
click at [433, 165] on p "Okay . Yeah . I was just curious because the block of time is something you can…" at bounding box center [487, 158] width 164 height 112
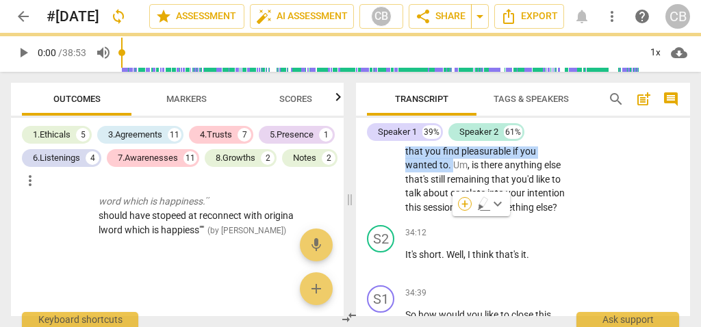
click at [466, 206] on div "+" at bounding box center [465, 204] width 14 height 14
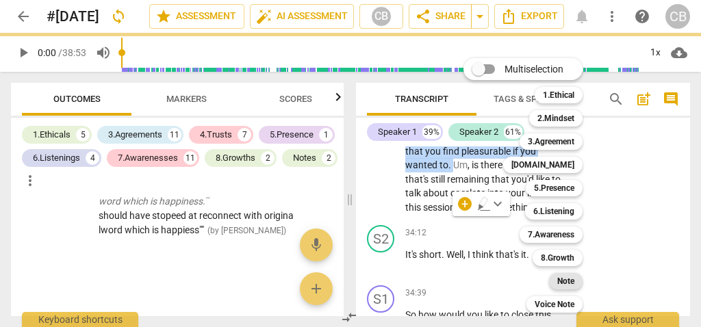
click at [570, 279] on b "Note" at bounding box center [565, 281] width 17 height 16
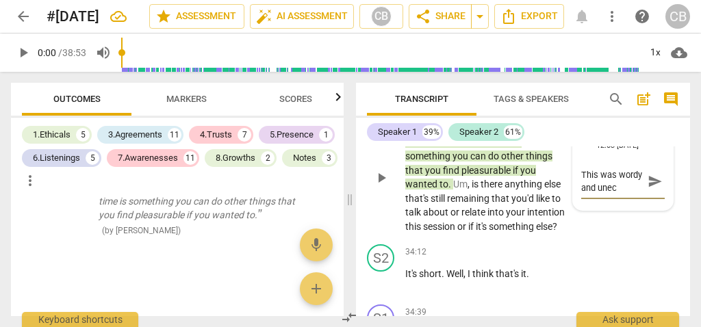
scroll to position [12, 0]
click at [654, 189] on span "send" at bounding box center [655, 181] width 15 height 15
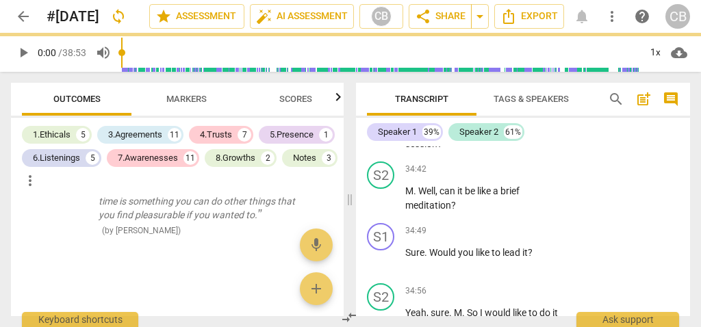
scroll to position [13707, 0]
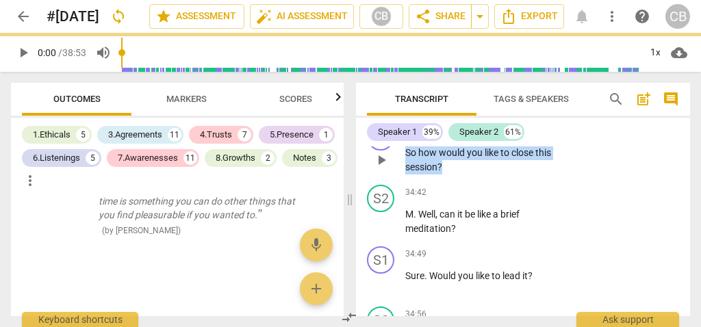
drag, startPoint x: 450, startPoint y: 223, endPoint x: 401, endPoint y: 202, distance: 53.0
click at [401, 179] on div "S1 play_arrow pause 34:39 + Add competency keyboard_arrow_right So how would yo…" at bounding box center [523, 149] width 334 height 62
click at [453, 203] on div "+" at bounding box center [455, 206] width 14 height 14
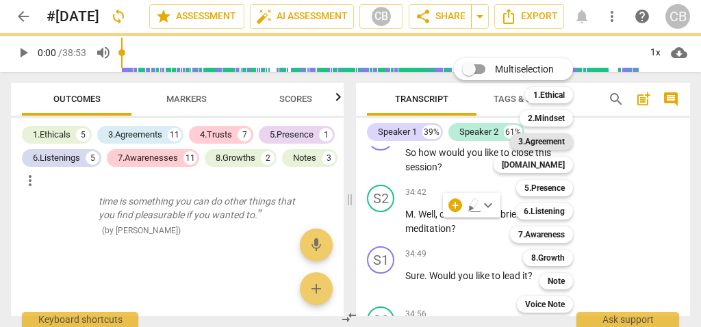
click at [565, 140] on b "3.Agreement" at bounding box center [541, 141] width 47 height 16
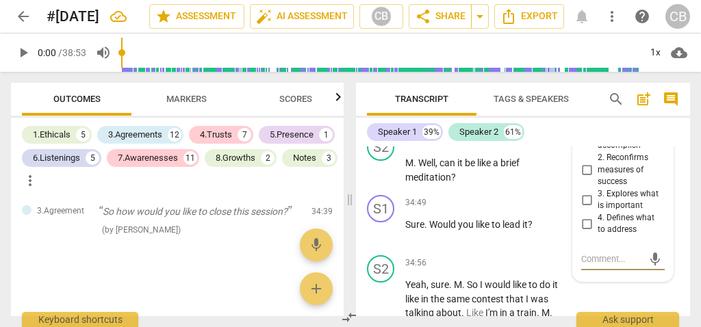
scroll to position [13761, 0]
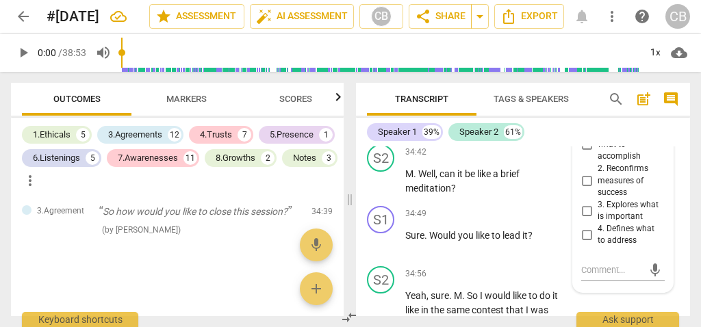
click at [650, 119] on span "more_vert" at bounding box center [656, 111] width 16 height 16
click at [632, 157] on div at bounding box center [350, 163] width 701 height 327
click at [633, 112] on div "3.Agreement" at bounding box center [622, 107] width 52 height 12
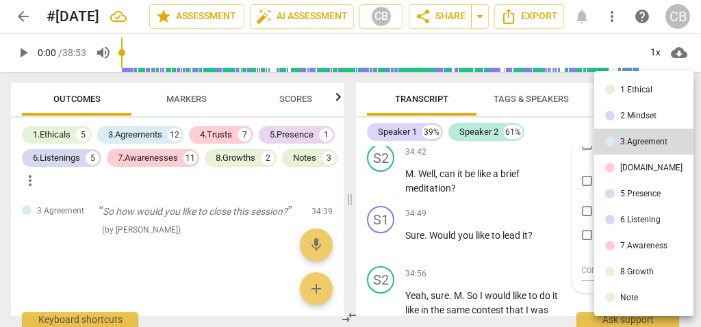
click at [634, 218] on div "6.Listening" at bounding box center [640, 220] width 40 height 8
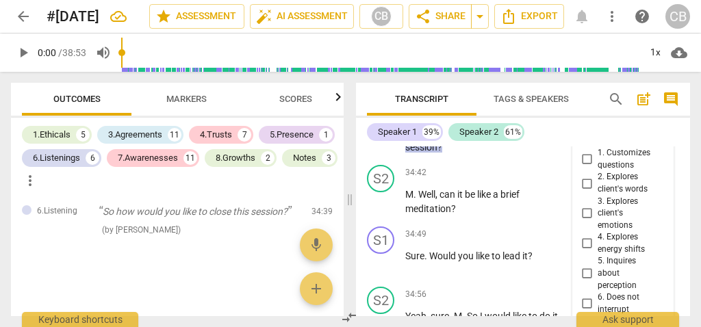
scroll to position [13703, 0]
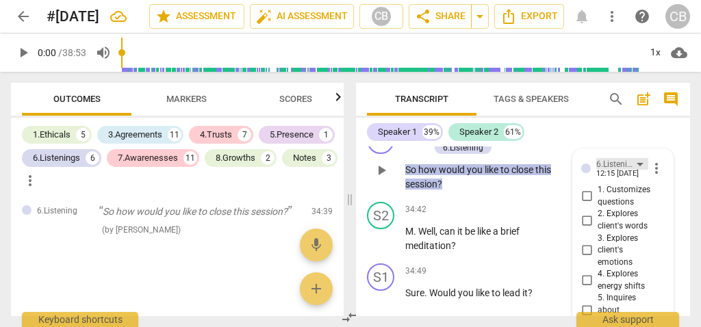
click at [637, 170] on div "6.Listening" at bounding box center [622, 164] width 52 height 12
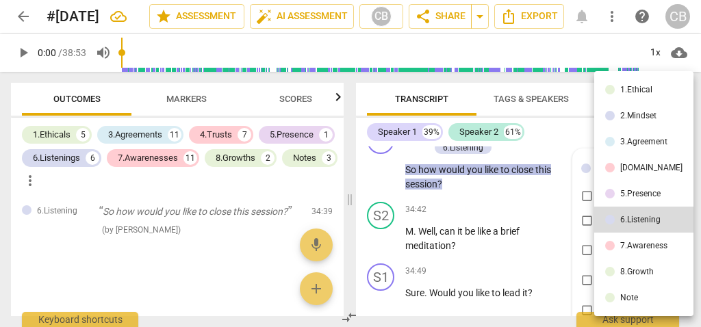
click at [636, 195] on div "5.Presence" at bounding box center [640, 194] width 40 height 8
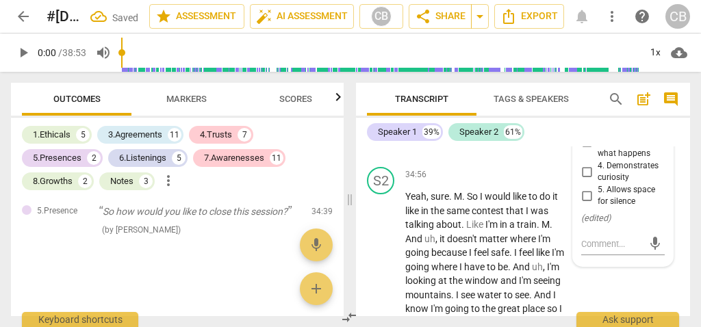
scroll to position [13854, 0]
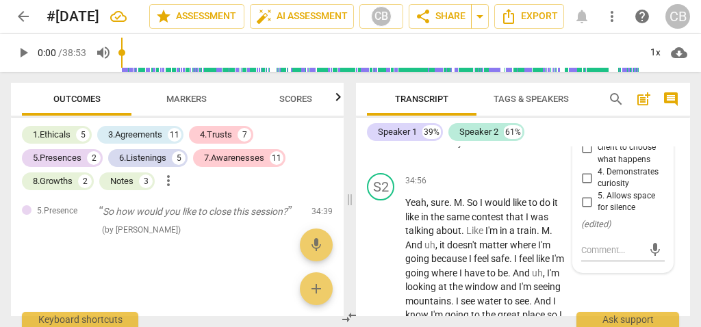
click at [587, 156] on input "3. Supports client to choose what happens" at bounding box center [587, 148] width 22 height 16
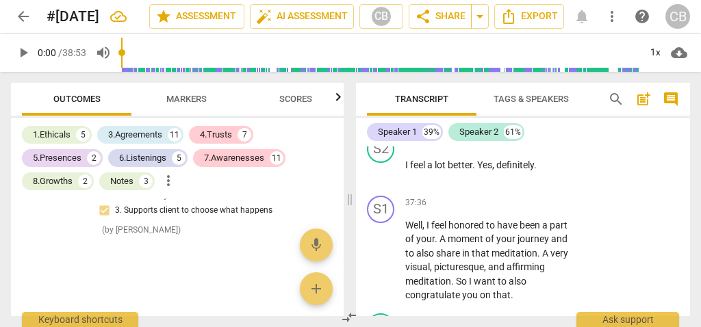
scroll to position [14295, 0]
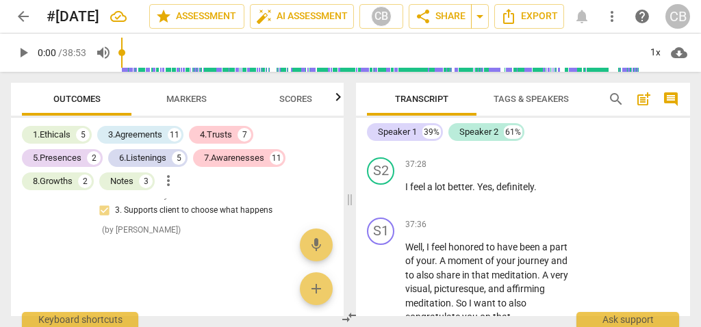
drag, startPoint x: 529, startPoint y: 188, endPoint x: 397, endPoint y: 178, distance: 132.5
click at [397, 152] on div "S1 play_arrow pause 37:25 + Add competency keyboard_arrow_right How do you feel…" at bounding box center [523, 122] width 334 height 60
click at [536, 164] on div "+" at bounding box center [532, 166] width 14 height 14
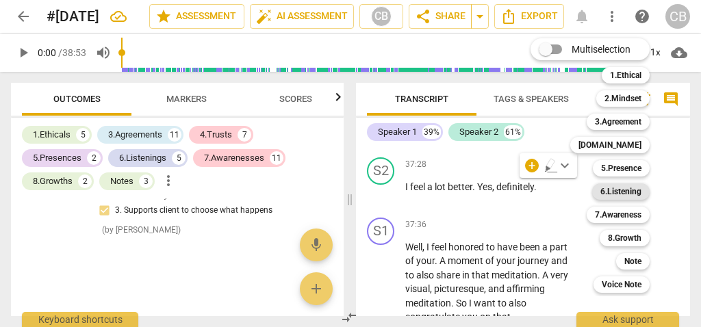
click at [630, 189] on b "6.Listening" at bounding box center [620, 191] width 41 height 16
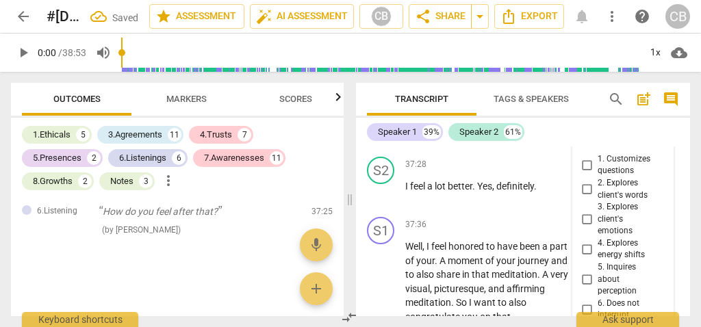
scroll to position [14295, 0]
click at [586, 228] on input "3. Explores client's emotions" at bounding box center [587, 220] width 22 height 16
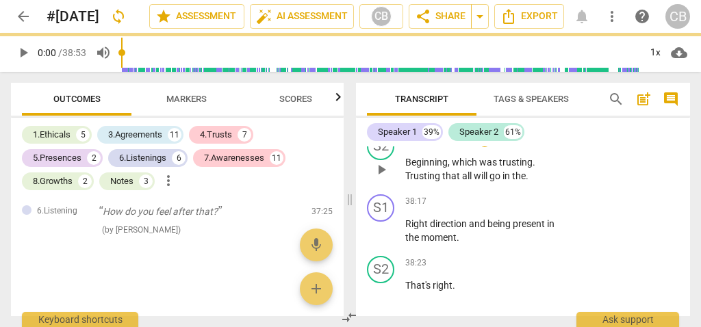
scroll to position [14636, 0]
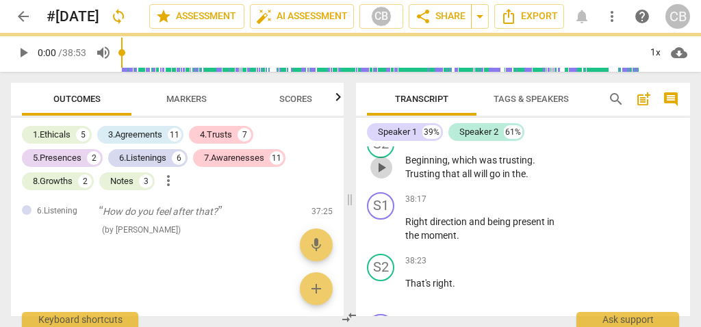
click at [383, 176] on span "play_arrow" at bounding box center [381, 167] width 16 height 16
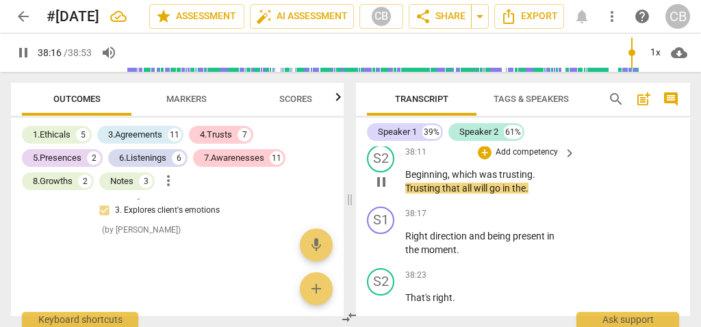
scroll to position [14608, 0]
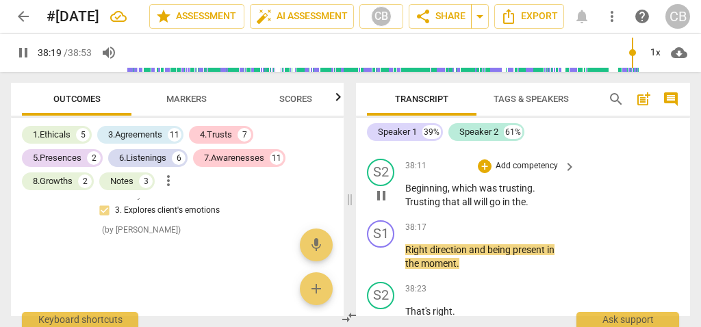
click at [381, 204] on span "pause" at bounding box center [381, 196] width 16 height 16
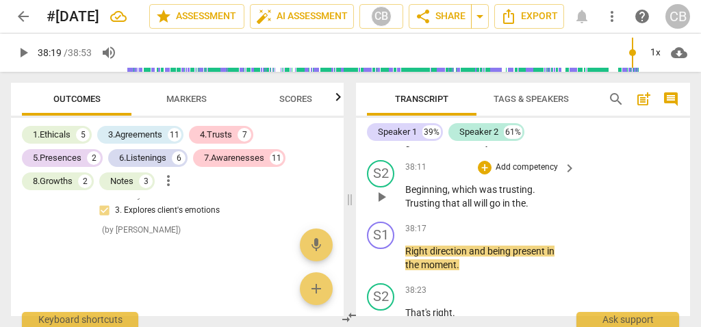
scroll to position [14604, 0]
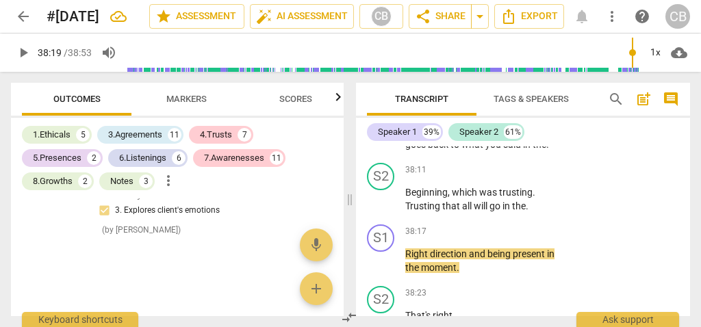
click at [552, 152] on p "Visualization of what you're intending and what you trust will happen , which g…" at bounding box center [487, 131] width 164 height 42
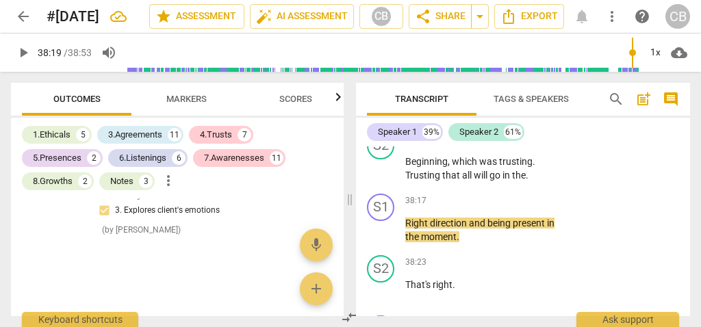
scroll to position [14705, 0]
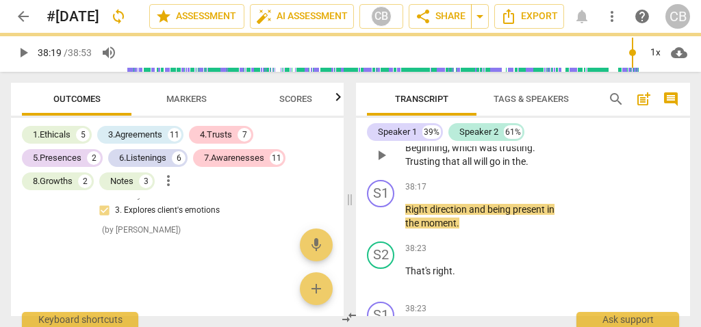
click at [378, 146] on div "S2" at bounding box center [380, 131] width 27 height 27
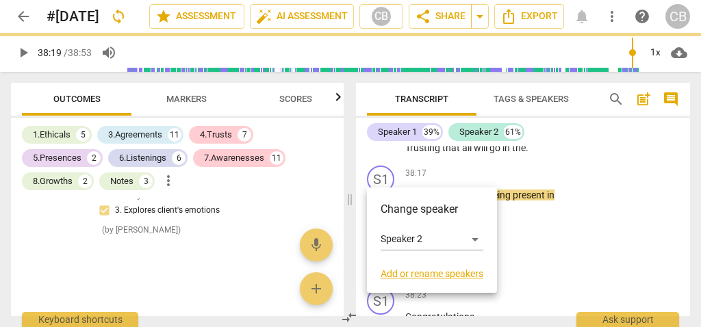
click at [481, 201] on h3 "Change speaker" at bounding box center [432, 209] width 103 height 16
click at [512, 181] on div at bounding box center [350, 163] width 701 height 327
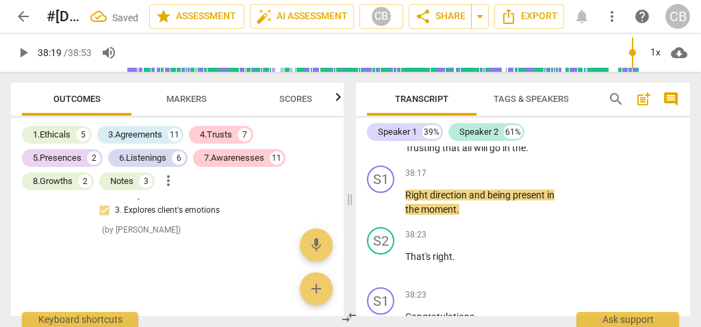
drag, startPoint x: 393, startPoint y: 169, endPoint x: 389, endPoint y: 175, distance: 7.4
click at [389, 131] on div "S2" at bounding box center [380, 117] width 27 height 27
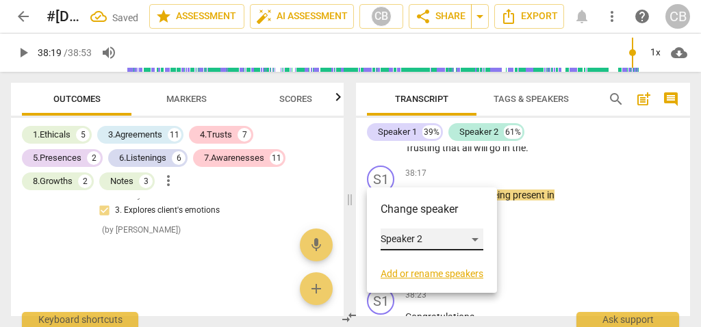
click at [431, 235] on div "Speaker 2" at bounding box center [432, 240] width 103 height 22
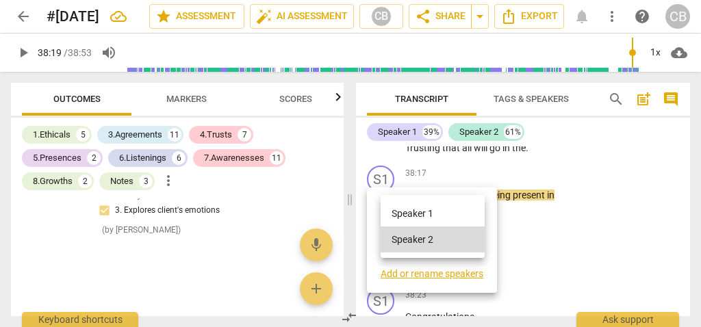
click at [435, 211] on li "Speaker 1" at bounding box center [433, 214] width 104 height 26
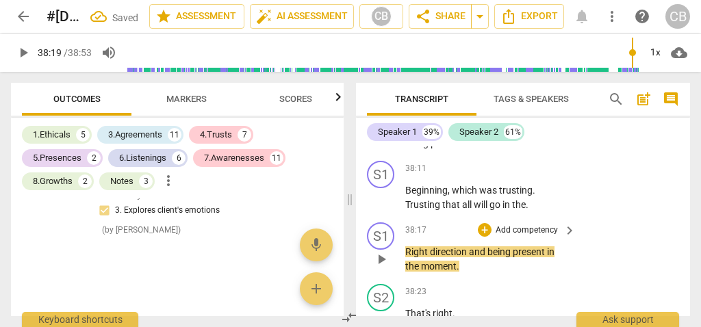
scroll to position [14646, 0]
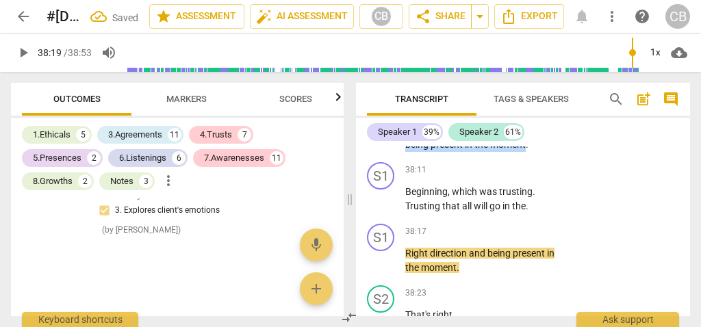
drag, startPoint x: 546, startPoint y: 201, endPoint x: 528, endPoint y: 175, distance: 32.1
click at [528, 151] on p "Visualization of what you're intending and what you trust will happen , which g…" at bounding box center [487, 109] width 164 height 84
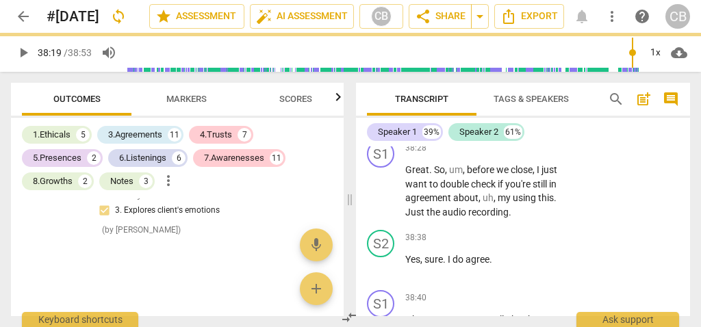
scroll to position [14956, 0]
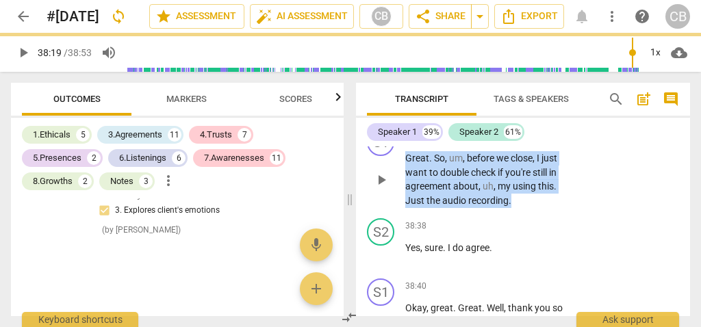
drag, startPoint x: 522, startPoint y: 256, endPoint x: 405, endPoint y: 212, distance: 124.3
click at [405, 207] on p "Great . So , um , before we close , I just want to double check if you're still…" at bounding box center [487, 179] width 164 height 56
click at [522, 234] on div "+" at bounding box center [524, 239] width 14 height 14
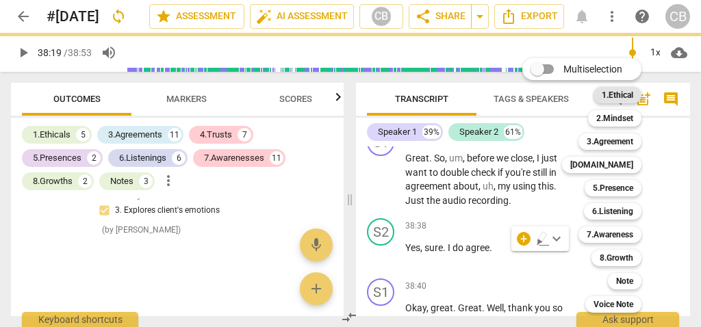
click at [614, 103] on b "1.Ethical" at bounding box center [617, 95] width 31 height 16
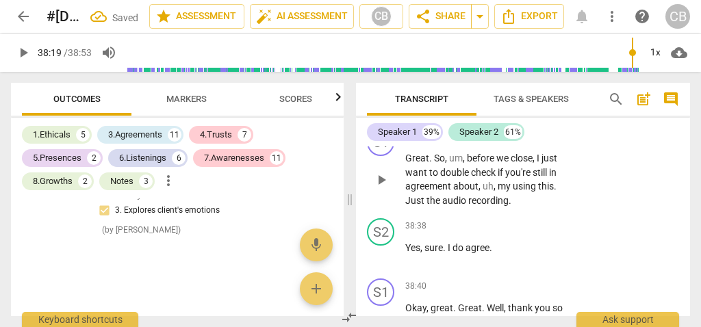
click at [533, 207] on p "Great . So , um , before we close , I just want to double check if you're still…" at bounding box center [487, 179] width 164 height 56
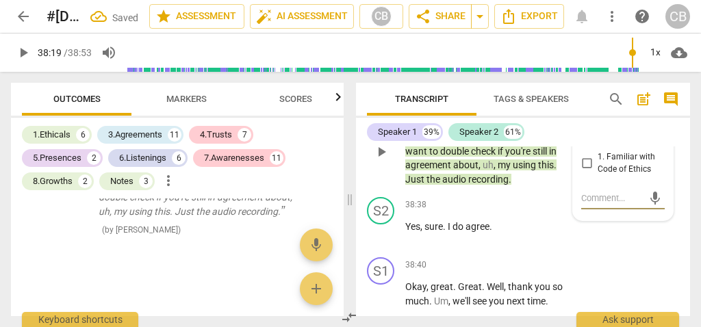
scroll to position [14998, 0]
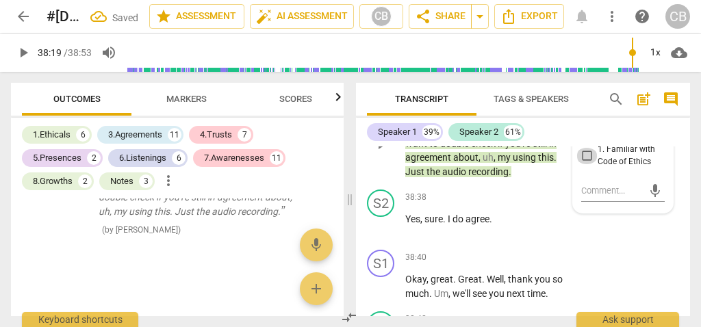
click at [584, 164] on input "1. Familiar with Code of Ethics" at bounding box center [587, 156] width 22 height 16
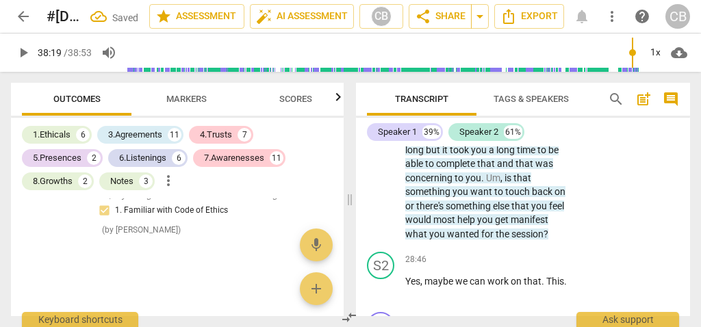
scroll to position [11351, 0]
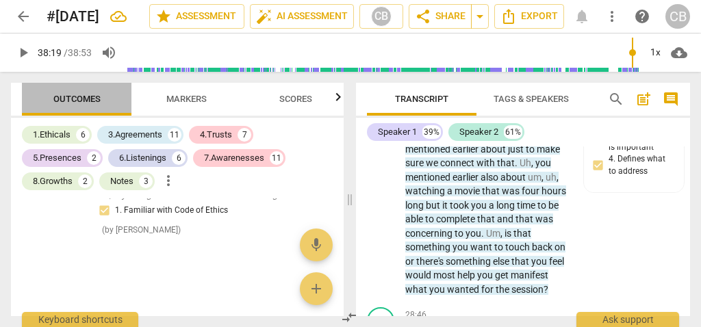
click at [92, 98] on span "Outcomes" at bounding box center [76, 99] width 47 height 10
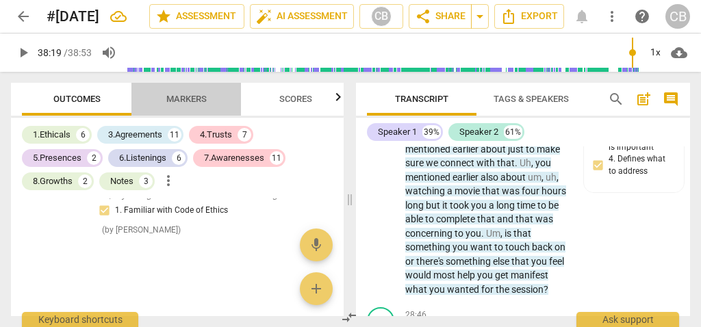
click at [186, 99] on span "Markers" at bounding box center [186, 99] width 40 height 10
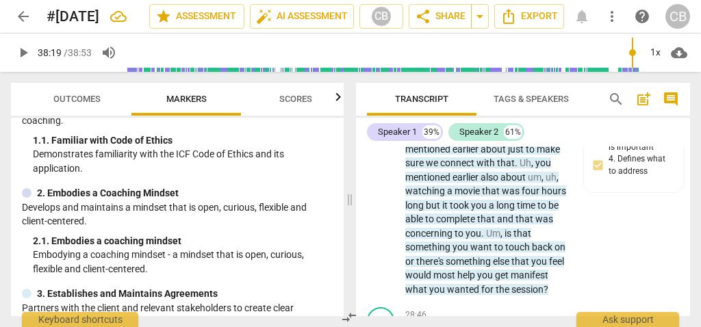
scroll to position [0, 0]
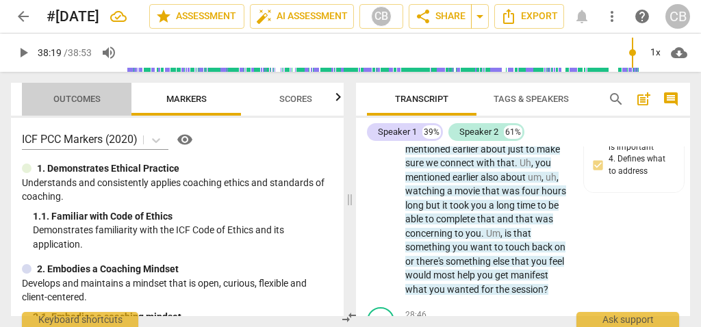
click at [95, 106] on span "Outcomes" at bounding box center [77, 99] width 80 height 18
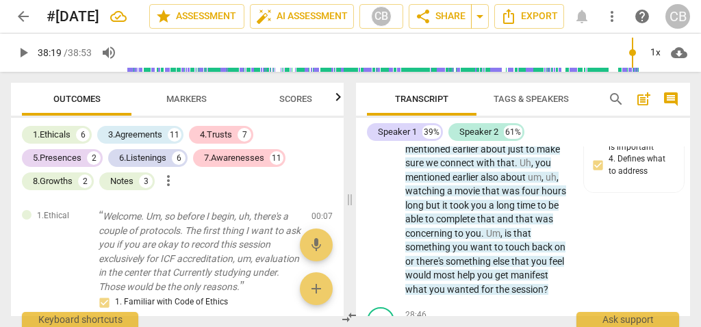
drag, startPoint x: 171, startPoint y: 99, endPoint x: 177, endPoint y: 107, distance: 10.4
click at [171, 99] on span "Markers" at bounding box center [186, 99] width 40 height 10
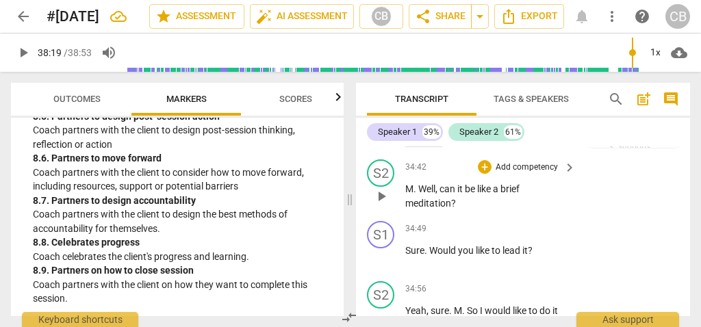
scroll to position [13741, 0]
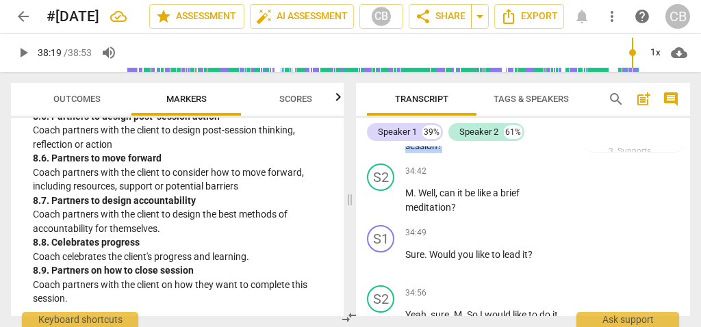
drag, startPoint x: 462, startPoint y: 203, endPoint x: 391, endPoint y: 185, distance: 73.4
click at [391, 158] on div "S1 play_arrow pause 34:39 + Add competency 5.Presence keyboard_arrow_right So h…" at bounding box center [523, 120] width 334 height 75
click at [457, 187] on div "+" at bounding box center [455, 184] width 14 height 14
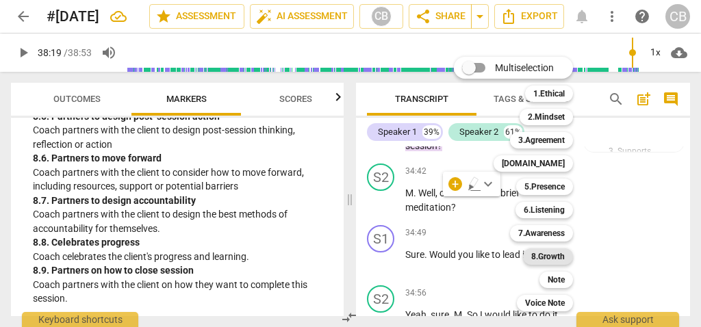
click at [550, 255] on b "8.Growth" at bounding box center [548, 256] width 34 height 16
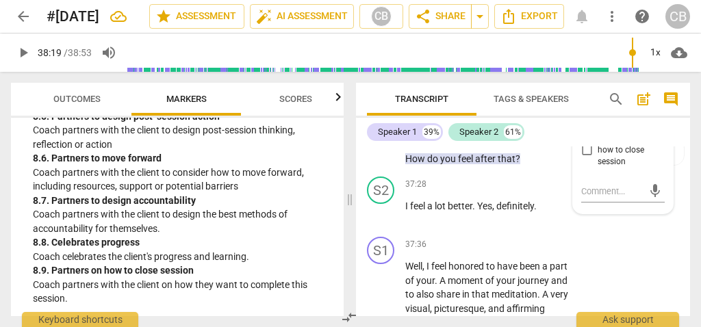
scroll to position [14265, 0]
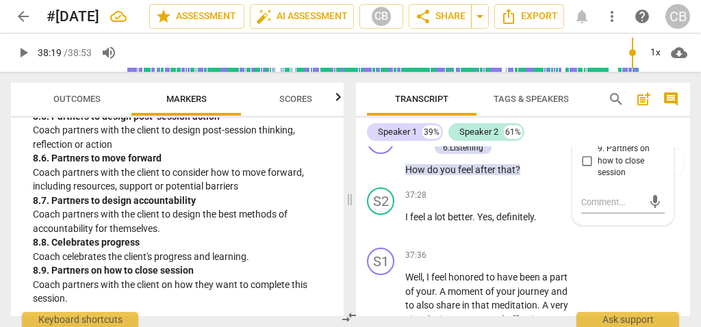
click at [584, 169] on input "9. Partners on how to close session" at bounding box center [587, 161] width 22 height 16
click at [439, 177] on div "37:25 + Add competency 6.Listening keyboard_arrow_right How do you feel after t…" at bounding box center [491, 152] width 172 height 51
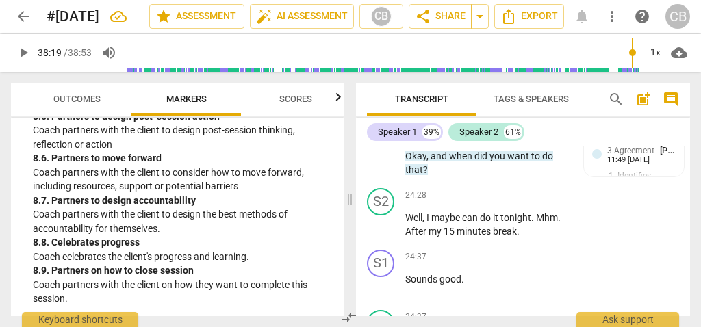
scroll to position [9630, 0]
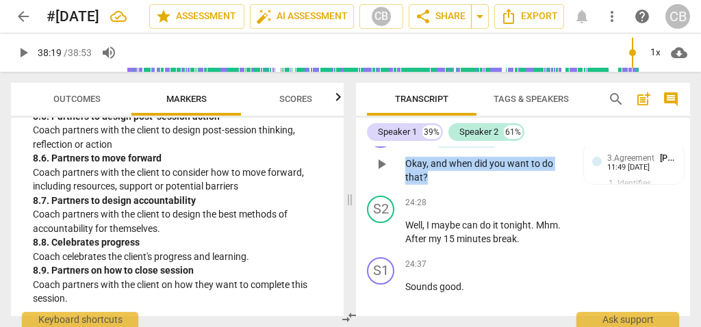
drag, startPoint x: 448, startPoint y: 222, endPoint x: 402, endPoint y: 205, distance: 48.6
click at [402, 190] on div "S1 play_arrow pause 24:24 + Add competency 3.Agreement keyboard_arrow_right Oka…" at bounding box center [523, 152] width 334 height 75
click at [442, 198] on div "+" at bounding box center [439, 201] width 14 height 14
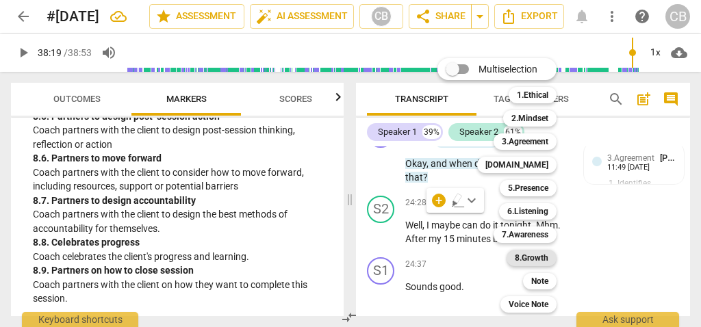
click at [533, 259] on b "8.Growth" at bounding box center [532, 258] width 34 height 16
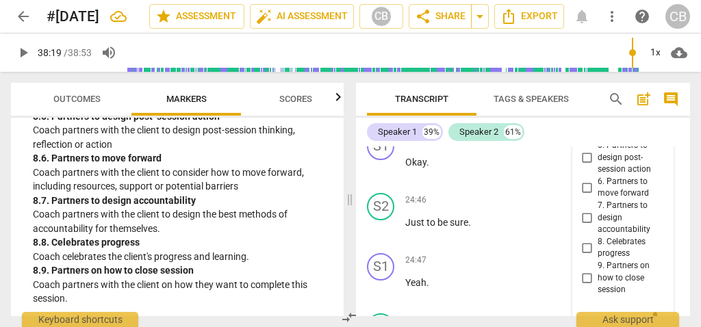
scroll to position [9996, 0]
click at [583, 166] on input "5. Partners to design post-session action" at bounding box center [587, 157] width 22 height 16
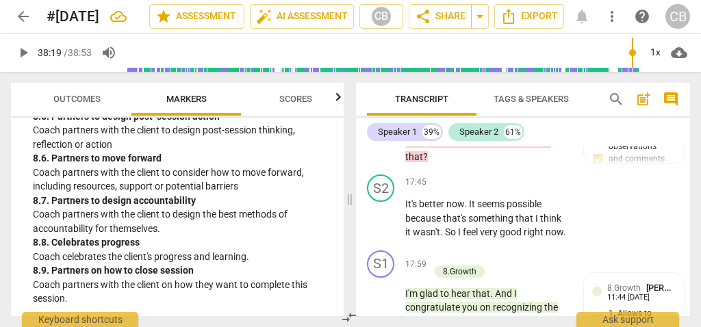
scroll to position [7522, 0]
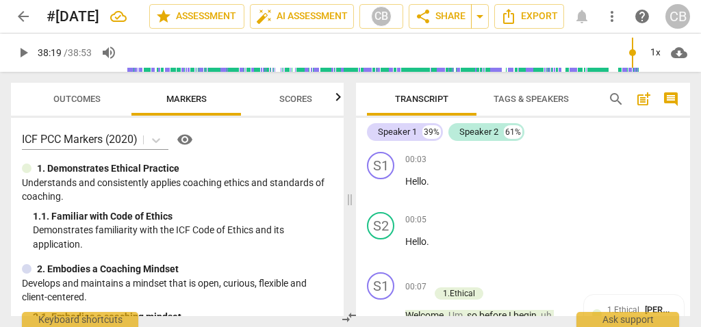
type input "2299"
